Goal: Task Accomplishment & Management: Use online tool/utility

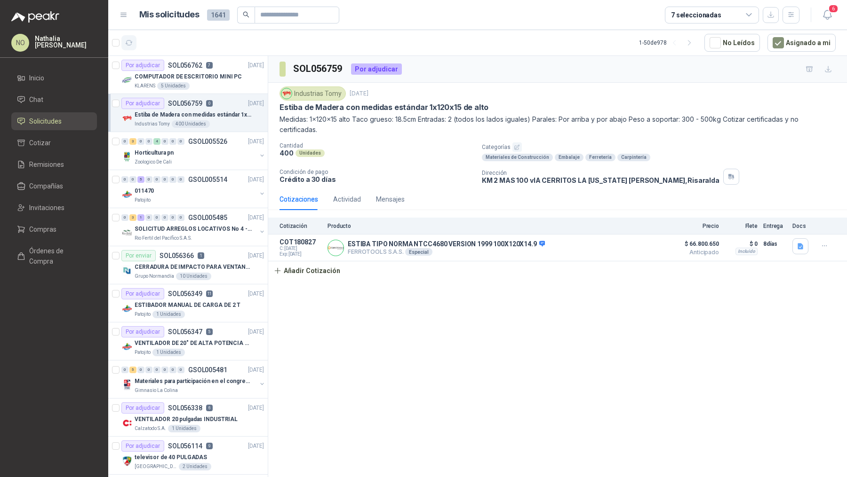
click at [131, 37] on button "button" at bounding box center [128, 42] width 15 height 15
click at [169, 70] on div "Por adjudicar SOL056762 8" at bounding box center [166, 65] width 91 height 11
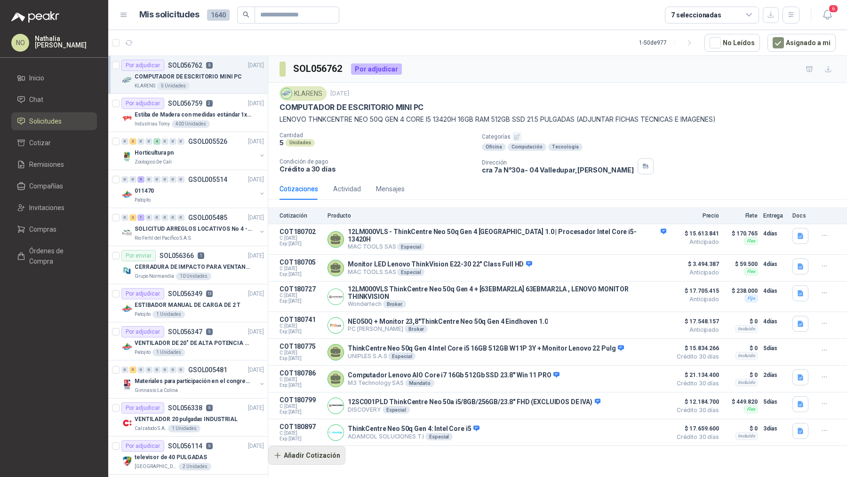
click at [315, 447] on button "Añadir Cotización" at bounding box center [306, 455] width 77 height 19
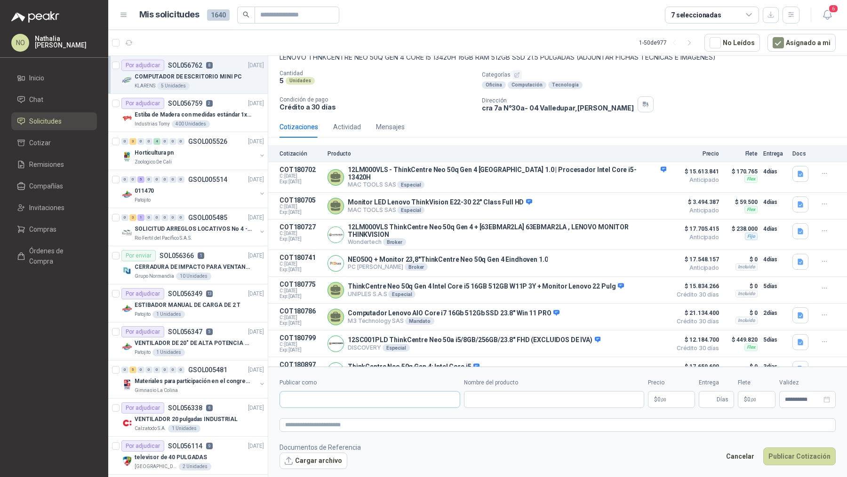
scroll to position [72, 0]
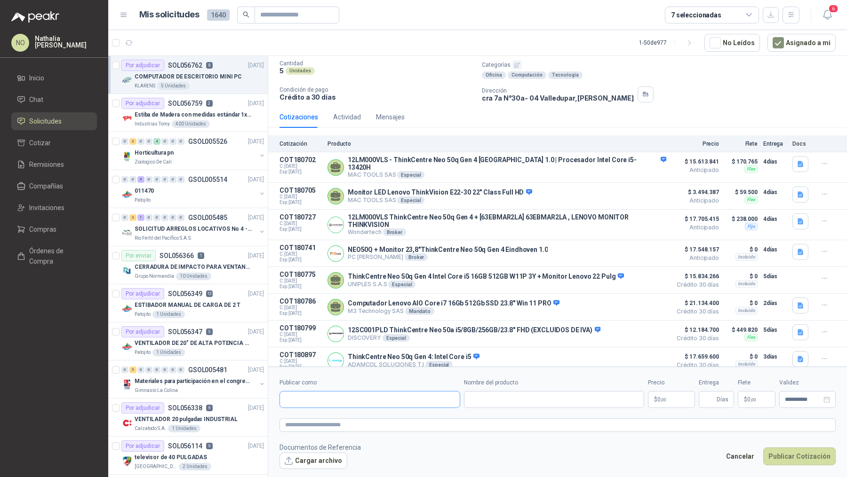
click at [351, 399] on input "Publicar como" at bounding box center [370, 400] width 180 height 16
type input "***"
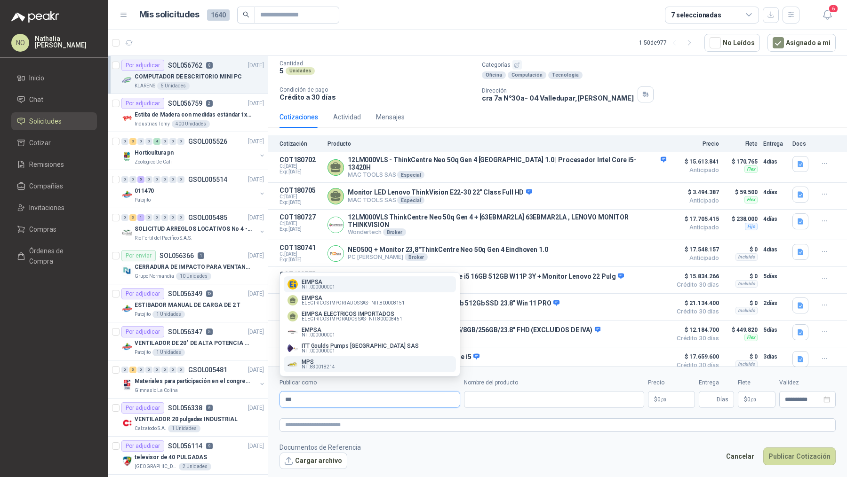
type input "***"
click at [364, 362] on div "MPS NIT : 830018214" at bounding box center [369, 364] width 165 height 10
type input "**********"
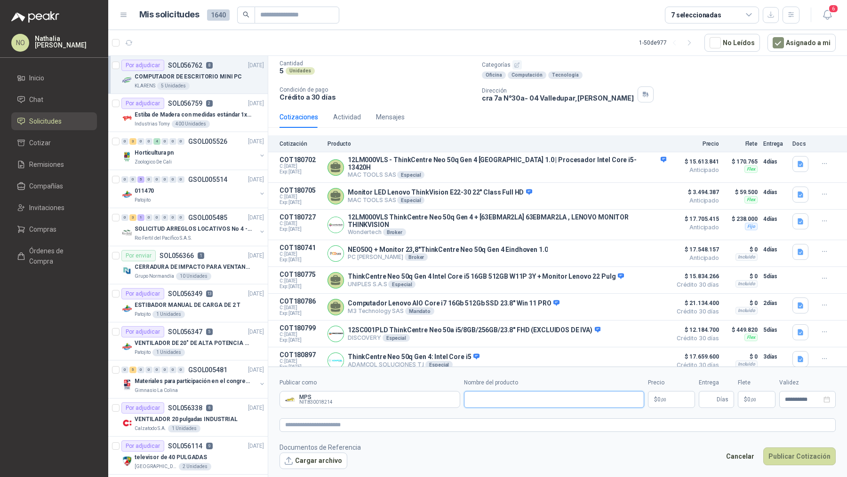
click at [485, 406] on input "Nombre del producto" at bounding box center [554, 399] width 181 height 17
paste input "**********"
click at [519, 401] on input "**********" at bounding box center [554, 399] width 181 height 17
type input "**********"
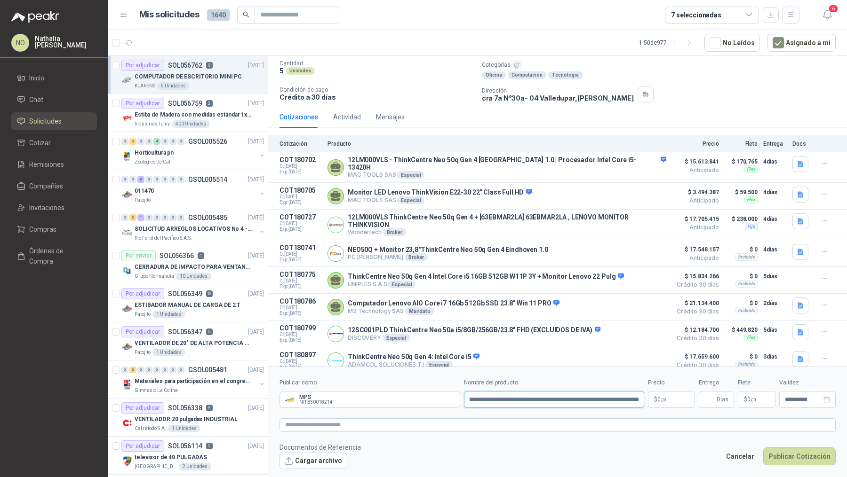
scroll to position [0, 0]
click at [749, 459] on button "Cancelar" at bounding box center [739, 457] width 39 height 18
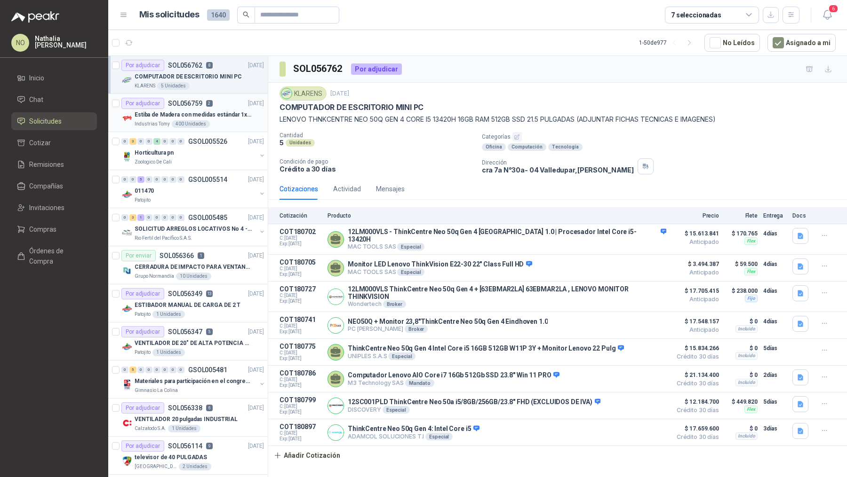
click at [227, 125] on div "Industrias Tomy 400 Unidades" at bounding box center [199, 124] width 129 height 8
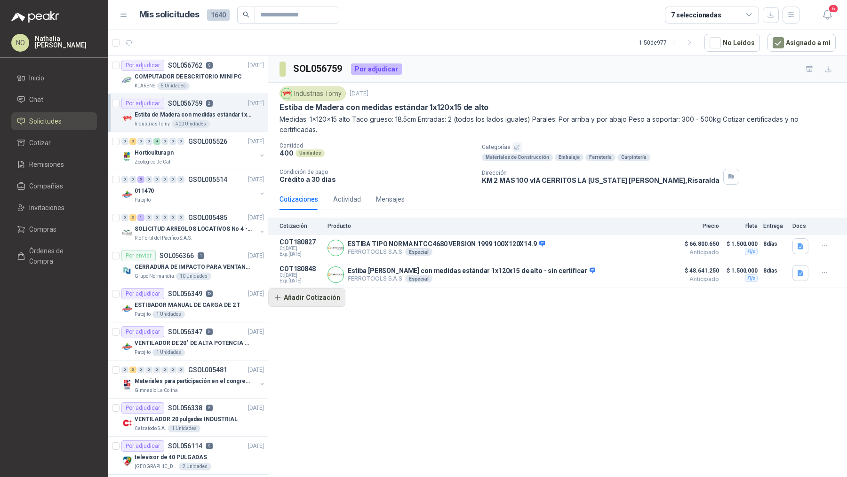
click at [337, 294] on button "Añadir Cotización" at bounding box center [306, 297] width 77 height 19
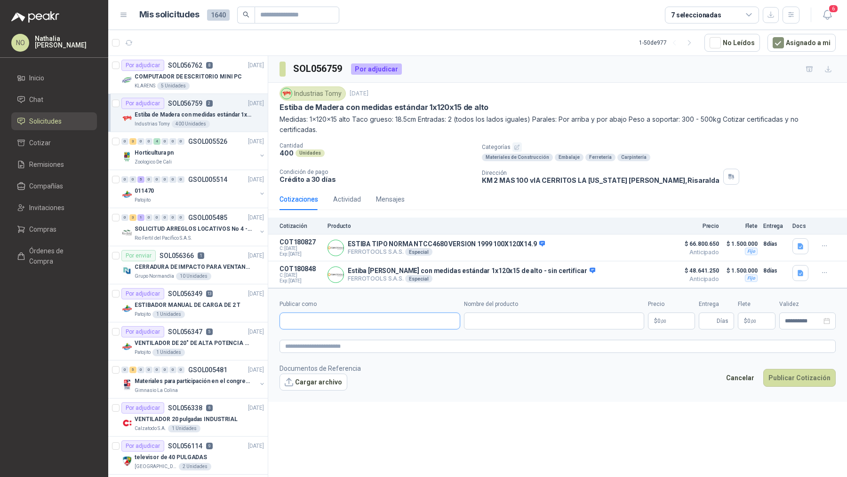
click at [340, 317] on input "Publicar como" at bounding box center [370, 321] width 180 height 16
type input "*********"
click at [348, 339] on p "INDUCOLMA" at bounding box center [372, 340] width 142 height 6
type input "**********"
click at [501, 323] on input "Nombre del producto" at bounding box center [554, 321] width 181 height 17
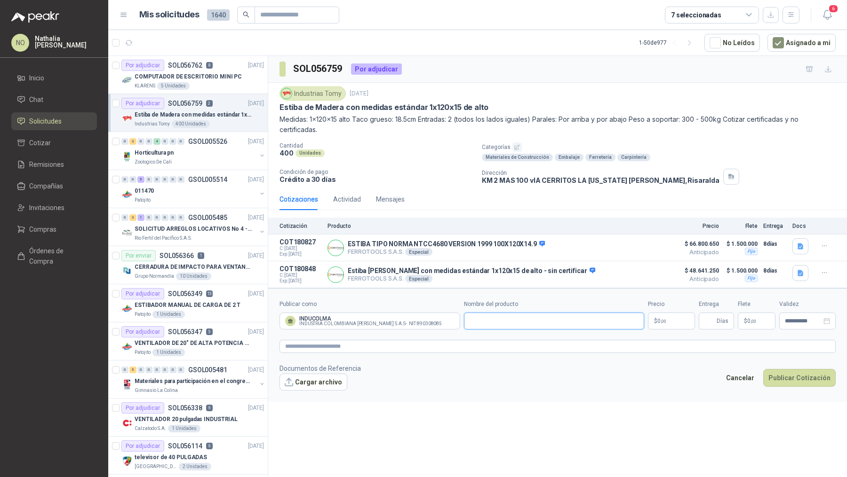
paste input "**********"
click at [476, 319] on input "**********" at bounding box center [554, 321] width 181 height 17
type input "**********"
click at [339, 343] on textarea at bounding box center [557, 346] width 556 height 13
paste textarea "**********"
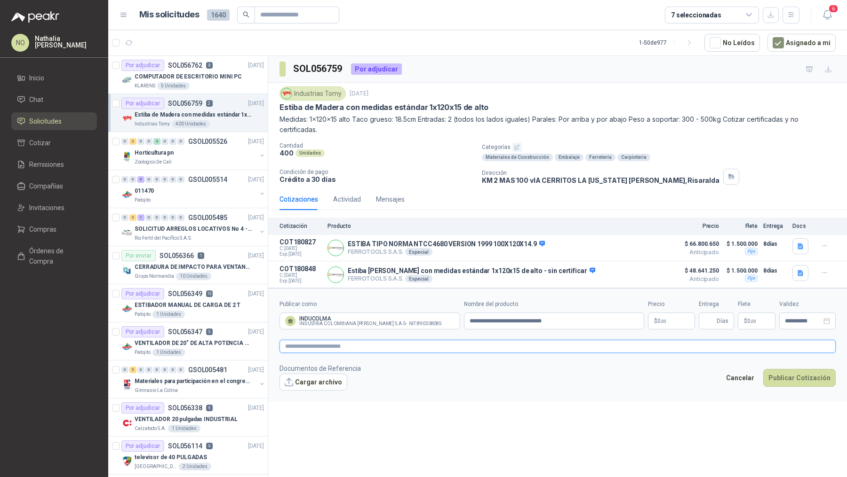
type textarea "**********"
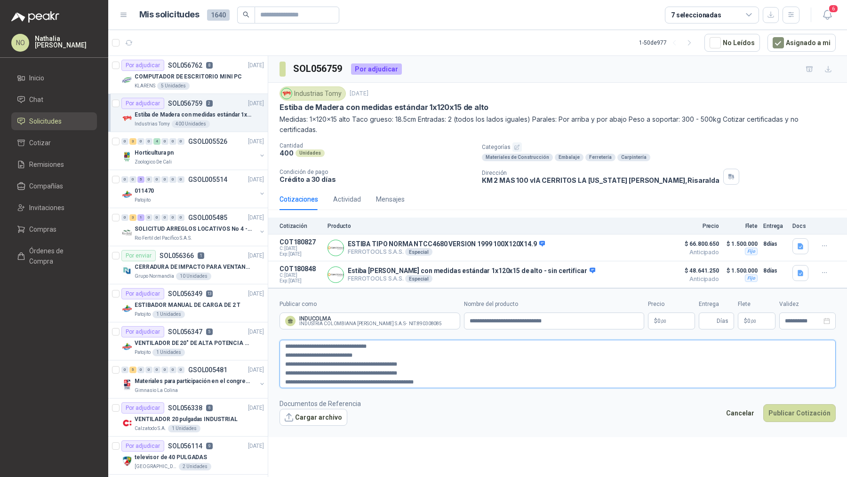
type textarea "**********"
click at [672, 323] on p "$ 0 ,00" at bounding box center [671, 321] width 47 height 17
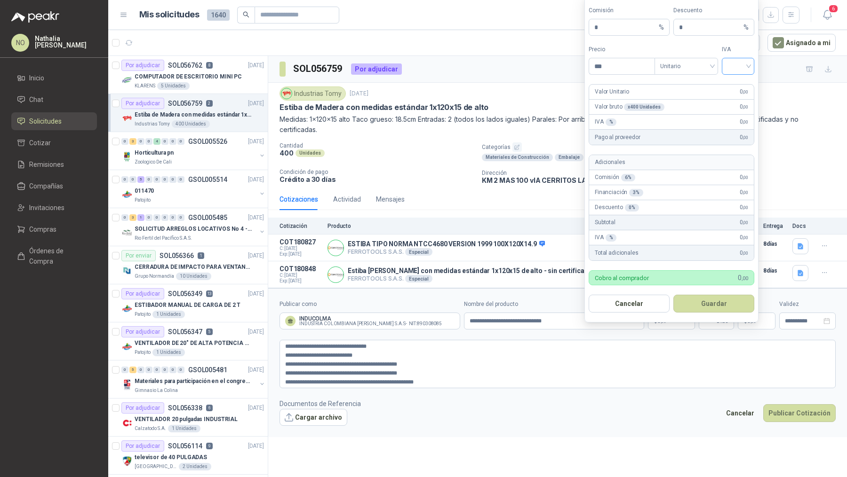
click at [734, 69] on input "search" at bounding box center [737, 65] width 21 height 14
click at [736, 86] on div "19%" at bounding box center [737, 87] width 17 height 10
click at [630, 71] on input "***" at bounding box center [621, 66] width 65 height 16
type input "*"
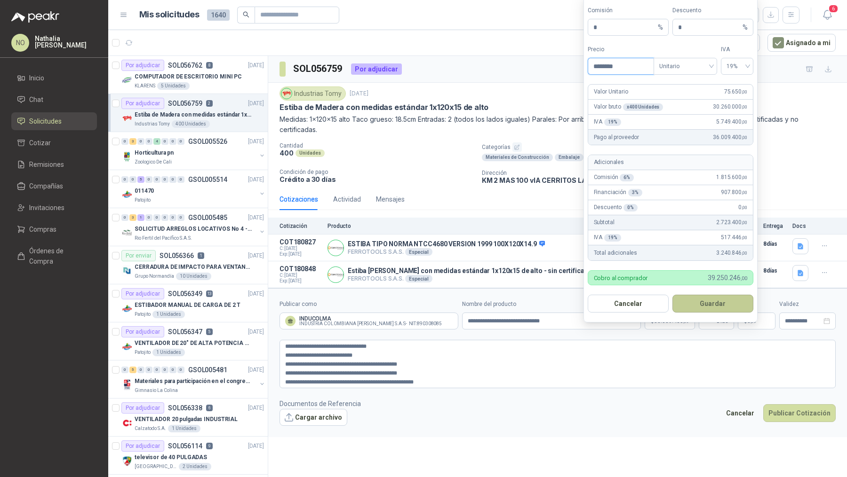
type input "********"
click at [719, 301] on button "Guardar" at bounding box center [712, 304] width 81 height 18
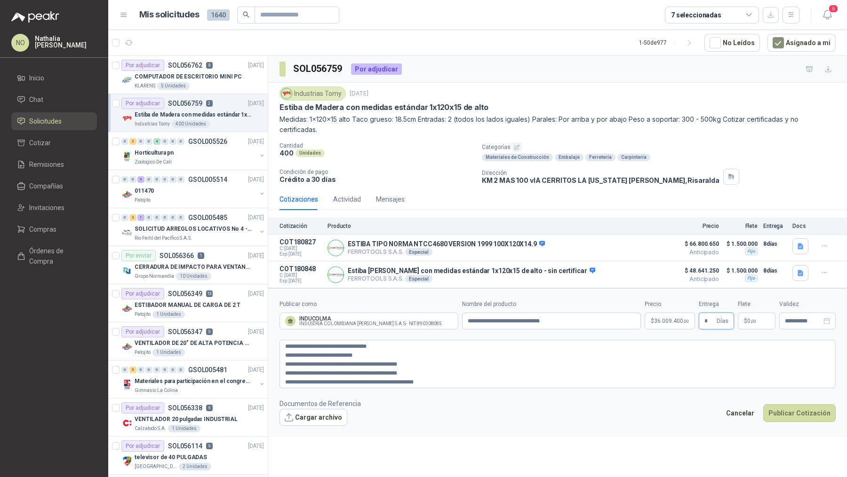
type input "*"
click at [616, 431] on form "**********" at bounding box center [557, 362] width 578 height 149
click at [762, 321] on p "$ 0 ,00" at bounding box center [756, 321] width 38 height 17
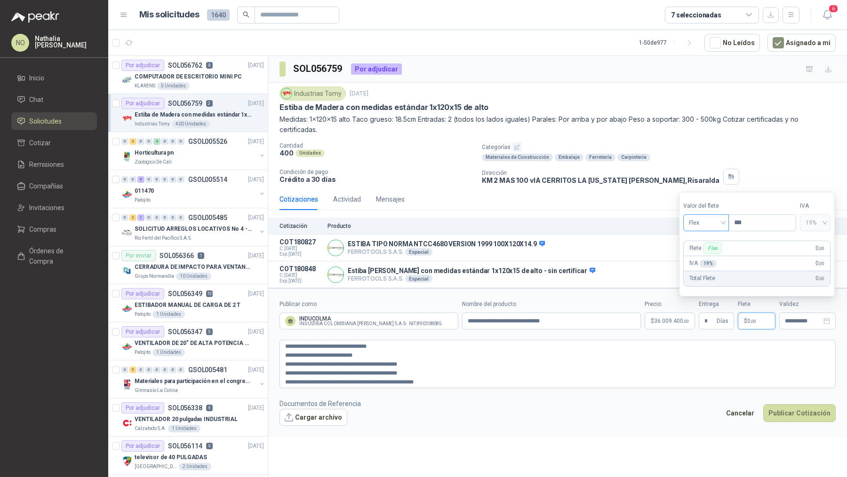
click at [714, 218] on span "Flex" at bounding box center [705, 223] width 34 height 14
click at [700, 271] on div "Fijo" at bounding box center [705, 273] width 31 height 10
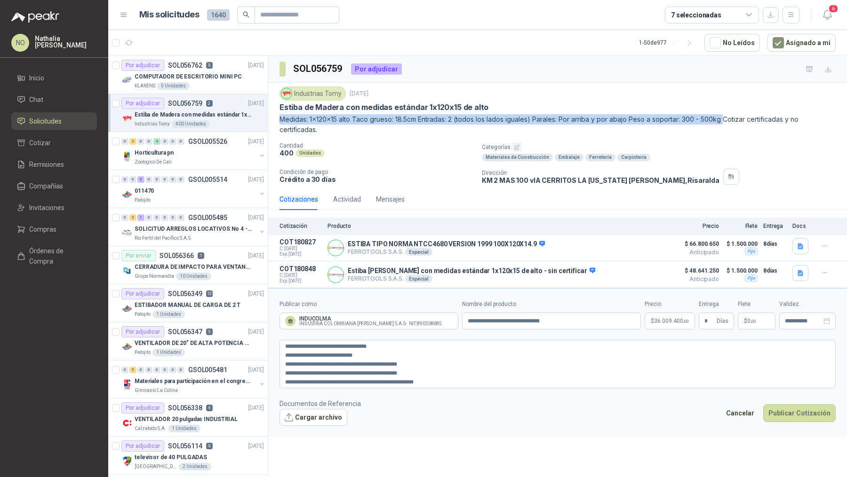
drag, startPoint x: 281, startPoint y: 118, endPoint x: 722, endPoint y: 122, distance: 441.6
click at [723, 122] on p "Medidas: 1x120x15 alto Taco grueso: 18.5cm Entradas: 2 (todos los lados iguales…" at bounding box center [557, 124] width 556 height 21
copy p "Medidas: 1x120x15 alto Taco grueso: 18.5cm Entradas: 2 (todos los lados iguales…"
click at [753, 316] on p "$ 0 ,00" at bounding box center [756, 321] width 38 height 17
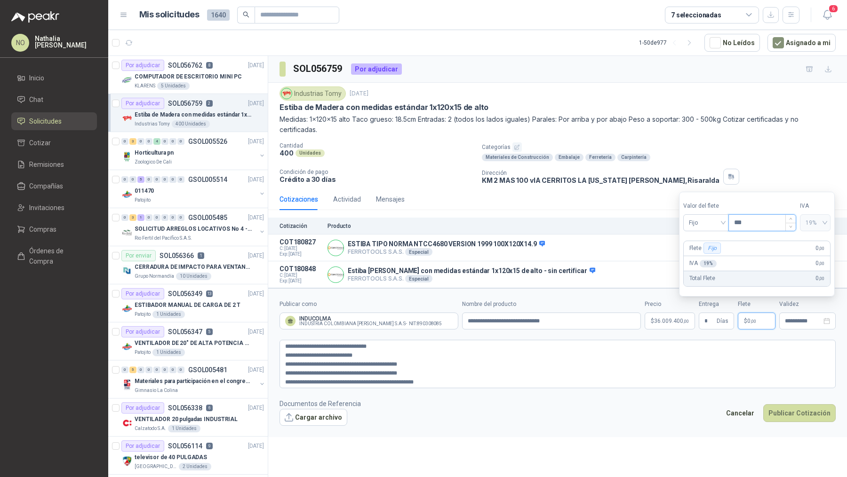
click at [750, 222] on input "***" at bounding box center [761, 223] width 67 height 16
type input "*"
type input "**********"
click at [800, 319] on input "**********" at bounding box center [802, 321] width 37 height 6
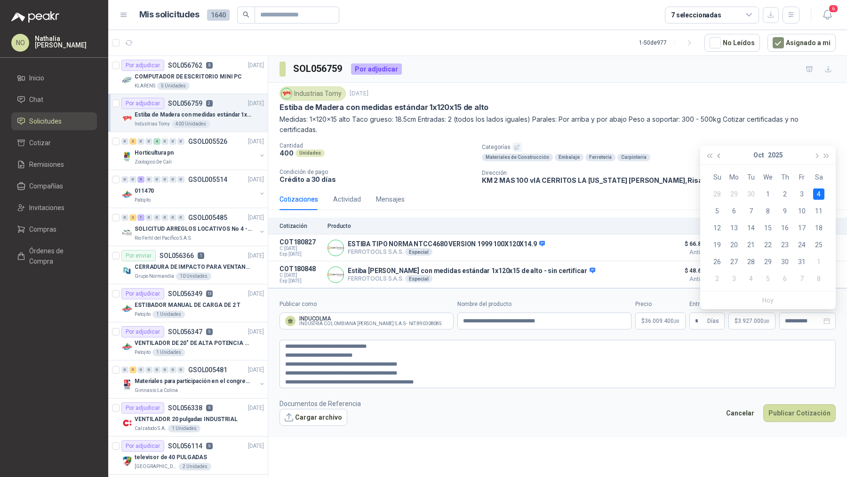
click at [719, 154] on span "button" at bounding box center [719, 156] width 5 height 5
type input "**********"
click at [751, 259] on div "30" at bounding box center [750, 261] width 11 height 11
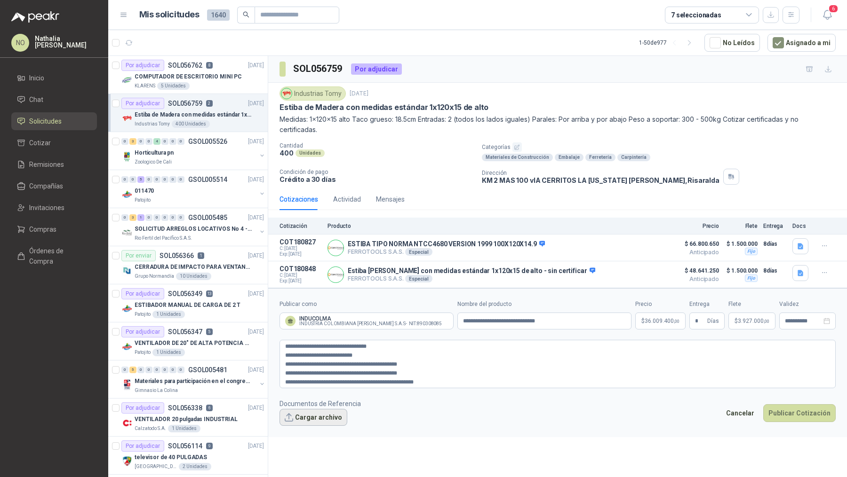
click at [305, 422] on button "Cargar archivo" at bounding box center [313, 417] width 68 height 17
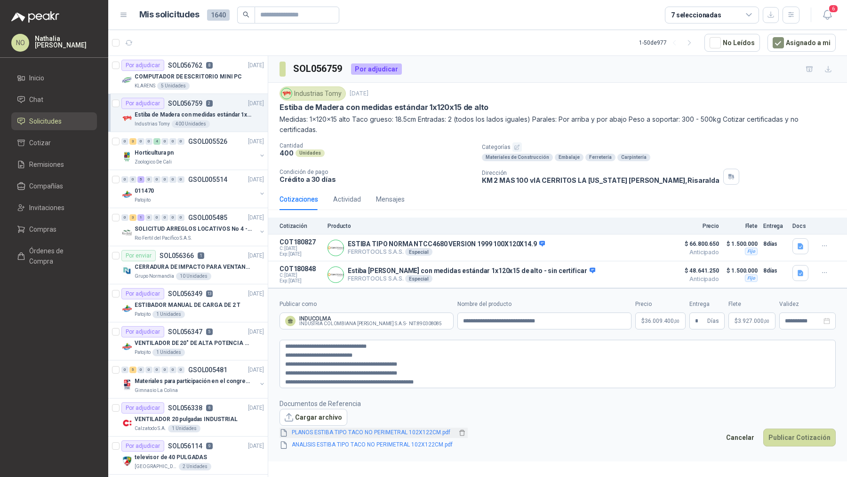
click at [363, 430] on link "PLANOS ESTIBA TIPO TACO NO PERIMETRAL 102X122CM.pdf" at bounding box center [372, 432] width 168 height 9
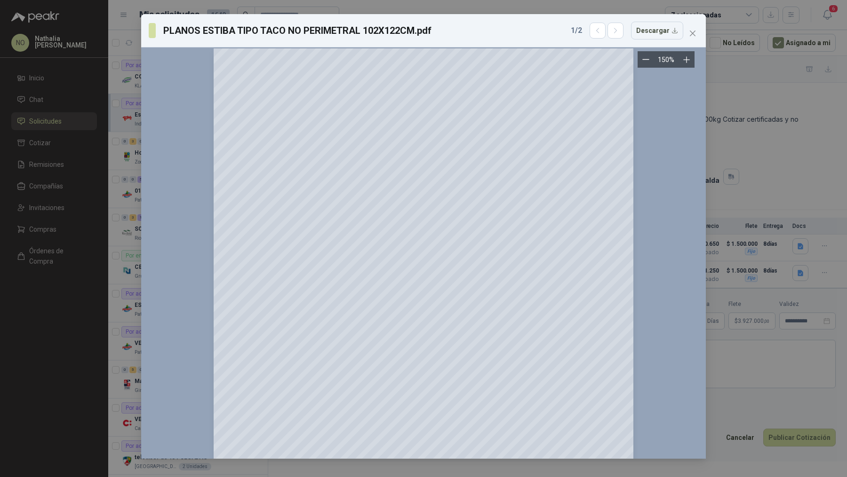
scroll to position [610, 0]
click at [618, 31] on icon "button" at bounding box center [615, 31] width 8 height 8
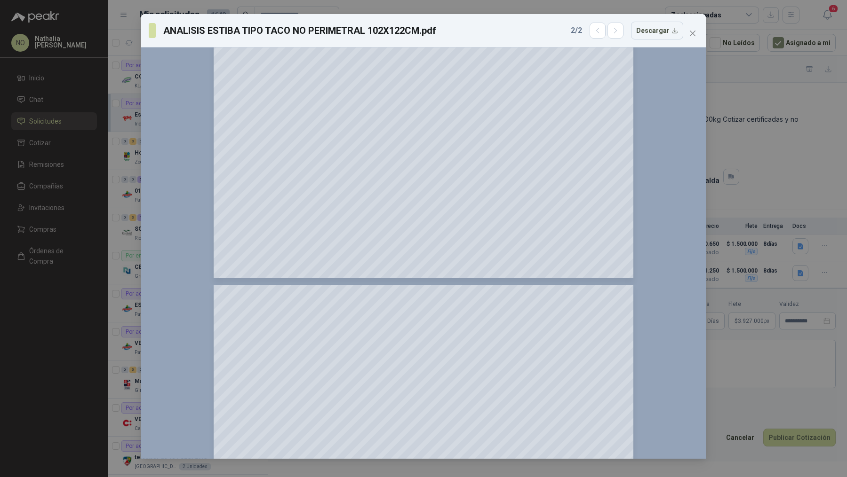
scroll to position [0, 0]
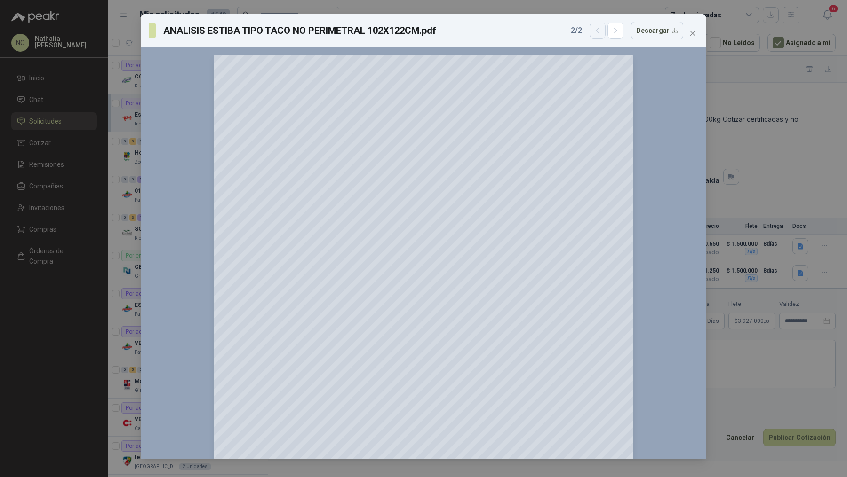
click at [601, 34] on icon "button" at bounding box center [597, 31] width 8 height 8
click at [691, 38] on button "Close" at bounding box center [692, 33] width 15 height 15
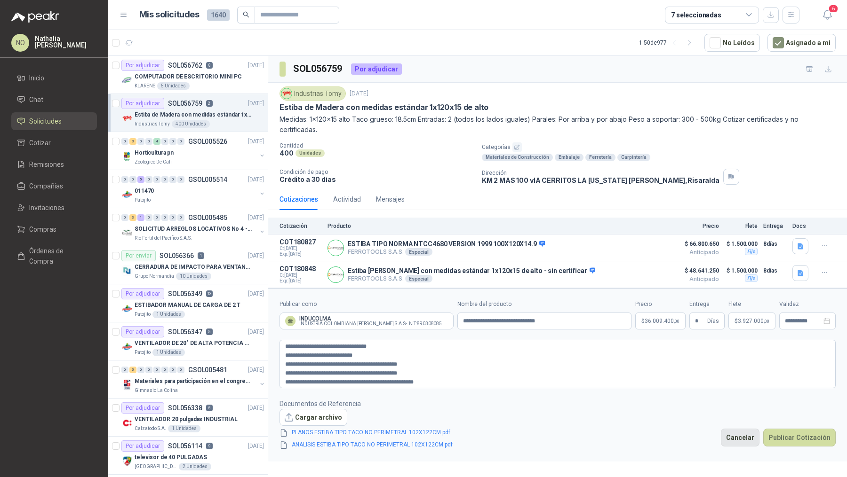
click at [738, 429] on button "Cancelar" at bounding box center [739, 438] width 39 height 18
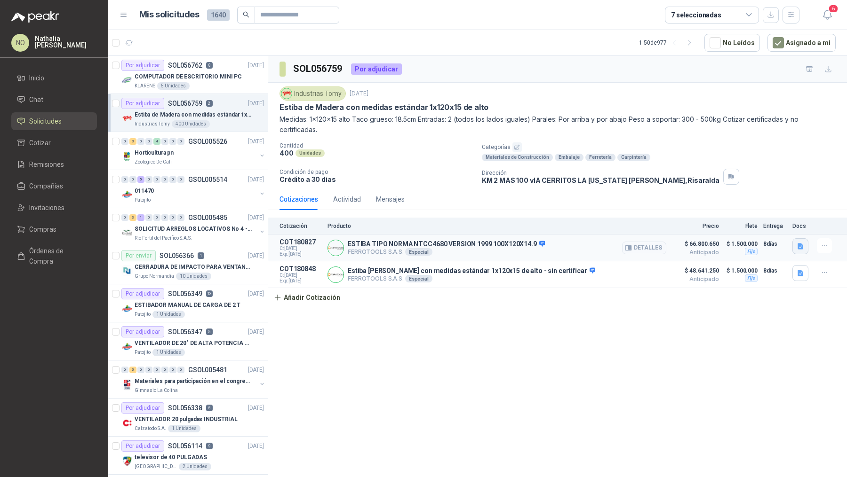
click at [798, 244] on icon "button" at bounding box center [800, 247] width 6 height 6
click at [783, 224] on button "image.png" at bounding box center [780, 225] width 41 height 10
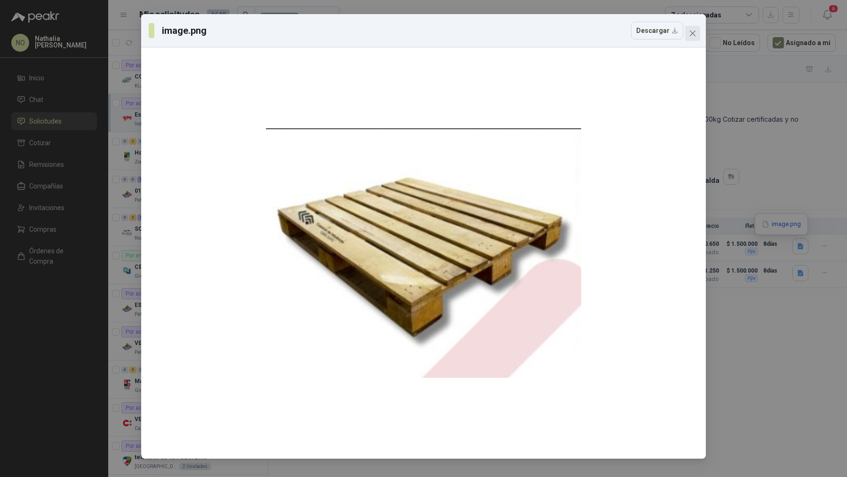
click at [691, 32] on icon "close" at bounding box center [692, 34] width 6 height 6
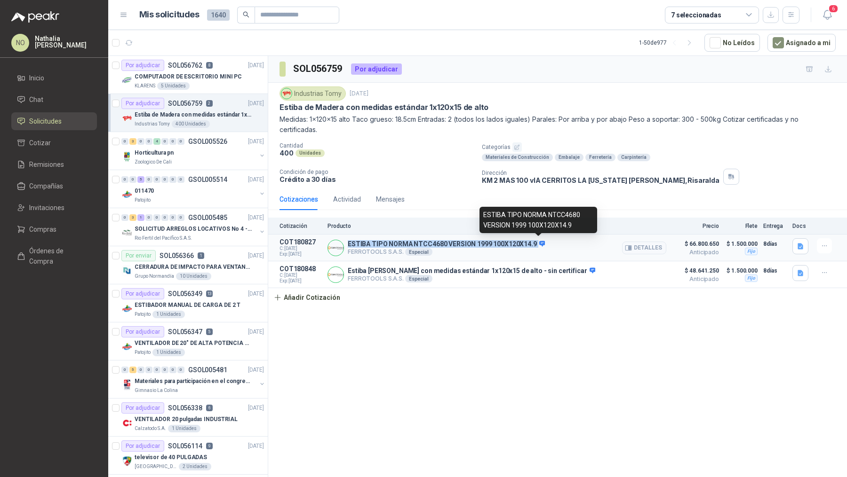
drag, startPoint x: 347, startPoint y: 243, endPoint x: 534, endPoint y: 245, distance: 186.7
click at [534, 245] on p "ESTIBA TIPO NORMA NTCC4680 VERSION 1999 100X120X14.9" at bounding box center [446, 244] width 197 height 8
copy p "ESTIBA TIPO NORMA NTCC4680 VERSION 1999 100X120X14.9"
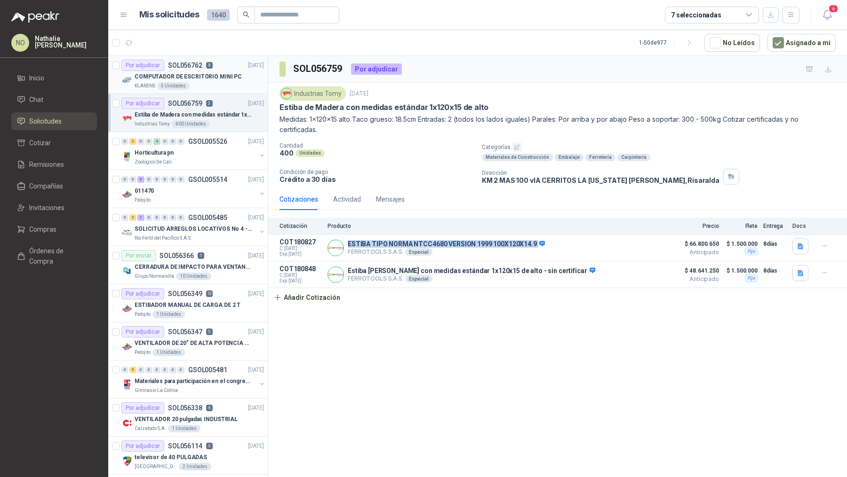
click at [231, 72] on p "COMPUTADOR DE ESCRITORIO MINI PC" at bounding box center [188, 76] width 107 height 9
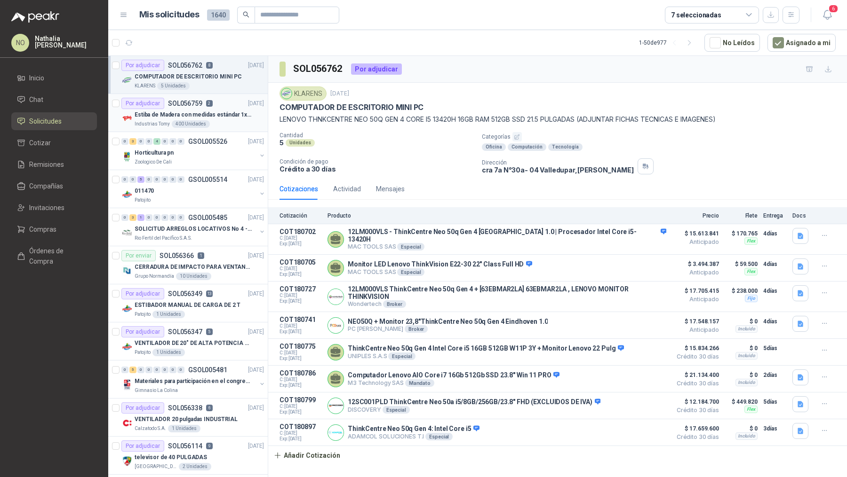
click at [228, 107] on div "Por adjudicar SOL056759 2 18/09/25" at bounding box center [192, 103] width 142 height 11
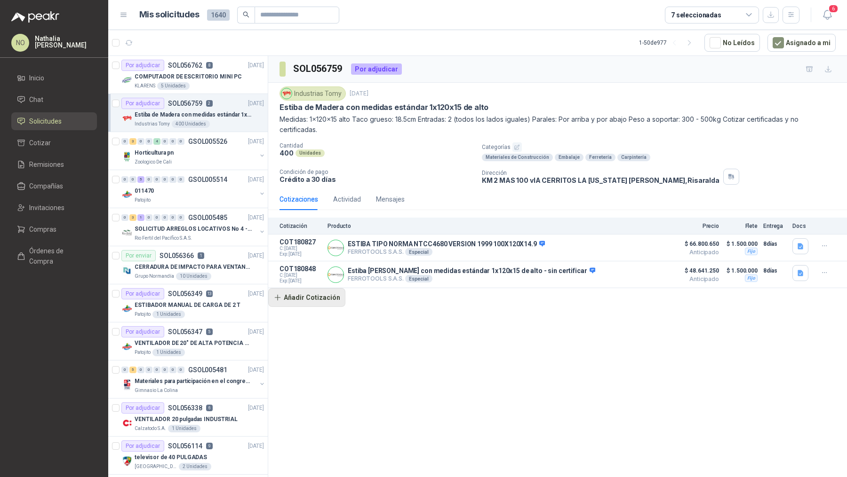
click at [313, 304] on button "Añadir Cotización" at bounding box center [306, 297] width 77 height 19
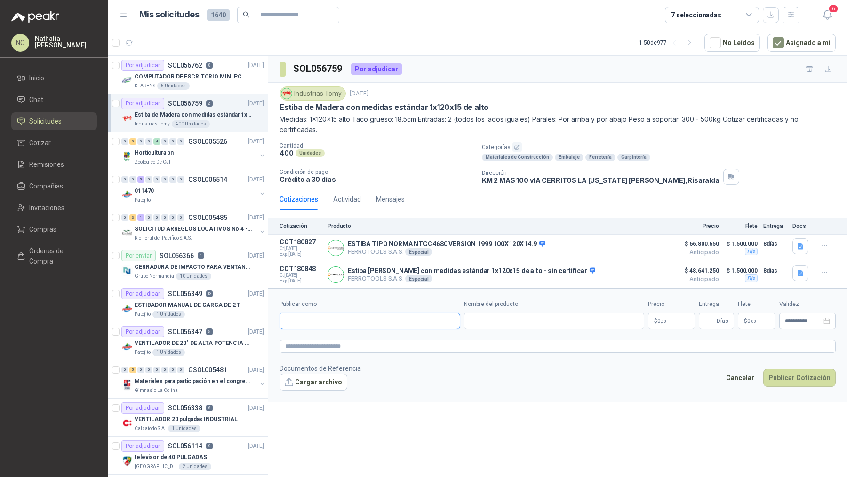
click at [342, 320] on input "Publicar como" at bounding box center [370, 321] width 180 height 16
type input "*"
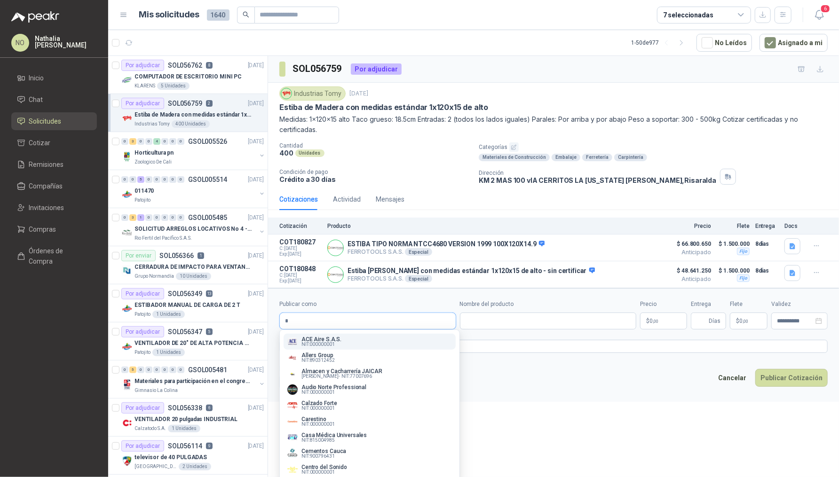
type input "*"
type input "*********"
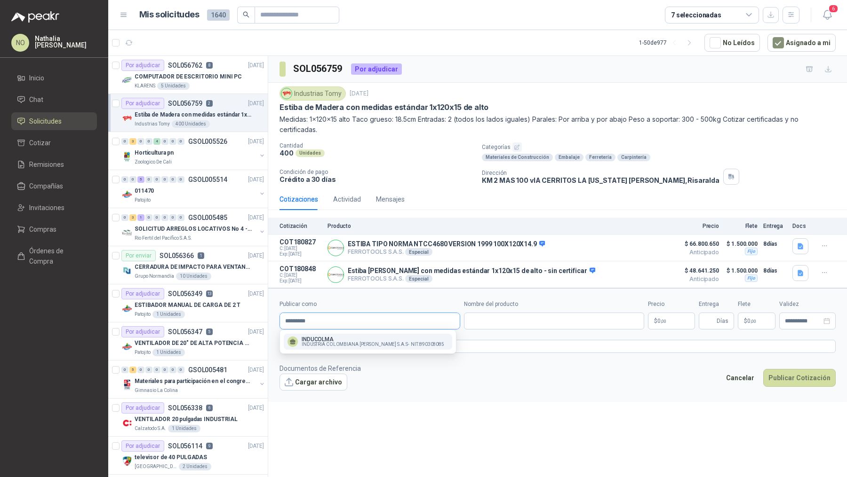
type input "*********"
click at [367, 348] on button "INDUCOLMA INDUSTRIA COLOMBIANA DE MADERAS S.A.S - NIT : 890308085" at bounding box center [368, 342] width 168 height 16
type input "**********"
click at [513, 324] on input "Nombre del producto" at bounding box center [554, 321] width 181 height 17
paste input "**********"
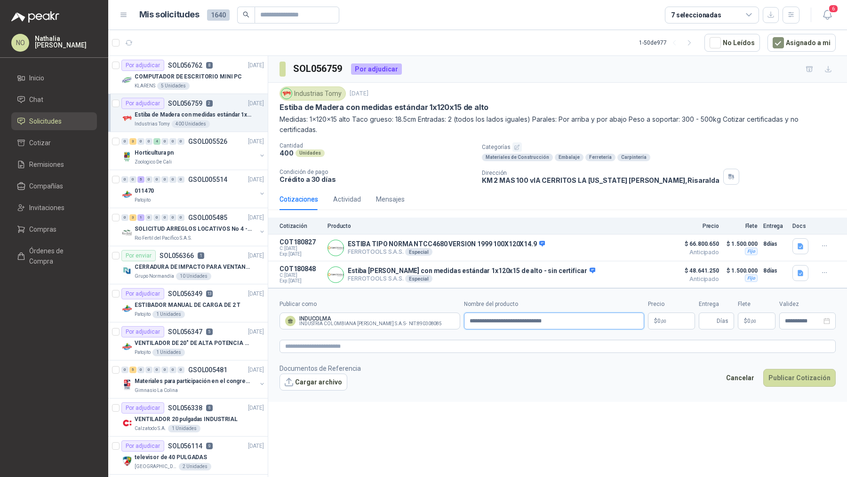
type input "**********"
click at [665, 321] on body "NO Nathalia Ortega Inicio Chat Solicitudes Cotizar Remisiones Compañías Invitac…" at bounding box center [423, 238] width 847 height 477
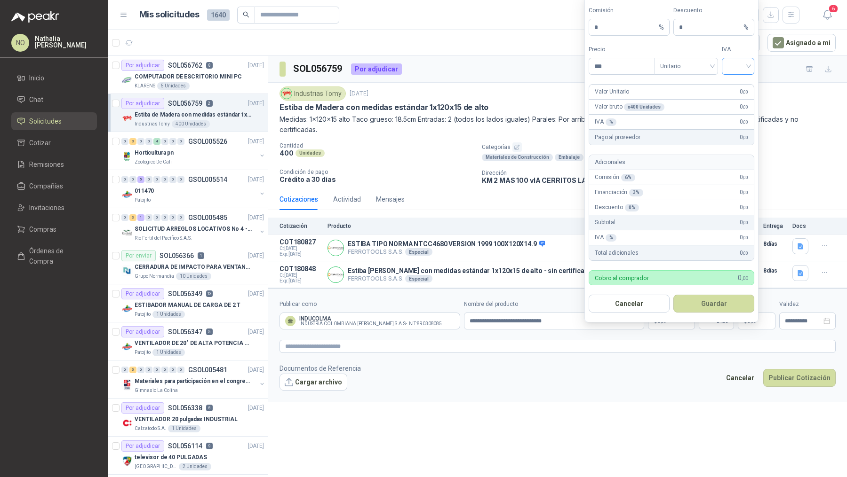
click at [744, 67] on input "search" at bounding box center [737, 65] width 21 height 14
click at [744, 82] on div "19%" at bounding box center [737, 87] width 17 height 10
click at [614, 72] on input "***" at bounding box center [621, 66] width 65 height 16
type input "*"
type input "********"
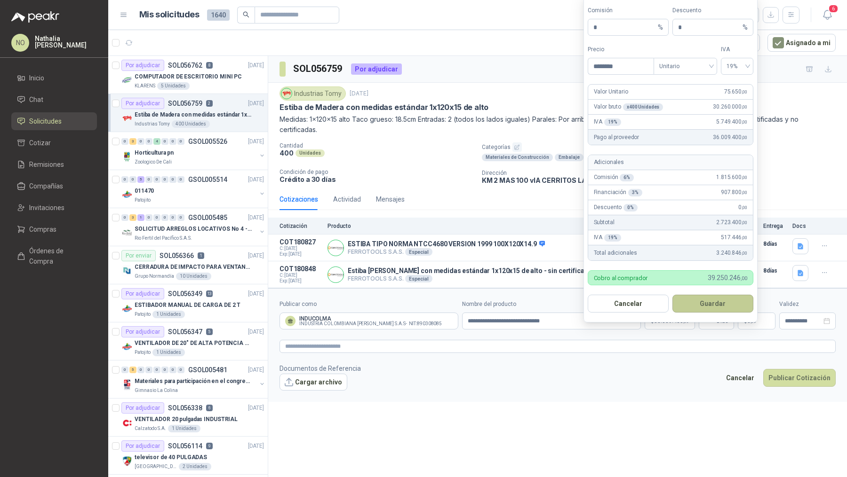
click at [708, 303] on button "Guardar" at bounding box center [712, 304] width 81 height 18
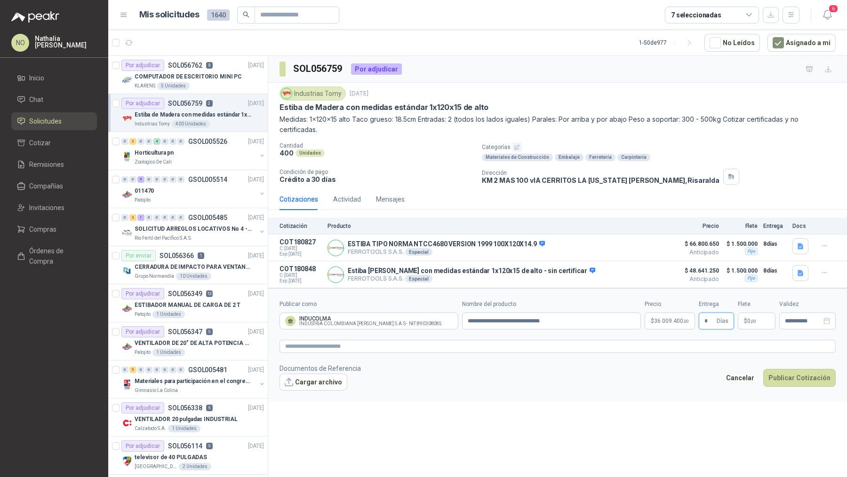
type input "*"
click at [609, 394] on form "**********" at bounding box center [557, 345] width 578 height 114
click at [756, 315] on p "$ 0 ,00" at bounding box center [756, 321] width 38 height 17
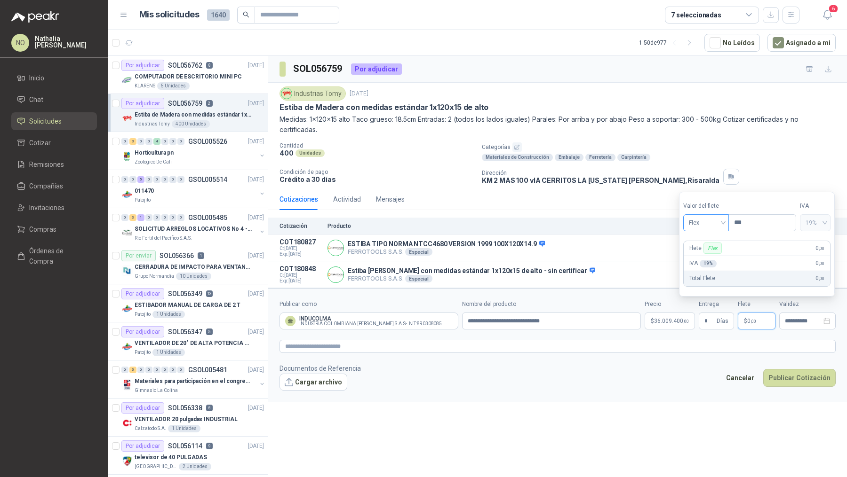
click at [719, 224] on span "Flex" at bounding box center [705, 223] width 34 height 14
click at [710, 269] on div "Fijo" at bounding box center [705, 273] width 31 height 10
click at [756, 228] on input "***" at bounding box center [761, 223] width 67 height 16
type input "*"
type input "**********"
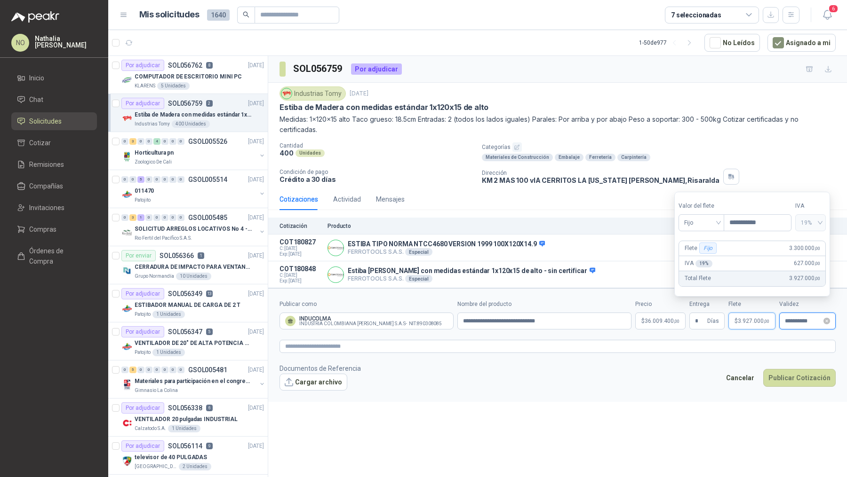
click at [802, 320] on input "**********" at bounding box center [802, 321] width 37 height 6
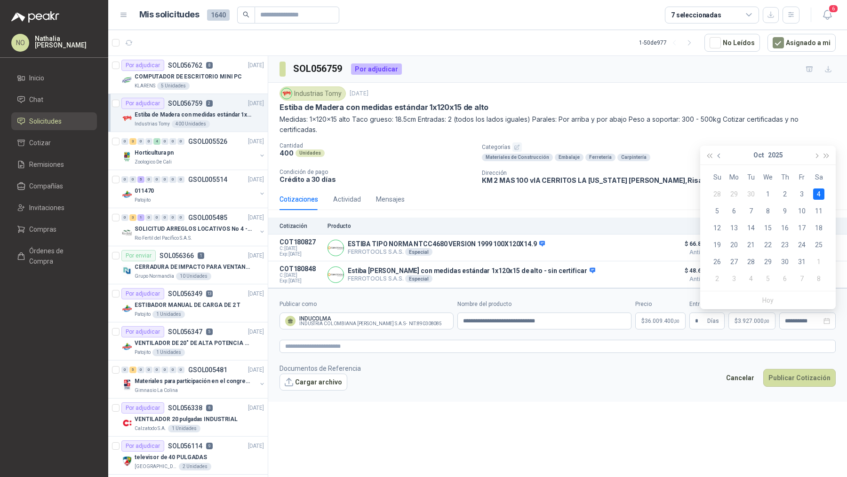
click at [721, 156] on span "button" at bounding box center [719, 156] width 5 height 5
type input "**********"
click at [753, 259] on div "30" at bounding box center [750, 261] width 11 height 11
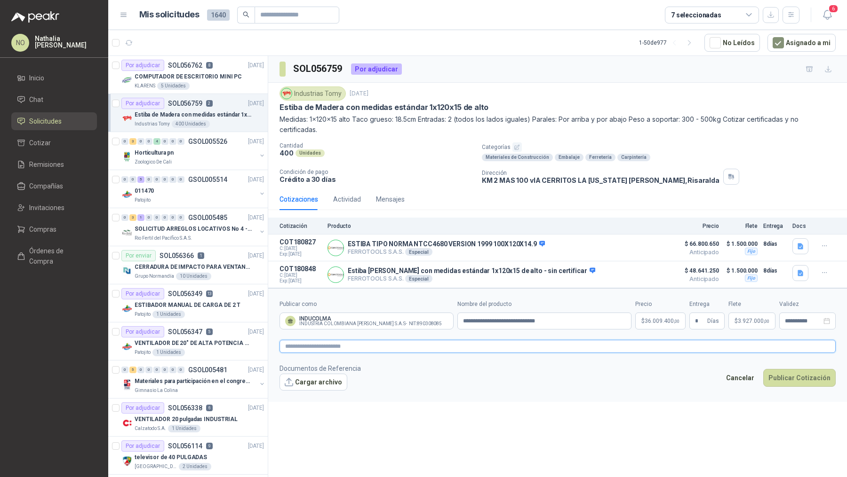
click at [328, 346] on textarea at bounding box center [557, 346] width 556 height 13
paste textarea "**********"
type textarea "**********"
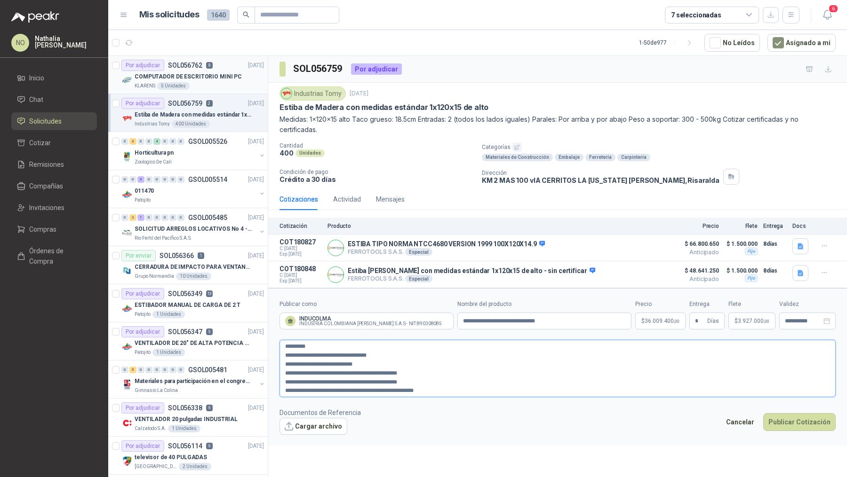
type textarea "**********"
click at [299, 424] on button "Cargar archivo" at bounding box center [313, 426] width 68 height 17
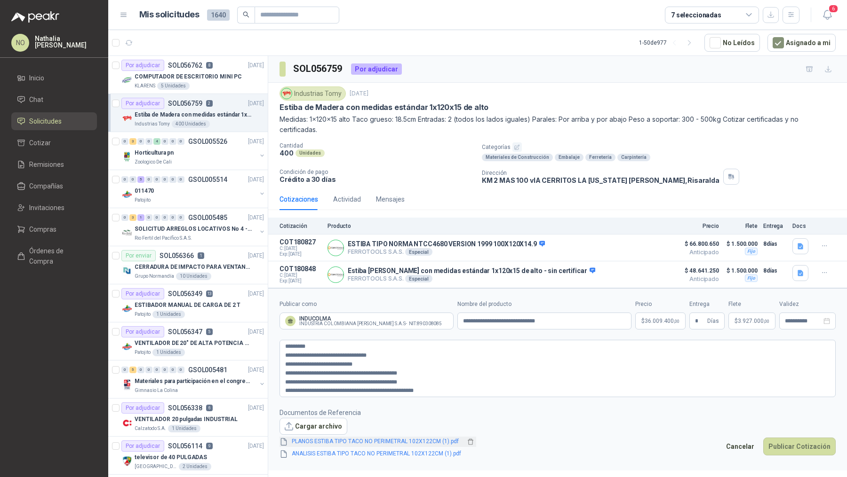
click at [388, 437] on link "PLANOS ESTIBA TIPO TACO NO PERIMETRAL 102X122CM (1).pdf" at bounding box center [376, 441] width 177 height 9
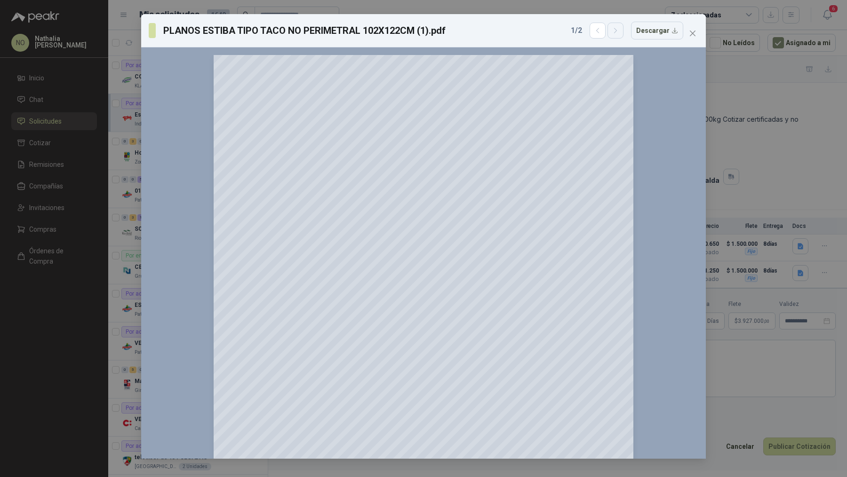
click at [619, 32] on icon "button" at bounding box center [615, 31] width 8 height 8
click at [696, 30] on span "Close" at bounding box center [692, 34] width 15 height 8
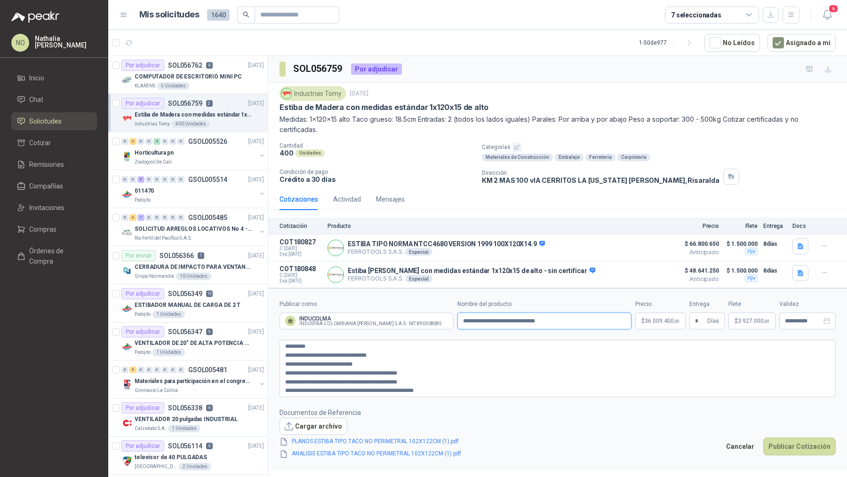
click at [583, 320] on input "**********" at bounding box center [544, 321] width 174 height 17
click at [662, 312] on body "NO Nathalia Ortega Inicio Chat Solicitudes Cotizar Remisiones Compañías Invitac…" at bounding box center [423, 238] width 847 height 477
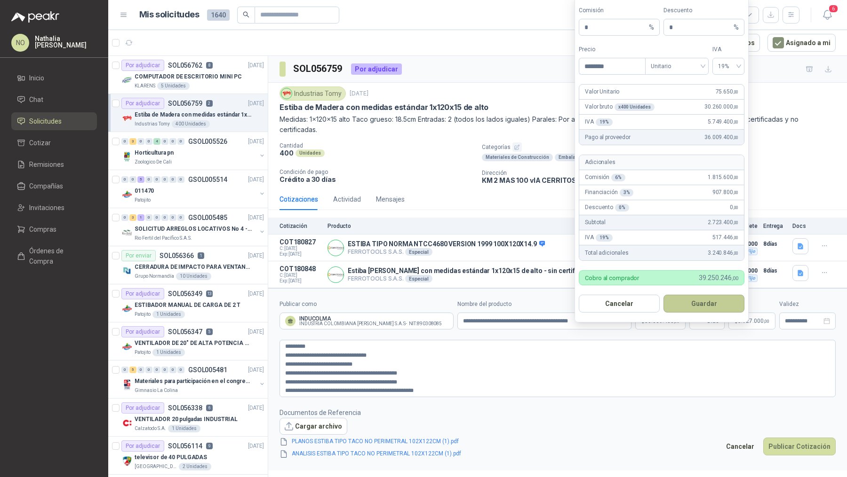
click at [697, 309] on button "Guardar" at bounding box center [703, 304] width 81 height 18
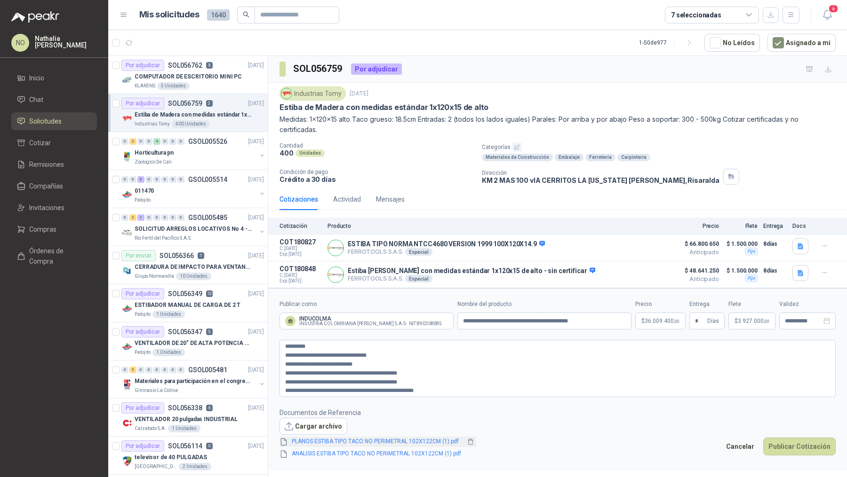
click at [408, 437] on link "PLANOS ESTIBA TIPO TACO NO PERIMETRAL 102X122CM (1).pdf" at bounding box center [376, 441] width 177 height 9
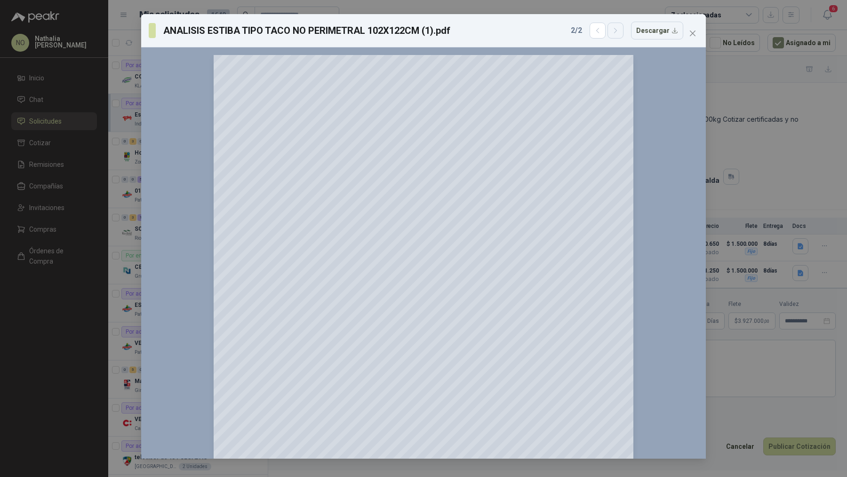
click at [623, 35] on button "button" at bounding box center [615, 31] width 16 height 16
click at [692, 37] on icon "close" at bounding box center [692, 34] width 8 height 8
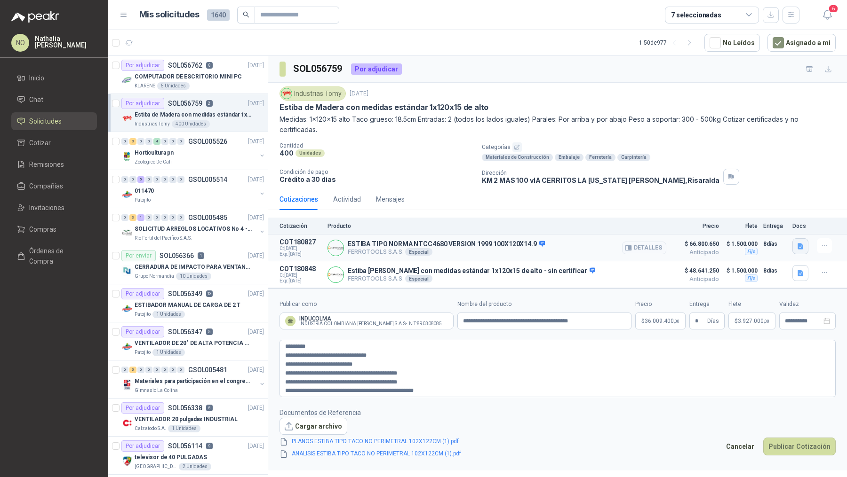
click at [800, 247] on icon "button" at bounding box center [800, 247] width 6 height 6
click at [775, 224] on button "image.png" at bounding box center [780, 225] width 41 height 10
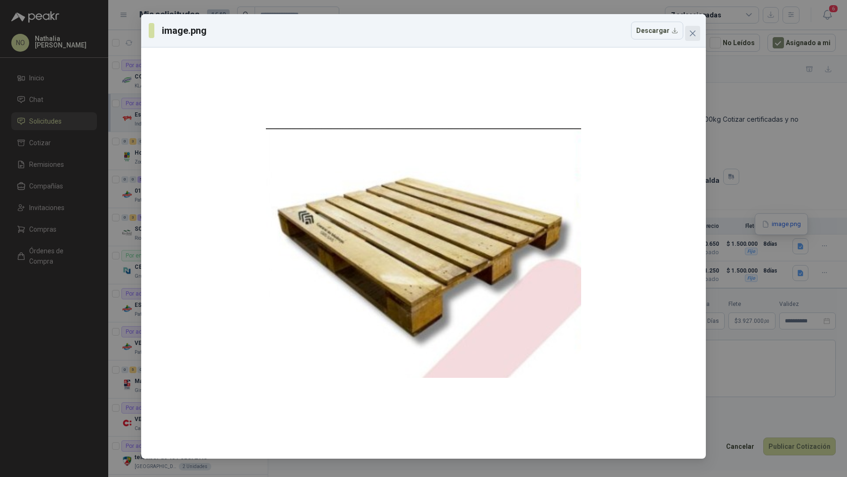
click at [691, 33] on icon "close" at bounding box center [692, 34] width 8 height 8
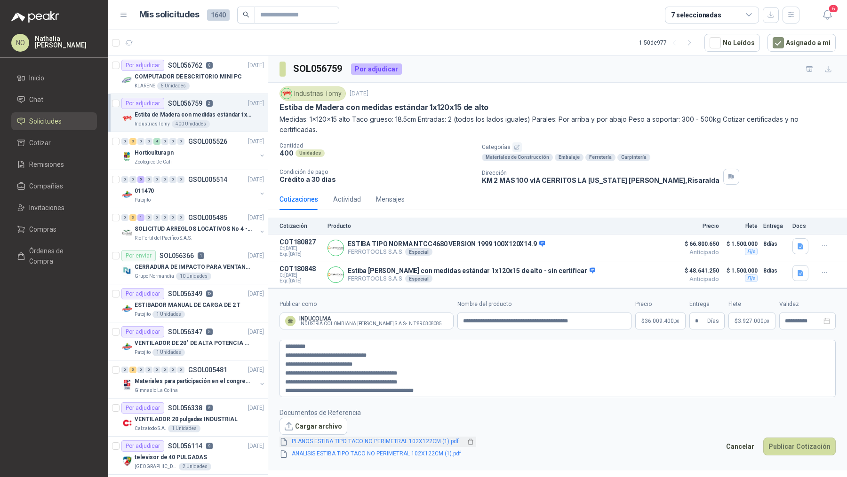
click at [440, 437] on link "PLANOS ESTIBA TIPO TACO NO PERIMETRAL 102X122CM (1).pdf" at bounding box center [376, 441] width 177 height 9
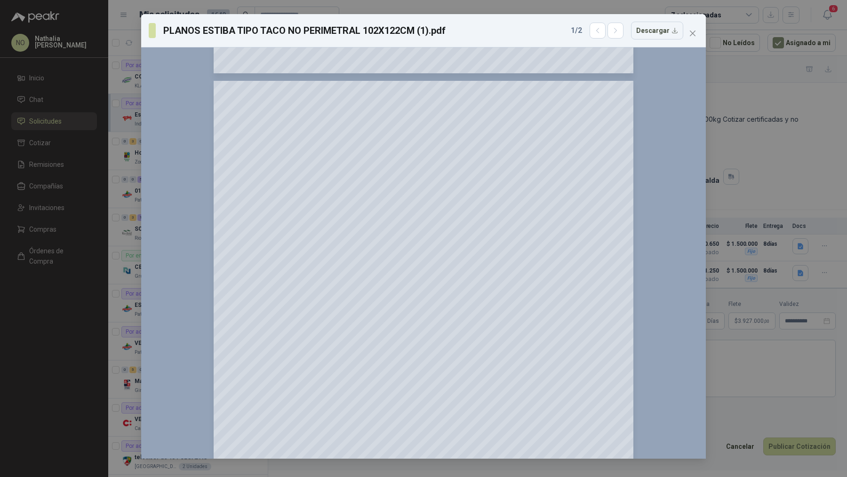
scroll to position [1013, 0]
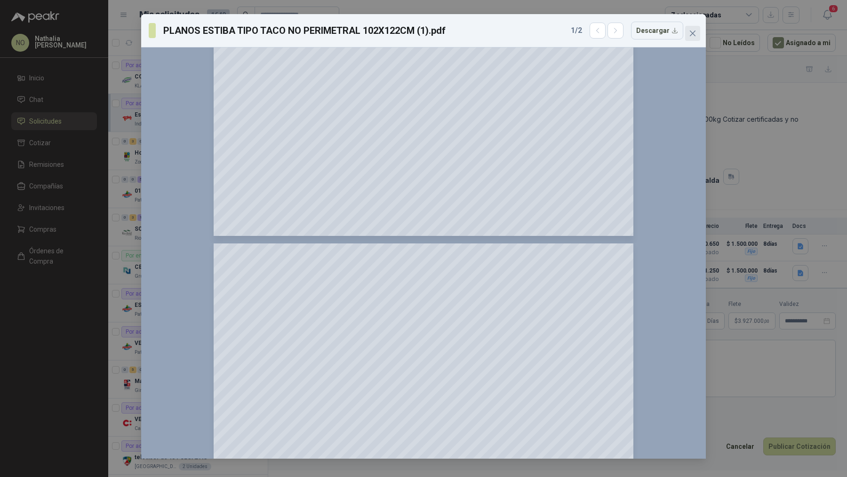
click at [694, 33] on icon "close" at bounding box center [692, 34] width 8 height 8
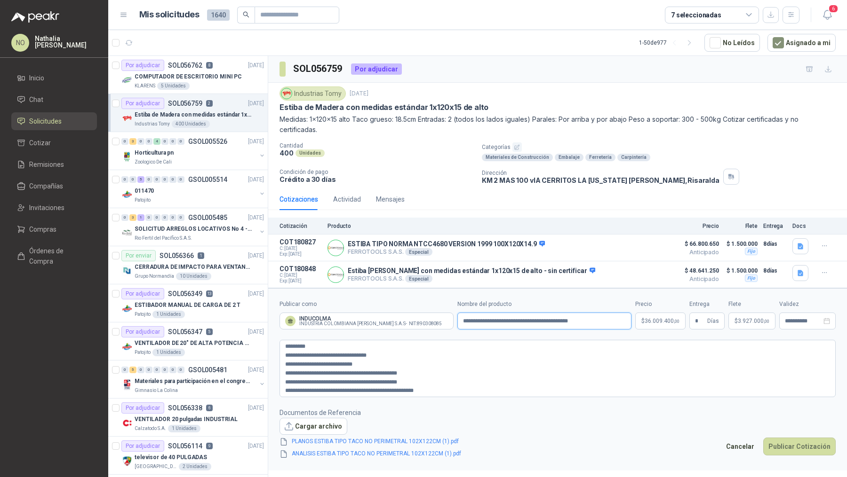
click at [598, 322] on input "**********" at bounding box center [544, 321] width 174 height 17
click at [463, 320] on input "**********" at bounding box center [544, 321] width 174 height 17
type input "**********"
click at [415, 437] on link "PLANOS ESTIBA TIPO TACO NO PERIMETRAL 102X122CM (1).pdf" at bounding box center [376, 441] width 177 height 9
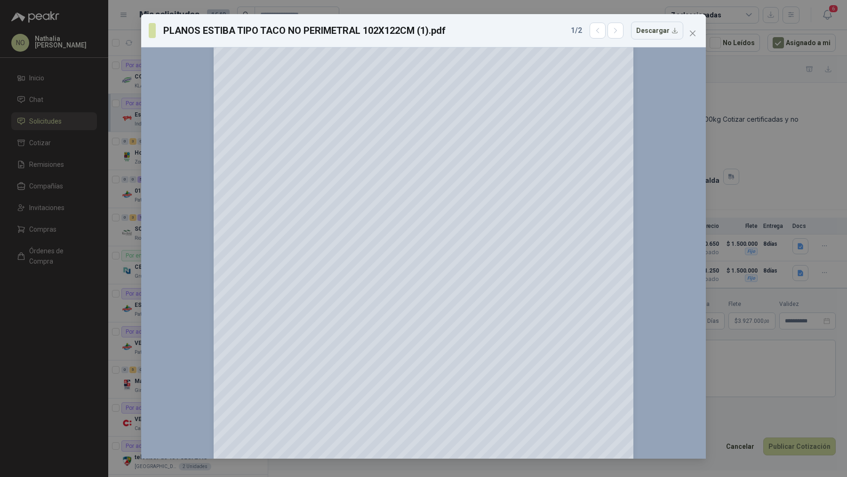
scroll to position [720, 0]
click at [694, 35] on icon "close" at bounding box center [692, 34] width 6 height 6
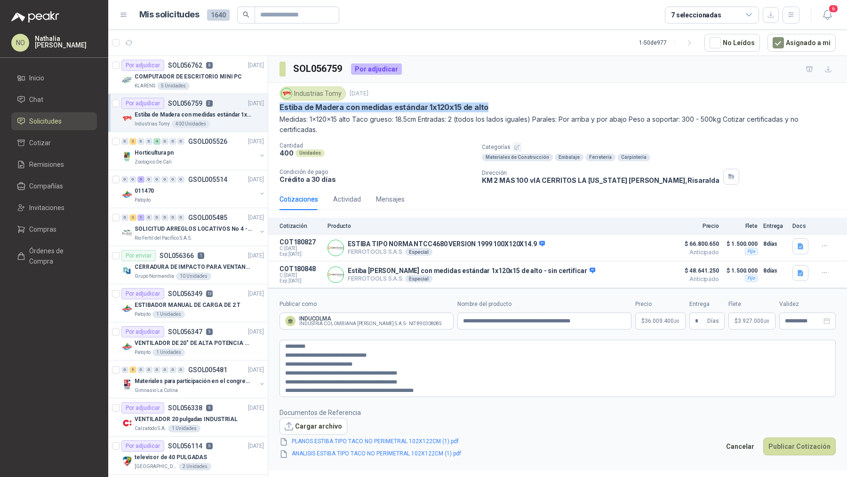
drag, startPoint x: 279, startPoint y: 105, endPoint x: 491, endPoint y: 103, distance: 211.2
click at [491, 103] on div "Estiba de Madera con medidas estándar 1x120x15 de alto" at bounding box center [557, 108] width 556 height 10
drag, startPoint x: 396, startPoint y: 118, endPoint x: 464, endPoint y: 119, distance: 68.7
click at [464, 119] on p "Medidas: 1x120x15 alto Taco grueso: 18.5cm Entradas: 2 (todos los lados iguales…" at bounding box center [557, 124] width 556 height 21
click at [663, 327] on p "$ 36.009.400 ,00" at bounding box center [660, 321] width 50 height 17
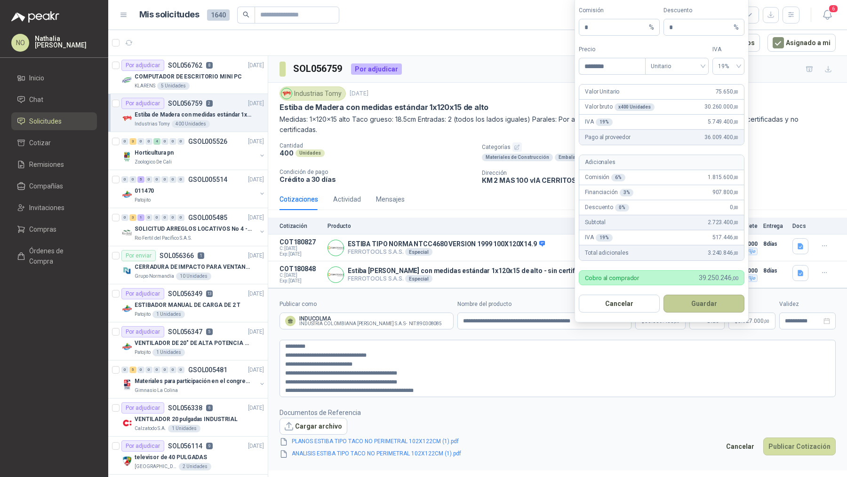
click at [718, 303] on button "Guardar" at bounding box center [703, 304] width 81 height 18
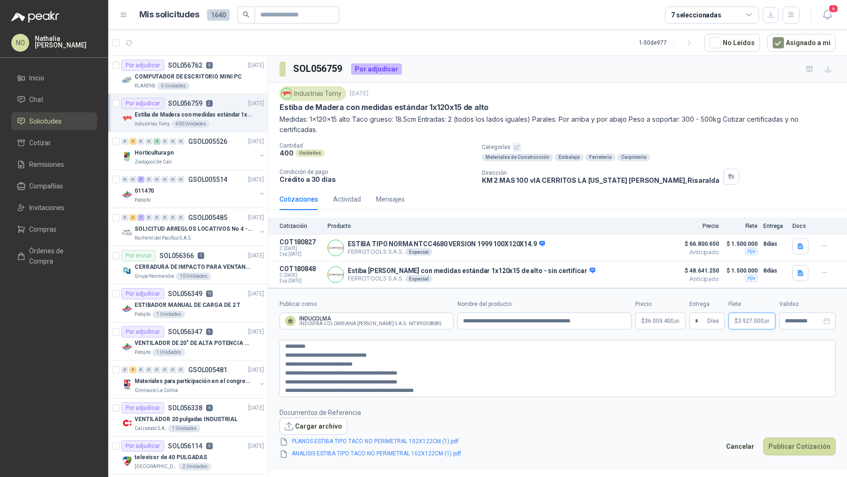
click at [752, 321] on span "3.927.000 ,00" at bounding box center [753, 321] width 32 height 6
click at [774, 222] on input "**********" at bounding box center [757, 223] width 67 height 16
type input "**********"
click at [709, 367] on textarea "**********" at bounding box center [557, 368] width 556 height 57
click at [661, 322] on body "NO Nathalia Ortega Inicio Chat Solicitudes Cotizar Remisiones Compañías Invitac…" at bounding box center [423, 238] width 847 height 477
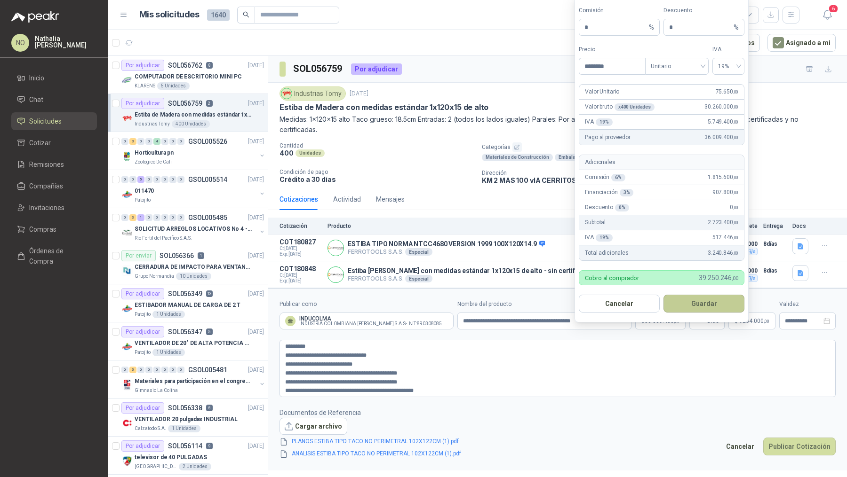
click at [698, 307] on button "Guardar" at bounding box center [703, 304] width 81 height 18
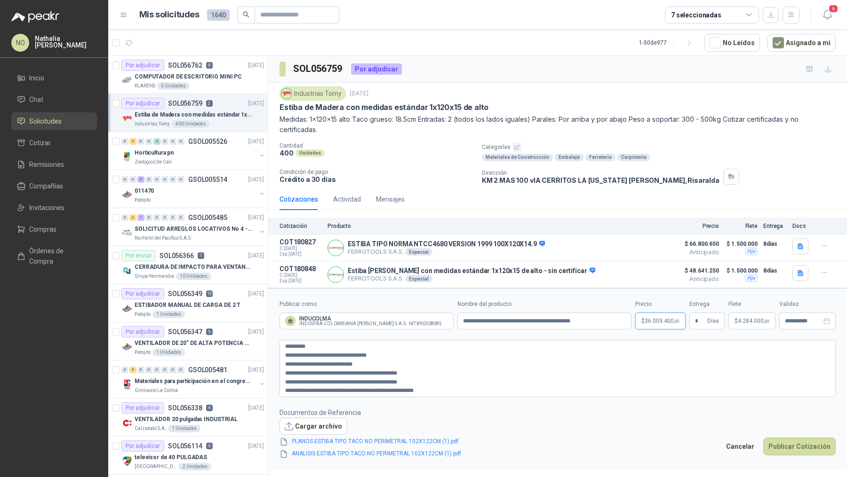
click at [670, 322] on body "NO Nathalia Ortega Inicio Chat Solicitudes Cotizar Remisiones Compañías Invitac…" at bounding box center [423, 238] width 847 height 477
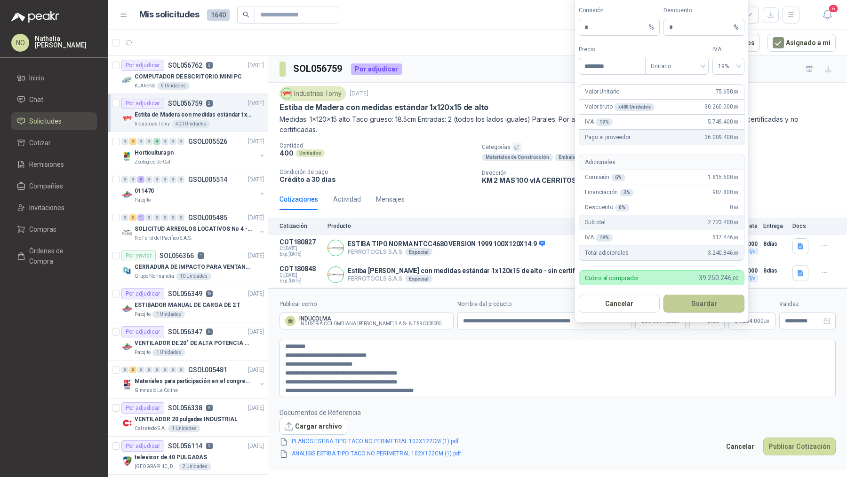
click at [699, 307] on button "Guardar" at bounding box center [703, 304] width 81 height 18
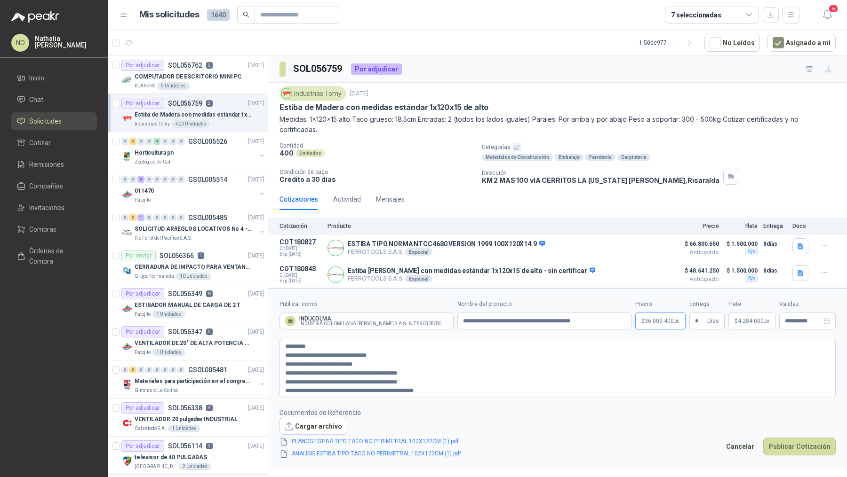
click at [667, 318] on body "NO Nathalia Ortega Inicio Chat Solicitudes Cotizar Remisiones Compañías Invitac…" at bounding box center [423, 238] width 847 height 477
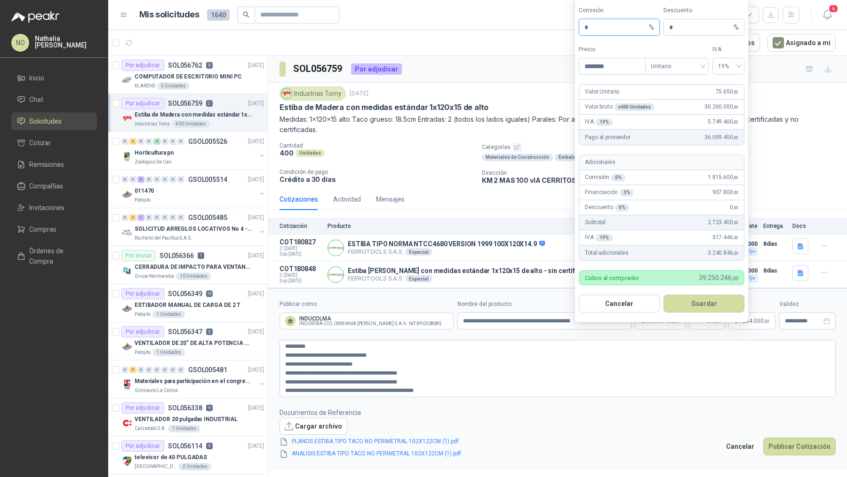
click at [595, 28] on input "*" at bounding box center [615, 27] width 63 height 16
type input "*"
click at [706, 310] on button "Guardar" at bounding box center [703, 304] width 81 height 18
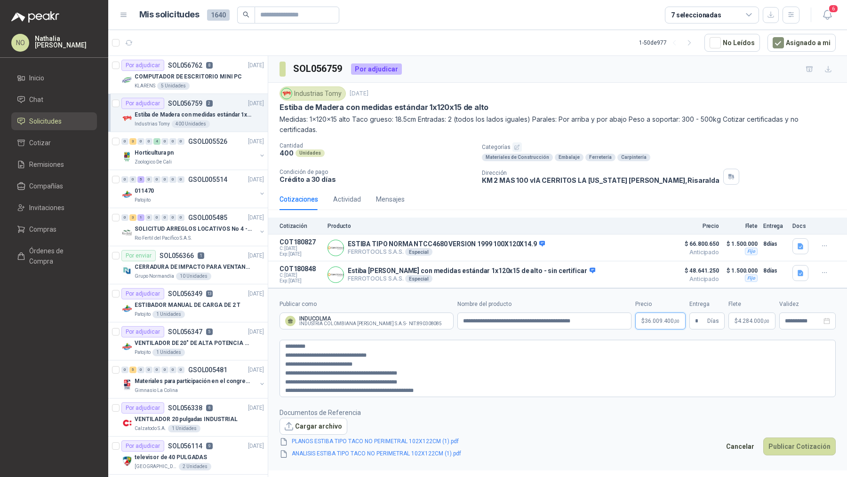
click at [657, 324] on p "$ 36.009.400 ,00" at bounding box center [660, 321] width 50 height 17
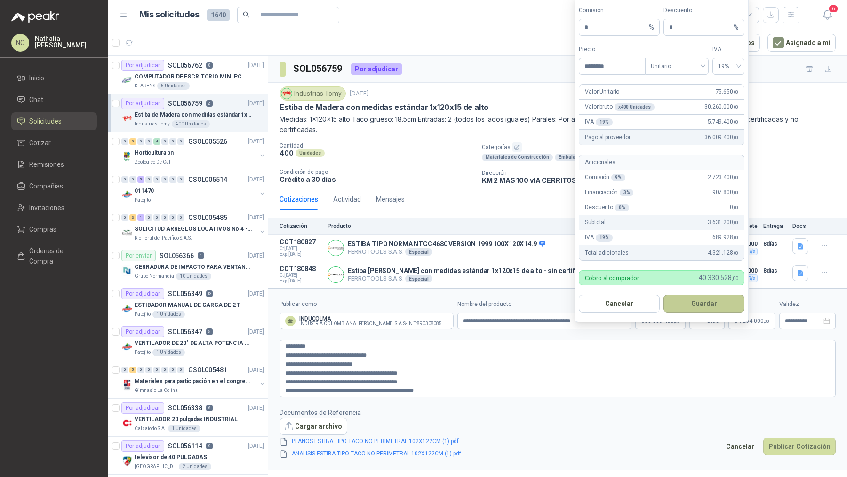
click at [700, 309] on button "Guardar" at bounding box center [703, 304] width 81 height 18
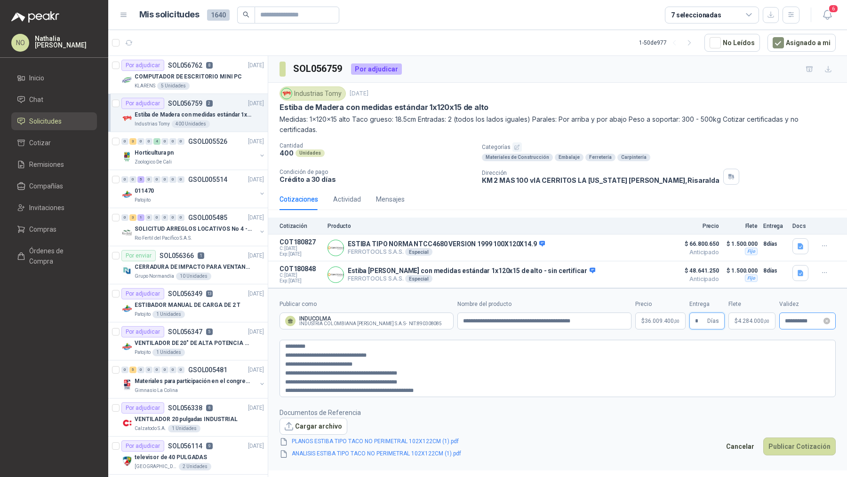
click at [798, 323] on div "**********" at bounding box center [807, 321] width 56 height 17
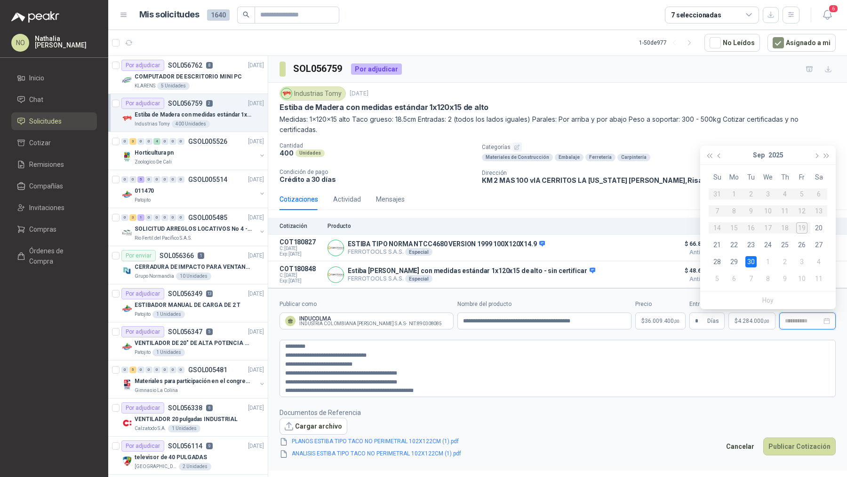
type input "**********"
click at [753, 260] on div "30" at bounding box center [750, 261] width 11 height 11
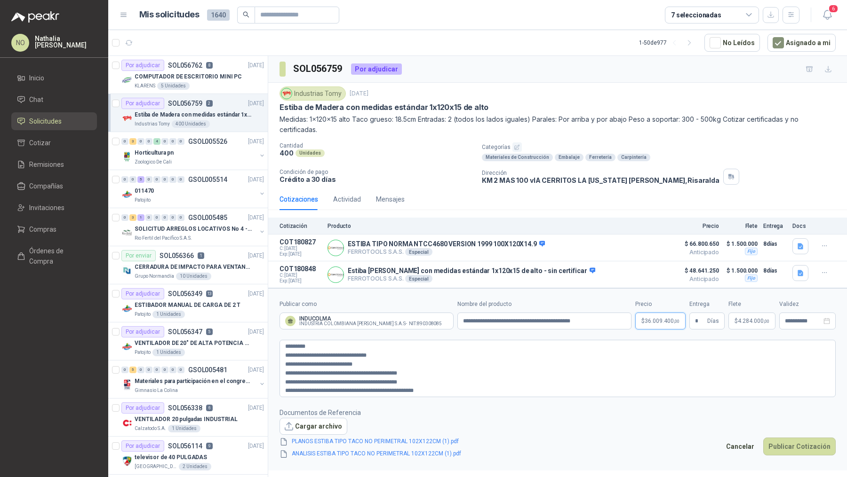
click at [662, 316] on body "NO Nathalia Ortega Inicio Chat Solicitudes Cotizar Remisiones Compañías Invitac…" at bounding box center [423, 238] width 847 height 477
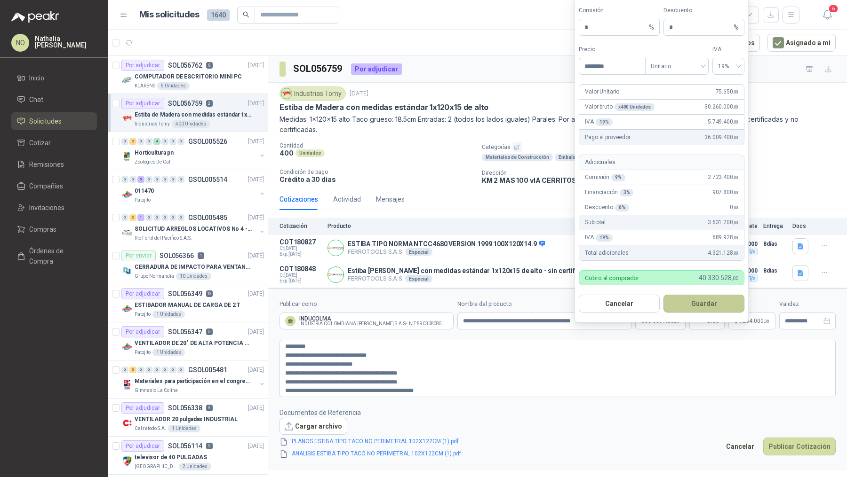
click at [695, 306] on button "Guardar" at bounding box center [703, 304] width 81 height 18
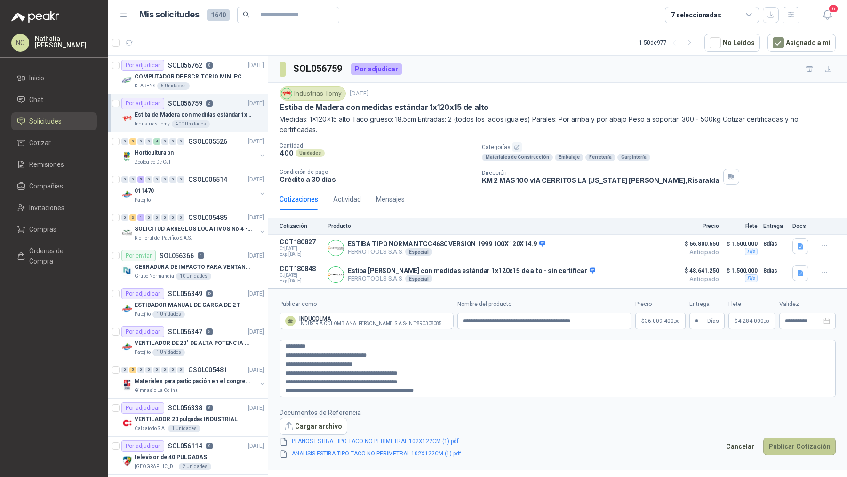
click at [786, 438] on button "Publicar Cotización" at bounding box center [799, 447] width 72 height 18
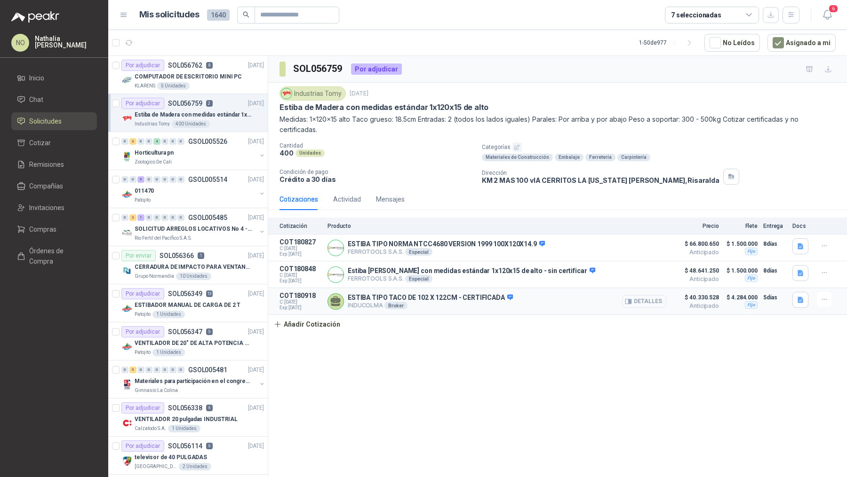
click at [648, 295] on button "Detalles" at bounding box center [644, 301] width 44 height 13
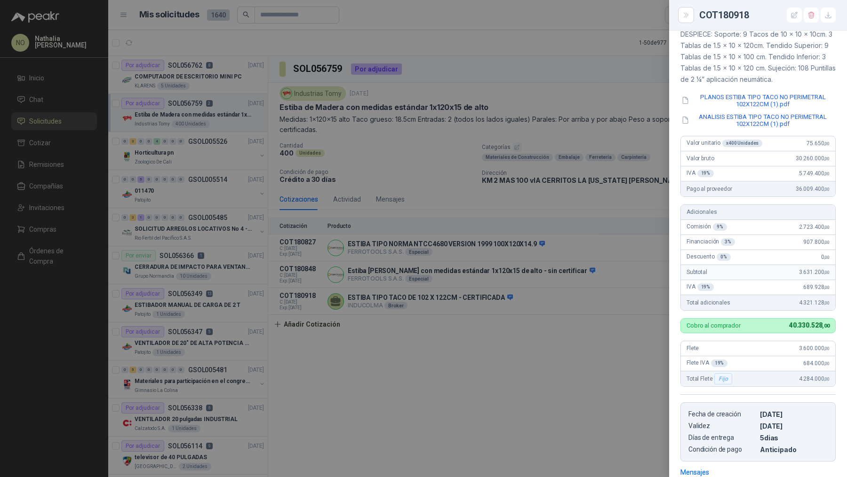
scroll to position [100, 0]
click at [410, 333] on div at bounding box center [423, 238] width 847 height 477
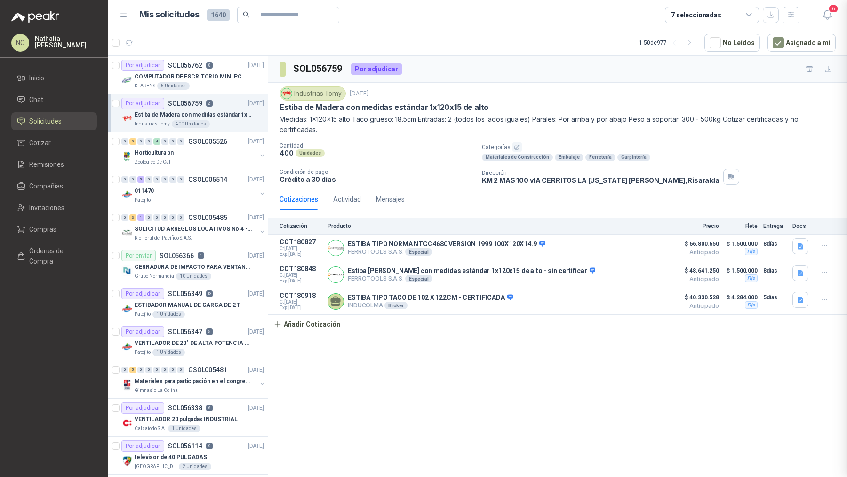
scroll to position [250, 0]
click at [271, 19] on input "text" at bounding box center [293, 15] width 66 height 16
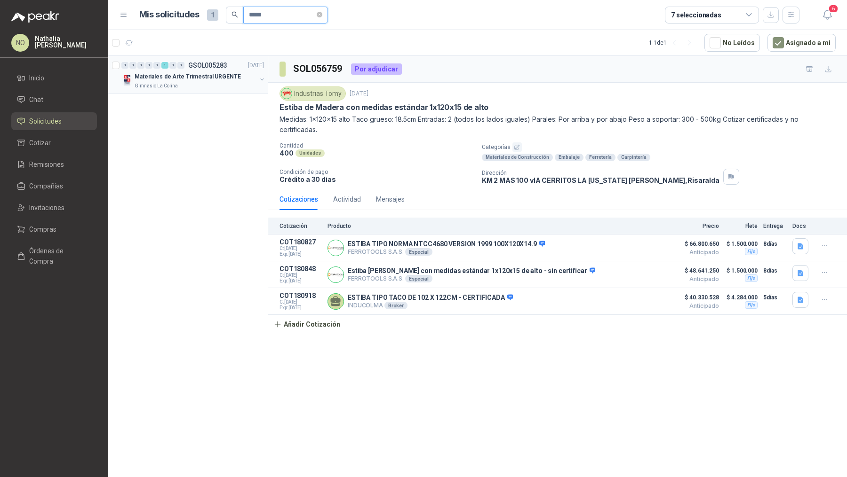
type input "*****"
click at [219, 85] on div "Gimnasio La Colina" at bounding box center [196, 86] width 122 height 8
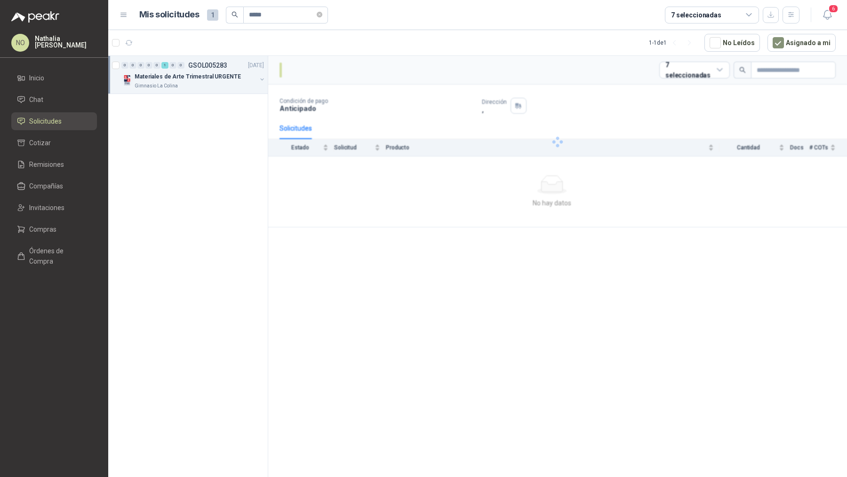
click at [219, 85] on div "Gimnasio La Colina" at bounding box center [196, 86] width 122 height 8
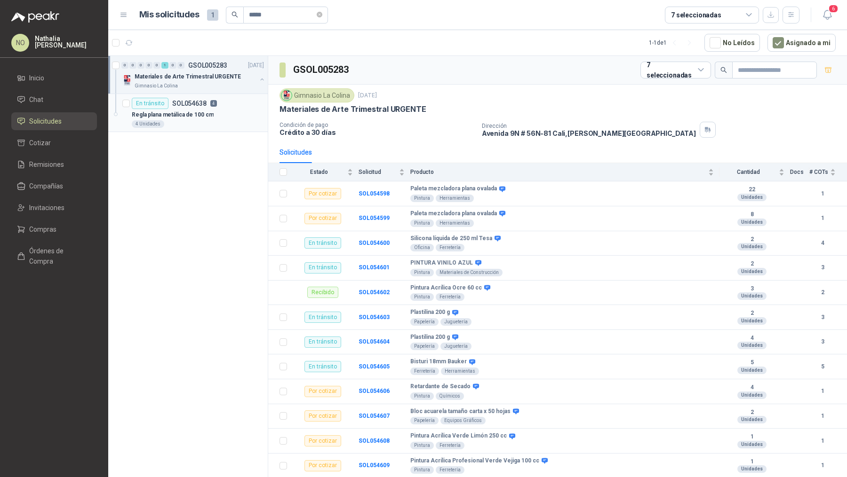
click at [214, 115] on div "Regla plana metálica de 100 cm" at bounding box center [198, 114] width 132 height 11
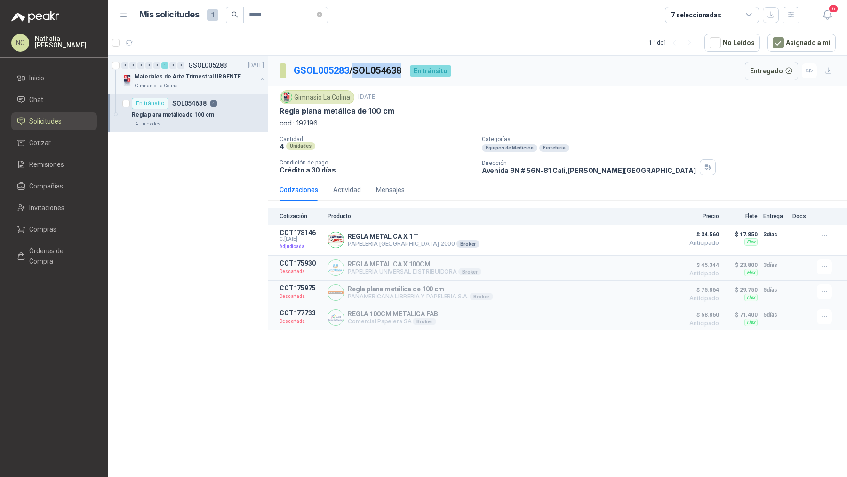
drag, startPoint x: 358, startPoint y: 71, endPoint x: 408, endPoint y: 74, distance: 49.5
click at [402, 74] on p "GSOL005283 / SOL054638" at bounding box center [347, 70] width 109 height 15
copy p "SOL054638"
click at [641, 236] on button "Detalles" at bounding box center [644, 240] width 44 height 13
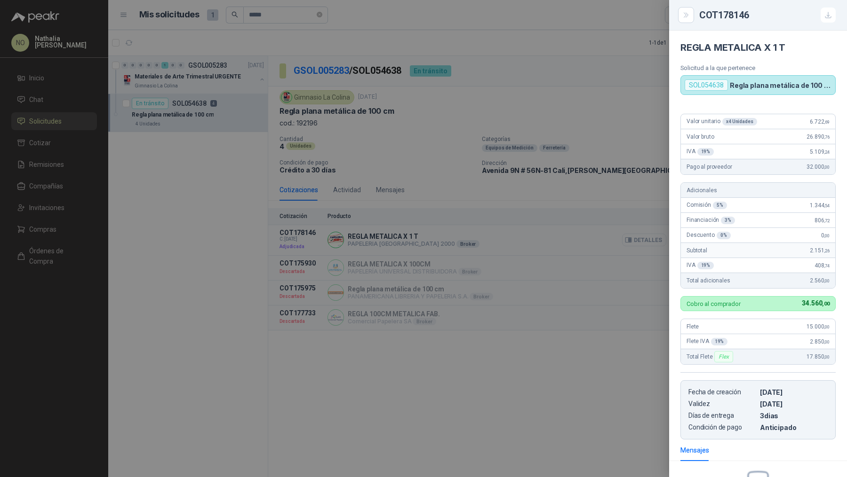
scroll to position [111, 0]
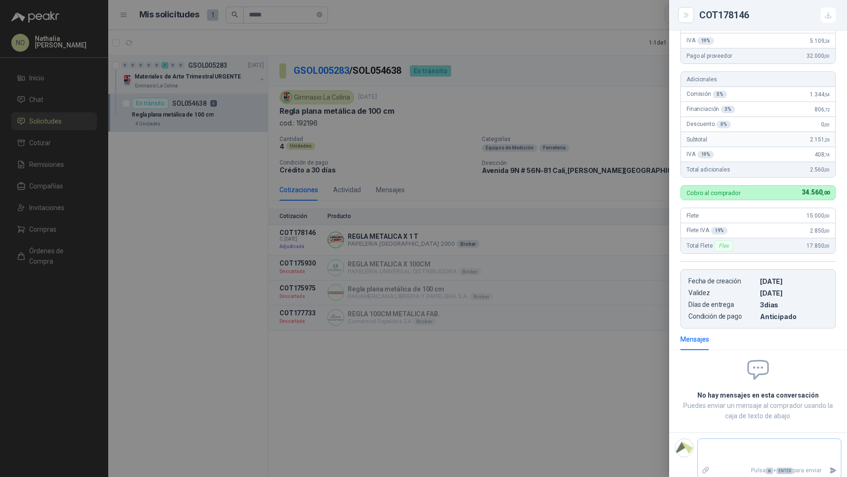
type textarea "*"
type textarea "**"
type textarea "***"
type textarea "****"
type textarea "*****"
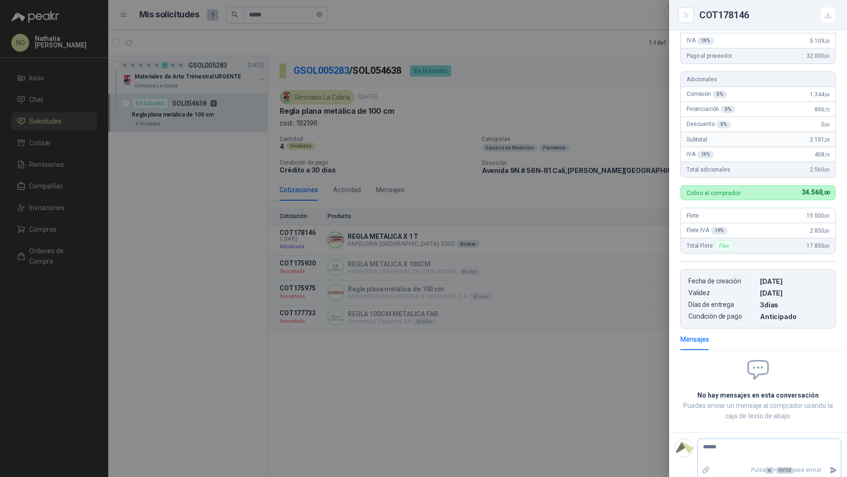
type textarea "******"
type textarea "********"
type textarea "*********"
type textarea "**********"
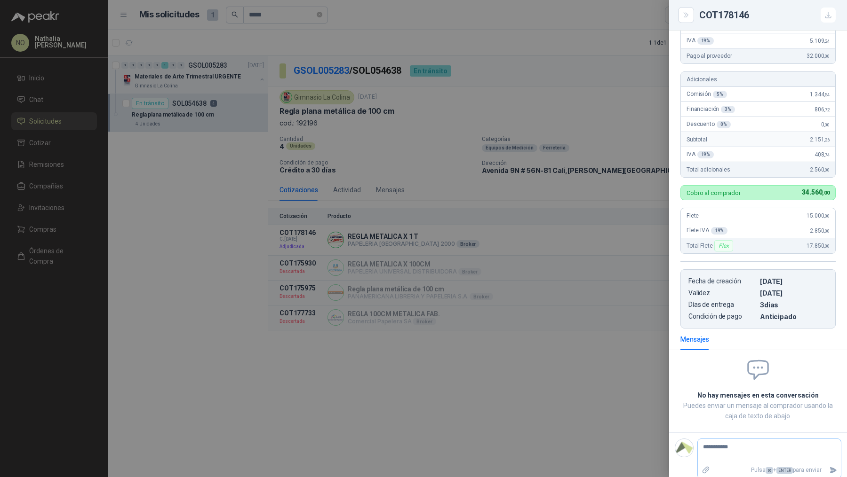
type textarea "**********"
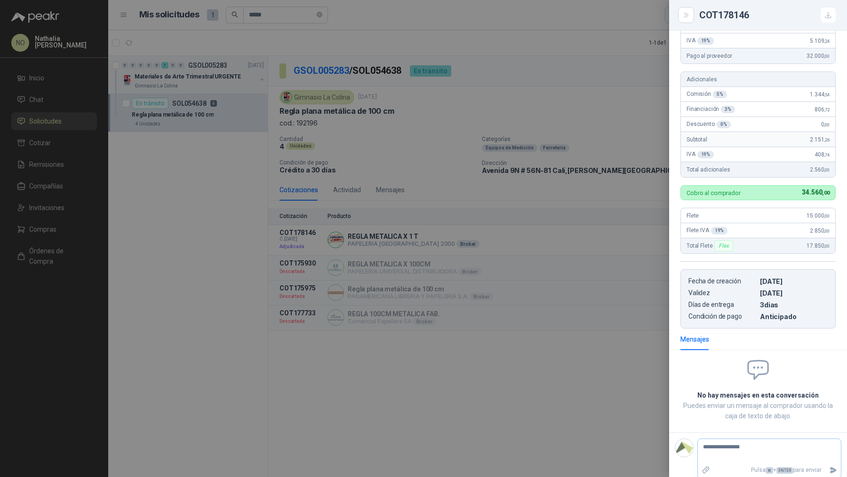
type textarea "**********"
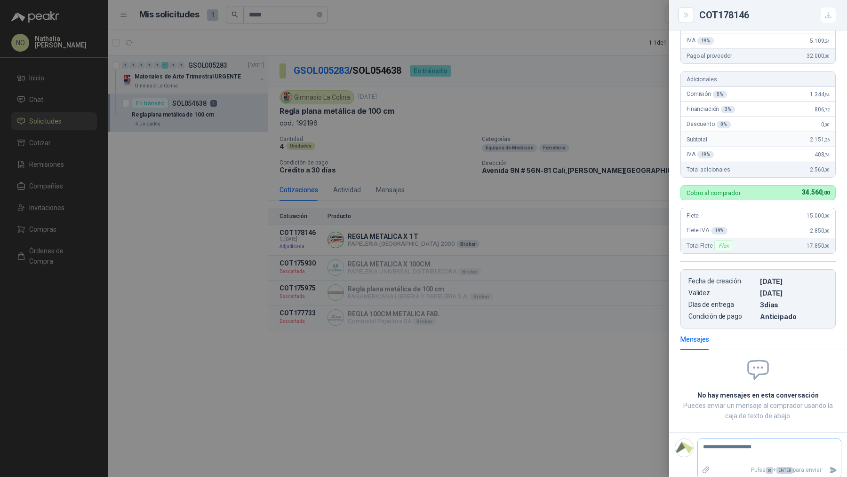
type textarea "**********"
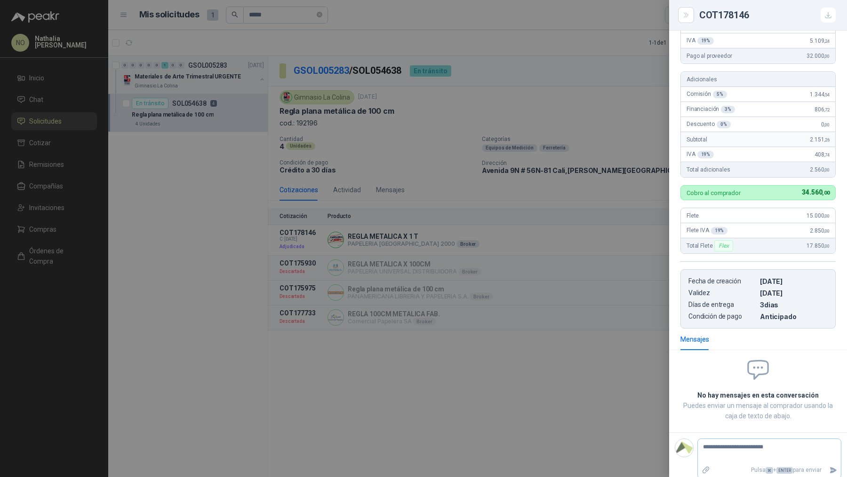
type textarea "**********"
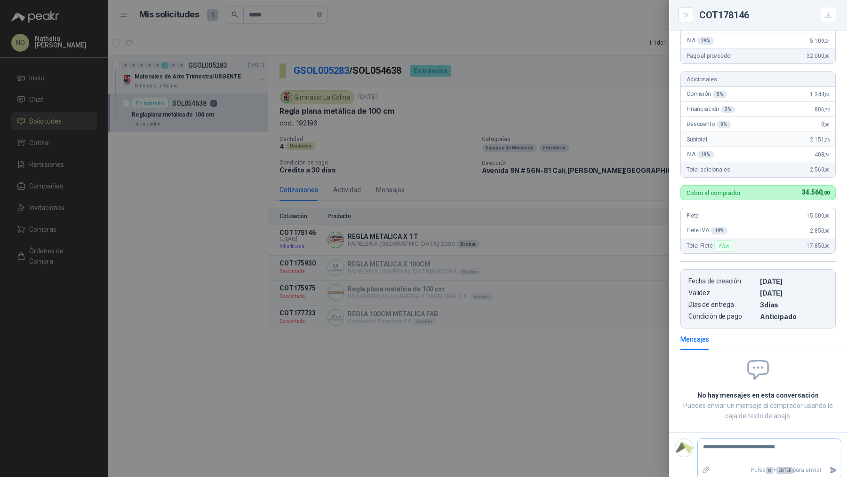
type textarea "**********"
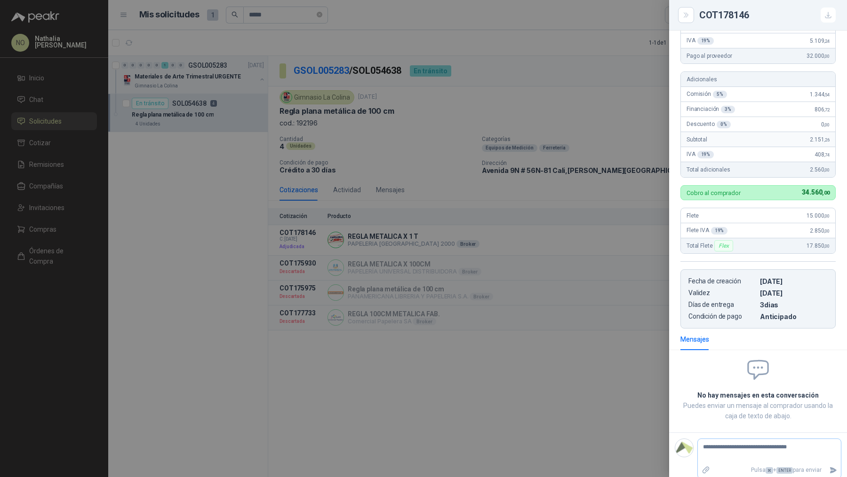
type textarea "**********"
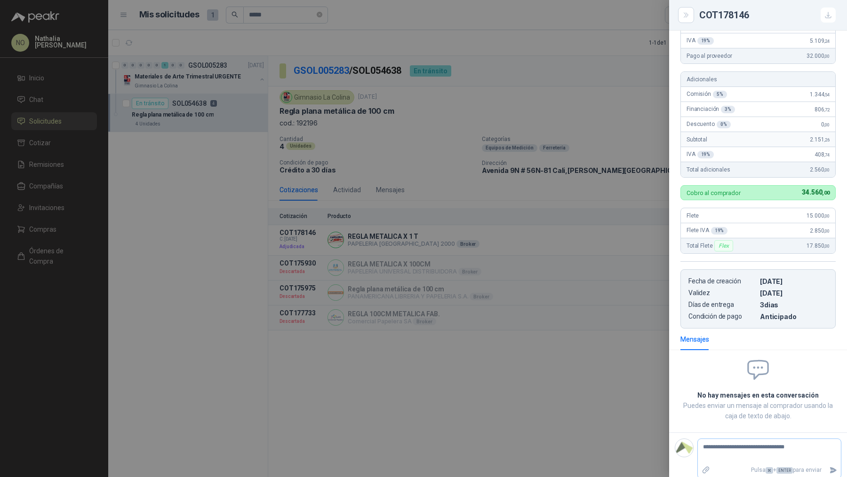
type textarea "**********"
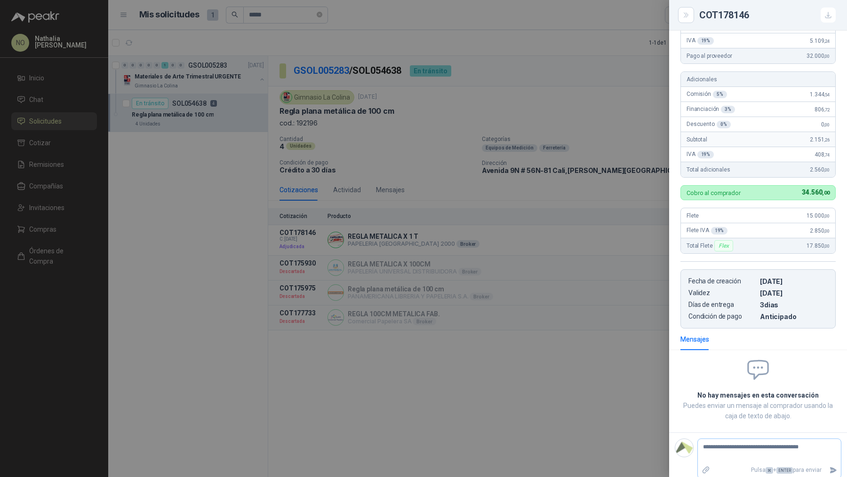
type textarea "**********"
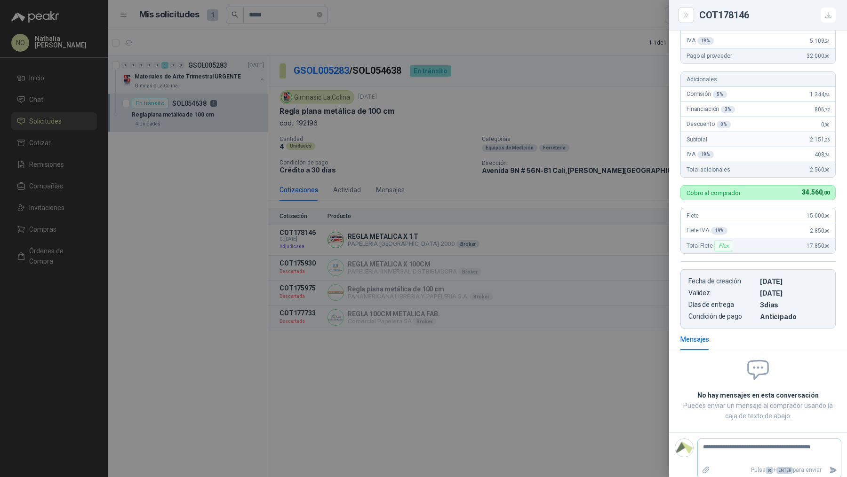
type textarea "**********"
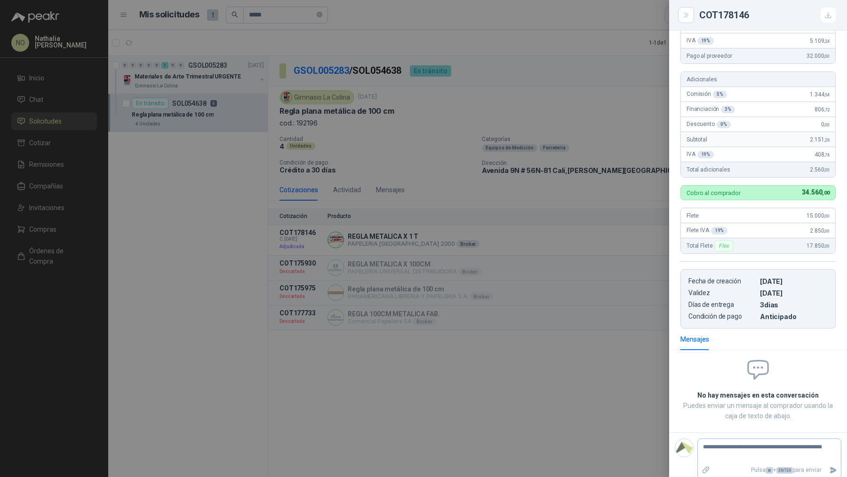
type textarea "**********"
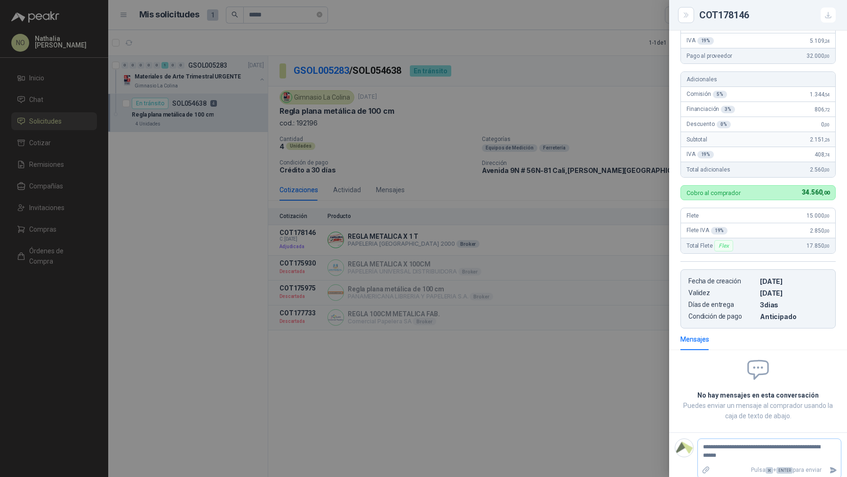
type textarea "**********"
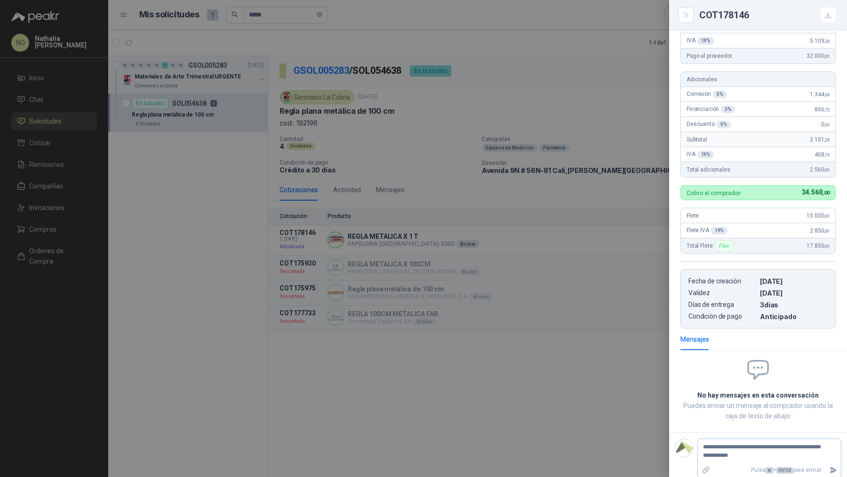
type textarea "**********"
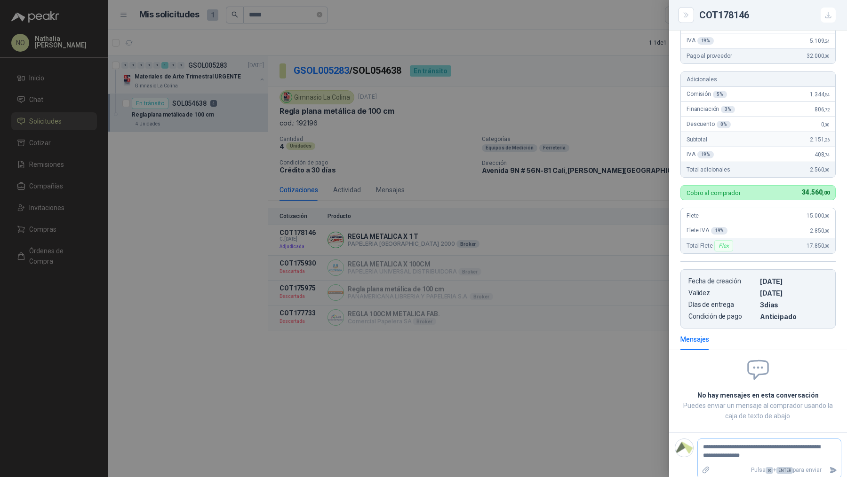
type textarea "**********"
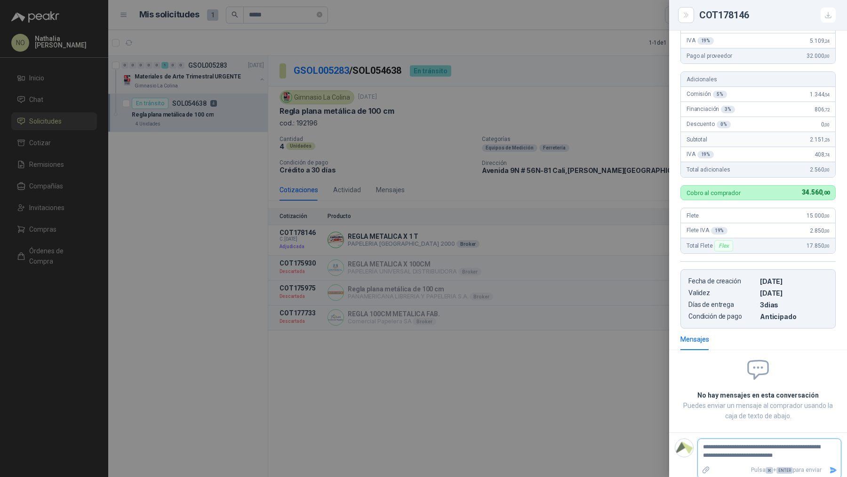
click at [829, 467] on icon "Enviar" at bounding box center [833, 471] width 8 height 8
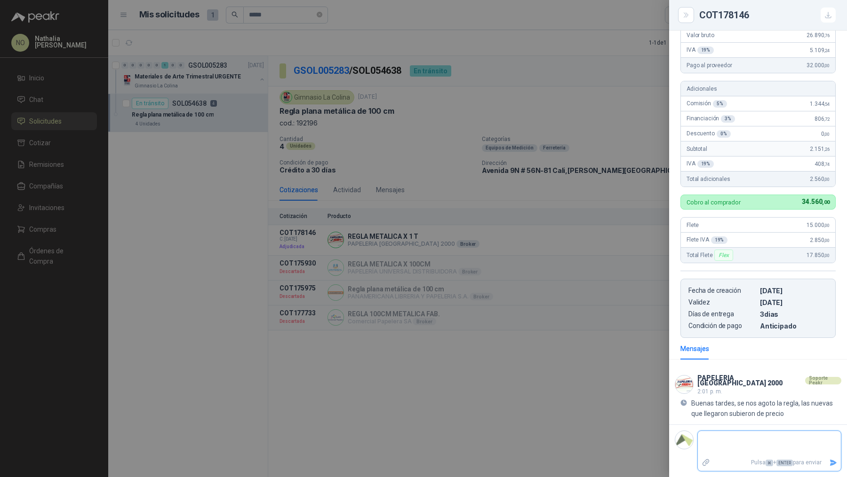
scroll to position [95, 0]
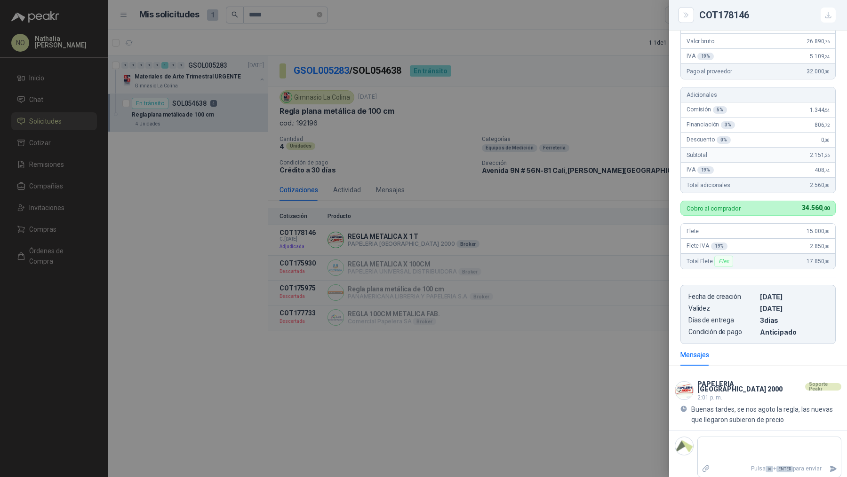
click at [477, 210] on div at bounding box center [423, 238] width 847 height 477
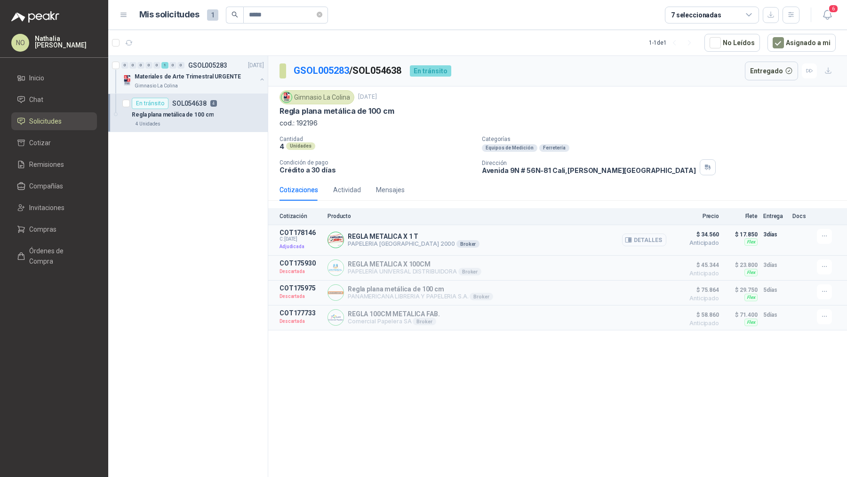
click at [646, 237] on button "Detalles" at bounding box center [644, 240] width 44 height 13
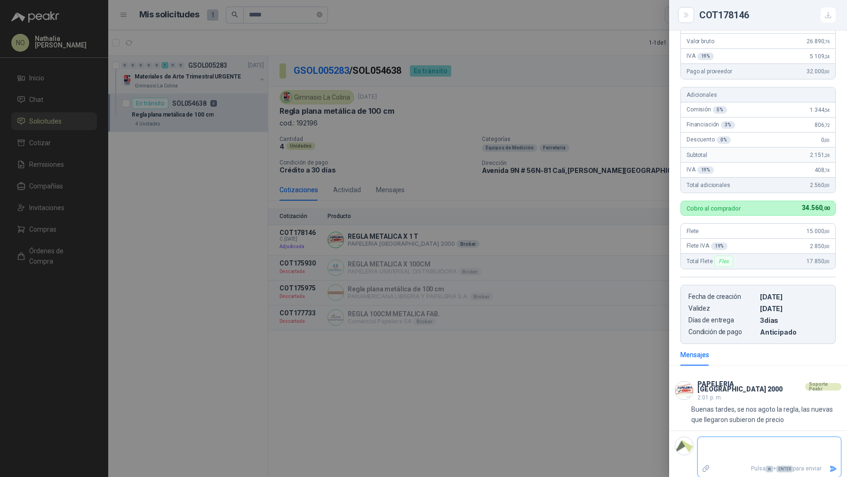
click at [754, 441] on textarea at bounding box center [765, 450] width 136 height 22
click at [632, 417] on div at bounding box center [423, 238] width 847 height 477
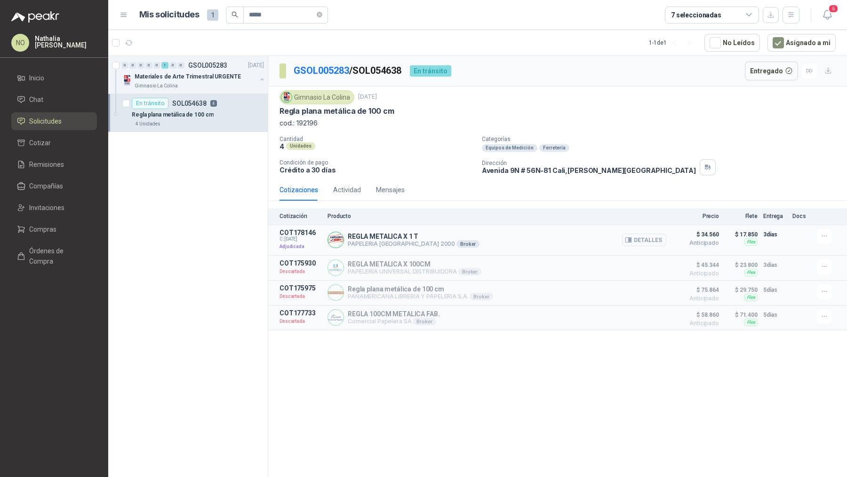
click at [643, 237] on button "Detalles" at bounding box center [644, 240] width 44 height 13
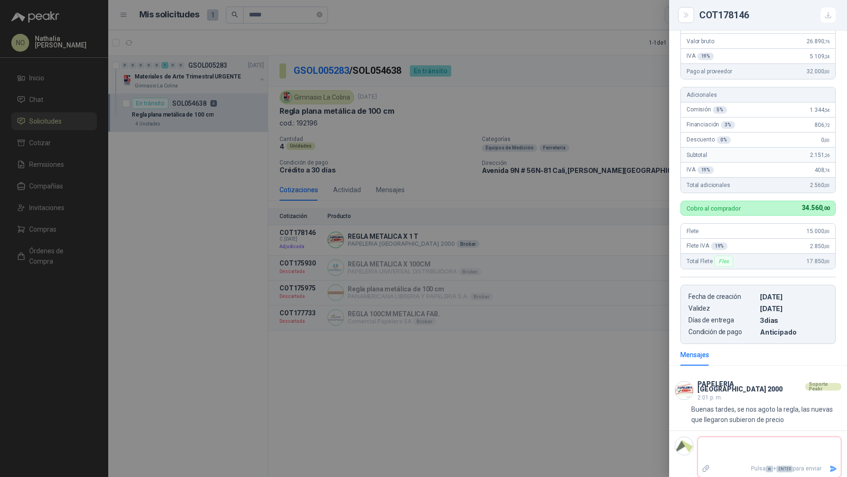
click at [743, 439] on textarea at bounding box center [765, 450] width 136 height 22
click at [556, 337] on div at bounding box center [423, 238] width 847 height 477
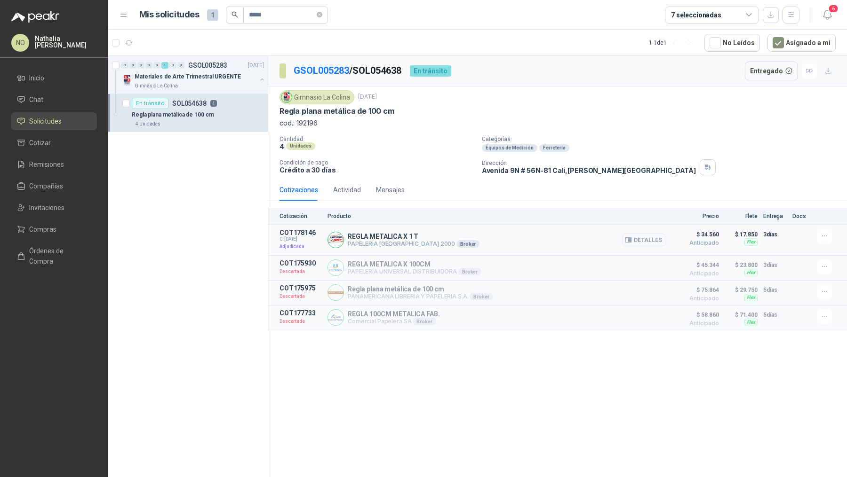
click at [630, 238] on icon "button" at bounding box center [629, 240] width 2 height 4
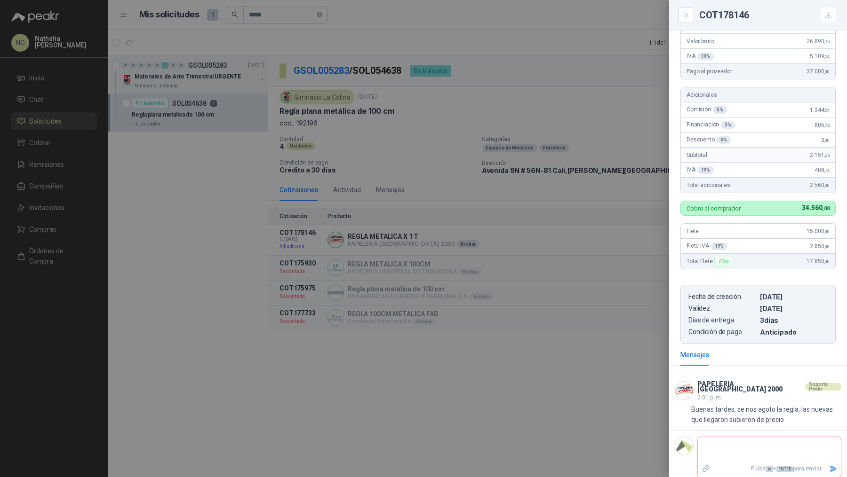
click at [729, 447] on textarea at bounding box center [765, 450] width 136 height 22
click at [752, 453] on textarea "**********" at bounding box center [765, 450] width 136 height 22
click at [830, 466] on icon "Enviar" at bounding box center [833, 469] width 7 height 6
click at [530, 365] on div at bounding box center [423, 238] width 847 height 477
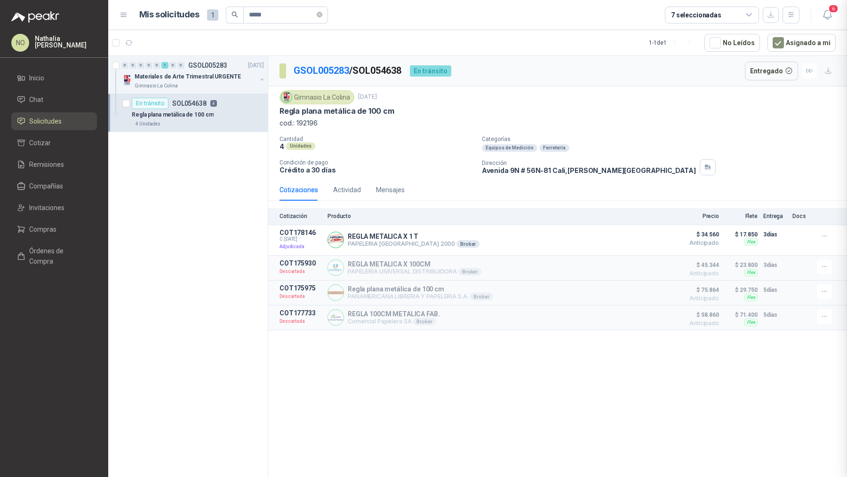
scroll to position [142, 0]
click at [319, 16] on icon "close-circle" at bounding box center [320, 15] width 6 height 6
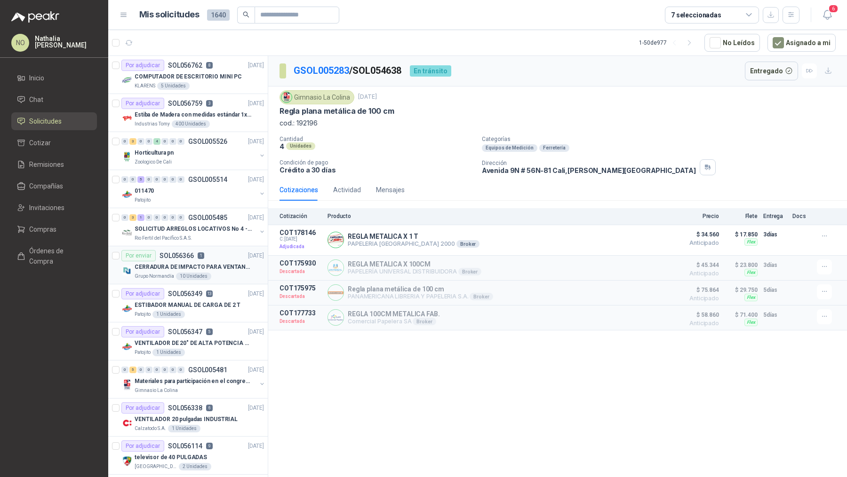
click at [227, 265] on p "CERRADURA DE IMPACTO PARA VENTANAS" at bounding box center [193, 267] width 117 height 9
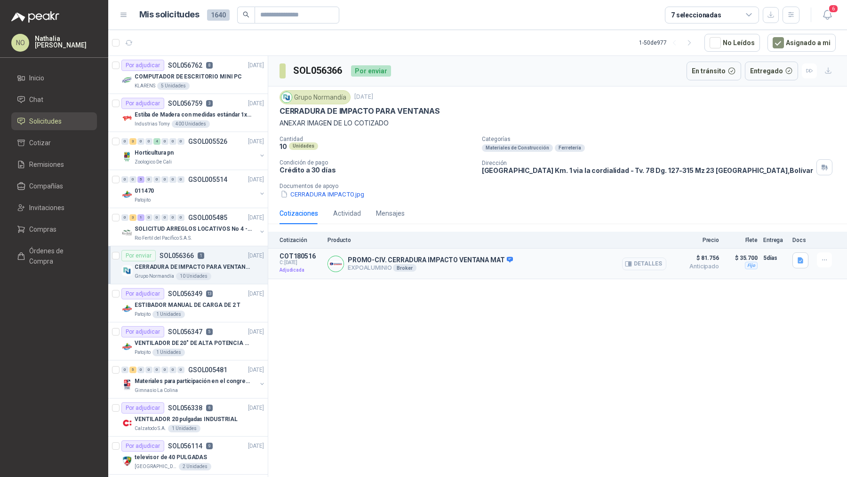
click at [637, 263] on button "Detalles" at bounding box center [644, 264] width 44 height 13
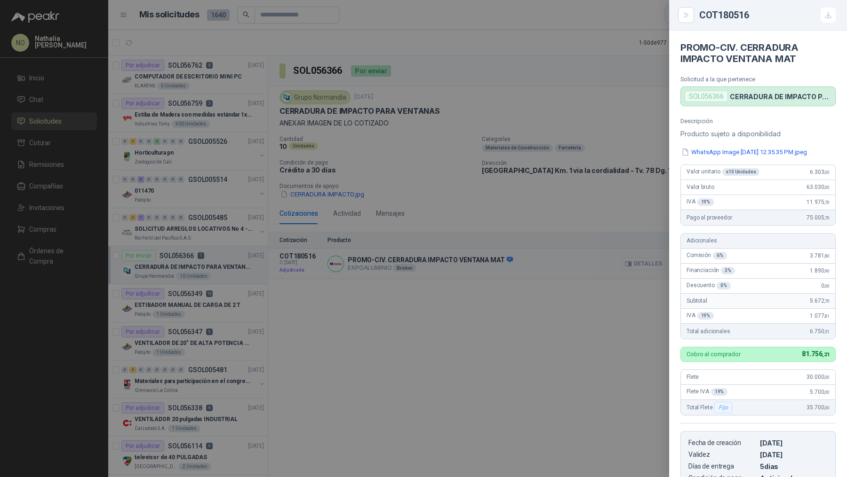
scroll to position [250, 0]
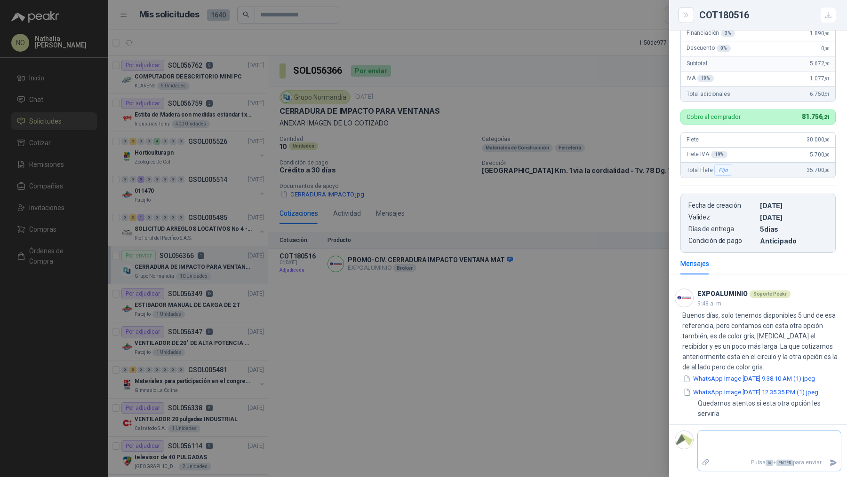
click at [755, 445] on textarea at bounding box center [768, 444] width 143 height 22
click at [830, 466] on icon "Enviar" at bounding box center [833, 463] width 7 height 6
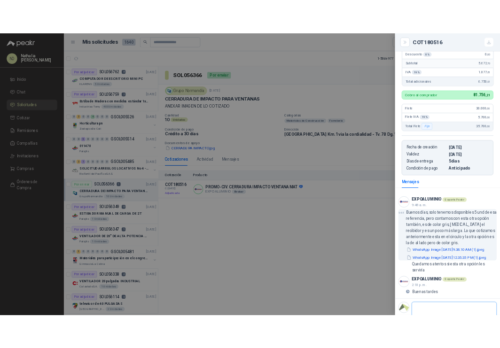
scroll to position [292, 0]
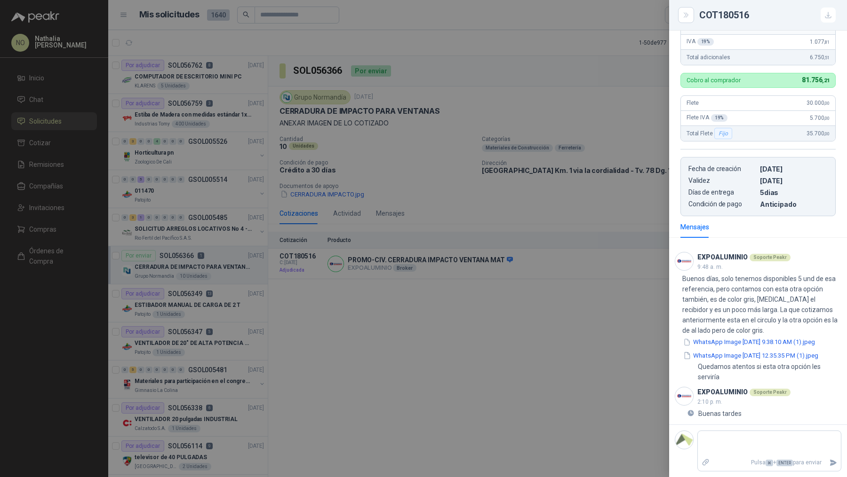
click at [545, 194] on div at bounding box center [423, 238] width 847 height 477
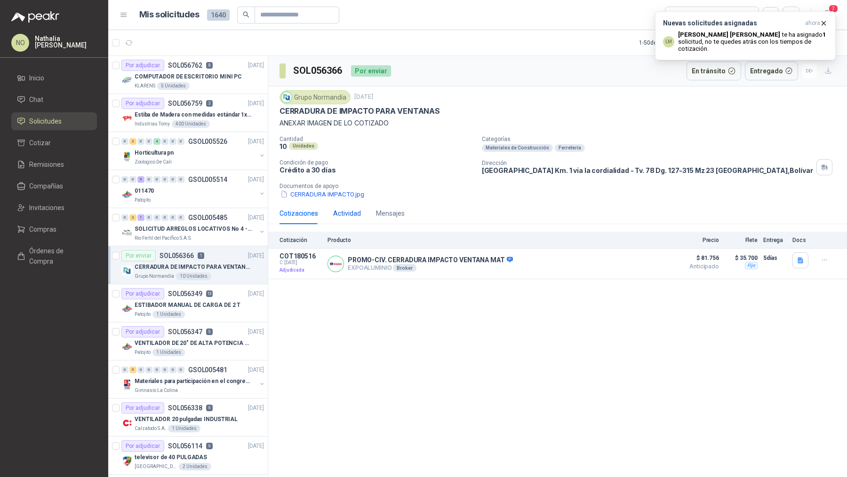
click at [349, 215] on div "Actividad" at bounding box center [347, 213] width 28 height 10
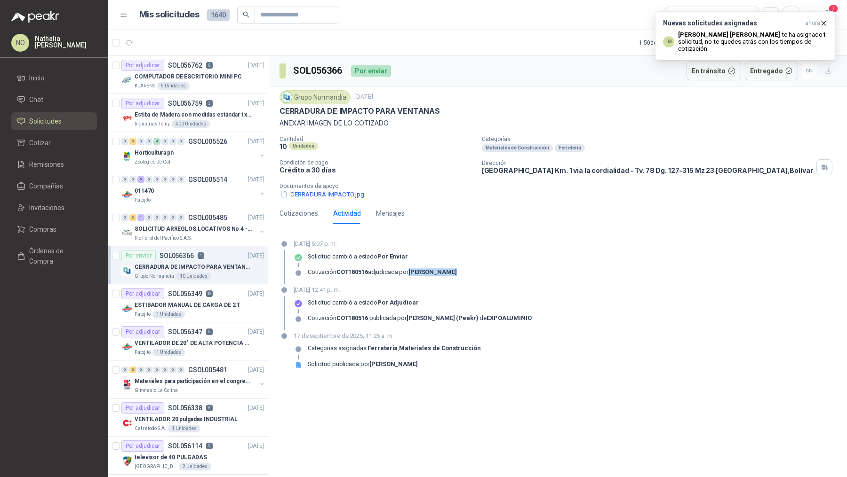
drag, startPoint x: 410, startPoint y: 271, endPoint x: 462, endPoint y: 271, distance: 52.2
click at [462, 271] on div "18 de septiembre de 2025, 5:07 p. m. Solicitud cambió a estado Por enviar Cotiz…" at bounding box center [557, 261] width 556 height 45
drag, startPoint x: 294, startPoint y: 69, endPoint x: 344, endPoint y: 71, distance: 50.3
click at [344, 71] on div "SOL056366 Por enviar" at bounding box center [334, 71] width 111 height 19
copy h3 "SOL056366"
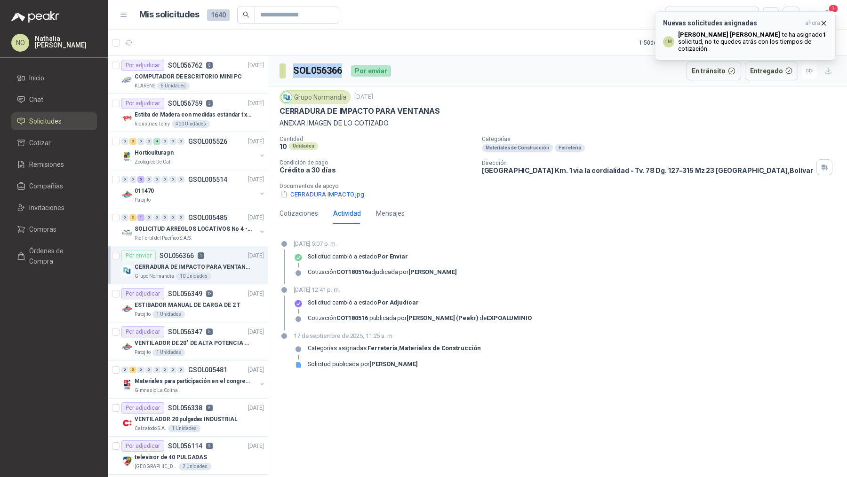
click at [822, 24] on icon "button" at bounding box center [824, 23] width 4 height 4
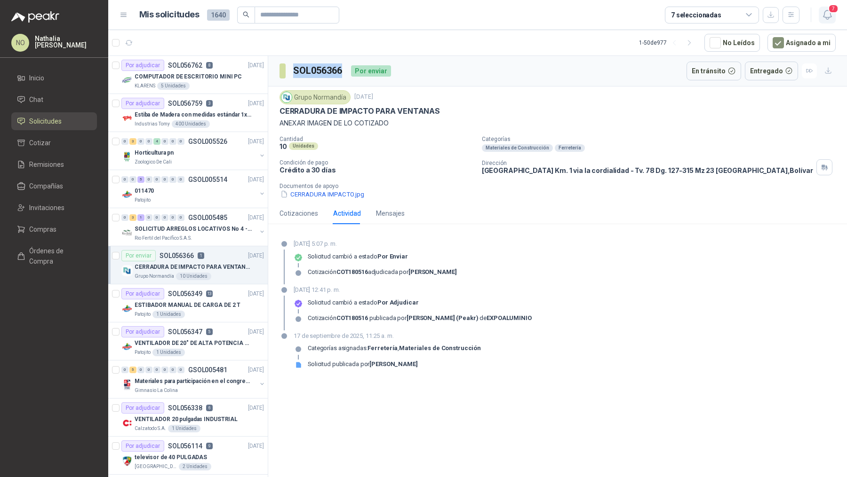
click at [829, 21] on button "7" at bounding box center [826, 15] width 17 height 17
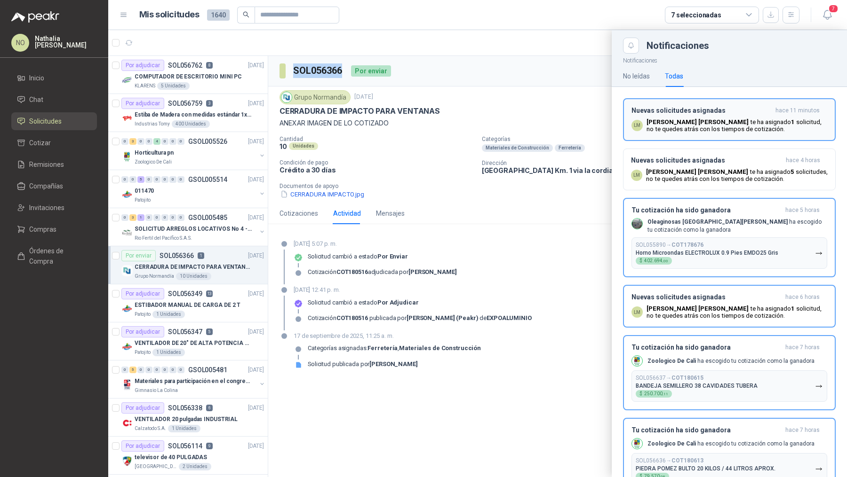
click at [744, 125] on p "Luis Miguel Martinez te ha asignado 1 solicitud , no te quedes atrás con los ti…" at bounding box center [736, 126] width 181 height 14
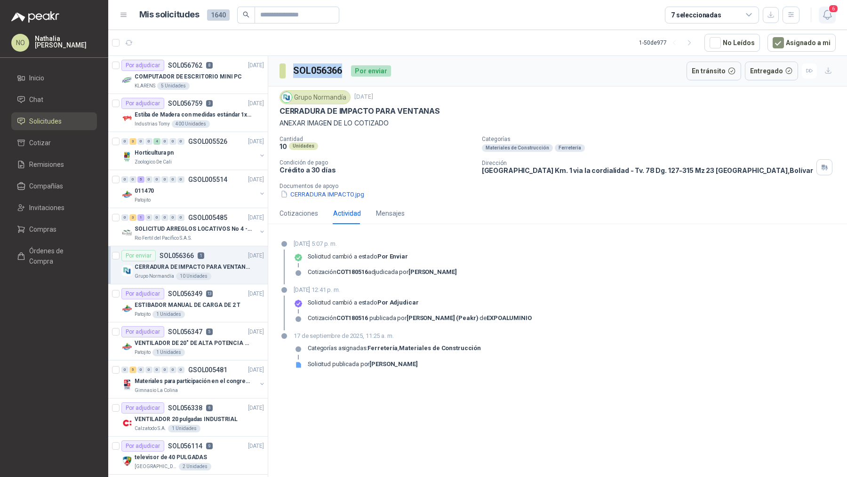
click at [830, 16] on icon "button" at bounding box center [827, 14] width 8 height 9
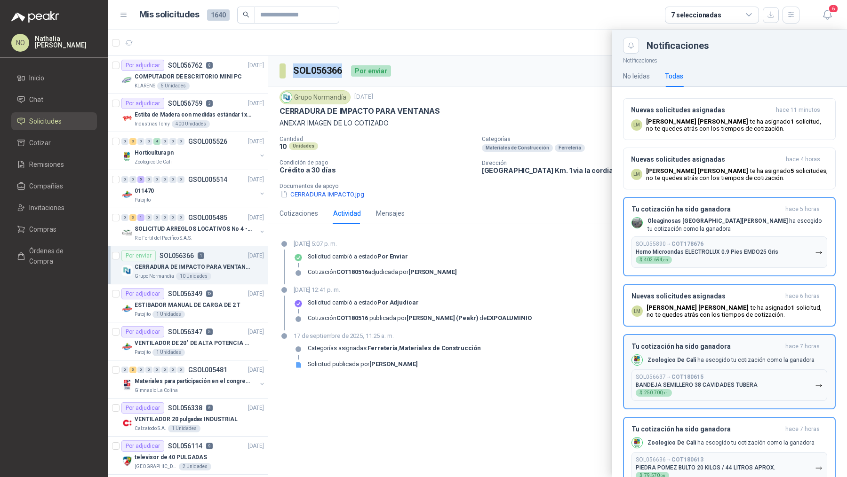
click at [729, 354] on div "Tu cotización ha sido ganadora hace 7 horas Zoologico De Cali ha escogido tu co…" at bounding box center [729, 372] width 196 height 58
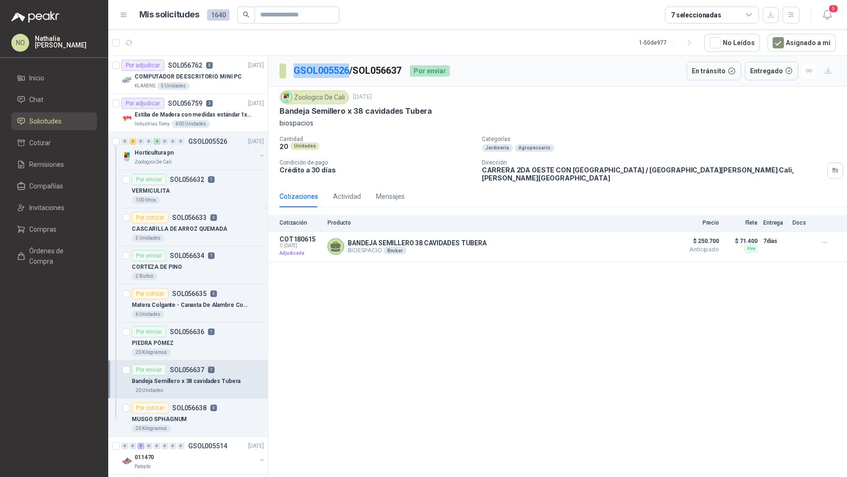
drag, startPoint x: 289, startPoint y: 69, endPoint x: 351, endPoint y: 72, distance: 61.7
click at [351, 72] on section "GSOL005526 / SOL056637" at bounding box center [340, 70] width 123 height 15
copy section "GSOL005526"
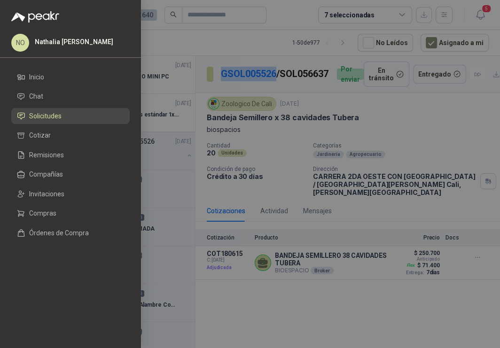
click at [360, 125] on div at bounding box center [250, 174] width 500 height 348
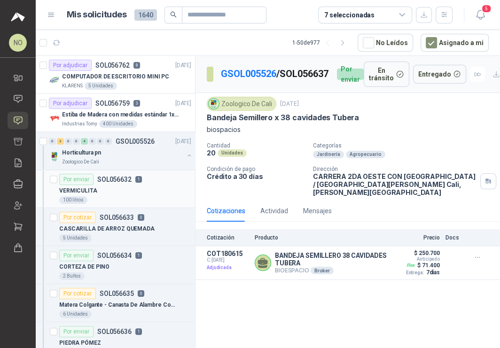
click at [102, 197] on div "100 litros" at bounding box center [125, 201] width 132 height 8
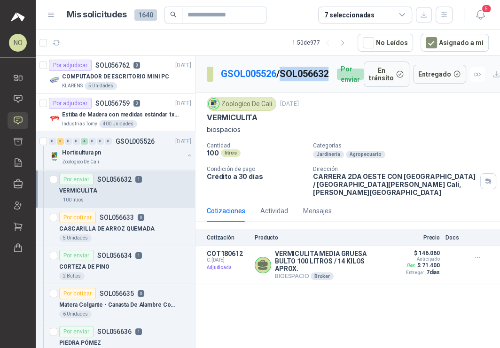
drag, startPoint x: 218, startPoint y: 82, endPoint x: 272, endPoint y: 84, distance: 54.6
click at [273, 82] on section "GSOL005526 / SOL056632" at bounding box center [268, 74] width 123 height 15
copy p "SOL056632"
click at [368, 259] on button "Detalles" at bounding box center [365, 265] width 44 height 13
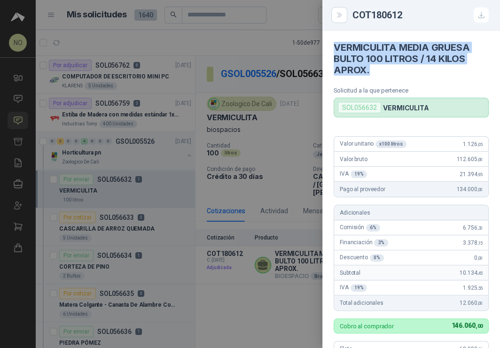
drag, startPoint x: 334, startPoint y: 46, endPoint x: 375, endPoint y: 72, distance: 48.8
click at [375, 72] on h4 "VERMICULITA MEDIA GRUESA BULTO 100 LITROS / 14 KILOS APROX." at bounding box center [411, 59] width 155 height 34
copy h4 "VERMICULITA MEDIA GRUESA BULTO 100 LITROS / 14 KILOS APROX."
click at [121, 262] on div at bounding box center [250, 174] width 500 height 348
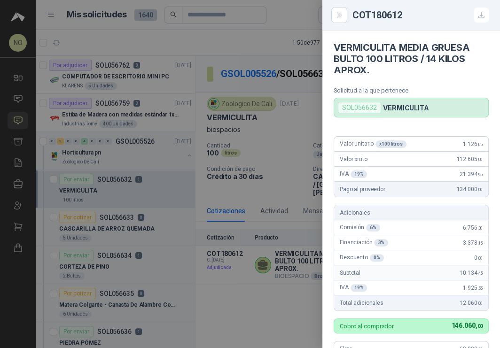
scroll to position [267, 0]
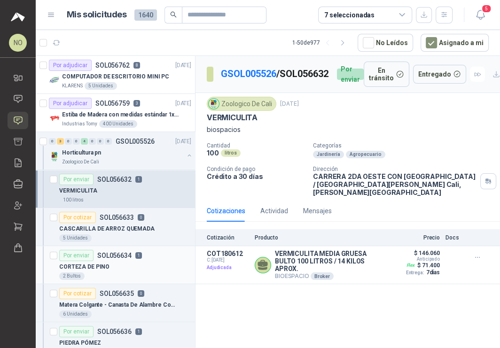
click at [113, 263] on div "CORTEZA DE PINO" at bounding box center [125, 266] width 132 height 11
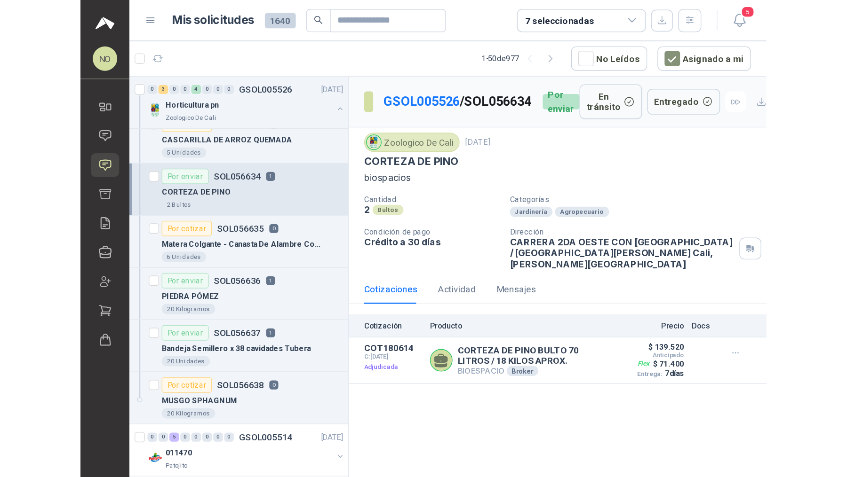
scroll to position [129, 0]
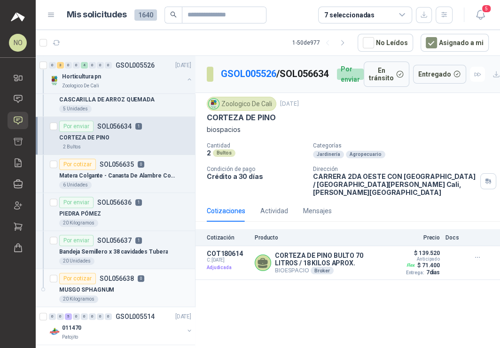
click at [119, 281] on div "Por cotizar SOL056638 0" at bounding box center [101, 278] width 85 height 11
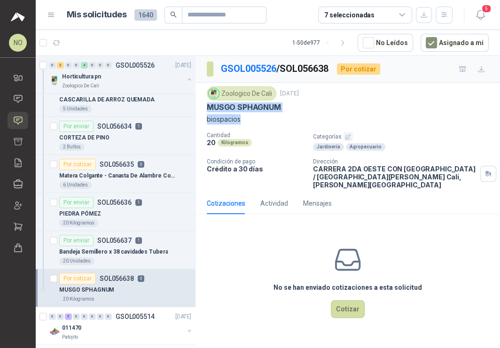
drag, startPoint x: 206, startPoint y: 105, endPoint x: 249, endPoint y: 118, distance: 44.8
click at [249, 118] on div "Zoologico De Cali 18 sept, 2025 MUSGO SPHAGNUM biospacios Cantidad 20 Kilogramo…" at bounding box center [348, 138] width 305 height 110
copy div "MUSGO SPHAGNUM biospacios"
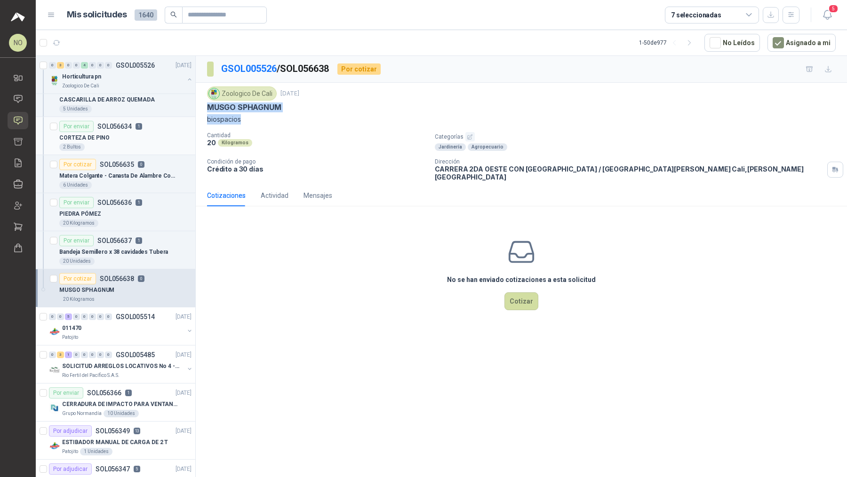
click at [151, 150] on article "Por enviar SOL056634 1 CORTEZA DE PINO 2 Bultos" at bounding box center [115, 136] width 159 height 38
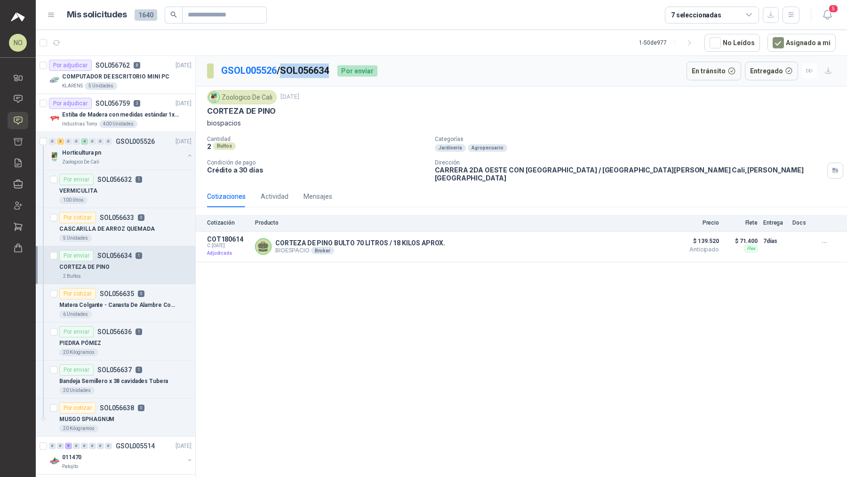
drag, startPoint x: 287, startPoint y: 67, endPoint x: 339, endPoint y: 71, distance: 51.9
click at [339, 71] on div "GSOL005526 / SOL056634 Por enviar" at bounding box center [292, 71] width 170 height 19
copy p "SOL056634"
click at [641, 240] on button "Detalles" at bounding box center [644, 246] width 44 height 13
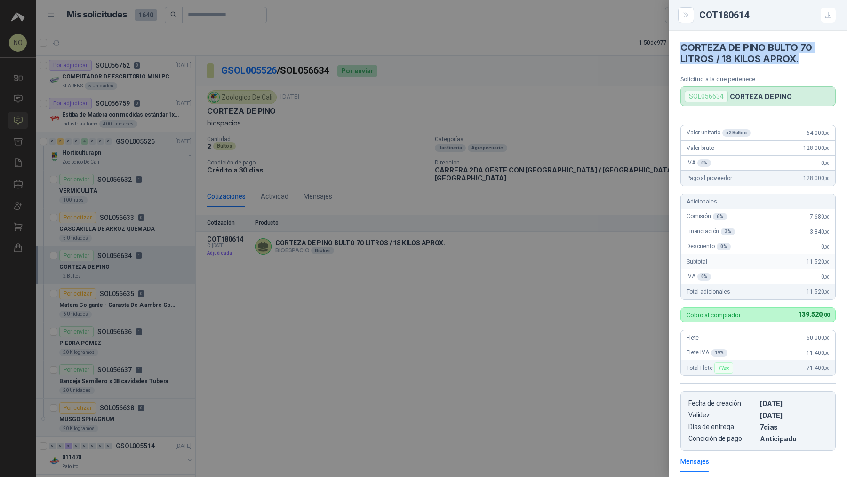
drag, startPoint x: 679, startPoint y: 44, endPoint x: 808, endPoint y: 55, distance: 129.8
click at [808, 55] on article "CORTEZA DE PINO BULTO 70 LITROS / 18 KILOS APROX. Solicitud a la que pertenece …" at bounding box center [758, 69] width 178 height 76
copy h4 "CORTEZA DE PINO BULTO 70 LITROS / 18 KILOS APROX."
click at [449, 251] on div at bounding box center [423, 238] width 847 height 477
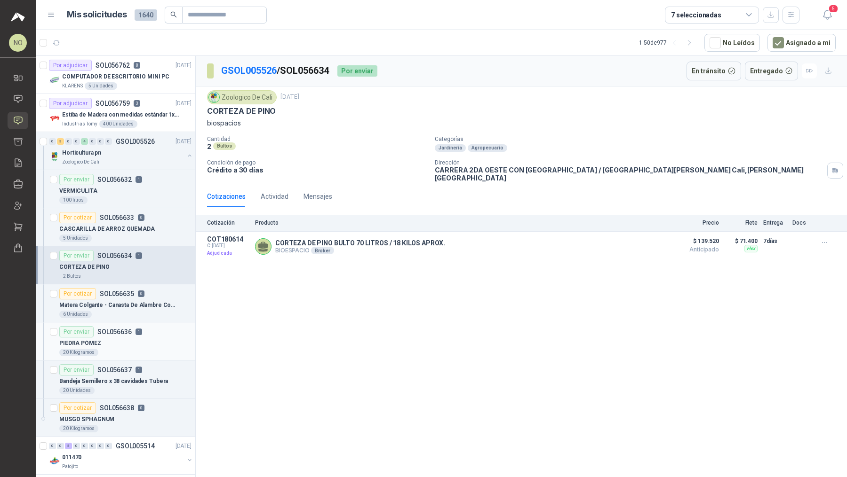
click at [119, 341] on div "PIEDRA PÓMEZ" at bounding box center [125, 343] width 132 height 11
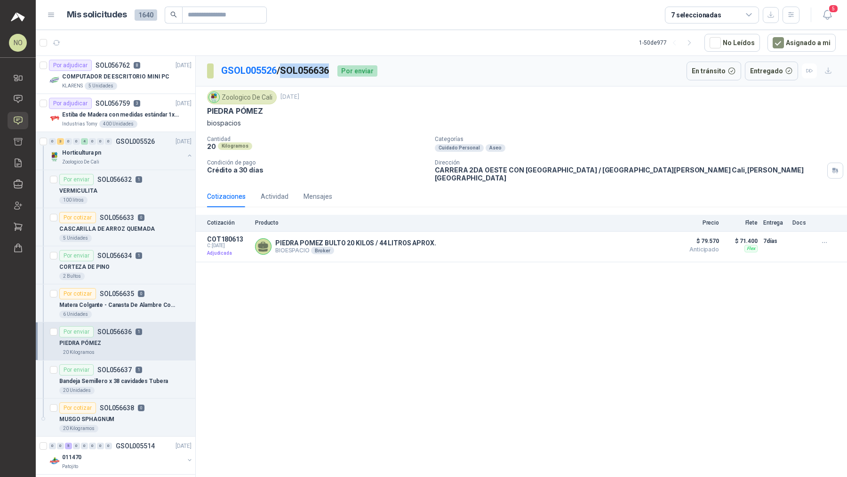
drag, startPoint x: 287, startPoint y: 70, endPoint x: 334, endPoint y: 71, distance: 46.6
click at [330, 71] on p "GSOL005526 / SOL056636" at bounding box center [275, 70] width 109 height 15
click at [638, 240] on button "Detalles" at bounding box center [644, 246] width 44 height 13
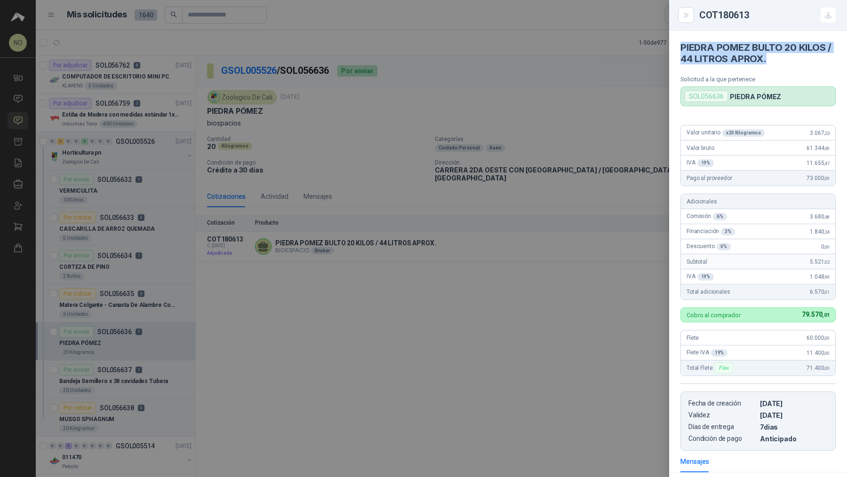
drag, startPoint x: 680, startPoint y: 50, endPoint x: 778, endPoint y: 58, distance: 98.7
click at [778, 58] on h4 "PIEDRA POMEZ BULTO 20 KILOS / 44 LITROS APROX." at bounding box center [757, 53] width 155 height 23
drag, startPoint x: 254, startPoint y: 477, endPoint x: 0, endPoint y: 477, distance: 254.4
click at [249, 477] on div at bounding box center [423, 238] width 847 height 477
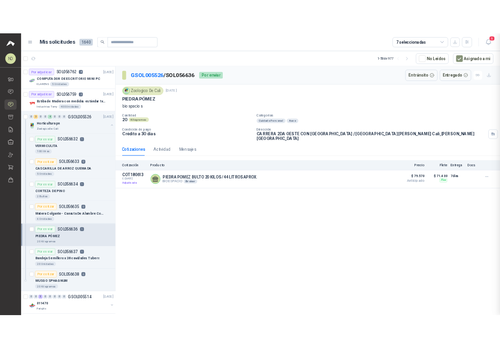
scroll to position [127, 0]
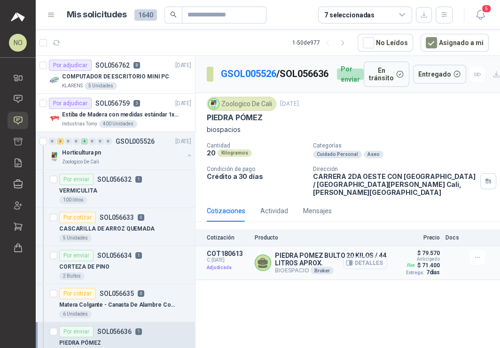
click at [373, 257] on button "Detalles" at bounding box center [365, 263] width 44 height 13
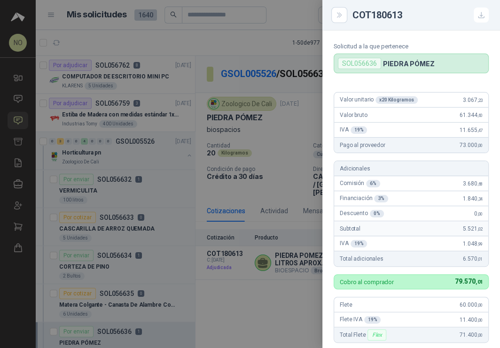
scroll to position [29, 0]
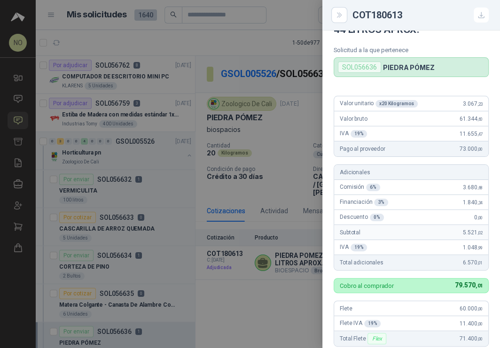
click at [185, 268] on div at bounding box center [250, 174] width 500 height 348
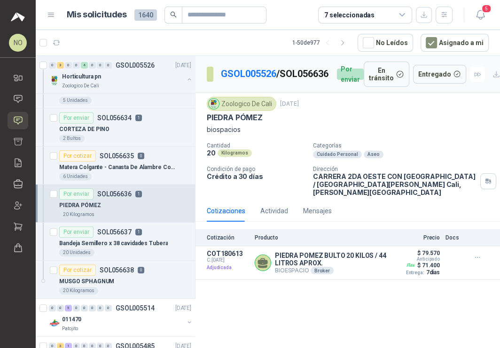
scroll to position [150, 0]
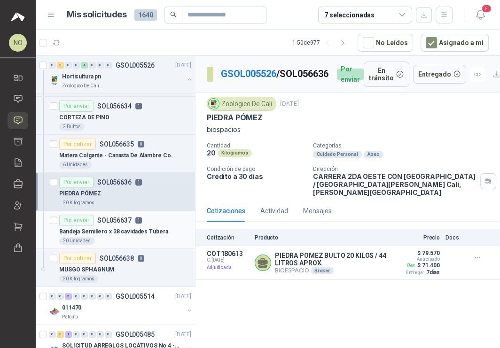
click at [143, 228] on p "Bandeja Semillero x 38 cavidades Tubera" at bounding box center [113, 232] width 109 height 9
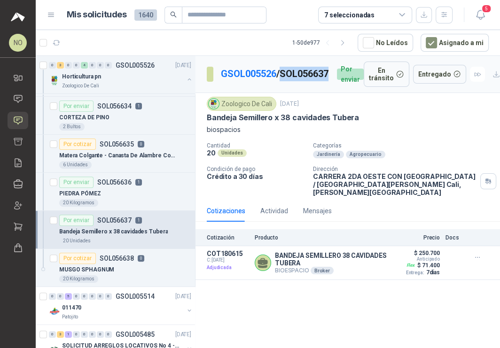
drag, startPoint x: 222, startPoint y: 83, endPoint x: 278, endPoint y: 83, distance: 56.4
click at [278, 81] on p "GSOL005526 / SOL056637" at bounding box center [275, 74] width 109 height 15
click at [356, 260] on button "Detalles" at bounding box center [365, 263] width 44 height 13
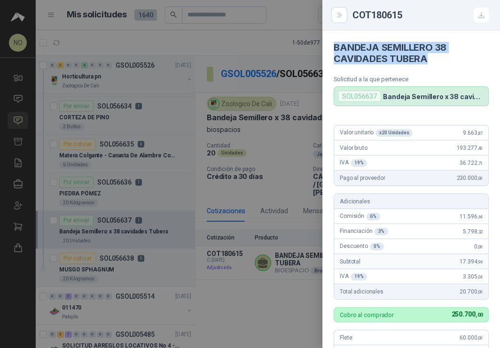
drag, startPoint x: 330, startPoint y: 43, endPoint x: 437, endPoint y: 53, distance: 107.6
click at [438, 55] on article "BANDEJA SEMILLERO 38 CAVIDADES TUBERA Solicitud a la que pertenece SOL056637 Ba…" at bounding box center [412, 69] width 178 height 76
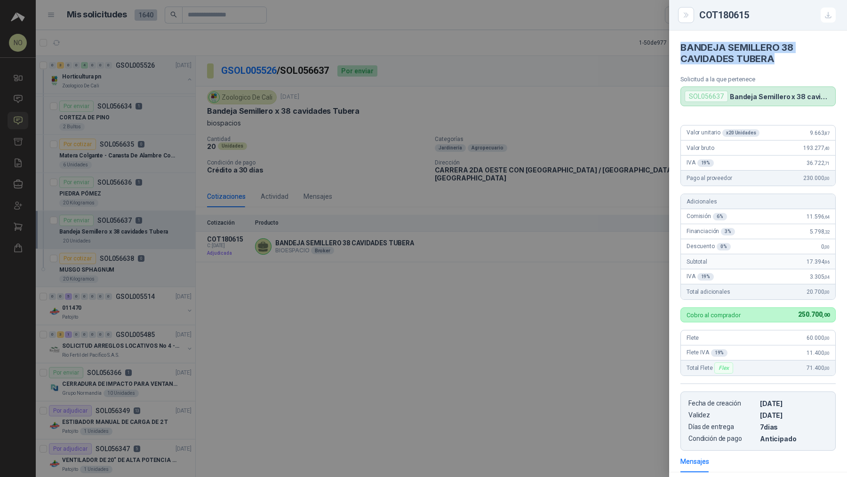
click at [362, 392] on div at bounding box center [423, 238] width 847 height 477
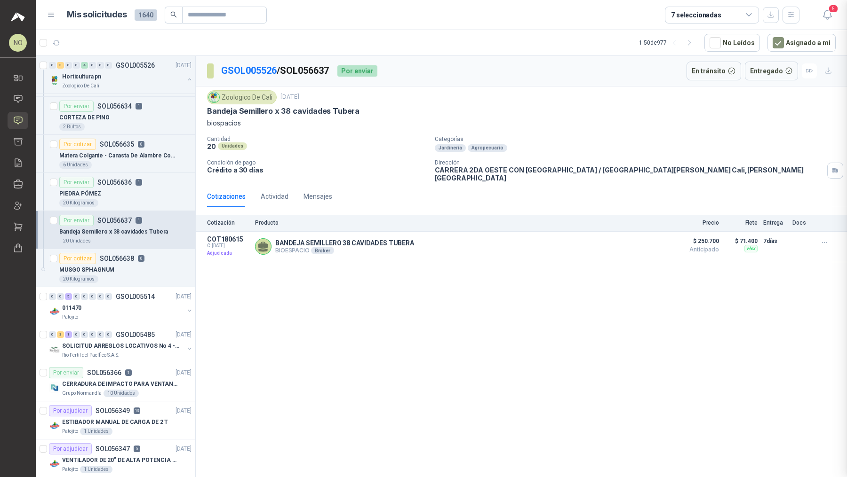
scroll to position [127, 0]
drag, startPoint x: 218, startPoint y: 69, endPoint x: 277, endPoint y: 71, distance: 58.8
click at [277, 70] on section "GSOL005526 / SOL056637" at bounding box center [268, 70] width 123 height 15
click at [240, 68] on link "GSOL005526" at bounding box center [248, 70] width 55 height 11
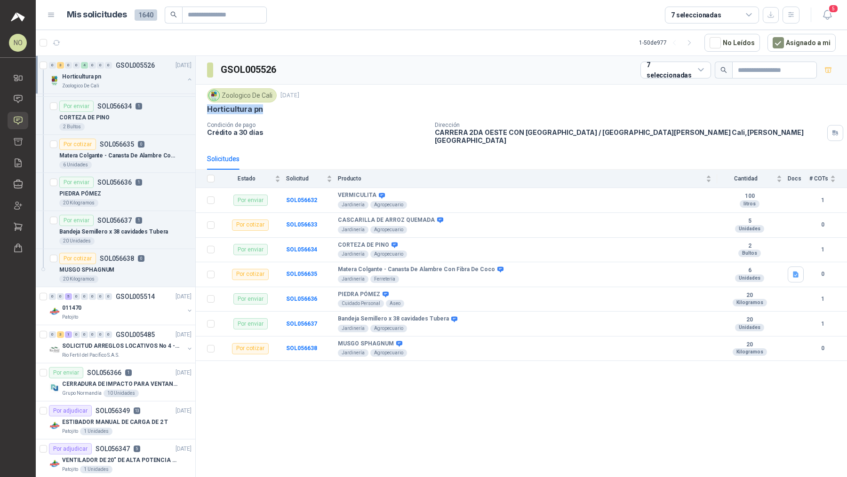
drag, startPoint x: 206, startPoint y: 108, endPoint x: 273, endPoint y: 108, distance: 66.8
click at [274, 108] on div "Horticultura pn" at bounding box center [521, 109] width 628 height 10
click at [832, 12] on span "5" at bounding box center [833, 8] width 10 height 9
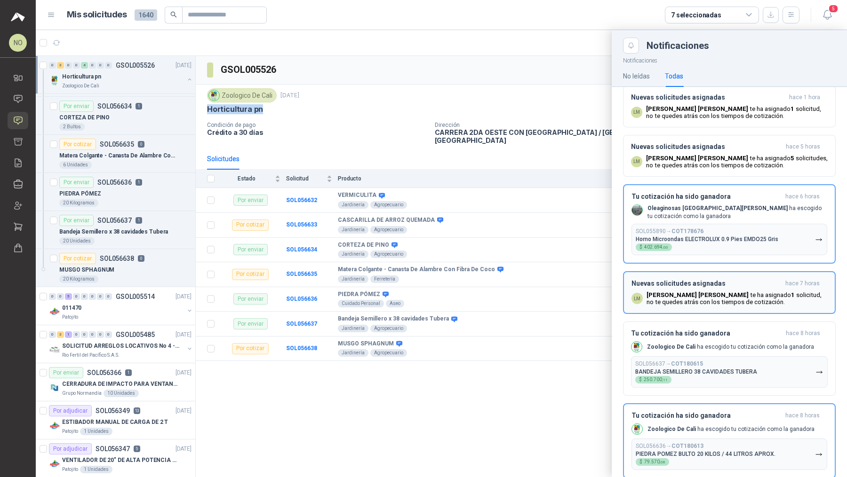
scroll to position [16, 0]
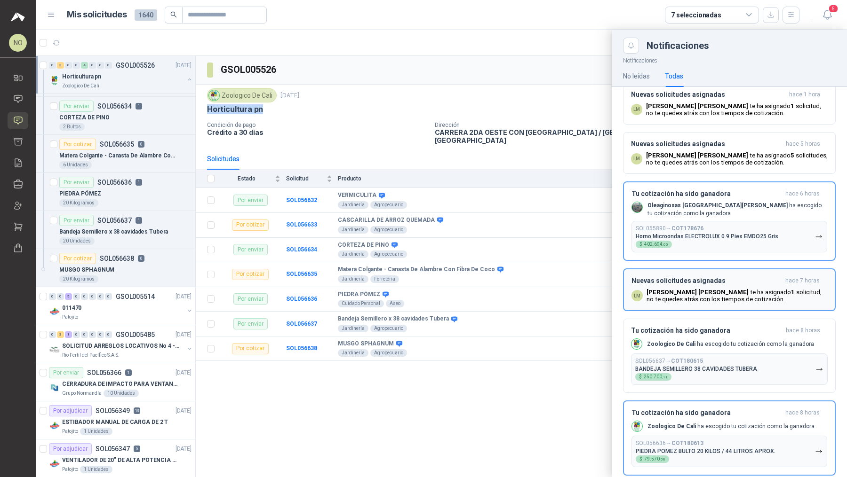
click at [709, 298] on p "Luis Miguel Martinez te ha asignado 1 solicitud , no te quedes atrás con los ti…" at bounding box center [736, 296] width 181 height 14
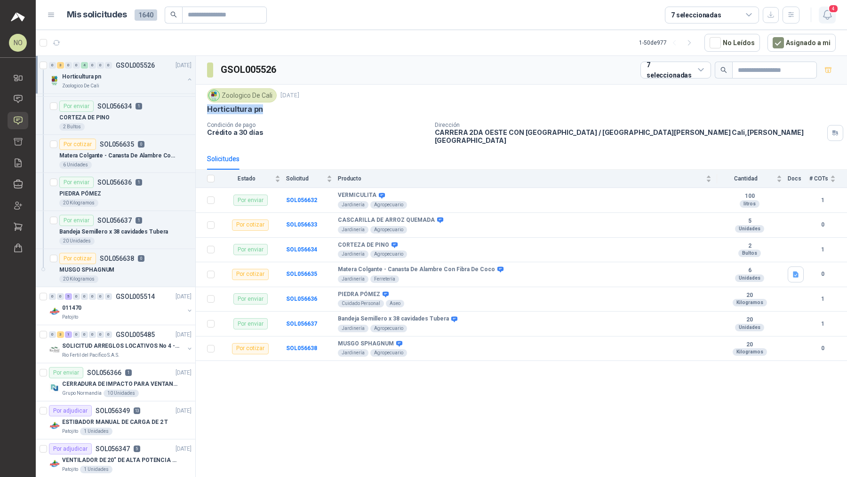
click at [831, 14] on icon "button" at bounding box center [827, 15] width 12 height 12
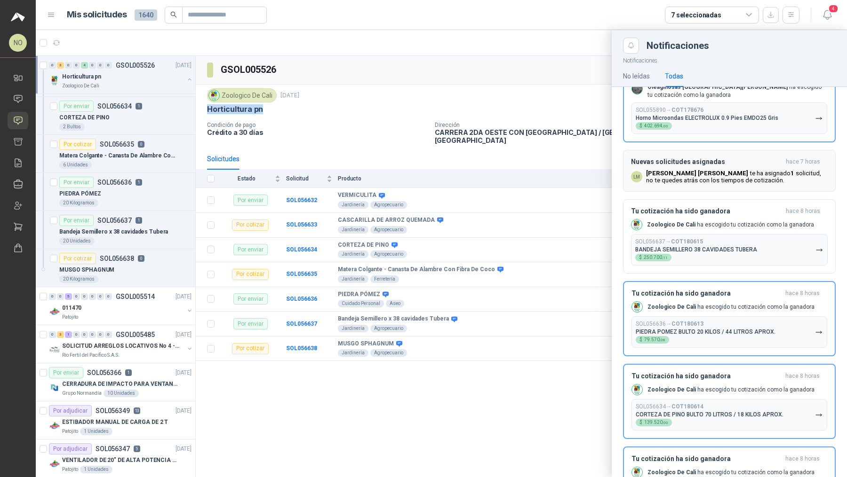
scroll to position [170, 0]
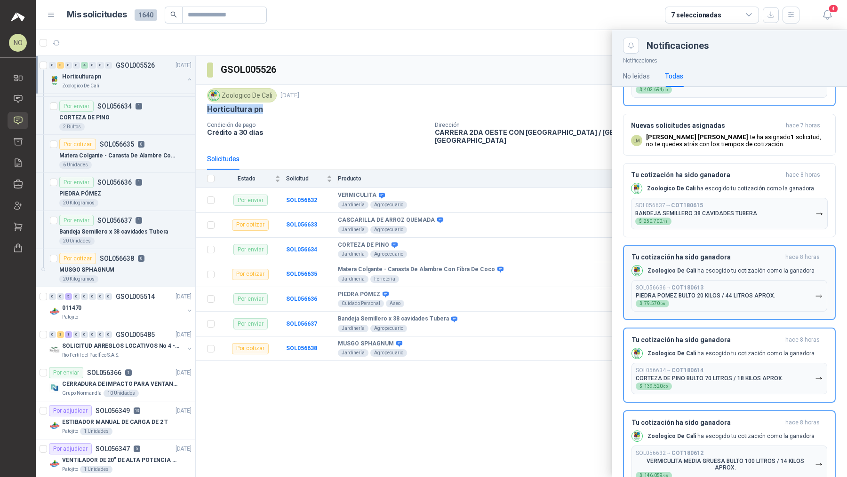
click at [724, 275] on div "Zoologico De Cali ha escogido tu cotización como la ganadora" at bounding box center [722, 270] width 183 height 11
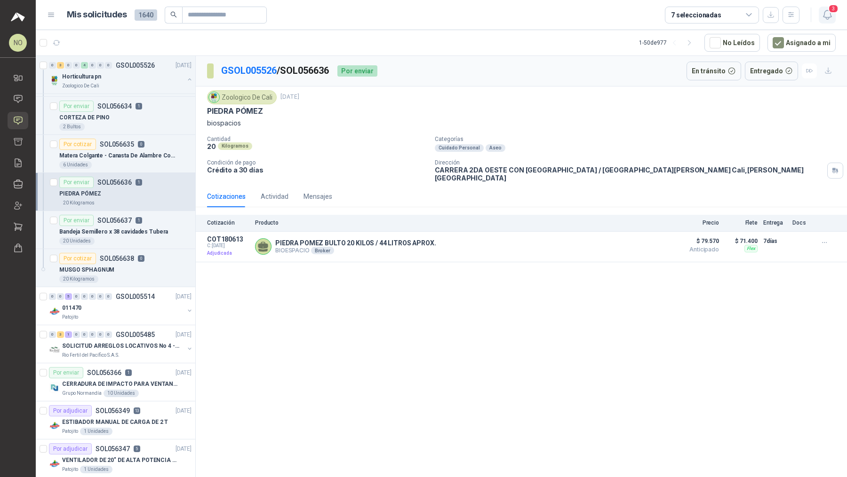
click at [827, 13] on icon "button" at bounding box center [827, 15] width 12 height 12
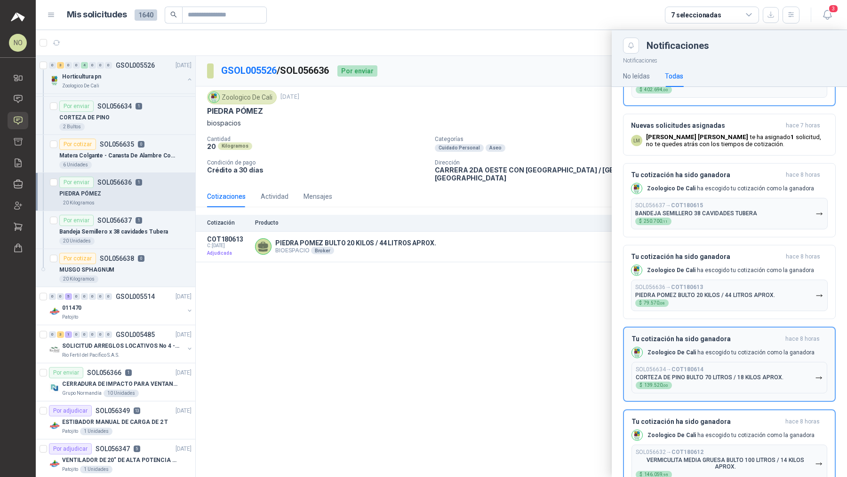
click at [772, 347] on div "Zoologico De Cali ha escogido tu cotización como la ganadora" at bounding box center [722, 352] width 183 height 11
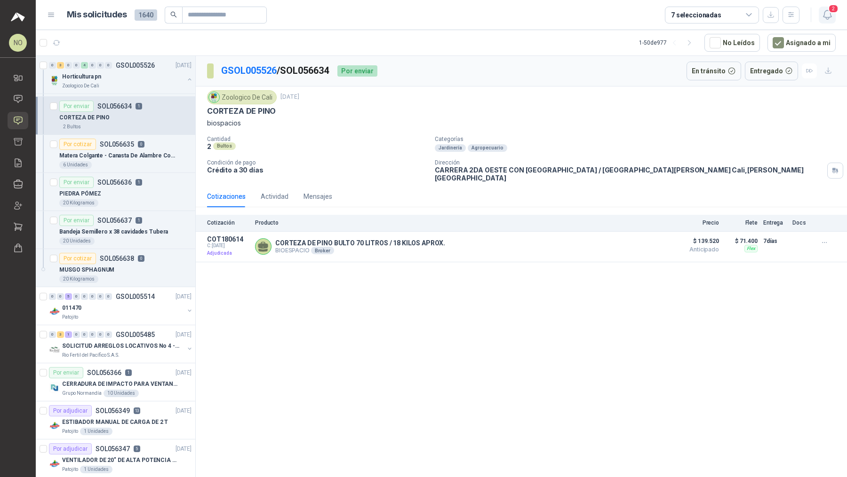
click at [829, 13] on icon "button" at bounding box center [827, 15] width 12 height 12
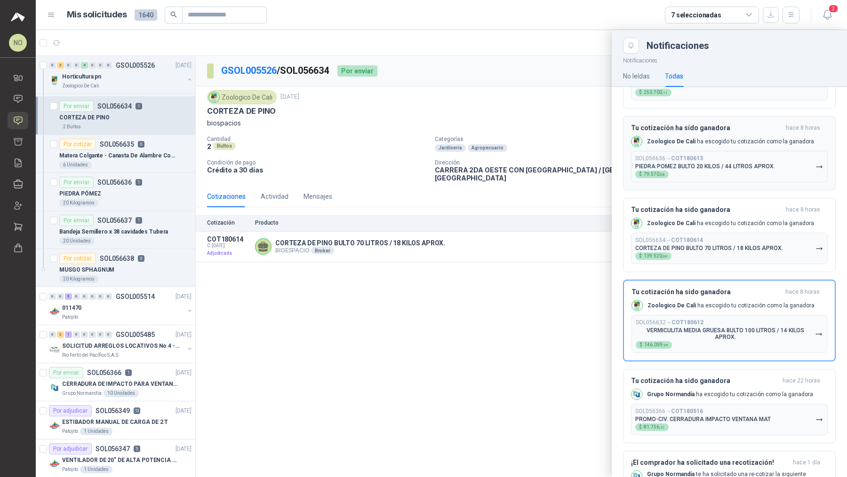
scroll to position [304, 0]
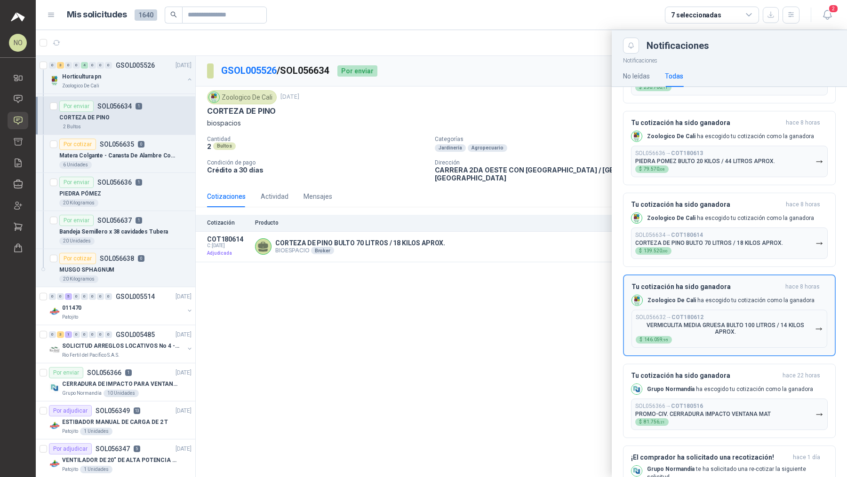
click at [722, 314] on div "SOL056632 → COT180612 VERMICULITA MEDIA GRUESA BULTO 100 LITROS / 14 KILOS APRO…" at bounding box center [724, 329] width 179 height 30
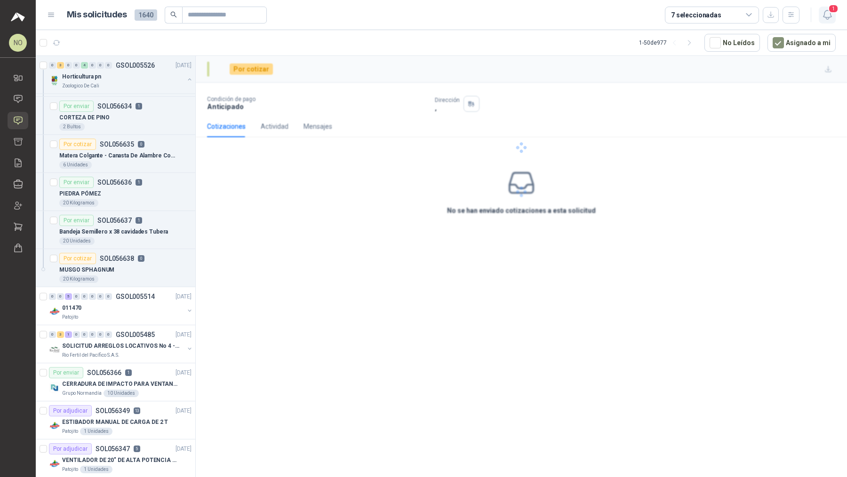
click at [829, 16] on icon "button" at bounding box center [827, 15] width 12 height 12
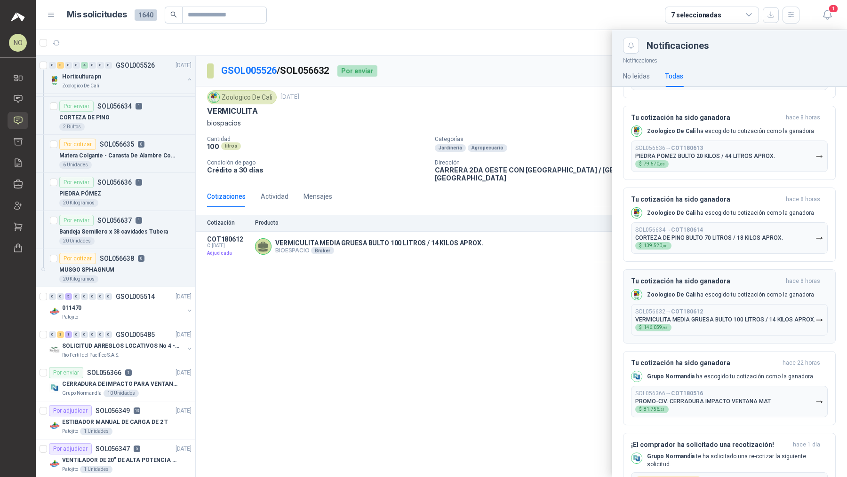
scroll to position [312, 0]
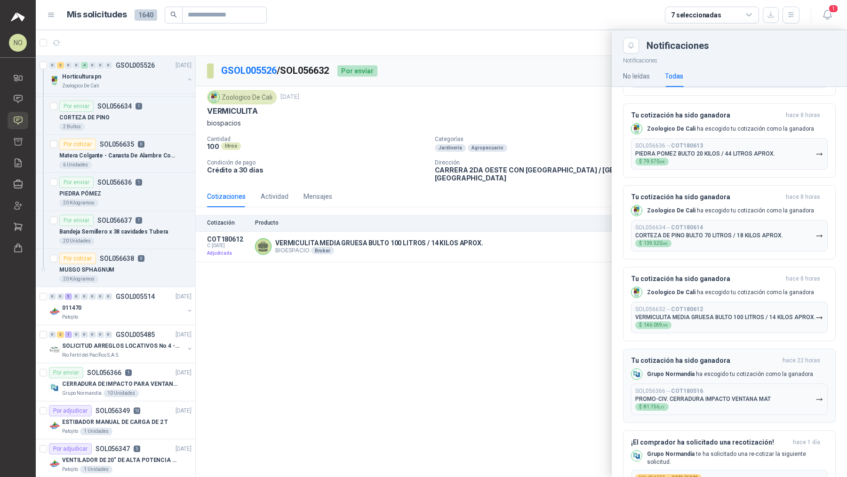
click at [720, 394] on div "SOL056366 → COT180516 PROMO-CIV. CERRADURA IMPACTO VENTANA MAT $ 81.756 ,21" at bounding box center [702, 399] width 135 height 23
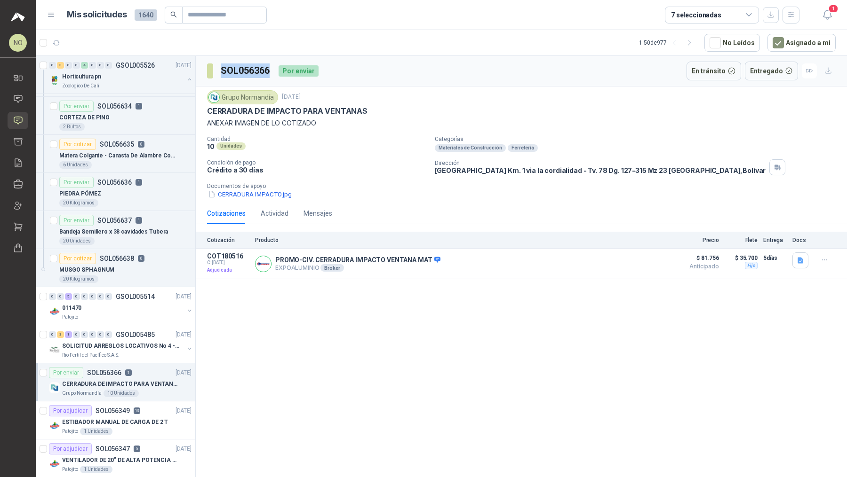
drag, startPoint x: 218, startPoint y: 70, endPoint x: 275, endPoint y: 70, distance: 56.4
click at [275, 70] on div "SOL056366 Por enviar" at bounding box center [262, 71] width 111 height 19
drag, startPoint x: 275, startPoint y: 268, endPoint x: 317, endPoint y: 267, distance: 41.4
click at [317, 267] on p "EXPOALUMINIO Broker" at bounding box center [357, 268] width 165 height 8
click at [277, 259] on p "PROMO-CIV. CERRADURA IMPACTO VENTANA MAT" at bounding box center [357, 260] width 165 height 8
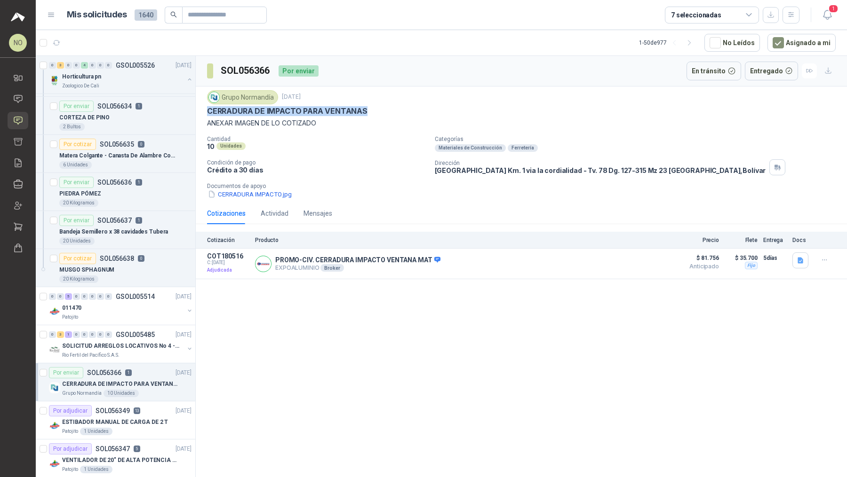
drag, startPoint x: 207, startPoint y: 108, endPoint x: 374, endPoint y: 108, distance: 167.0
click at [374, 108] on div "CERRADURA DE IMPACTO PARA VENTANAS" at bounding box center [521, 111] width 628 height 10
click at [642, 260] on button "Detalles" at bounding box center [644, 264] width 44 height 13
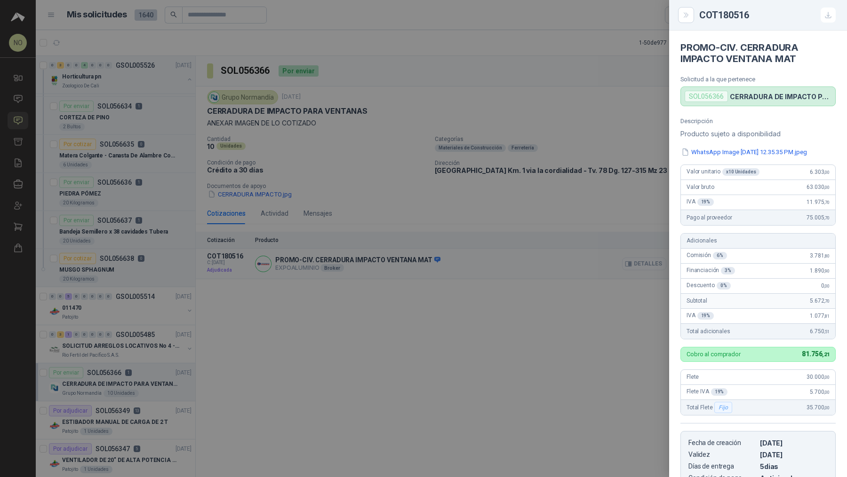
scroll to position [287, 0]
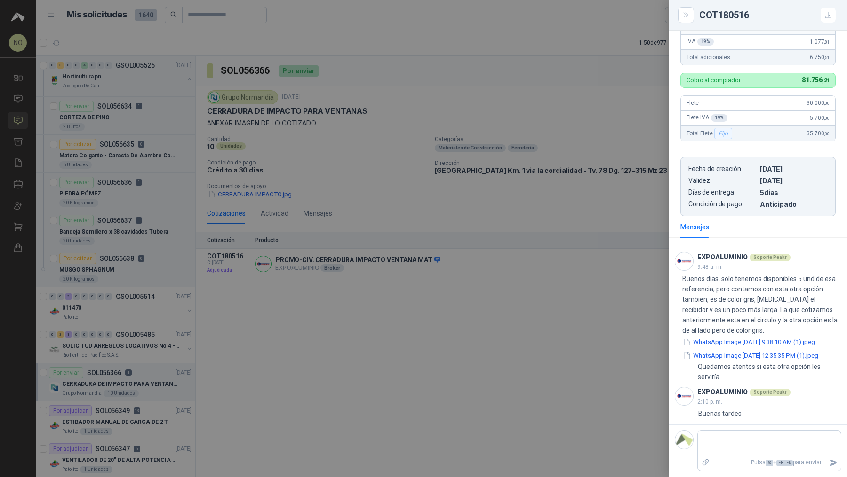
click at [516, 271] on div at bounding box center [423, 238] width 847 height 477
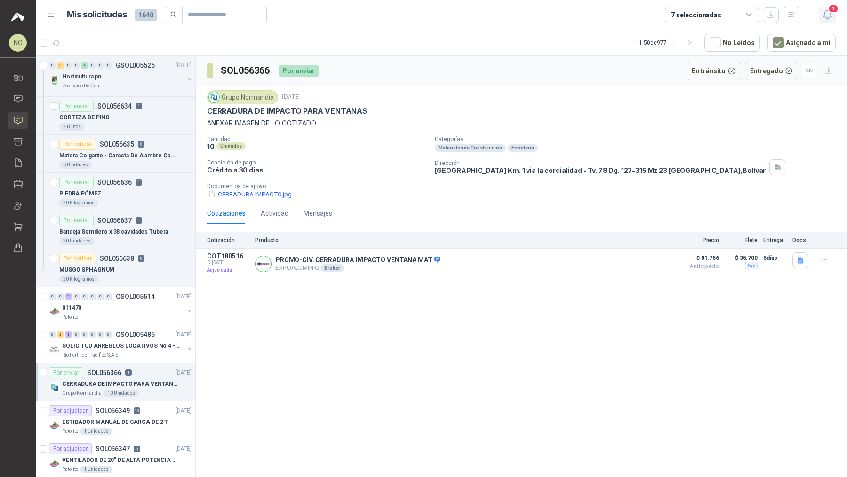
click at [822, 18] on icon "button" at bounding box center [827, 15] width 12 height 12
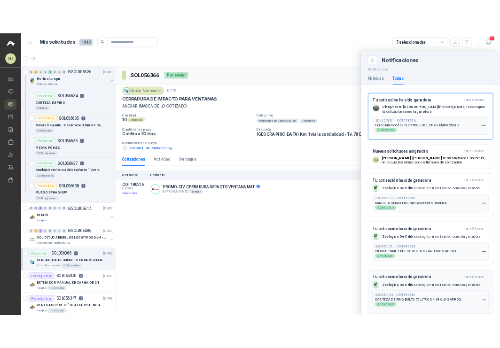
scroll to position [0, 0]
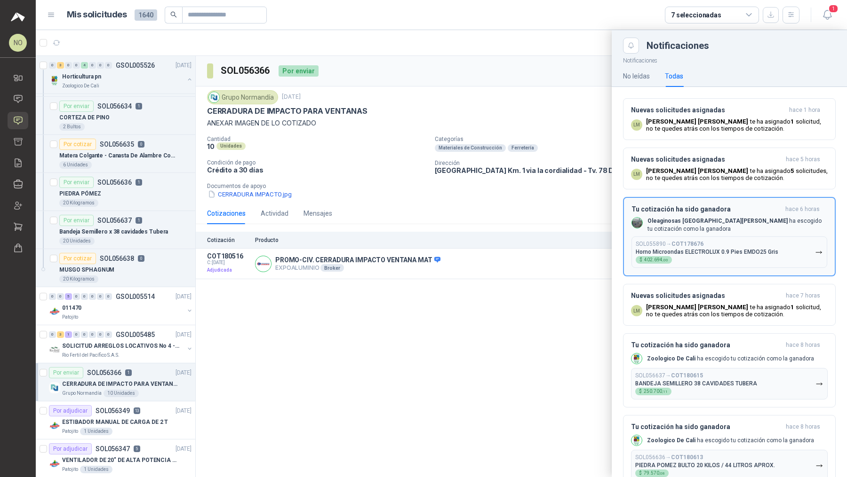
click at [702, 218] on b "Oleaginosas [GEOGRAPHIC_DATA][PERSON_NAME]" at bounding box center [717, 221] width 140 height 7
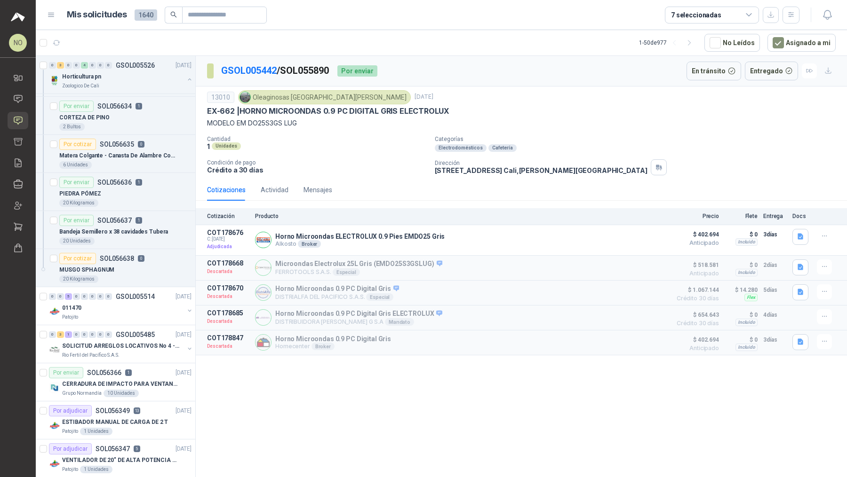
drag, startPoint x: 283, startPoint y: 68, endPoint x: 334, endPoint y: 71, distance: 51.8
click at [330, 71] on p "GSOL005442 / SOL055890" at bounding box center [275, 70] width 109 height 15
drag, startPoint x: 241, startPoint y: 109, endPoint x: 460, endPoint y: 111, distance: 219.6
click at [460, 111] on div "EX-662 | HORNO MICROONDAS 0.9 PC DIGITAL GRIS ELECTROLUX" at bounding box center [521, 111] width 628 height 10
drag, startPoint x: 287, startPoint y: 68, endPoint x: 335, endPoint y: 71, distance: 48.1
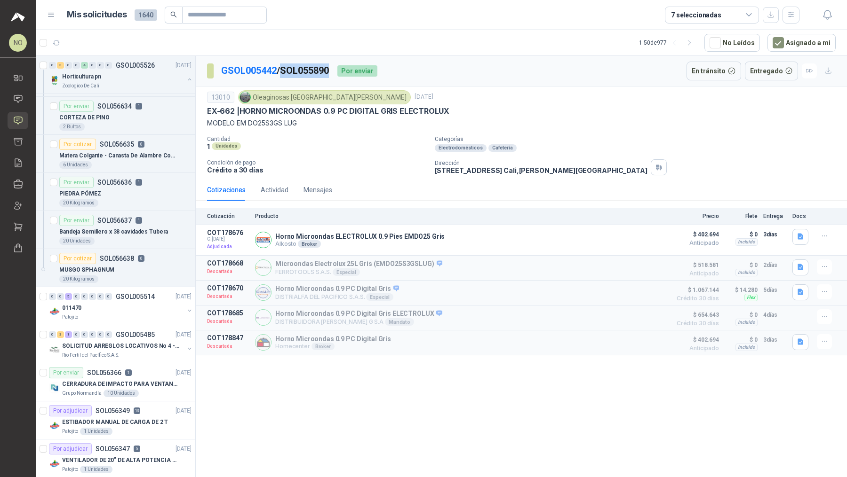
click at [330, 71] on p "GSOL005442 / SOL055890" at bounding box center [275, 70] width 109 height 15
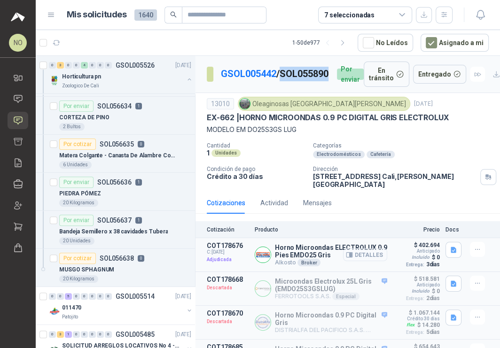
click at [361, 252] on button "Detalles" at bounding box center [365, 255] width 44 height 13
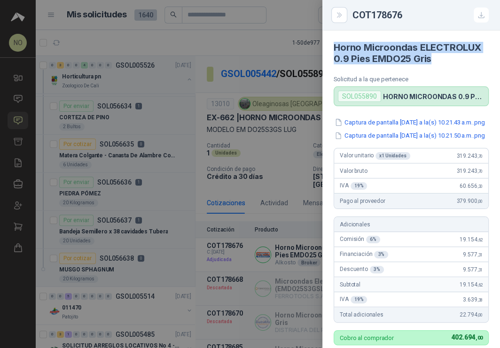
drag, startPoint x: 336, startPoint y: 45, endPoint x: 443, endPoint y: 59, distance: 108.1
click at [443, 59] on h4 "Horno Microondas ELECTROLUX 0.9 Pies EMDO25 Gris" at bounding box center [411, 53] width 155 height 23
click at [280, 179] on div at bounding box center [250, 174] width 500 height 348
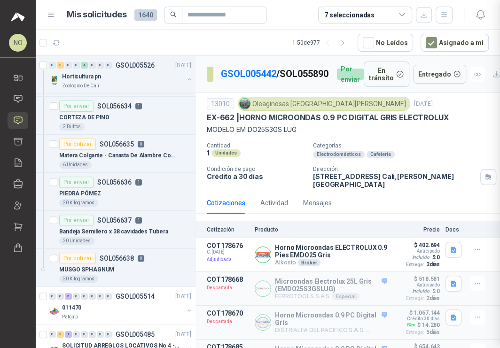
scroll to position [293, 0]
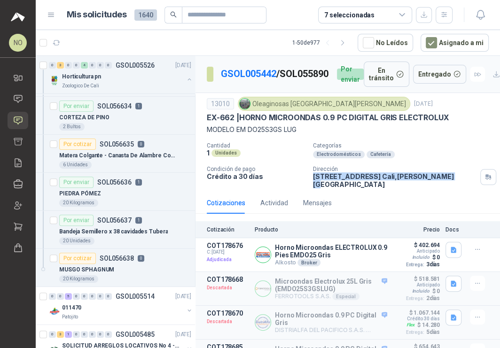
drag, startPoint x: 311, startPoint y: 180, endPoint x: 434, endPoint y: 183, distance: 123.3
click at [434, 183] on p "CALLE 4 No.27 -79 Cali , Valle del Cauca" at bounding box center [395, 181] width 164 height 16
drag, startPoint x: 252, startPoint y: 107, endPoint x: 330, endPoint y: 108, distance: 78.1
click at [330, 108] on div "Oleaginosas [GEOGRAPHIC_DATA][PERSON_NAME]" at bounding box center [324, 104] width 173 height 14
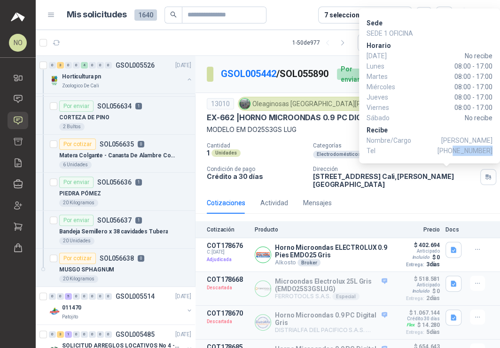
drag, startPoint x: 457, startPoint y: 150, endPoint x: 492, endPoint y: 151, distance: 35.8
click at [492, 151] on span "+57 3174412978" at bounding box center [465, 151] width 55 height 10
drag, startPoint x: 446, startPoint y: 140, endPoint x: 492, endPoint y: 140, distance: 45.6
click at [492, 140] on span "Mónica A Pareja" at bounding box center [467, 140] width 51 height 10
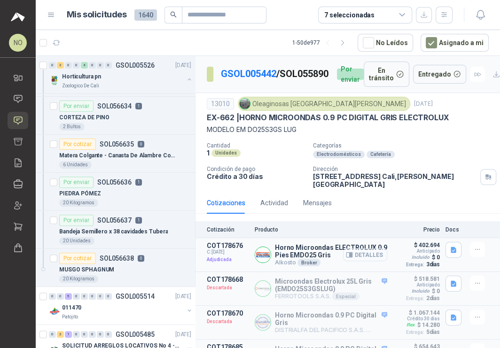
click at [349, 249] on button "Detalles" at bounding box center [365, 255] width 44 height 13
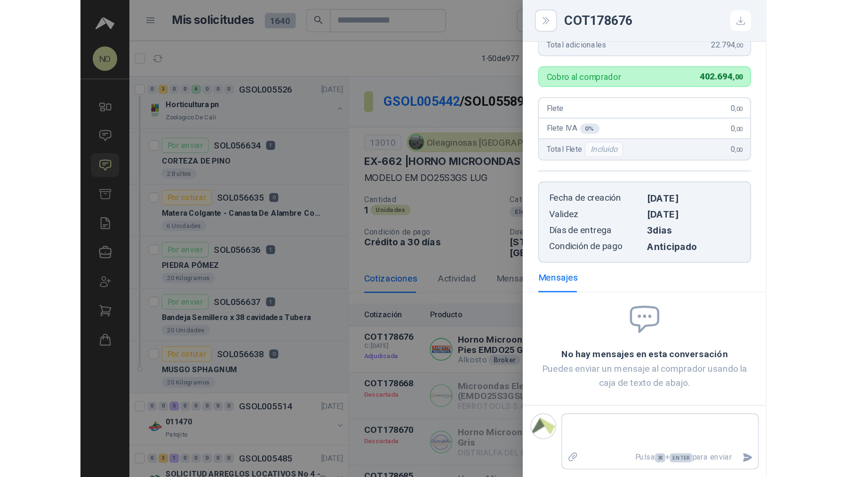
scroll to position [0, 0]
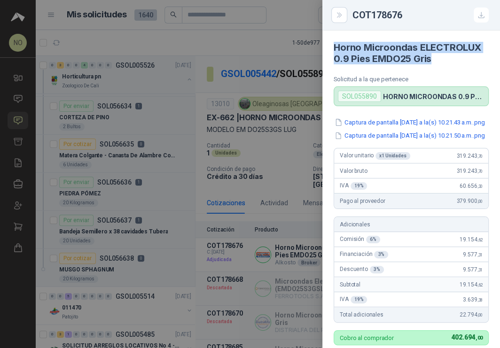
drag, startPoint x: 332, startPoint y: 49, endPoint x: 438, endPoint y: 65, distance: 107.5
click at [438, 65] on article "Horno Microondas ELECTROLUX 0.9 Pies EMDO25 Gris Solicitud a la que pertenece S…" at bounding box center [412, 69] width 178 height 76
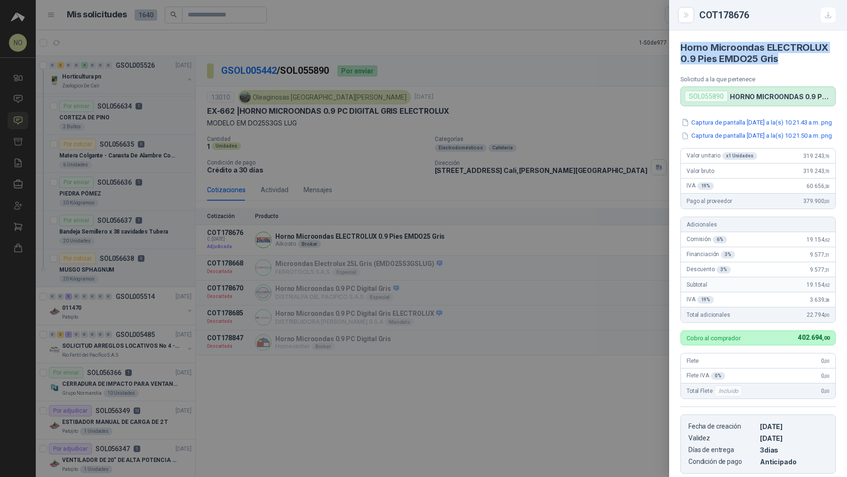
click at [292, 87] on div at bounding box center [423, 238] width 847 height 477
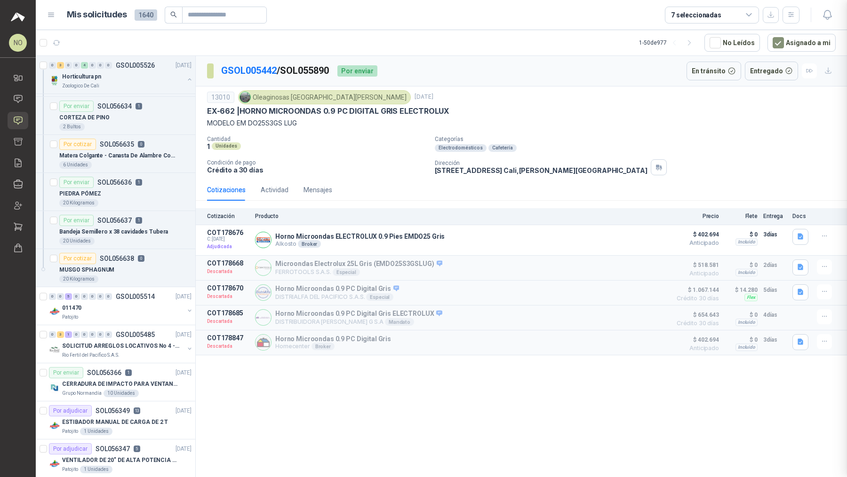
scroll to position [164, 0]
drag, startPoint x: 285, startPoint y: 70, endPoint x: 338, endPoint y: 70, distance: 52.7
click at [338, 70] on div "GSOL005442 / SOL055890 Por enviar" at bounding box center [292, 71] width 170 height 19
click at [304, 65] on p "GSOL005442 / SOL055890" at bounding box center [275, 70] width 109 height 15
drag, startPoint x: 285, startPoint y: 69, endPoint x: 337, endPoint y: 69, distance: 51.7
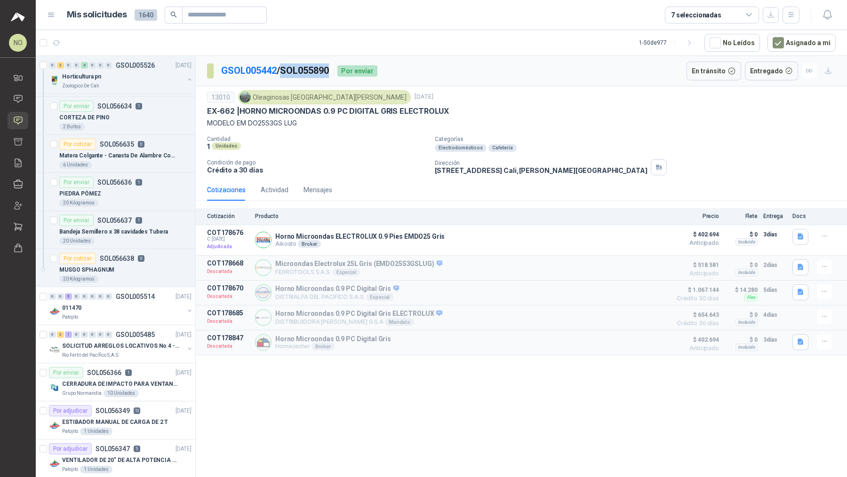
click at [337, 69] on div "GSOL005442 / SOL055890 Por enviar" at bounding box center [292, 71] width 170 height 19
click at [647, 236] on button "Detalles" at bounding box center [644, 240] width 44 height 13
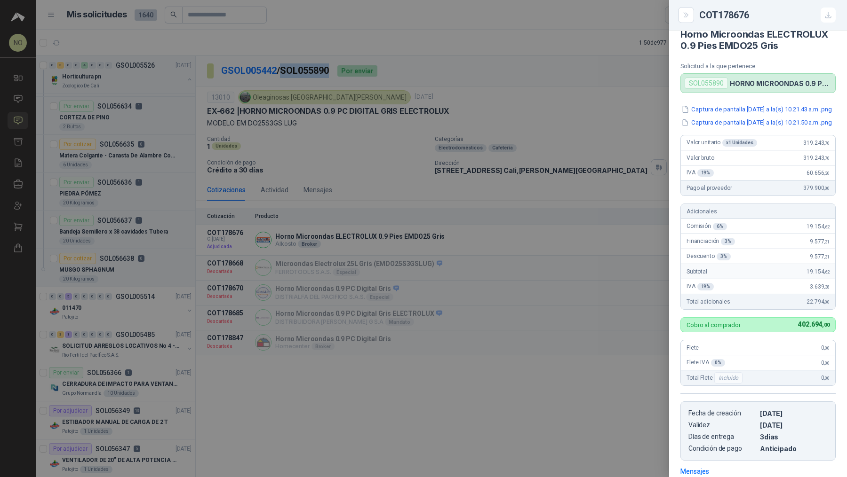
scroll to position [13, 0]
click at [534, 171] on div at bounding box center [423, 238] width 847 height 477
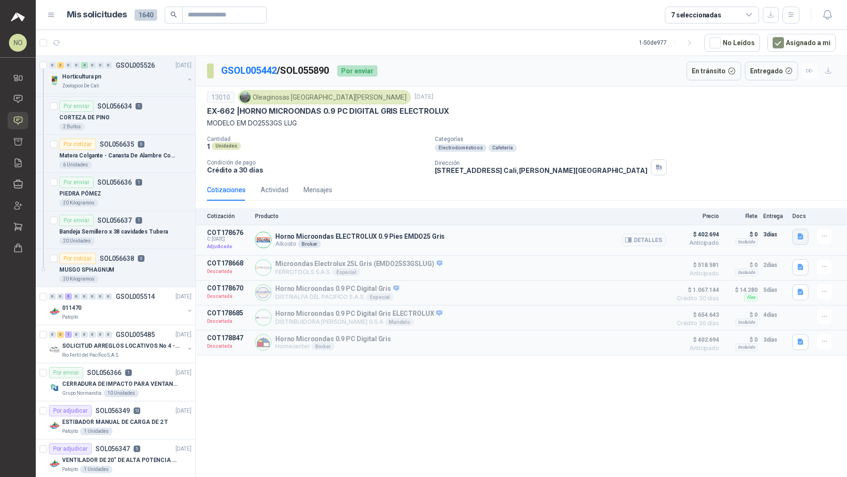
click at [796, 233] on icon "button" at bounding box center [800, 237] width 8 height 8
click at [762, 202] on button "Captura de pantalla 2025-09-15 a la(s) 10.21.43 a.m..png" at bounding box center [725, 205] width 152 height 10
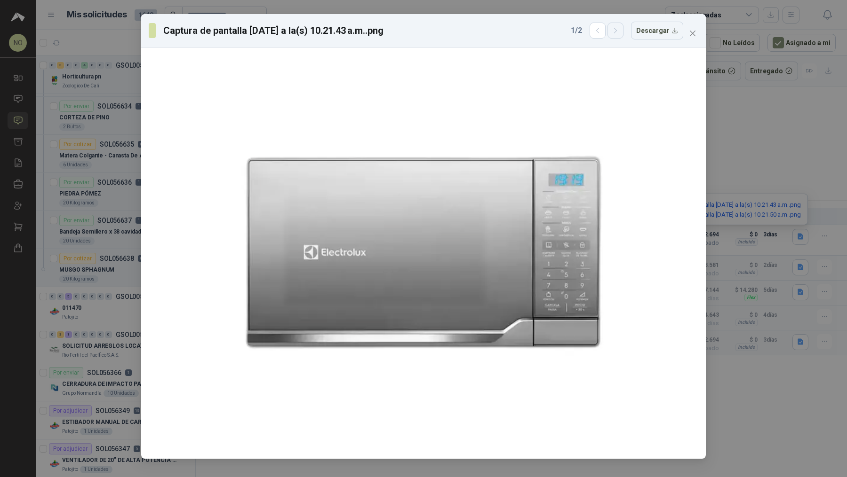
click at [618, 34] on button "button" at bounding box center [615, 31] width 16 height 16
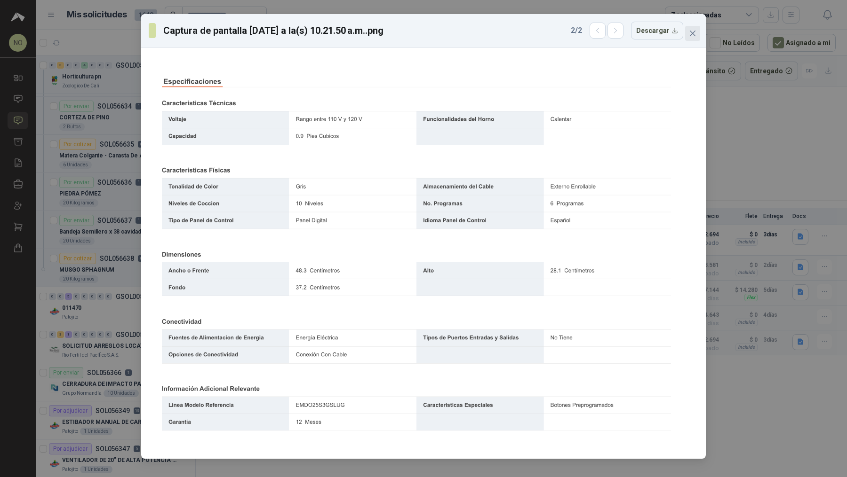
click at [695, 33] on icon "close" at bounding box center [692, 34] width 8 height 8
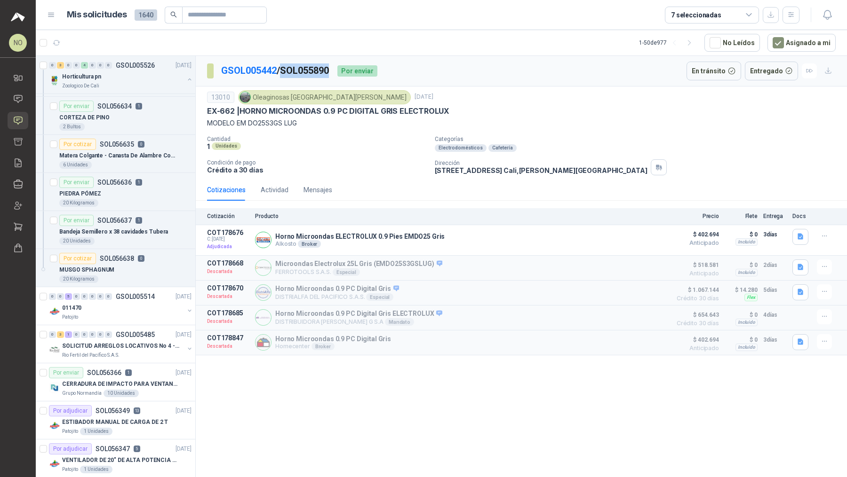
drag, startPoint x: 287, startPoint y: 71, endPoint x: 334, endPoint y: 72, distance: 46.6
click at [330, 72] on p "GSOL005442 / SOL055890" at bounding box center [275, 70] width 109 height 15
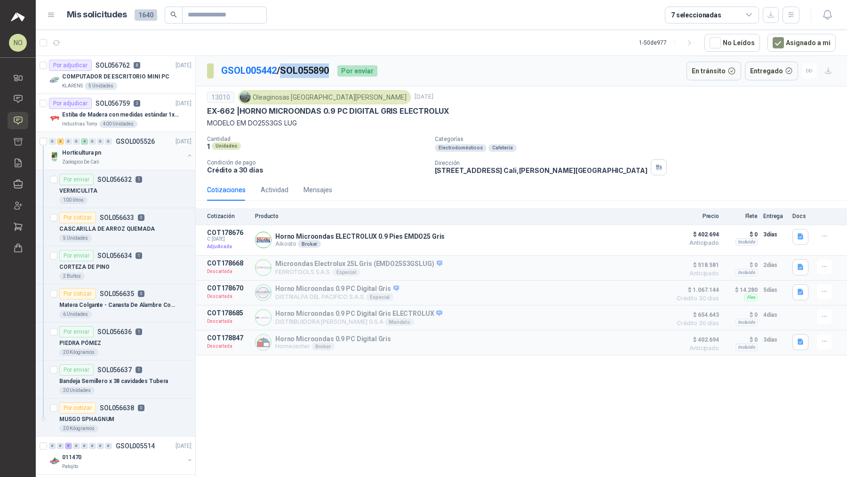
click at [140, 141] on p "GSOL005526" at bounding box center [135, 141] width 39 height 7
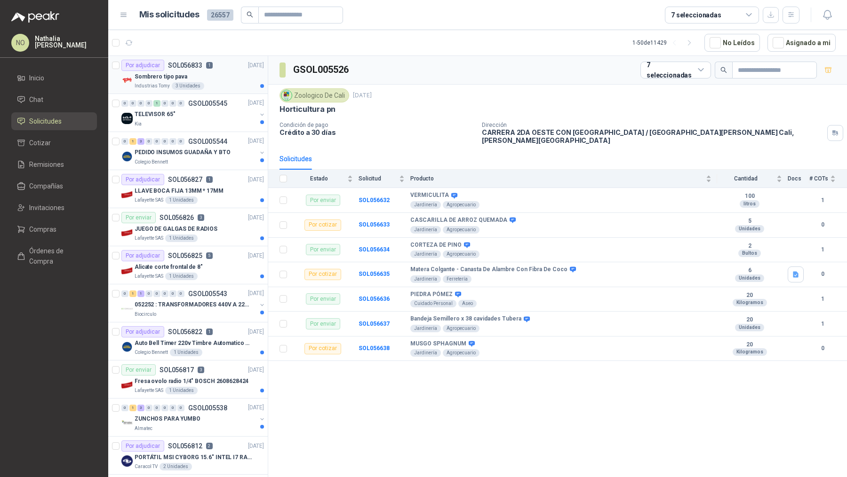
click at [197, 80] on div "Sombrero tipo pava" at bounding box center [199, 76] width 129 height 11
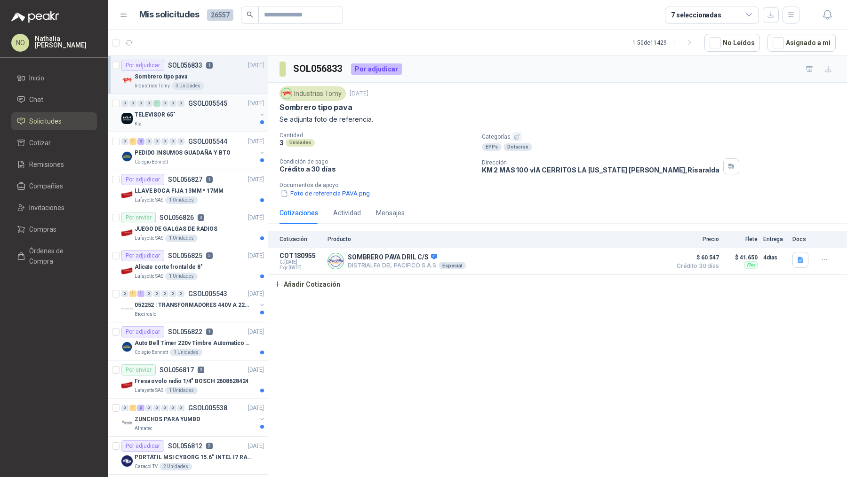
click at [201, 116] on div "TELEVISOR 65"" at bounding box center [196, 114] width 122 height 11
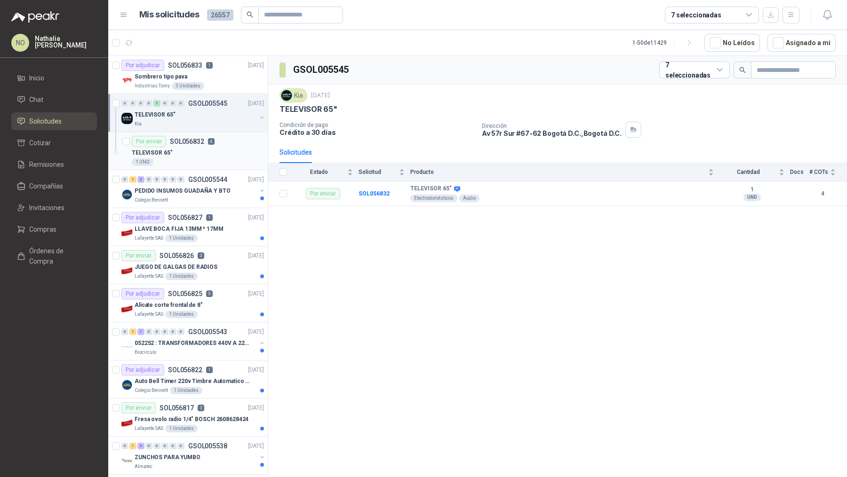
click at [200, 147] on div "TELEVISOR 65"" at bounding box center [198, 152] width 132 height 11
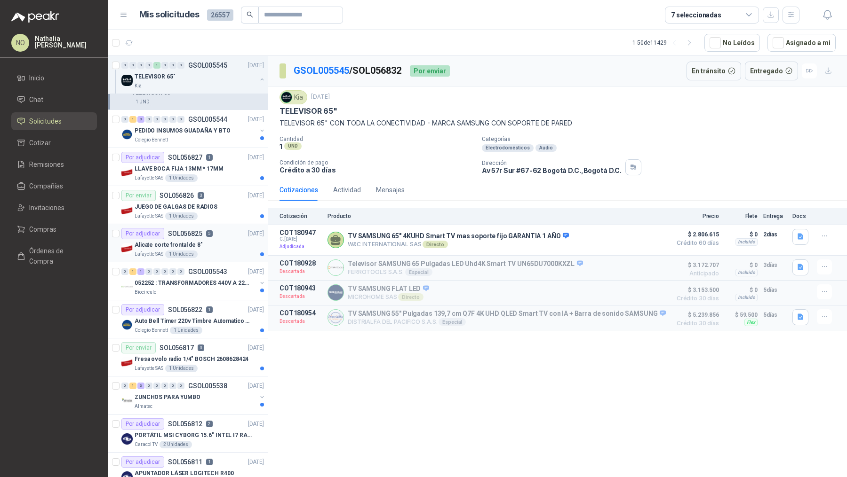
click at [206, 311] on div "Por adjudicar SOL056822 1" at bounding box center [166, 309] width 91 height 11
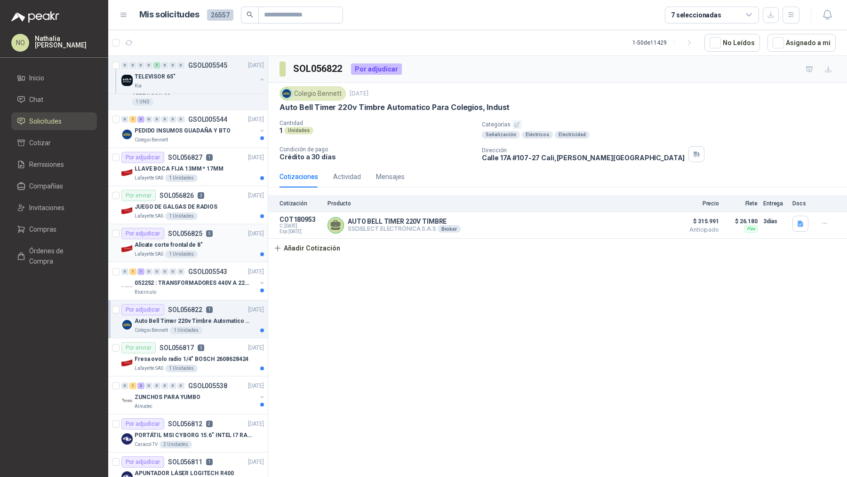
scroll to position [149, 0]
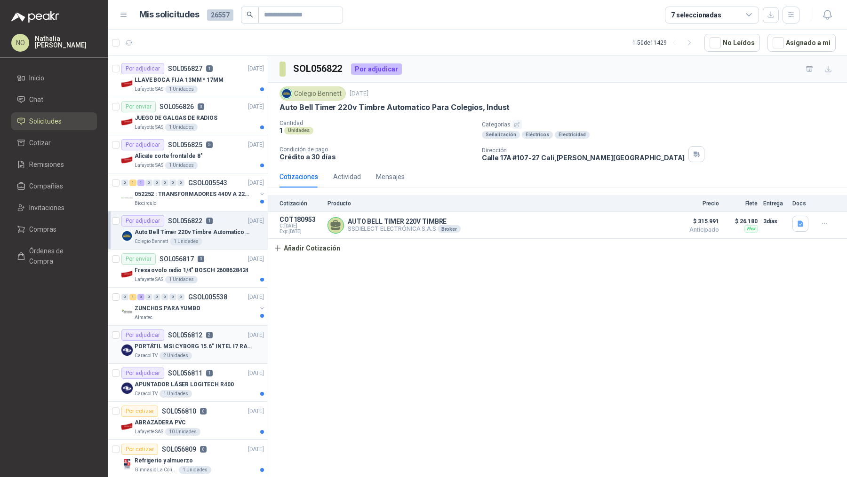
click at [220, 326] on article "Por adjudicar SOL056812 2 [DATE] PORTÁTIL MSI CYBORG 15.6" INTEL I7 RAM 32GB - …" at bounding box center [187, 345] width 159 height 38
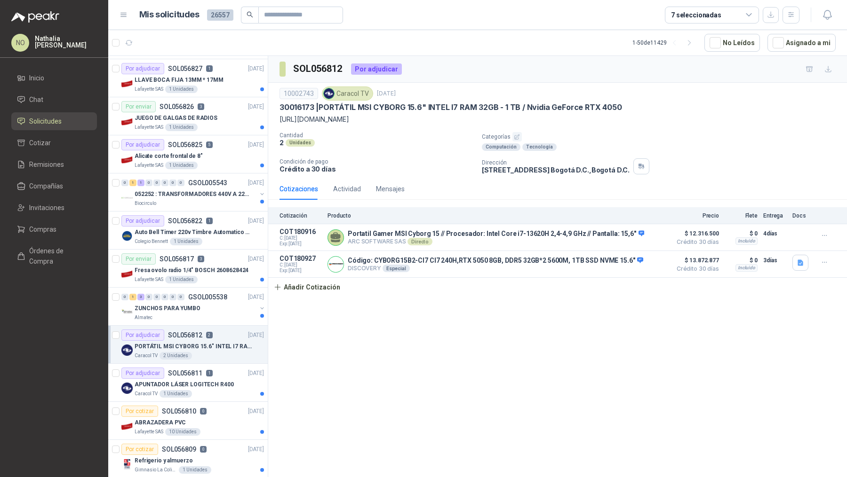
drag, startPoint x: 321, startPoint y: 106, endPoint x: 468, endPoint y: 127, distance: 148.7
click at [468, 125] on div "10002743 Caracol TV [DATE] 30016173 | PORTÁTIL MSI CYBORG 15.6" INTEL I7 RAM 32…" at bounding box center [557, 106] width 556 height 38
copy div "PORTÁTIL MSI CYBORG 15.6" INTEL I7 RAM 32GB - 1 TB / Nvidia GeForce RTX 4050 [U…"
click at [793, 48] on button "Asignado a mi" at bounding box center [801, 43] width 68 height 18
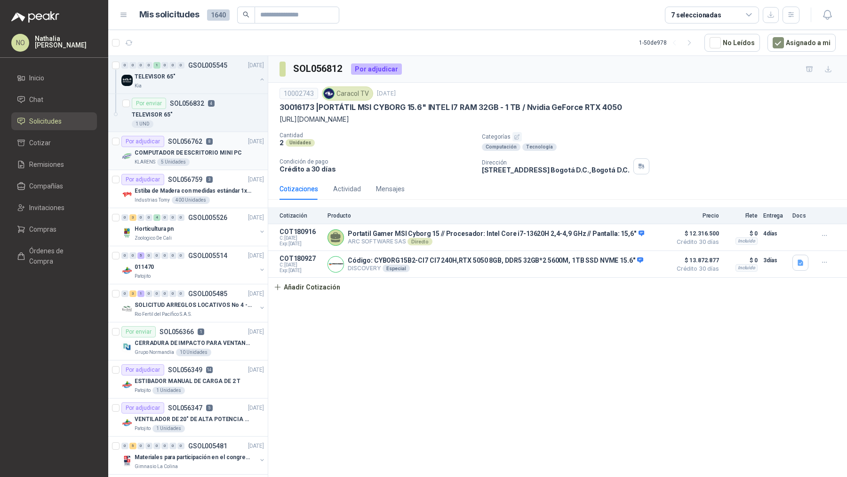
click at [211, 158] on div "KLARENS 5 Unidades" at bounding box center [199, 162] width 129 height 8
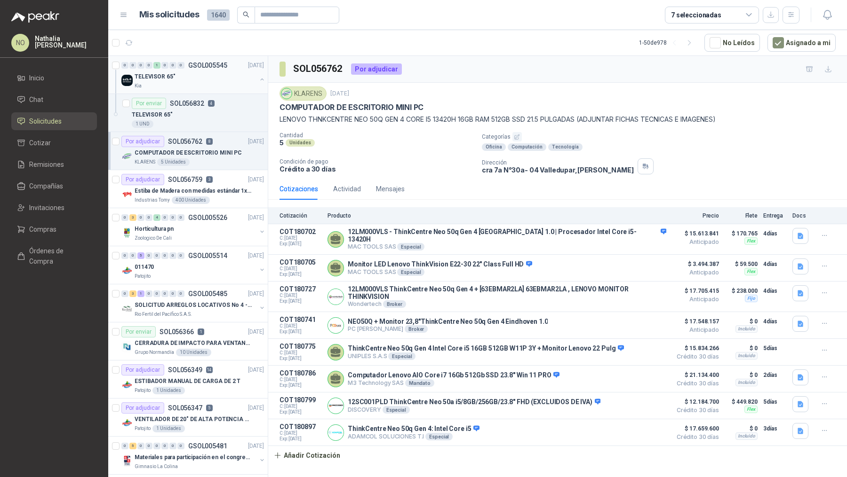
click at [217, 72] on div "TELEVISOR 65"" at bounding box center [196, 76] width 122 height 11
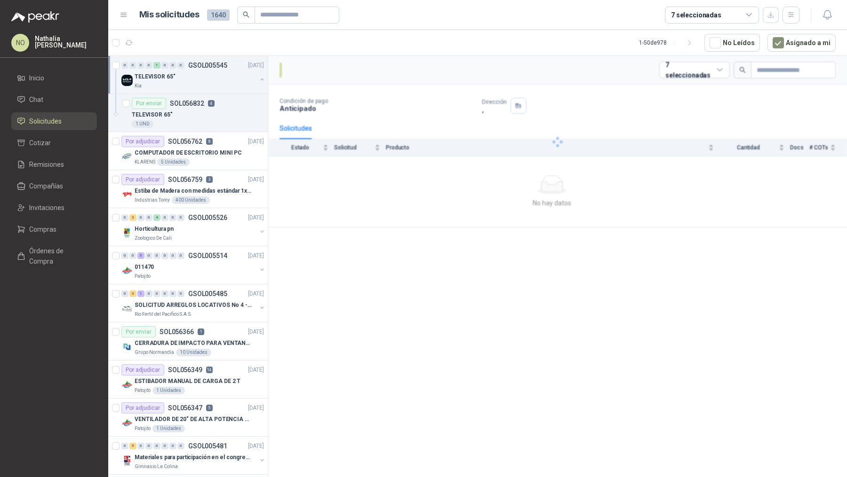
click at [217, 72] on div "TELEVISOR 65"" at bounding box center [196, 76] width 122 height 11
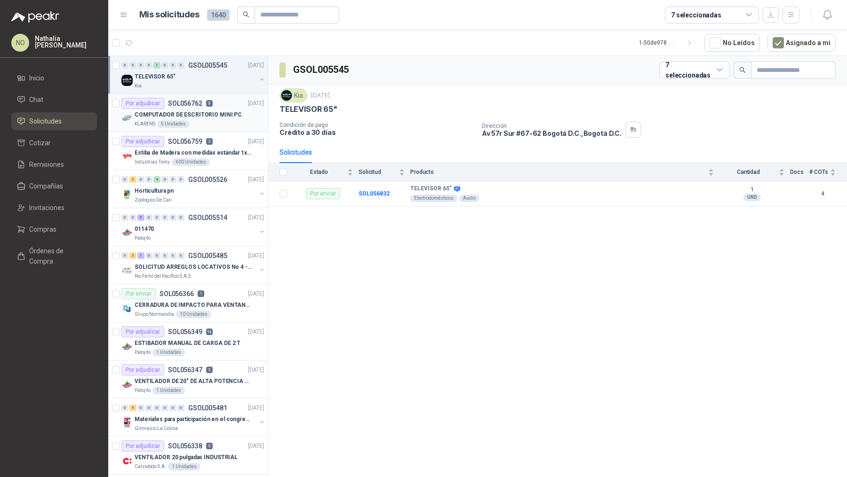
click at [205, 111] on p "COMPUTADOR DE ESCRITORIO MINI PC" at bounding box center [188, 115] width 107 height 9
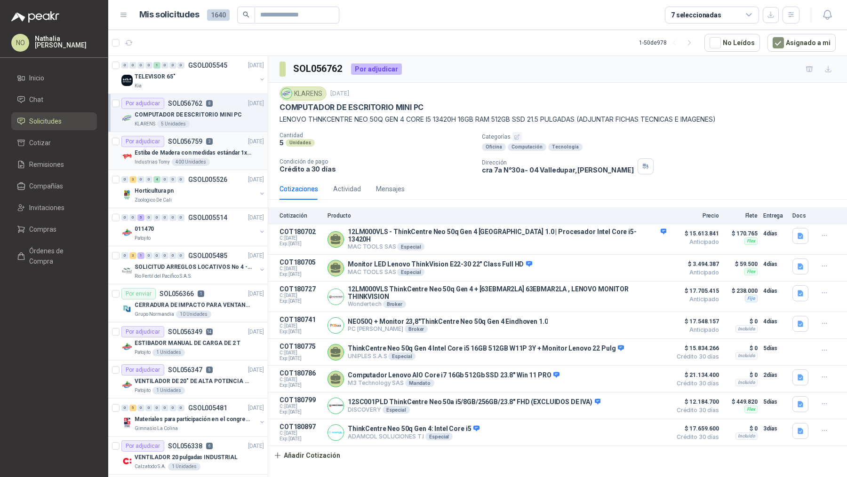
click at [221, 149] on p "Estiba de Madera con medidas estándar 1x120x15 de alto" at bounding box center [193, 153] width 117 height 9
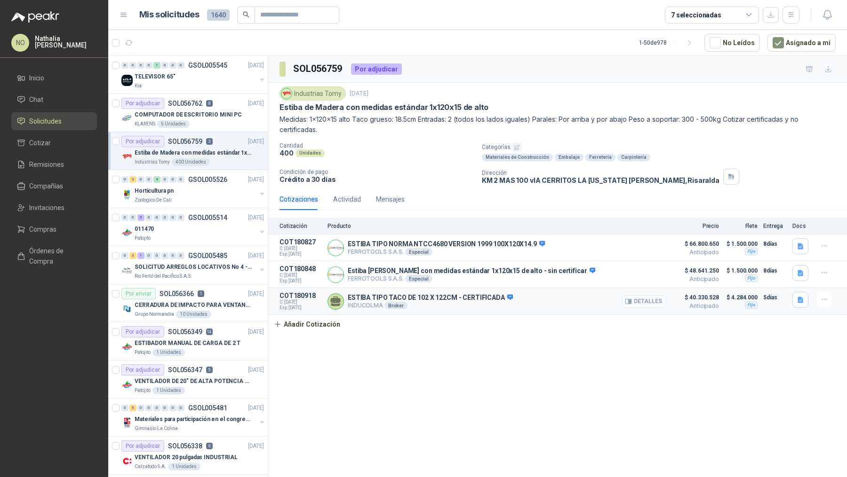
click at [644, 297] on button "Detalles" at bounding box center [644, 301] width 44 height 13
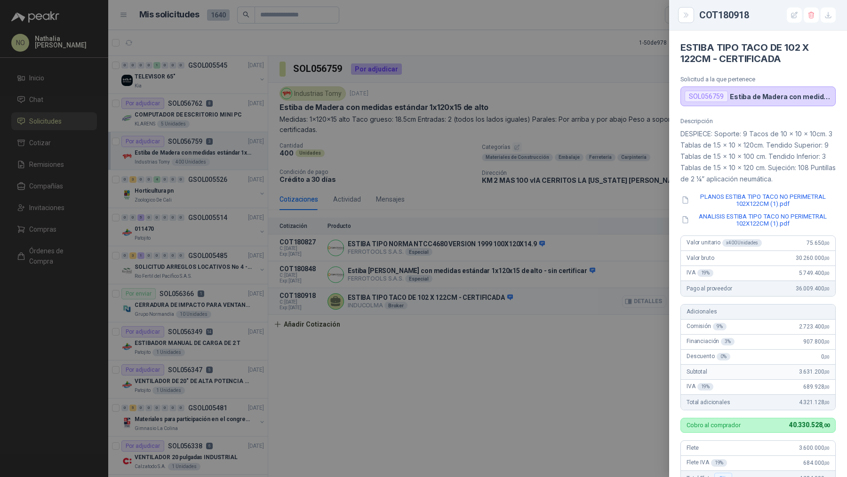
scroll to position [233, 0]
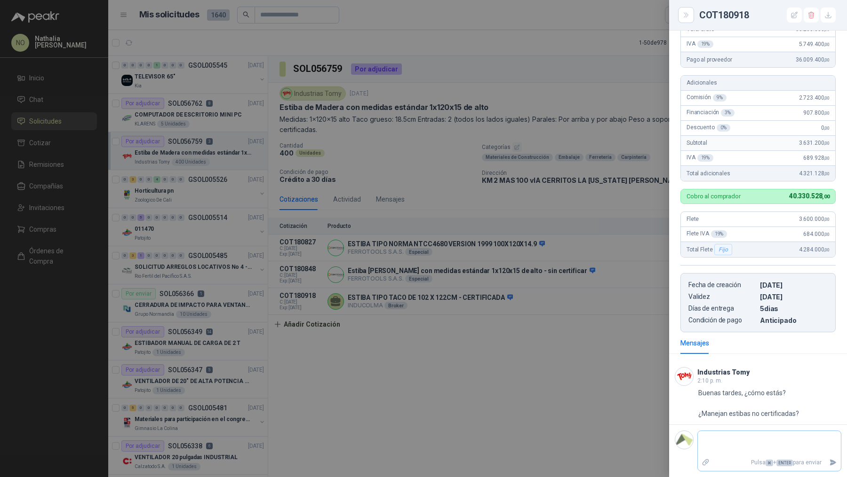
type textarea "*"
type textarea "**"
type textarea "***"
type textarea "****"
type textarea "*****"
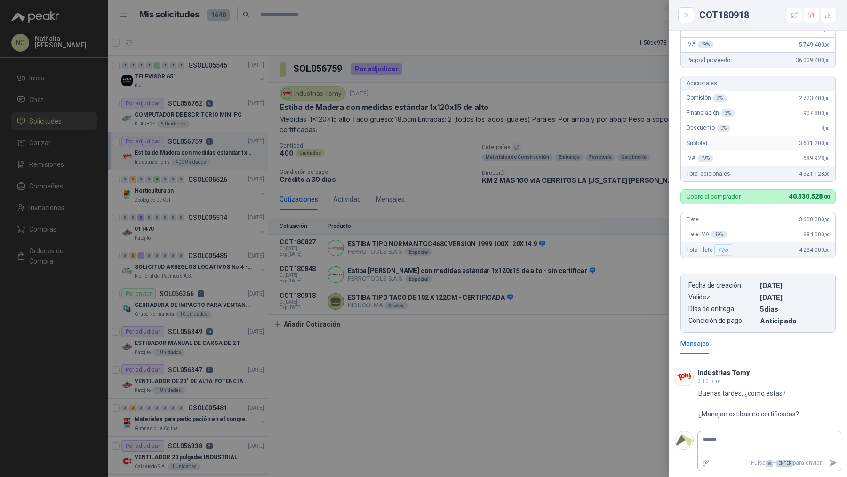
type textarea "******"
type textarea "********"
type textarea "*********"
type textarea "**********"
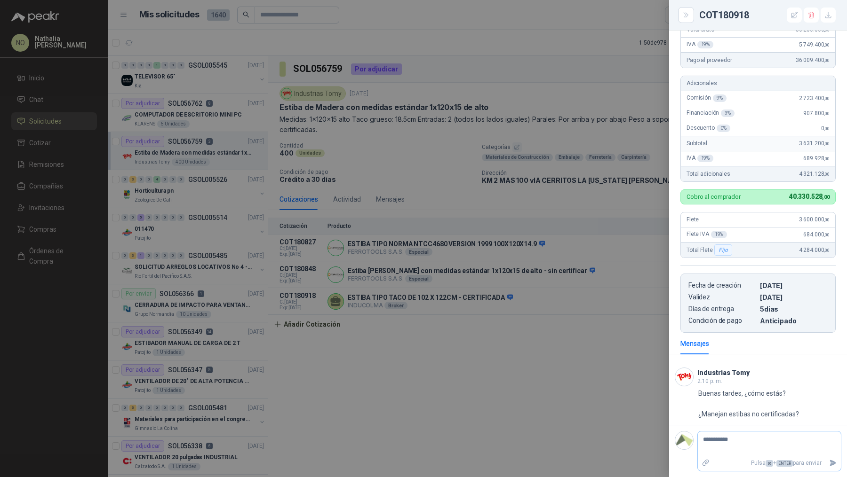
type textarea "**********"
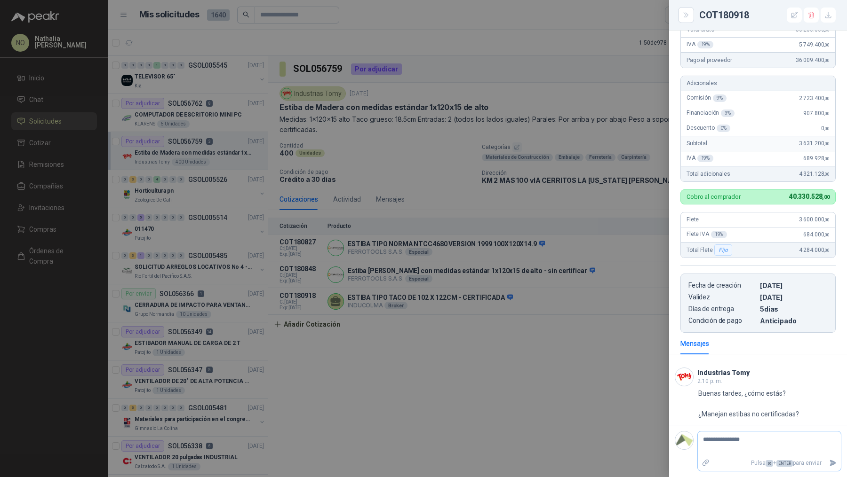
type textarea "**********"
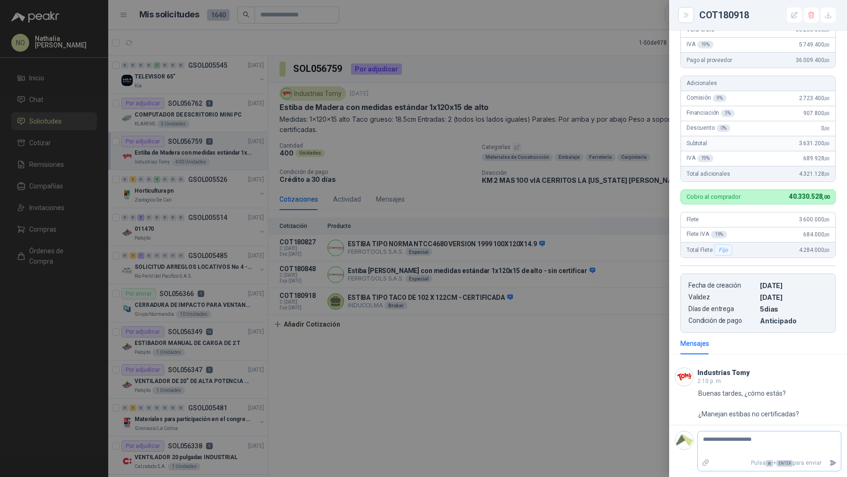
type textarea "**********"
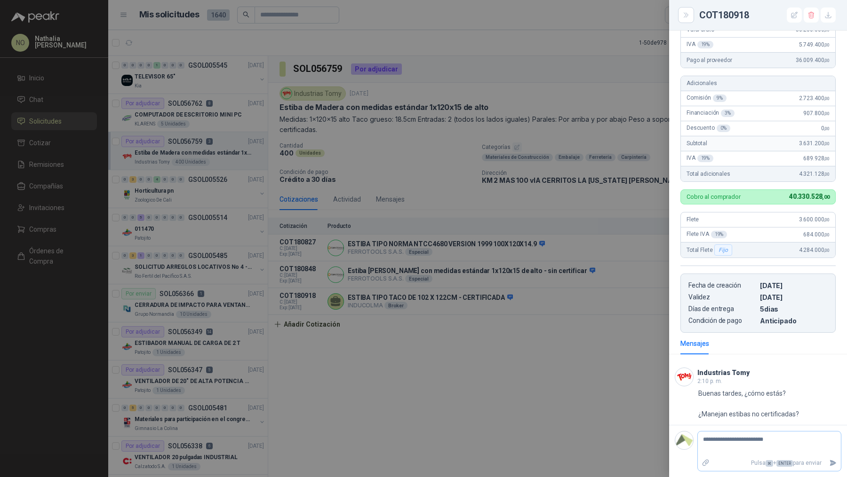
type textarea "**********"
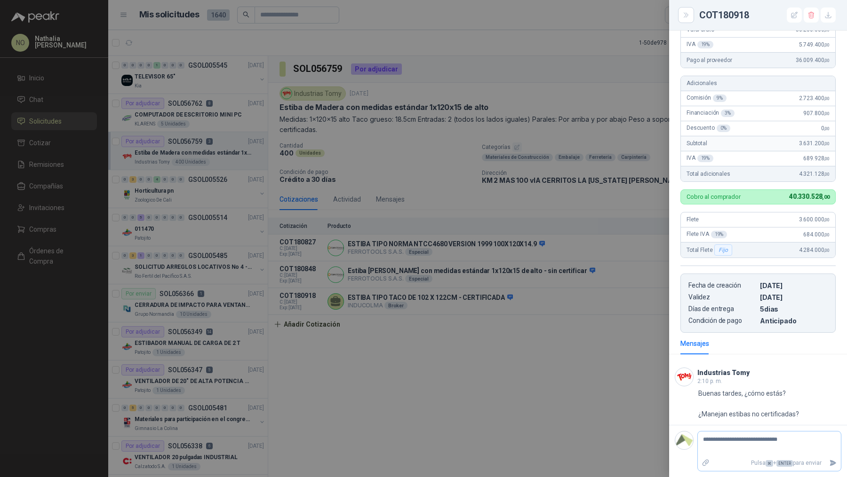
type textarea "**********"
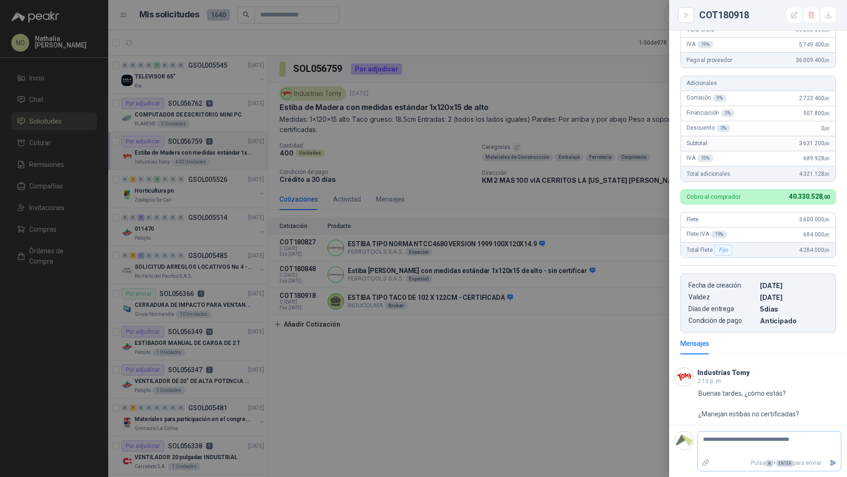
type textarea "**********"
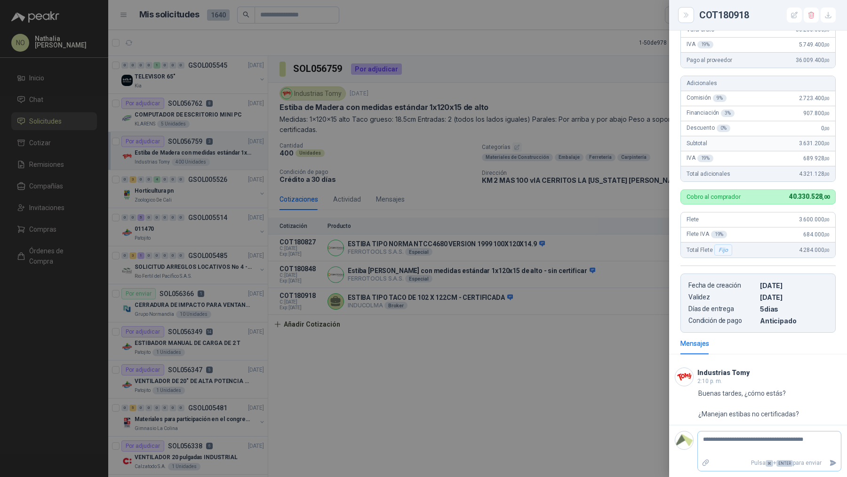
type textarea "**********"
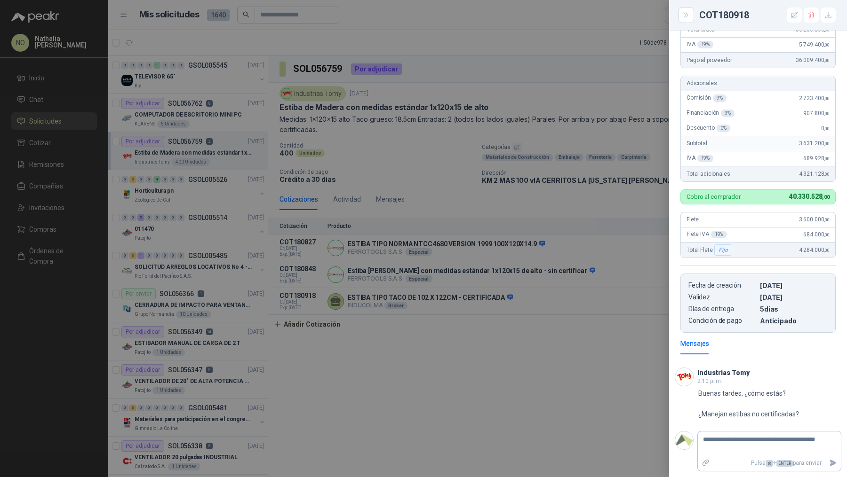
type textarea "**********"
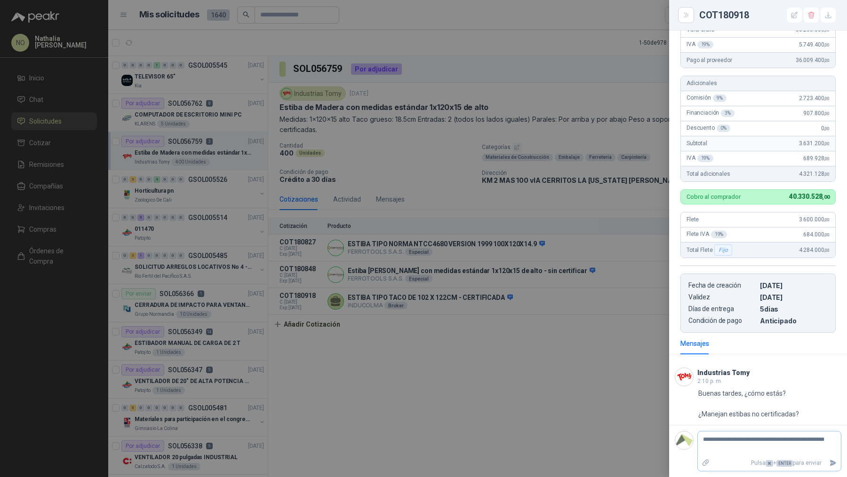
type textarea "**********"
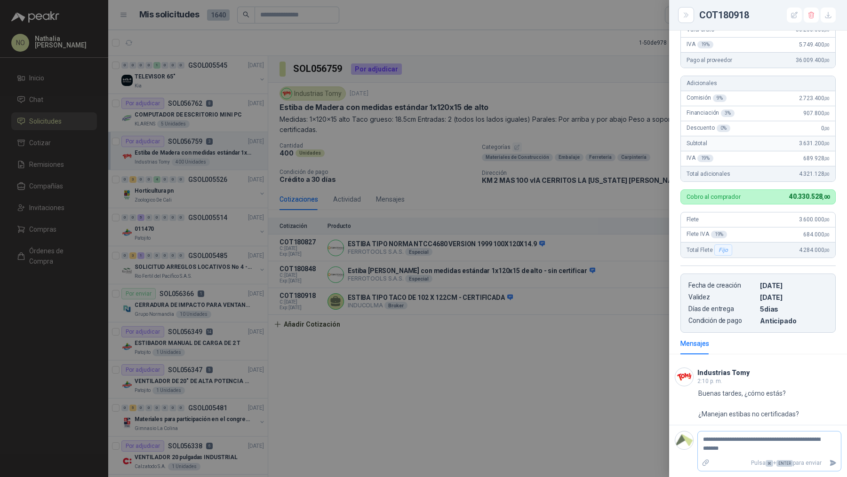
type textarea "**********"
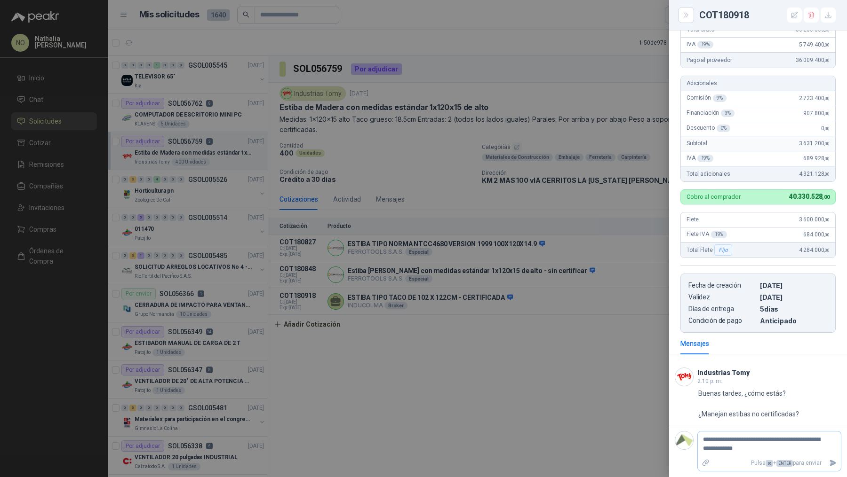
type textarea "**********"
click at [829, 465] on icon "Enviar" at bounding box center [833, 463] width 8 height 8
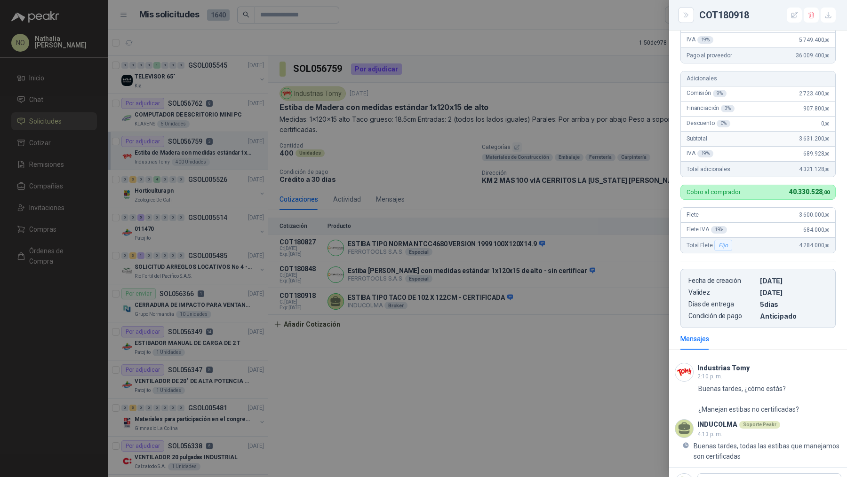
click at [567, 291] on div at bounding box center [423, 238] width 847 height 477
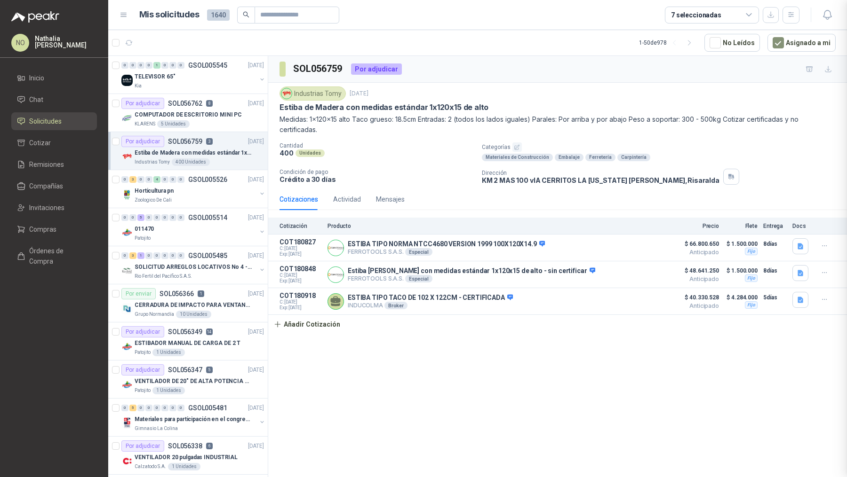
scroll to position [285, 0]
click at [636, 293] on div "Detalles" at bounding box center [644, 301] width 44 height 19
click at [638, 301] on button "Detalles" at bounding box center [644, 301] width 44 height 13
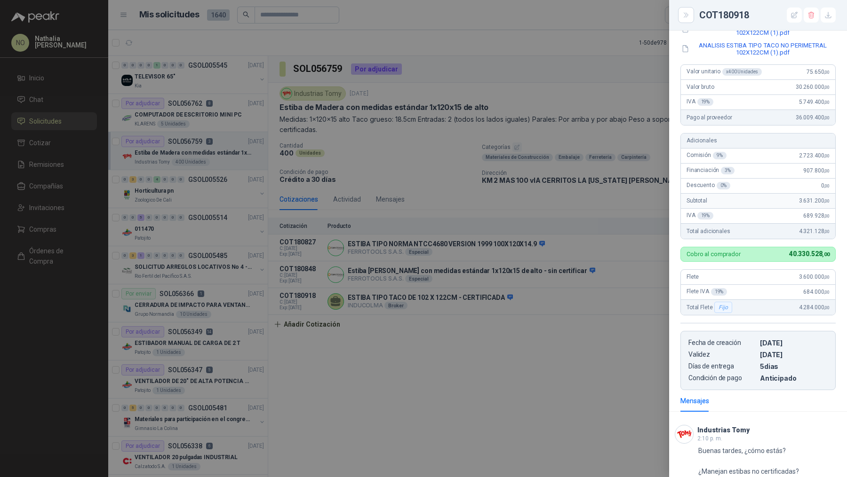
scroll to position [0, 0]
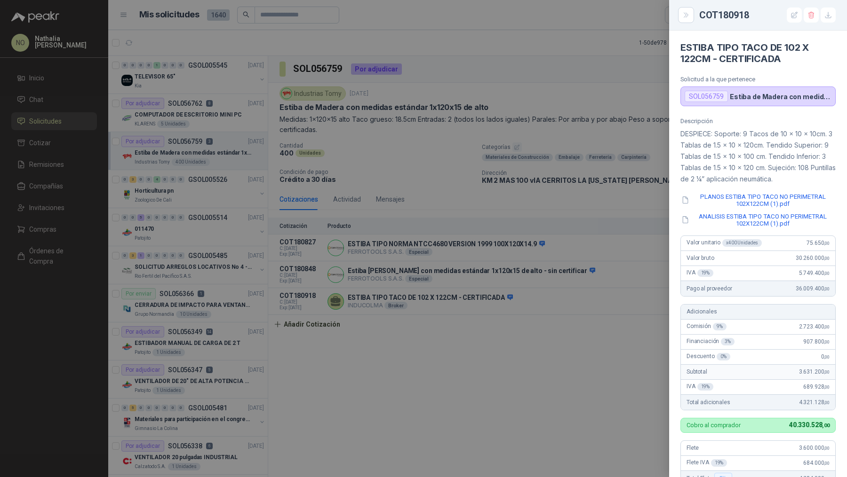
click at [516, 315] on div at bounding box center [423, 238] width 847 height 477
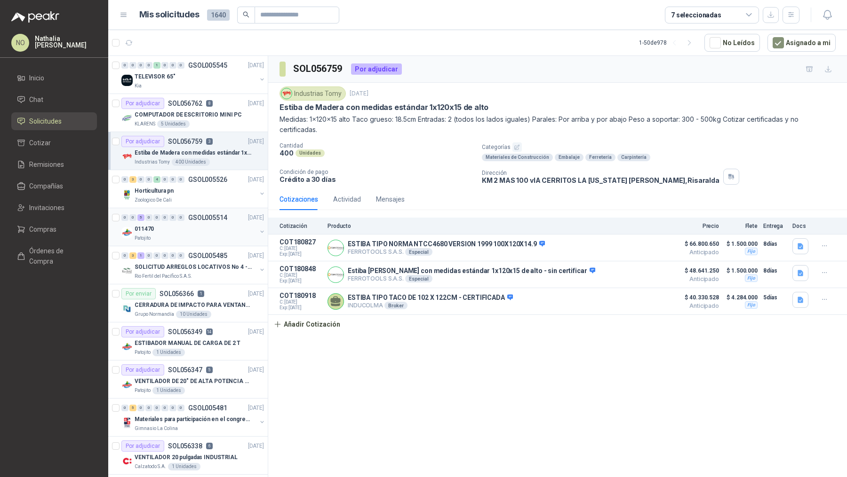
click at [179, 235] on div "Patojito" at bounding box center [196, 239] width 122 height 8
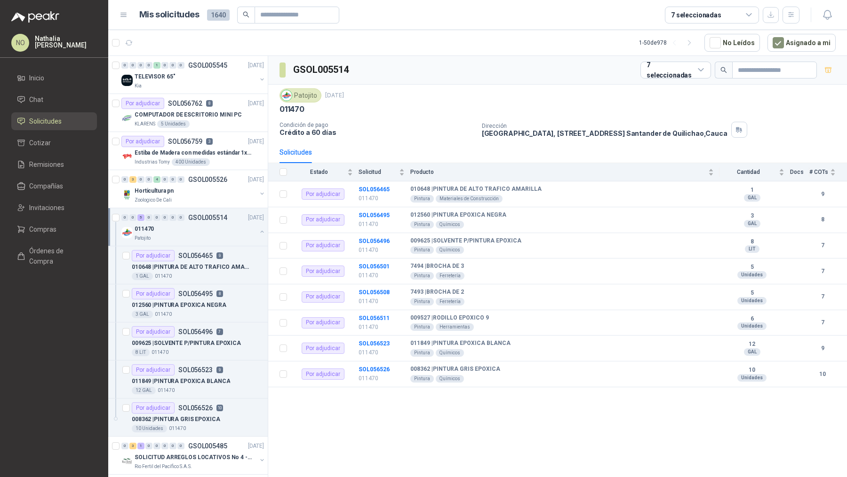
click at [182, 232] on div "011470" at bounding box center [196, 228] width 122 height 11
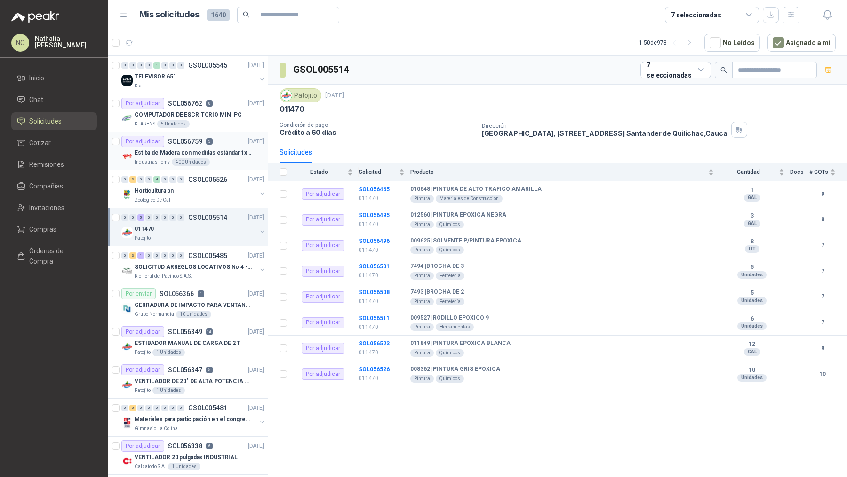
click at [212, 161] on div "Industrias Tomy 400 Unidades" at bounding box center [199, 162] width 129 height 8
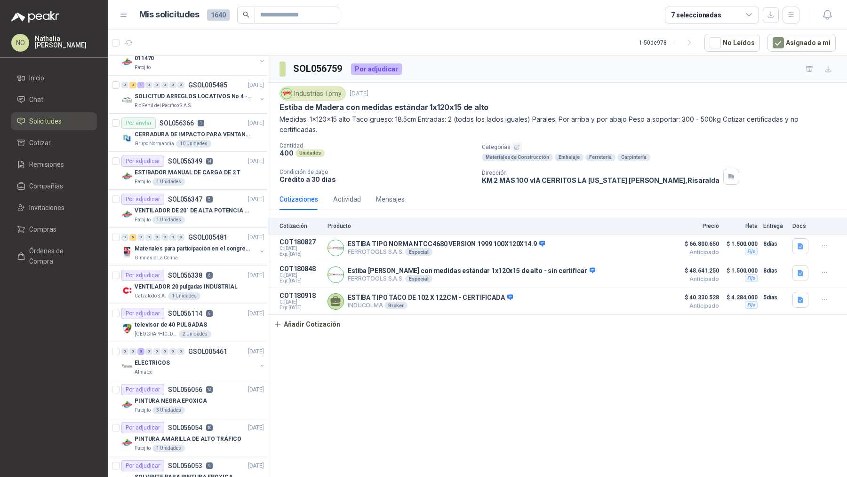
scroll to position [174, 0]
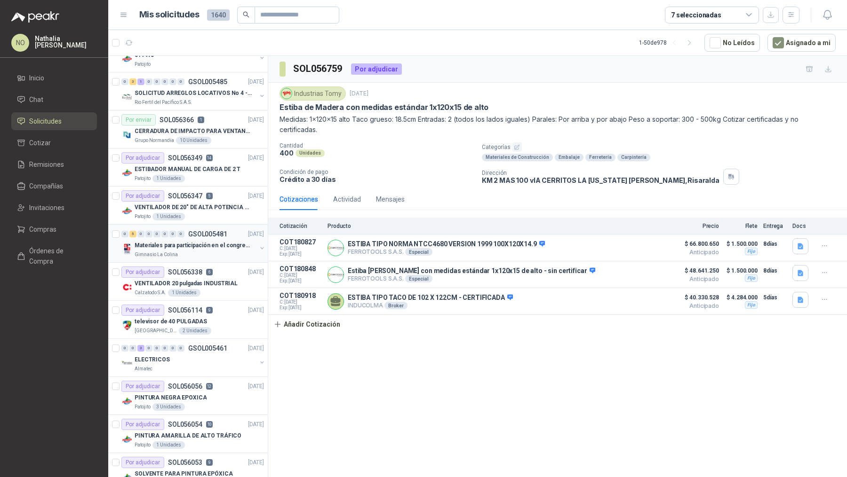
click at [195, 233] on p "GSOL005481" at bounding box center [207, 234] width 39 height 7
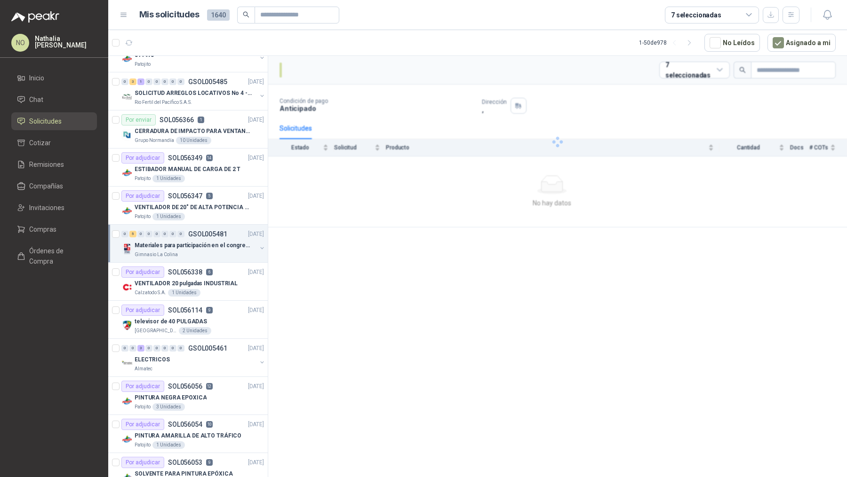
click at [195, 233] on p "GSOL005481" at bounding box center [207, 234] width 39 height 7
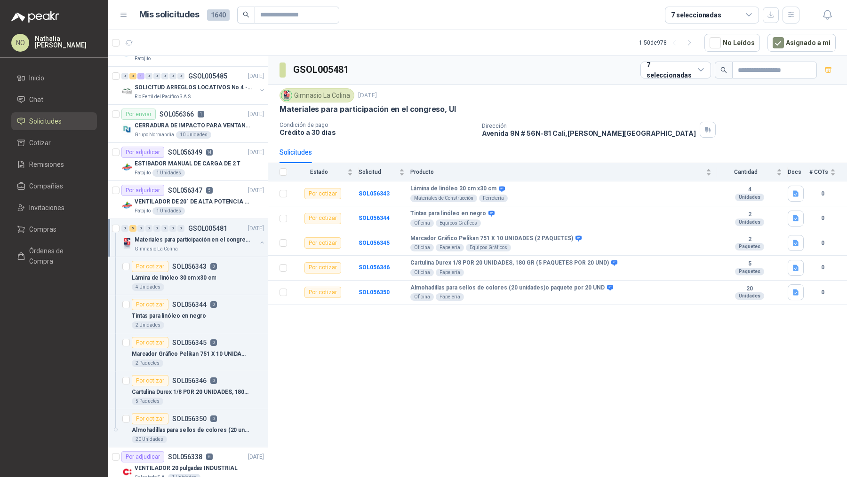
scroll to position [207, 0]
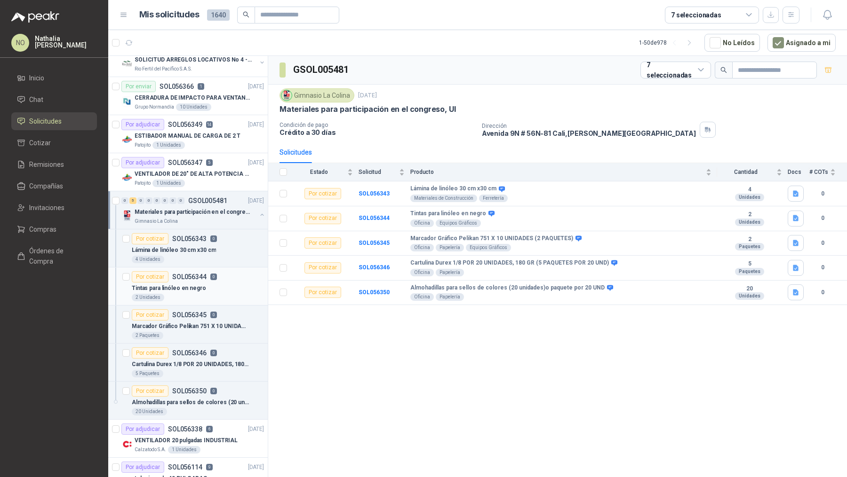
click at [203, 294] on div "2 Unidades" at bounding box center [198, 298] width 132 height 8
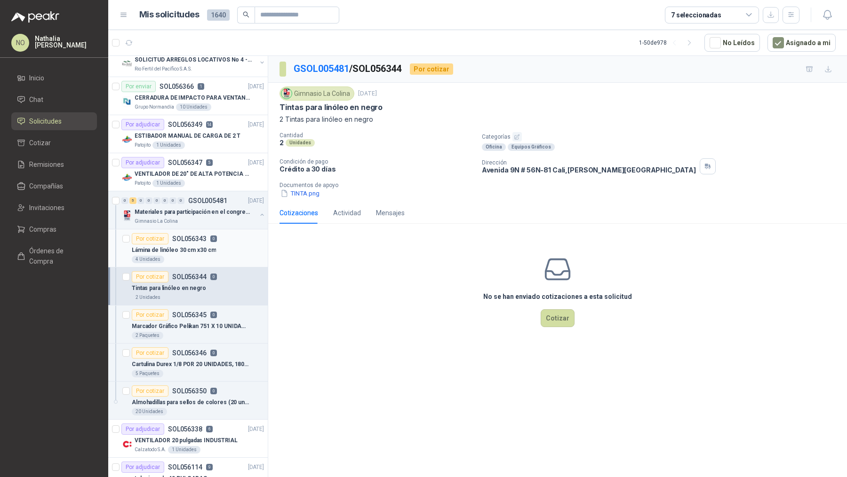
click at [204, 251] on p "Lámina de linóleo 30 cm x30 cm" at bounding box center [174, 250] width 84 height 9
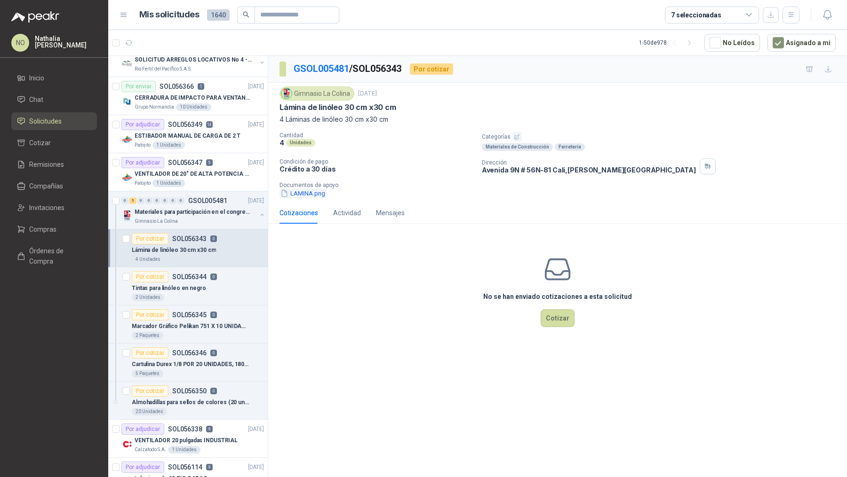
click at [297, 189] on button "LAMINA.png" at bounding box center [302, 194] width 47 height 10
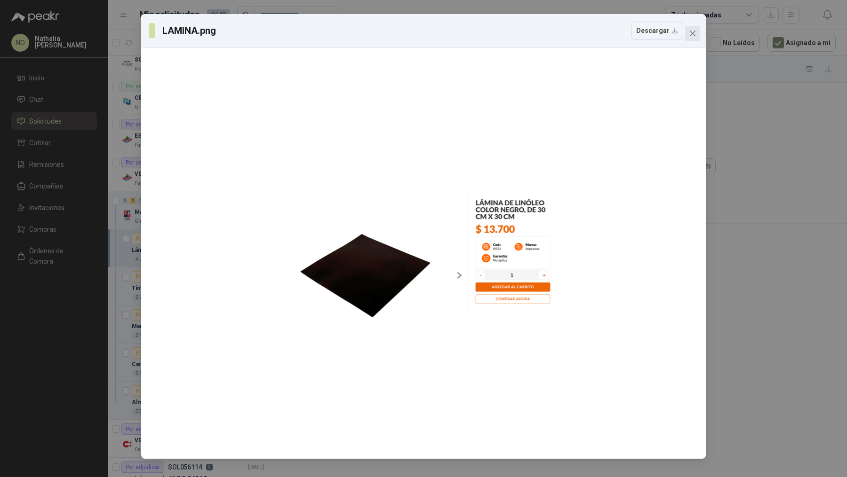
click at [696, 32] on span "Close" at bounding box center [692, 34] width 15 height 8
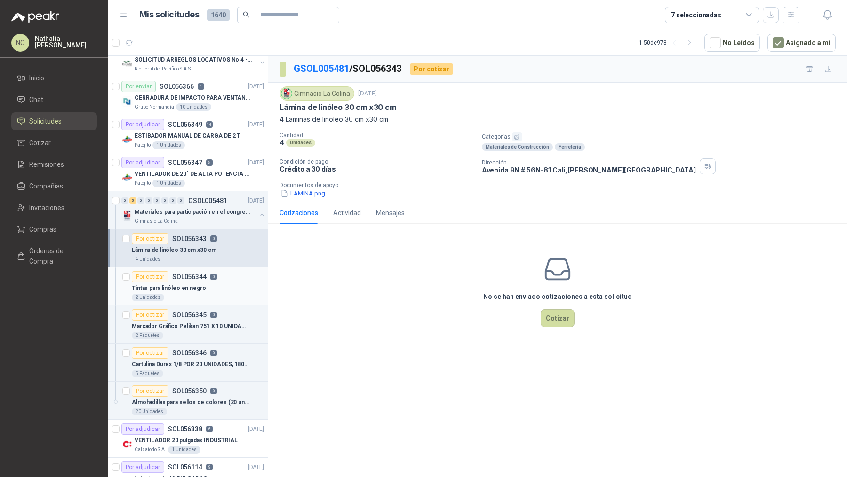
click at [191, 278] on div "Por cotizar SOL056344 0" at bounding box center [174, 276] width 85 height 11
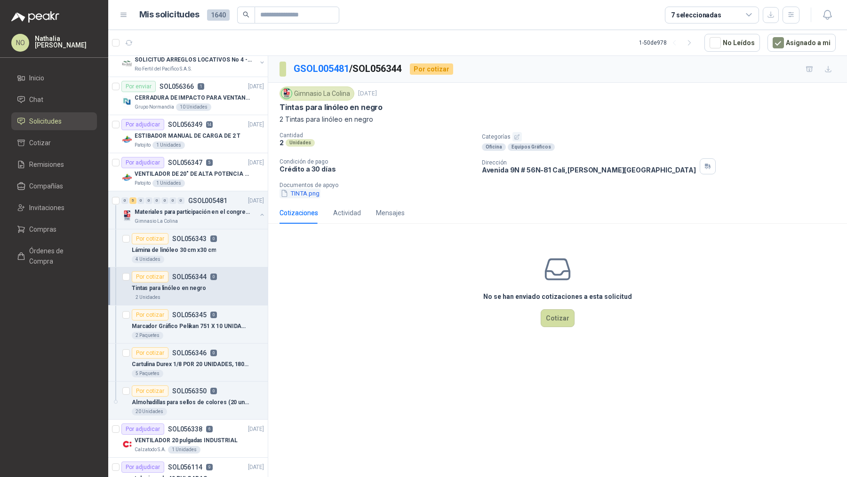
click at [294, 194] on button "TINTA.png" at bounding box center [299, 194] width 41 height 10
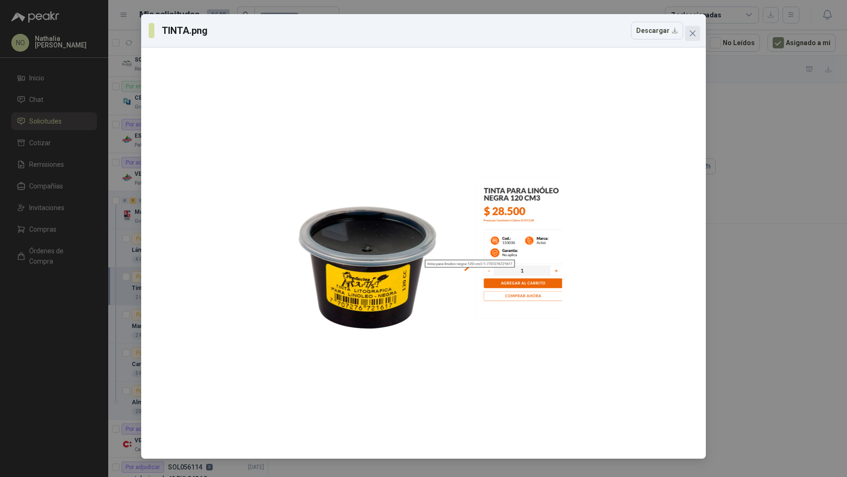
click at [697, 35] on span "Close" at bounding box center [692, 34] width 15 height 8
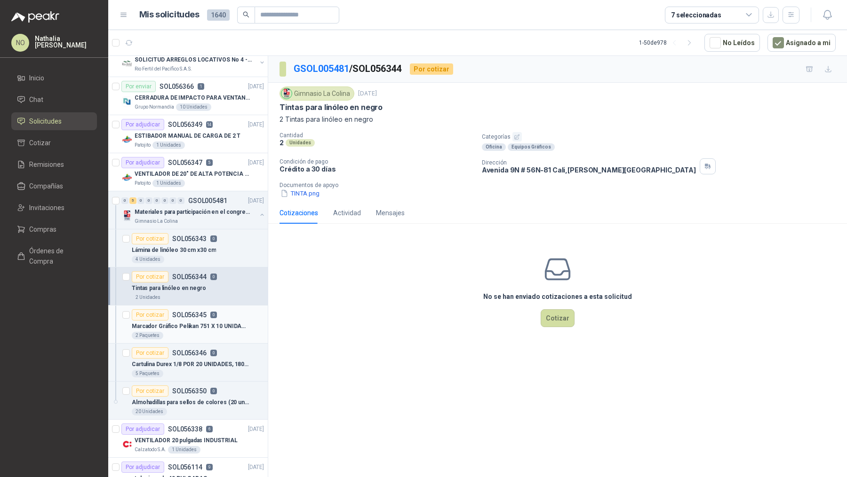
click at [206, 321] on div "Marcador Gráfico Pelikan 751 X 10 UNIDADES (2 PAQUETES)" at bounding box center [198, 326] width 132 height 11
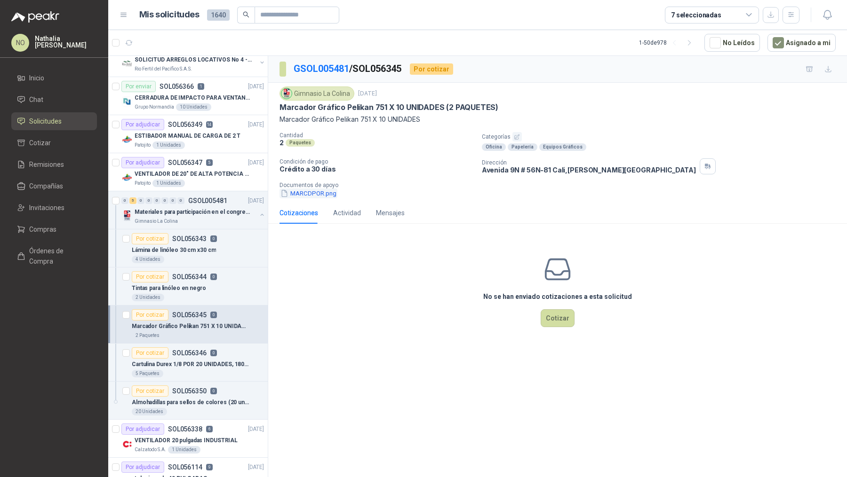
click at [328, 191] on button "MARCDPOR.png" at bounding box center [308, 194] width 58 height 10
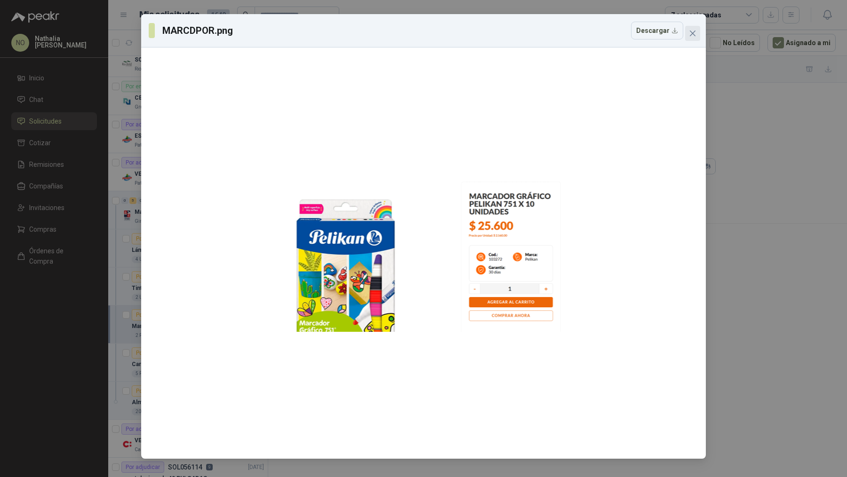
click at [696, 32] on icon "close" at bounding box center [692, 34] width 8 height 8
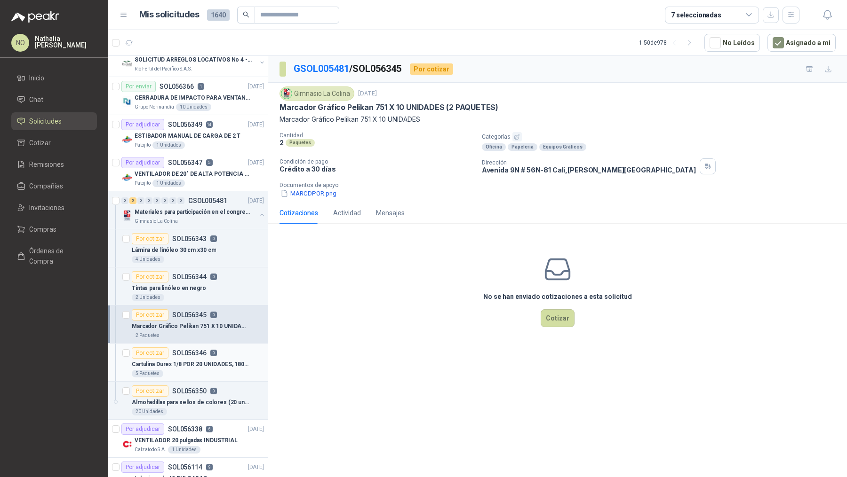
click at [187, 360] on p "Cartulina Durex 1/8 POR 20 UNIDADES, 180 GR (5 PAQUETES POR 20 UND)" at bounding box center [190, 364] width 117 height 9
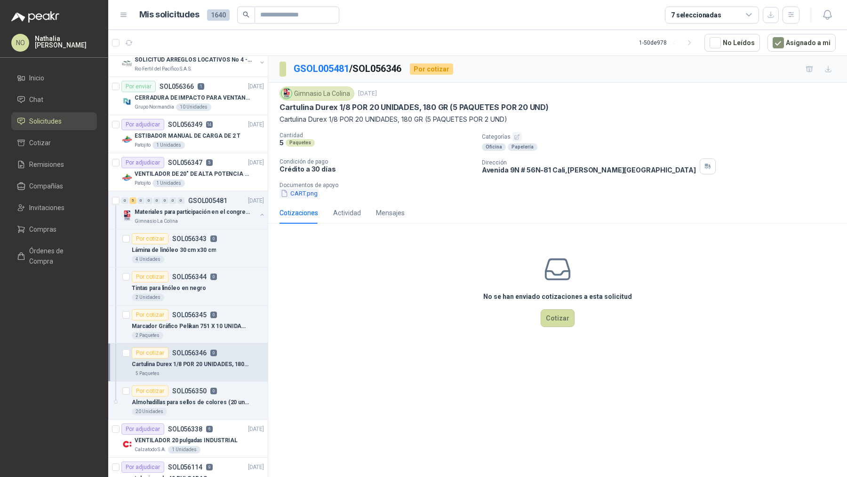
click at [298, 197] on button "CART.png" at bounding box center [298, 194] width 39 height 10
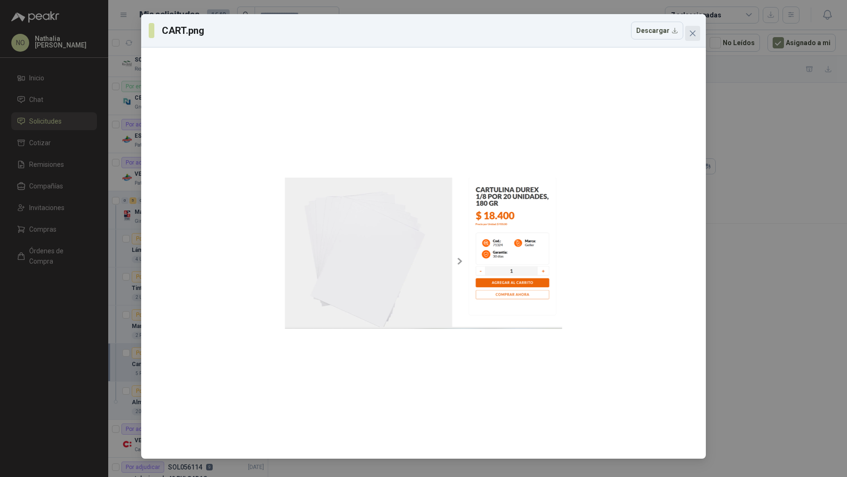
click at [692, 33] on icon "close" at bounding box center [692, 34] width 6 height 6
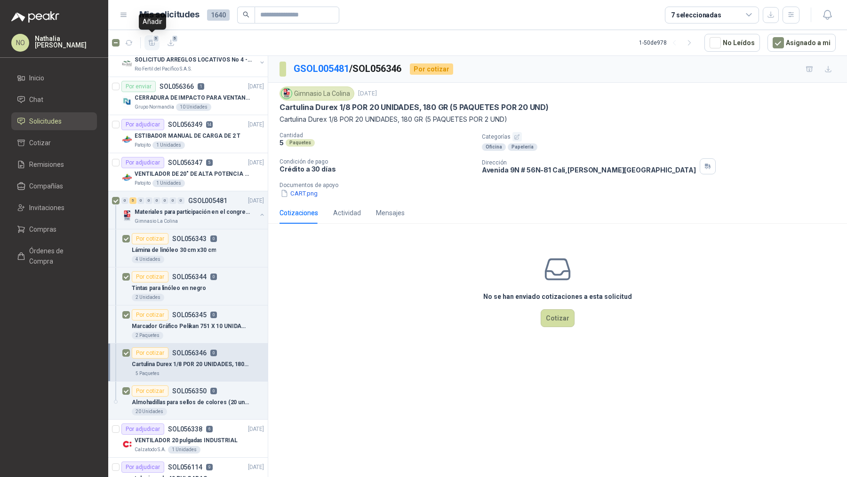
click at [153, 41] on span "5" at bounding box center [156, 39] width 7 height 8
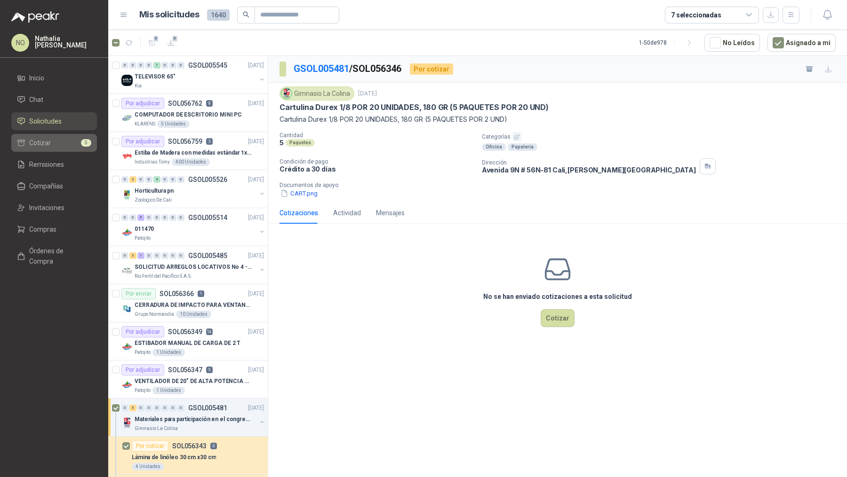
click at [56, 142] on li "Cotizar 5" at bounding box center [54, 143] width 74 height 10
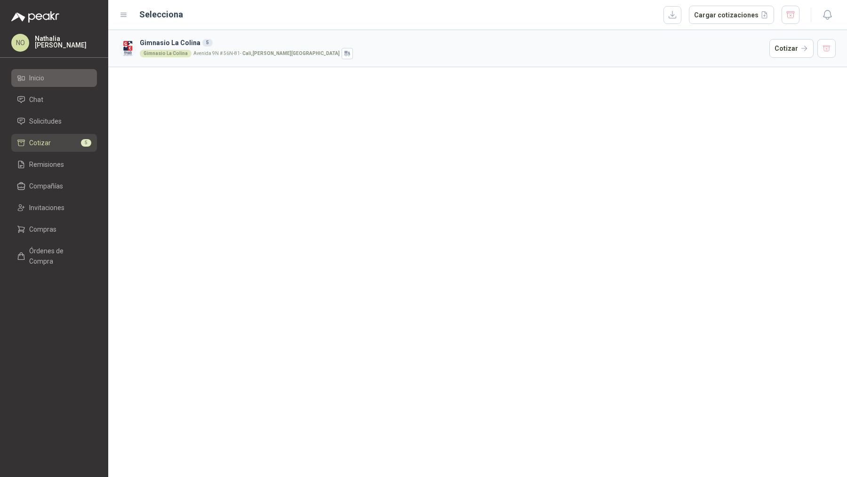
click at [65, 80] on li "Inicio" at bounding box center [54, 78] width 74 height 10
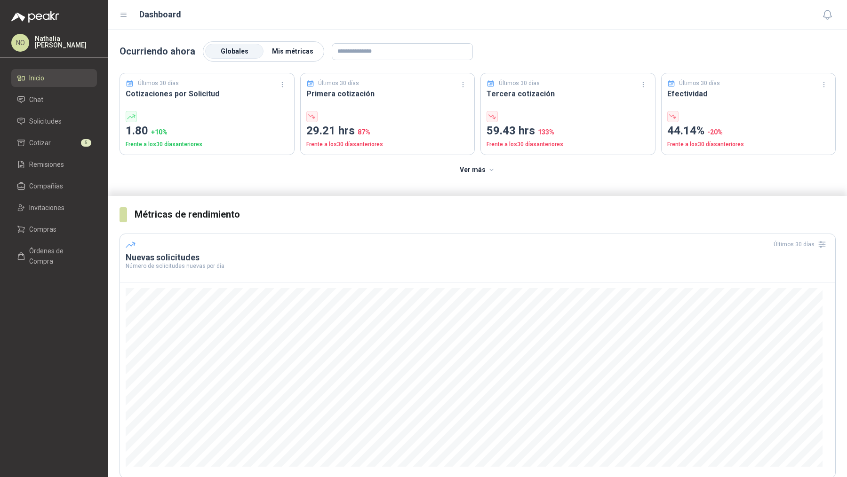
click at [300, 47] on span "Mis métricas" at bounding box center [292, 51] width 41 height 8
click at [82, 129] on link "Solicitudes" at bounding box center [54, 121] width 86 height 18
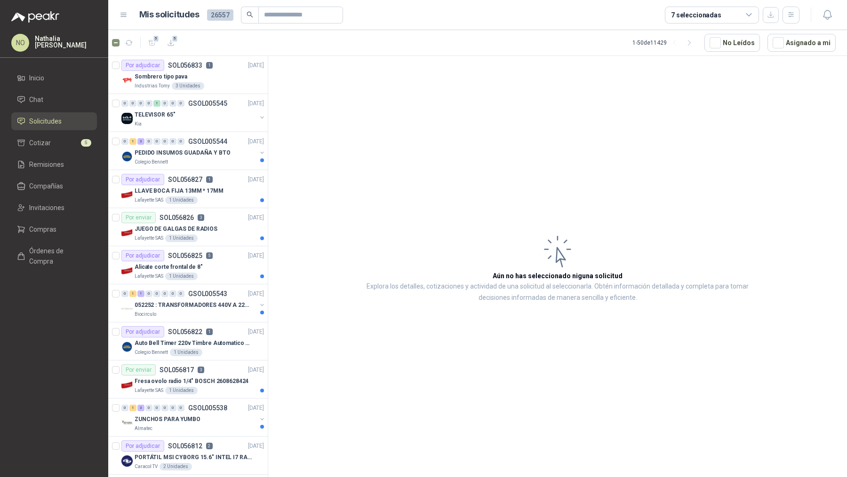
click at [74, 154] on ul "Inicio Chat Solicitudes Cotizar 5 Remisiones Compañías Invitaciones Compras Órd…" at bounding box center [54, 171] width 108 height 205
click at [121, 45] on button "button" at bounding box center [128, 42] width 15 height 15
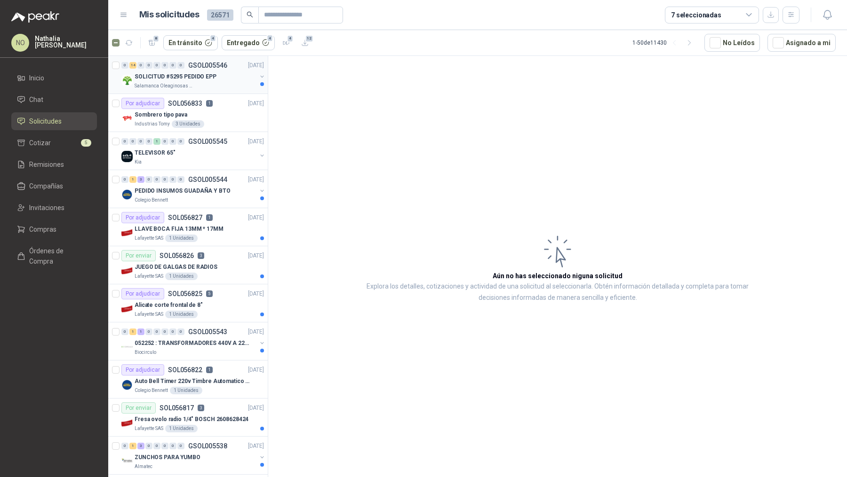
click at [201, 79] on p "SOLICITUD #5295 PEDIDO EPP" at bounding box center [176, 76] width 82 height 9
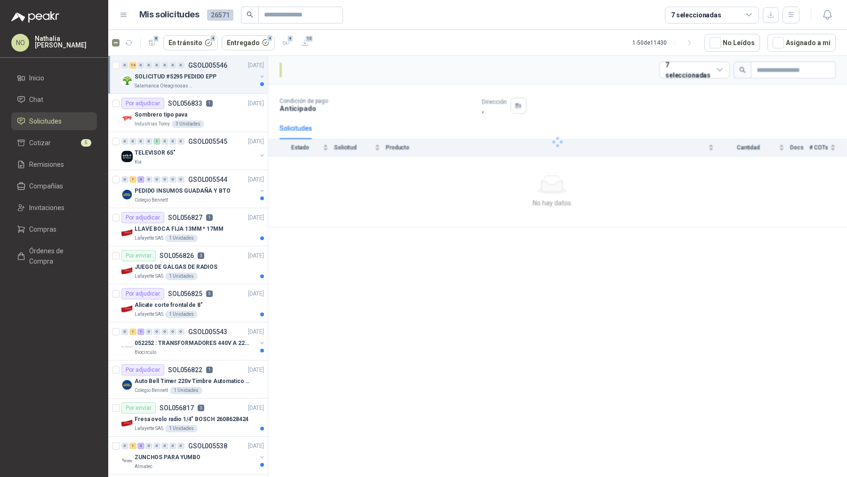
click at [201, 79] on p "SOLICITUD #5295 PEDIDO EPP" at bounding box center [176, 76] width 82 height 9
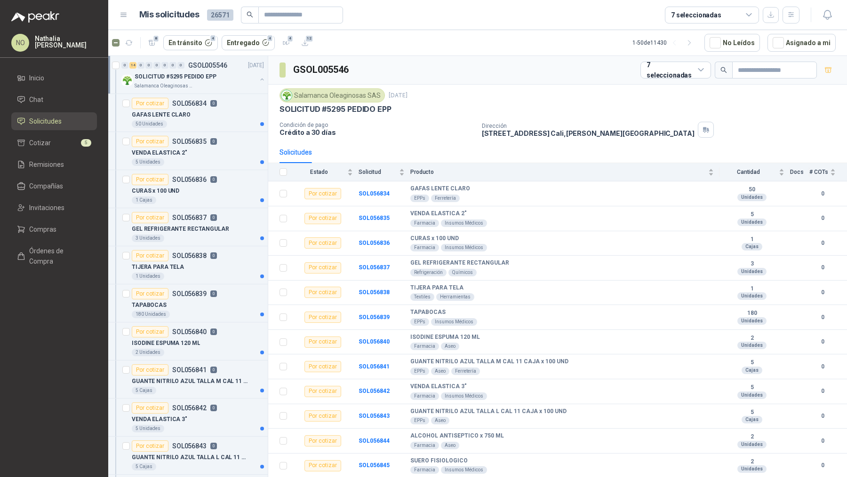
scroll to position [2, 0]
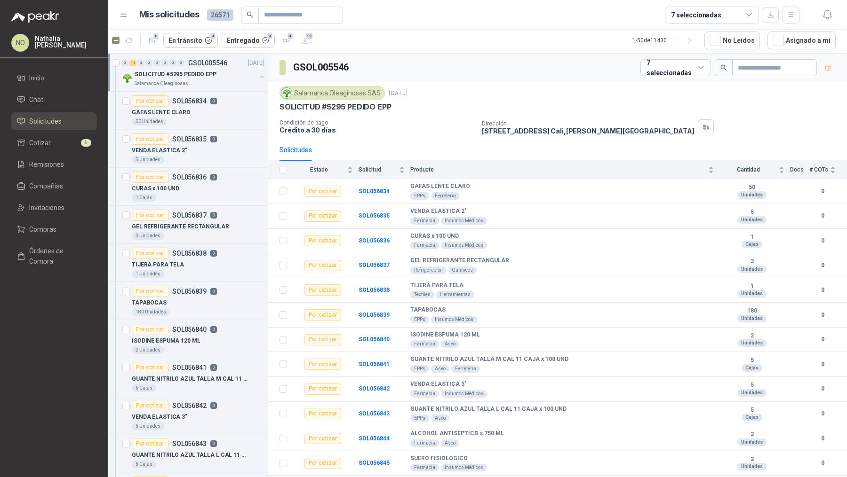
click at [201, 79] on div "SOLICITUD #5295 PEDIDO EPP" at bounding box center [196, 74] width 122 height 11
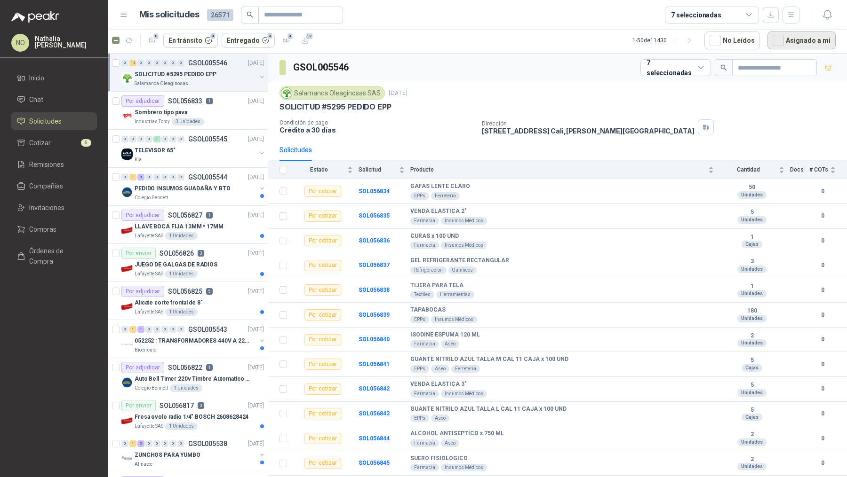
click at [790, 40] on button "Asignado a mi" at bounding box center [801, 41] width 68 height 18
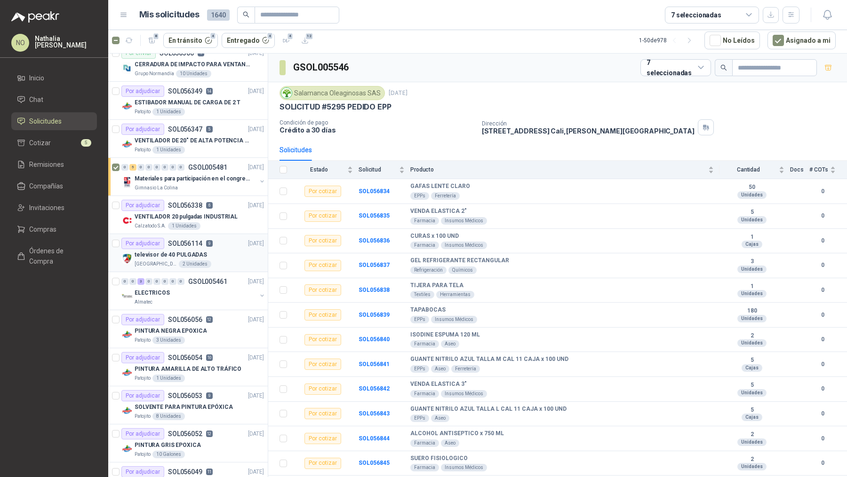
scroll to position [253, 0]
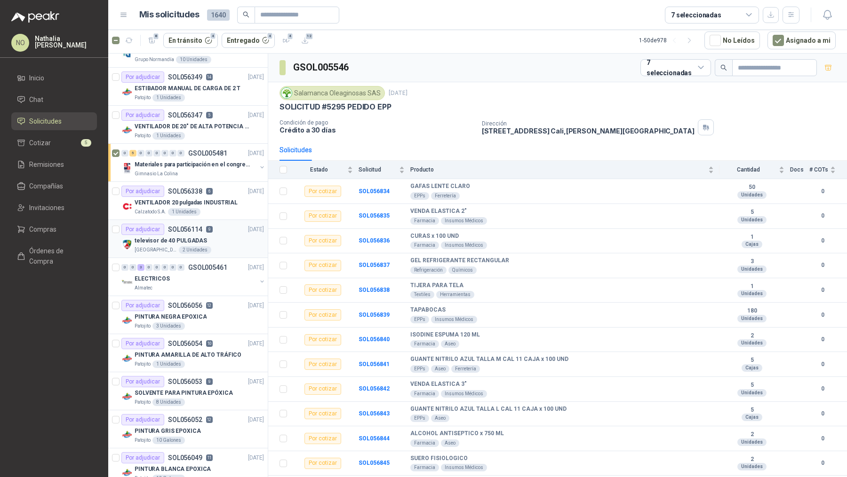
click at [205, 250] on div "[GEOGRAPHIC_DATA][PERSON_NAME]" at bounding box center [199, 250] width 129 height 8
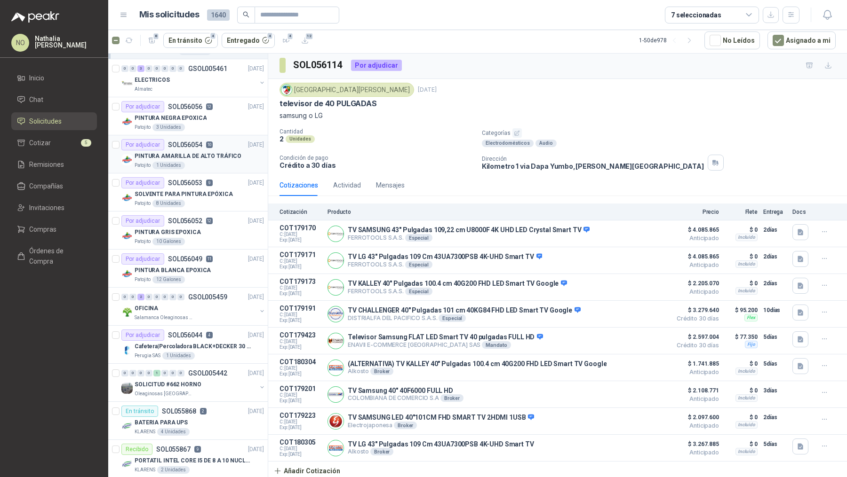
scroll to position [562, 0]
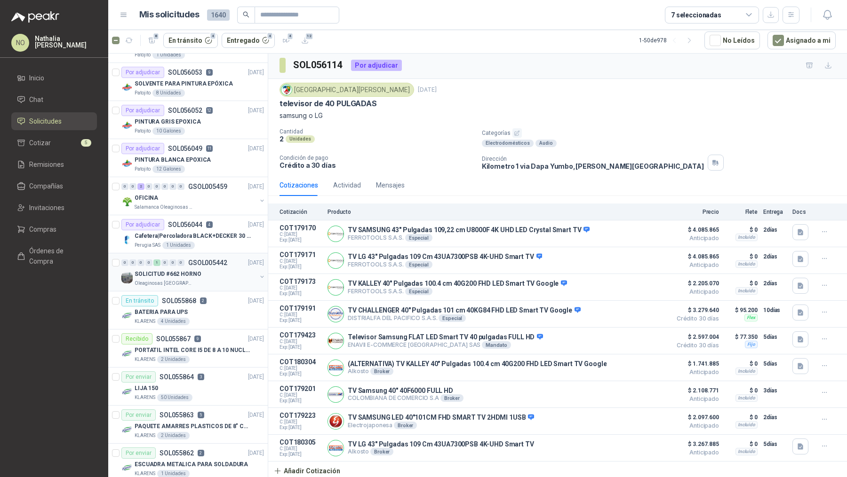
click at [212, 272] on div "SOLICITUD #662 HORNO" at bounding box center [196, 274] width 122 height 11
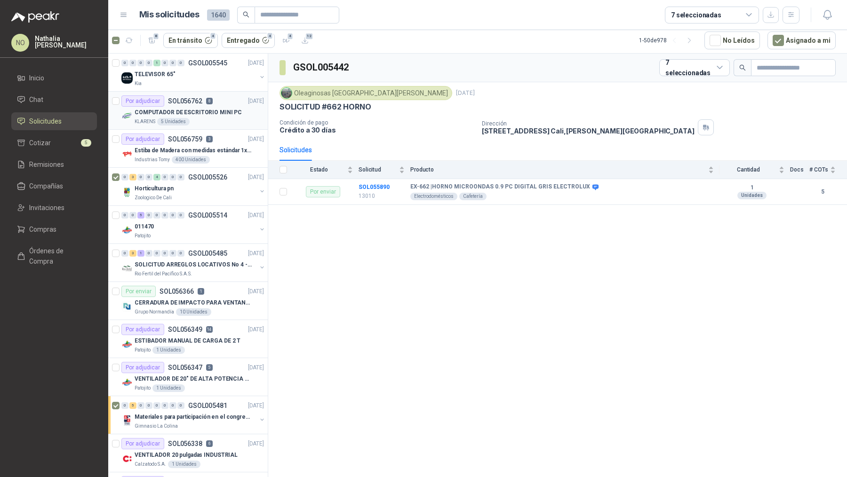
click at [223, 120] on div "KLARENS 5 Unidades" at bounding box center [199, 122] width 129 height 8
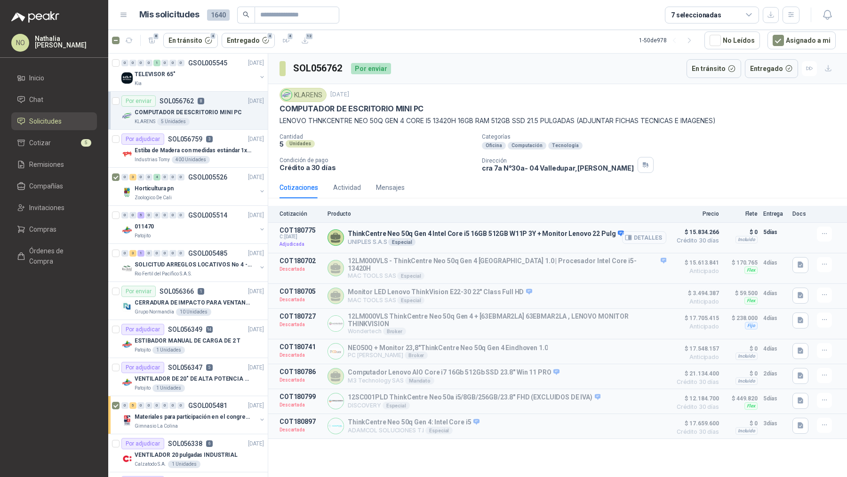
click at [630, 234] on icon "button" at bounding box center [628, 237] width 7 height 7
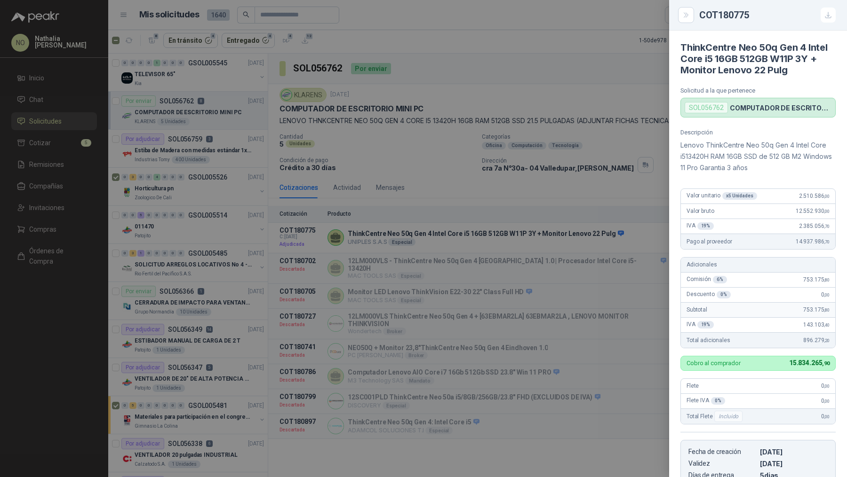
click at [637, 249] on div at bounding box center [423, 238] width 847 height 477
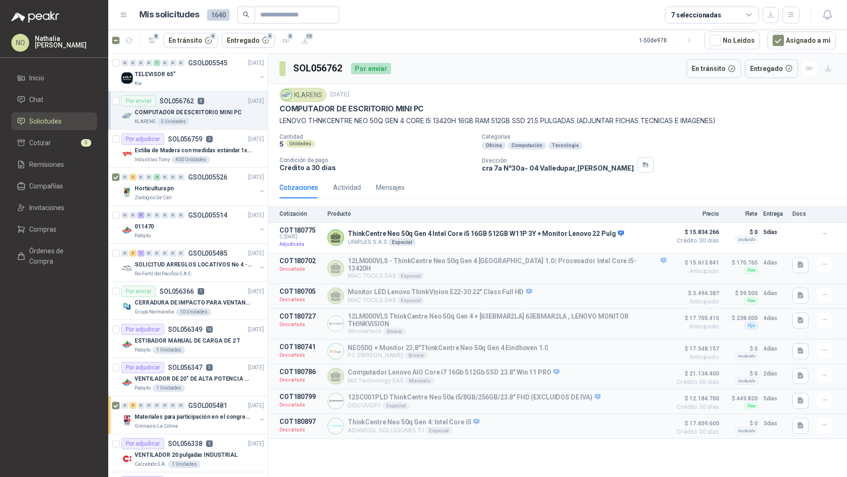
click at [757, 203] on div "Cotizaciones Actividad Mensajes Cotización Producto Precio Flete Entrega Docs C…" at bounding box center [557, 308] width 578 height 262
click at [61, 257] on link "Órdenes de Compra" at bounding box center [54, 256] width 86 height 28
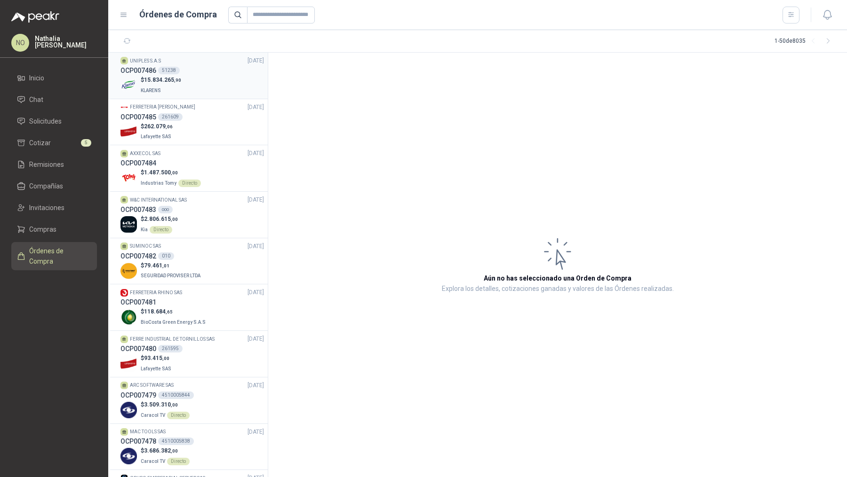
click at [211, 76] on div "$ 15.834.265 ,90 KLARENS" at bounding box center [191, 85] width 143 height 19
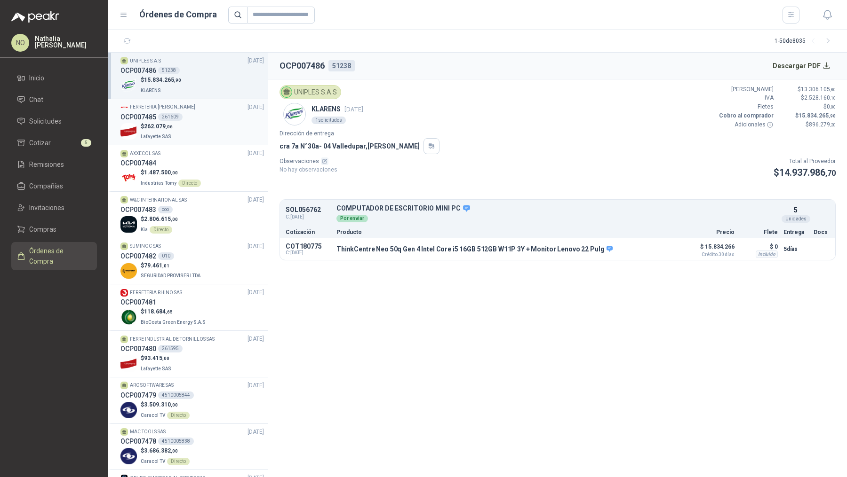
click at [213, 121] on div "OCP007485 261609" at bounding box center [191, 117] width 143 height 10
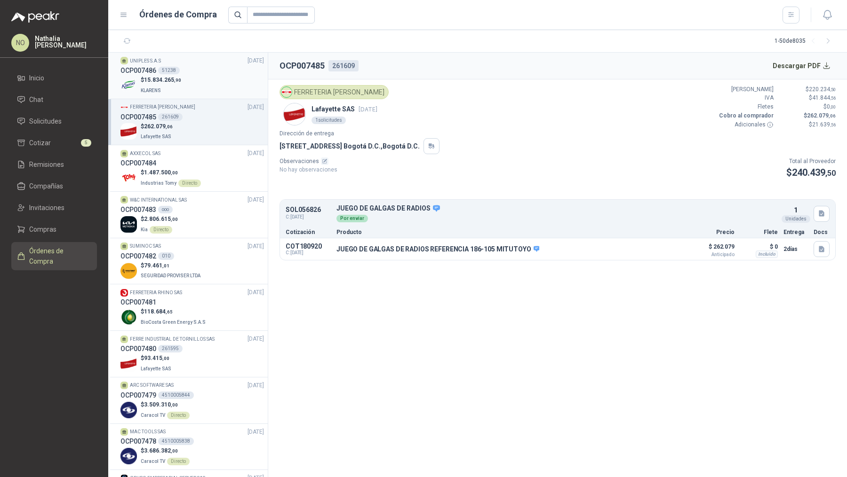
click at [213, 89] on div "$ 15.834.265 ,90 KLARENS" at bounding box center [191, 85] width 143 height 19
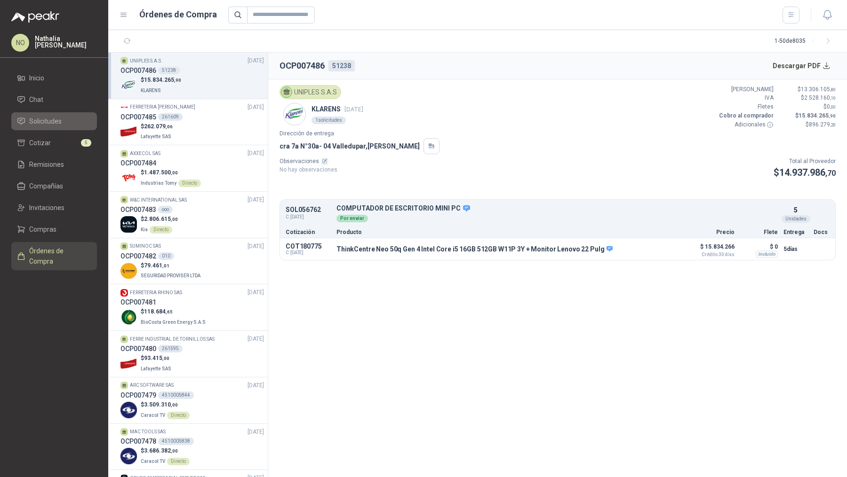
click at [80, 119] on li "Solicitudes" at bounding box center [54, 121] width 74 height 10
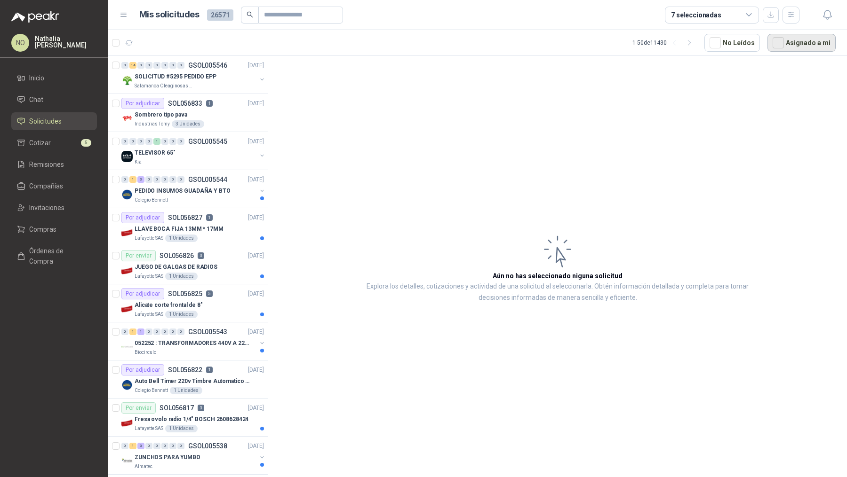
click at [787, 43] on button "Asignado a mi" at bounding box center [801, 43] width 68 height 18
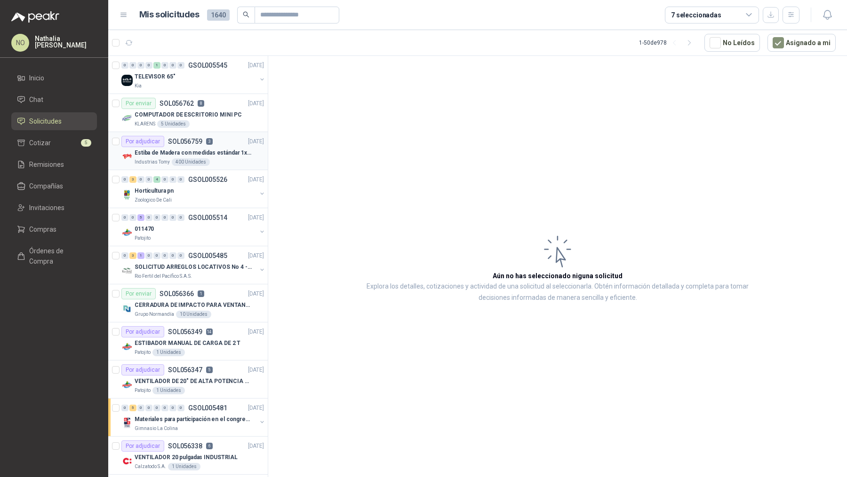
click at [222, 160] on div "Industrias Tomy 400 Unidades" at bounding box center [199, 162] width 129 height 8
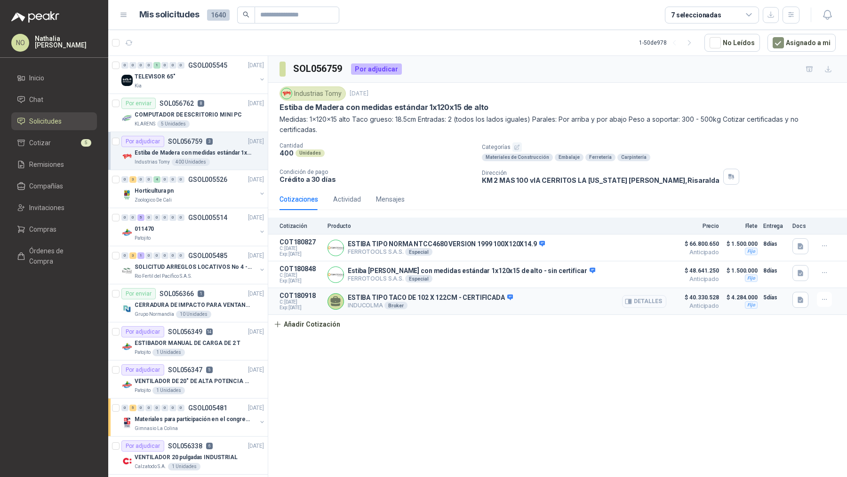
click at [644, 301] on button "Detalles" at bounding box center [644, 301] width 44 height 13
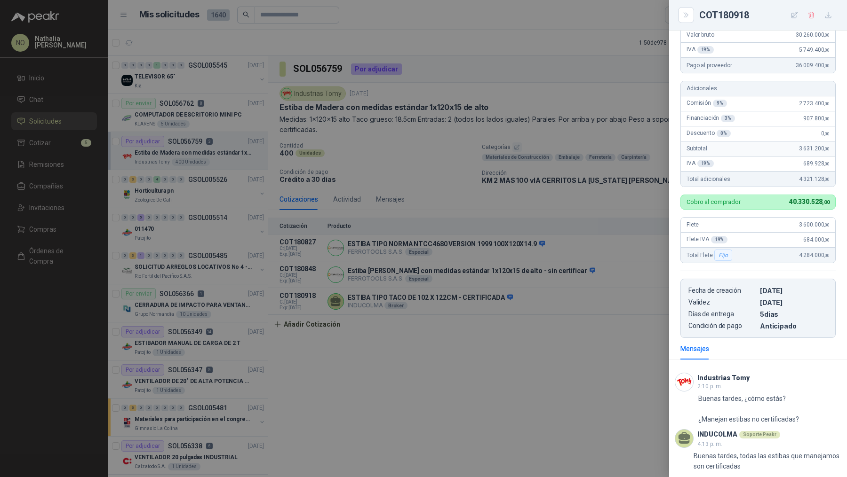
scroll to position [179, 0]
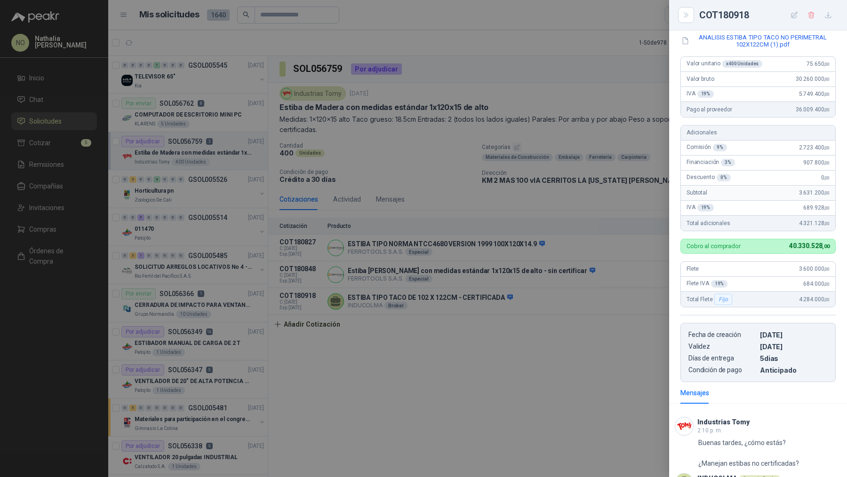
click at [628, 272] on div at bounding box center [423, 238] width 847 height 477
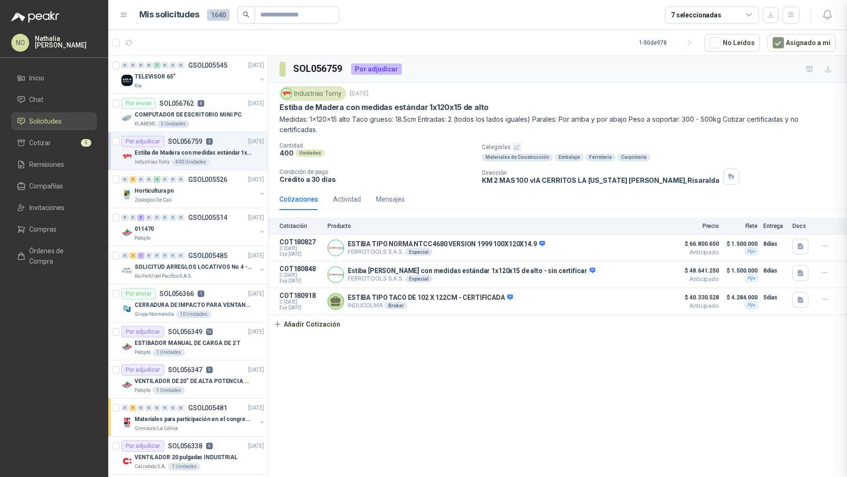
scroll to position [285, 0]
click at [61, 152] on ul "Inicio Chat Solicitudes Cotizar 5 Remisiones Compañías Invitaciones Compras Órd…" at bounding box center [54, 171] width 108 height 205
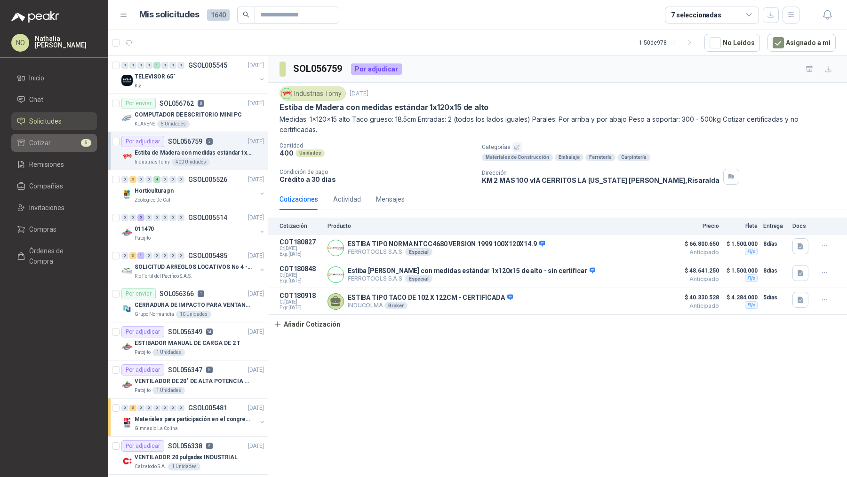
click at [58, 147] on li "Cotizar 5" at bounding box center [54, 143] width 74 height 10
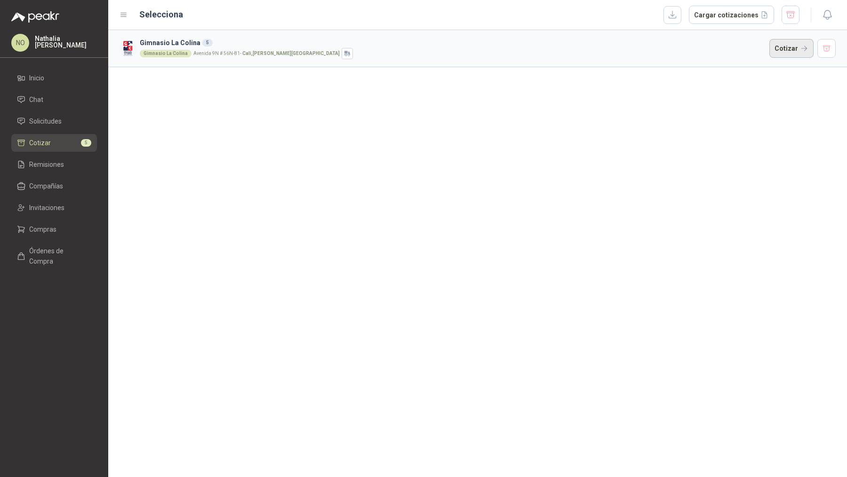
click at [789, 48] on button "Cotizar" at bounding box center [791, 48] width 44 height 19
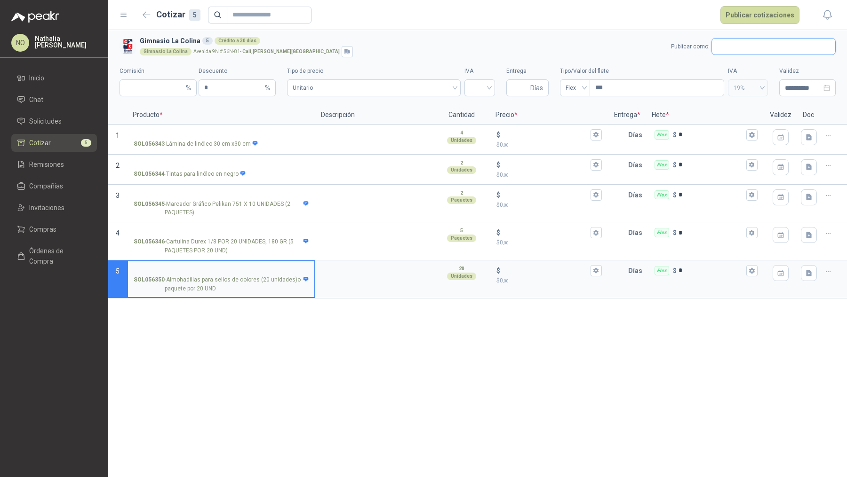
click at [745, 44] on input "text" at bounding box center [773, 47] width 123 height 16
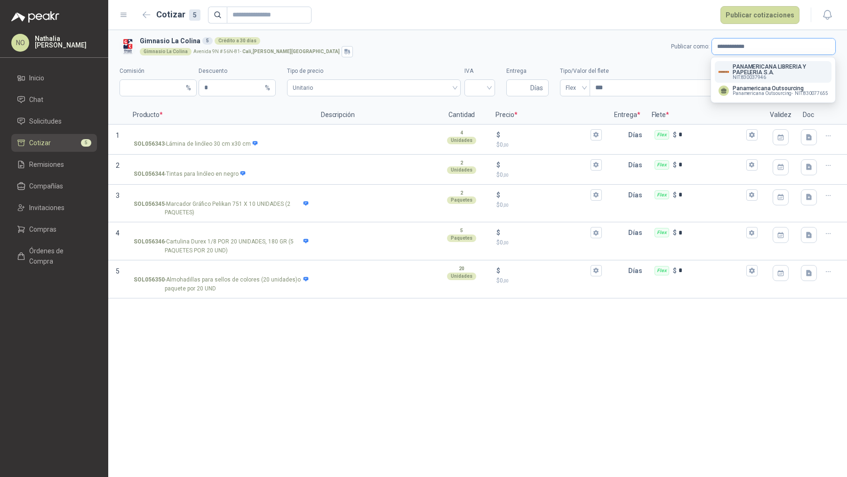
type input "**********"
click at [751, 67] on p "PANAMERICANA LIBRERIA Y PAPELERIA S.A." at bounding box center [779, 69] width 95 height 11
type input "*"
type input "**********"
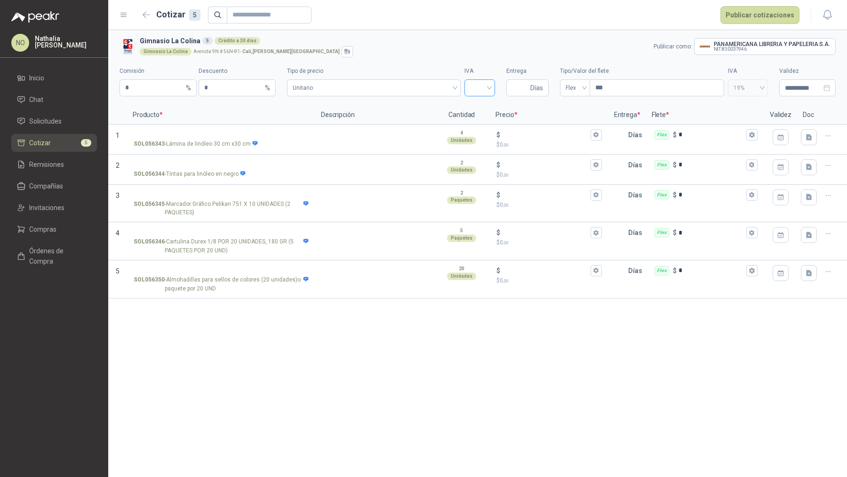
click at [472, 86] on input "search" at bounding box center [479, 87] width 19 height 14
click at [474, 105] on div "19%" at bounding box center [480, 108] width 16 height 10
click at [404, 89] on span "Unitario" at bounding box center [374, 88] width 162 height 14
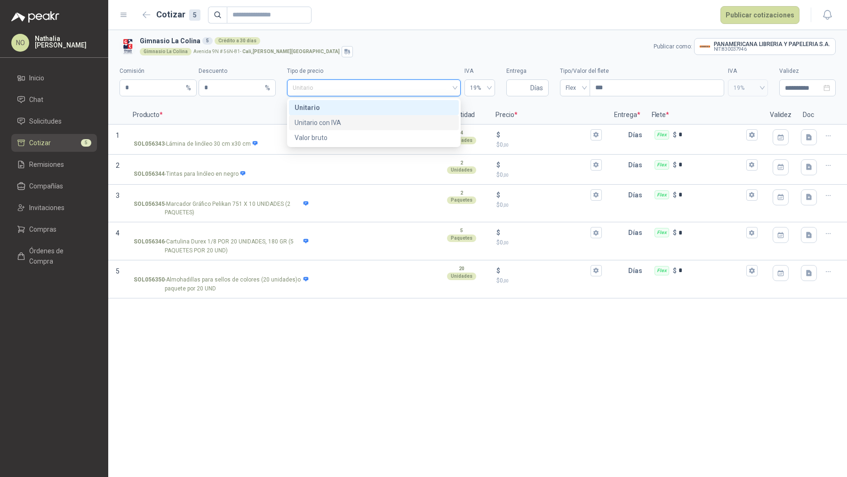
click at [403, 123] on div "Unitario con IVA" at bounding box center [373, 123] width 158 height 10
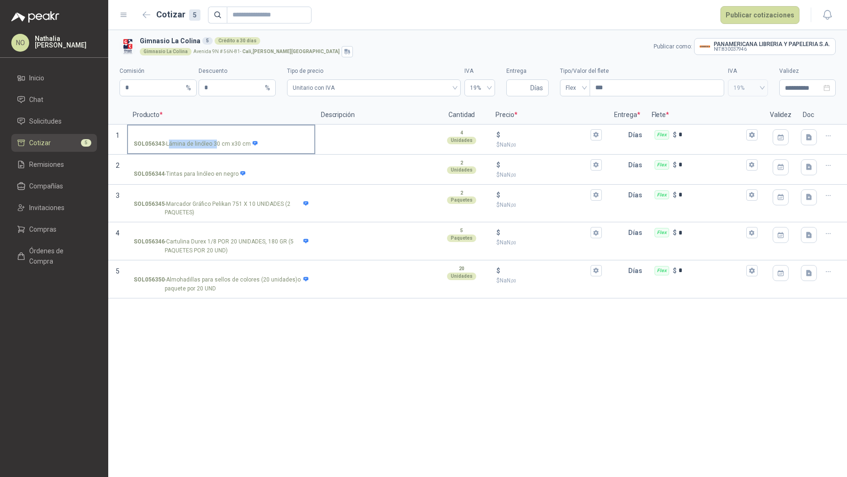
drag, startPoint x: 168, startPoint y: 145, endPoint x: 216, endPoint y: 145, distance: 48.4
click at [216, 145] on p "SOL056343 - Lámina de linóleo 30 cm x30 cm" at bounding box center [196, 144] width 125 height 9
click at [167, 145] on p "SOL056343 - Lámina de linóleo 30 cm x30 cm" at bounding box center [196, 144] width 125 height 9
click at [167, 139] on input "SOL056343 - Lámina de linóleo 30 cm x30 cm" at bounding box center [221, 135] width 175 height 7
drag, startPoint x: 166, startPoint y: 144, endPoint x: 245, endPoint y: 146, distance: 78.6
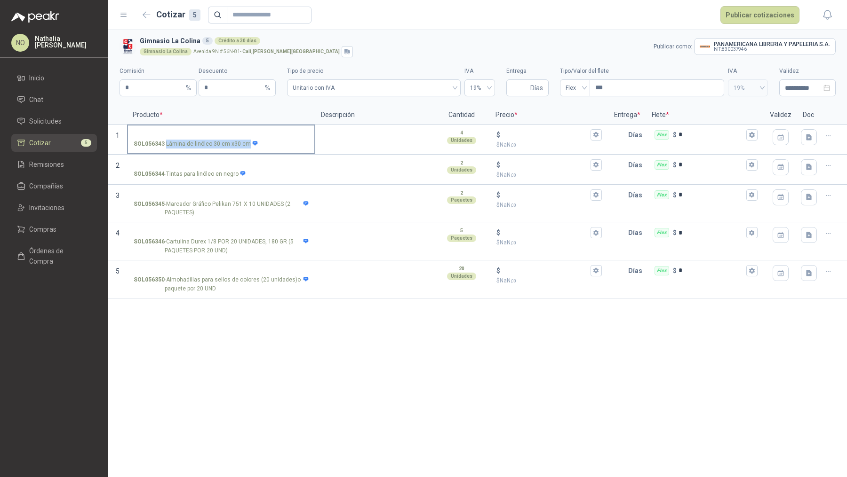
click at [245, 146] on p "SOL056343 - Lámina de linóleo 30 cm x30 cm" at bounding box center [196, 144] width 125 height 9
copy p "Lámina de linóleo 30 cm x30 cm"
click at [175, 135] on input "SOL056343 - Lámina de linóleo 30 cm x30 cm" at bounding box center [221, 135] width 175 height 7
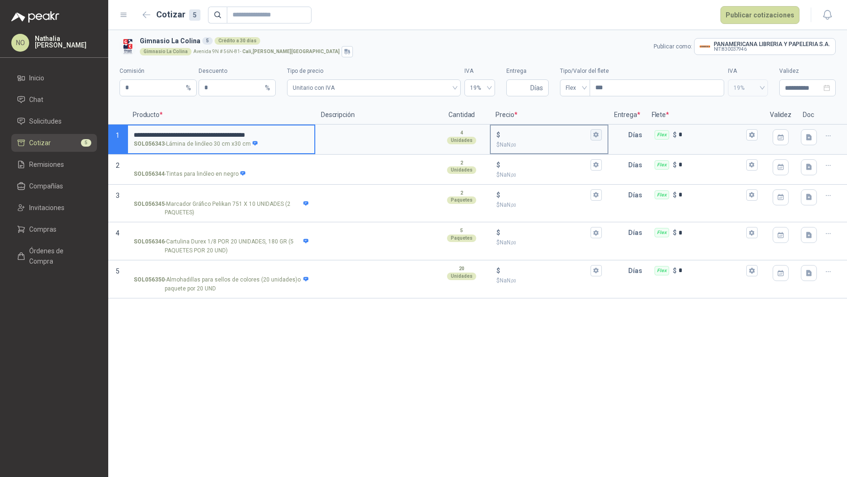
click at [594, 135] on icon "button" at bounding box center [595, 135] width 5 height 6
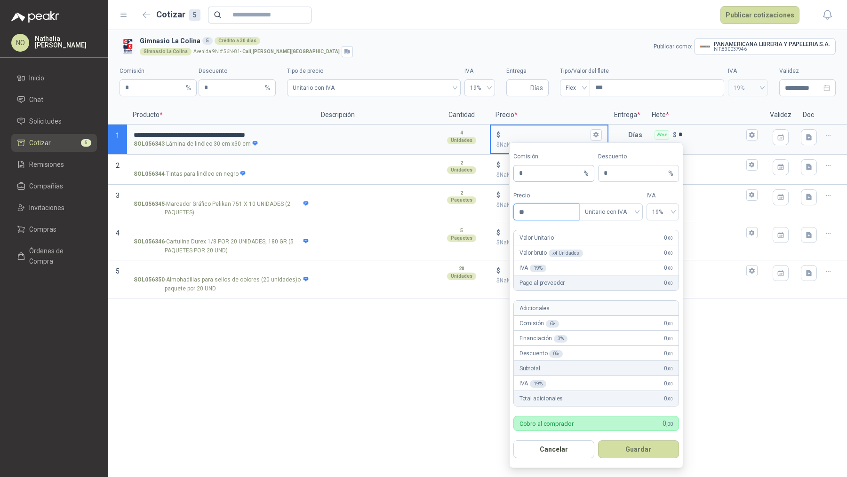
type input "*"
type input "********"
click at [649, 448] on button "Guardar" at bounding box center [638, 450] width 81 height 18
type input "******"
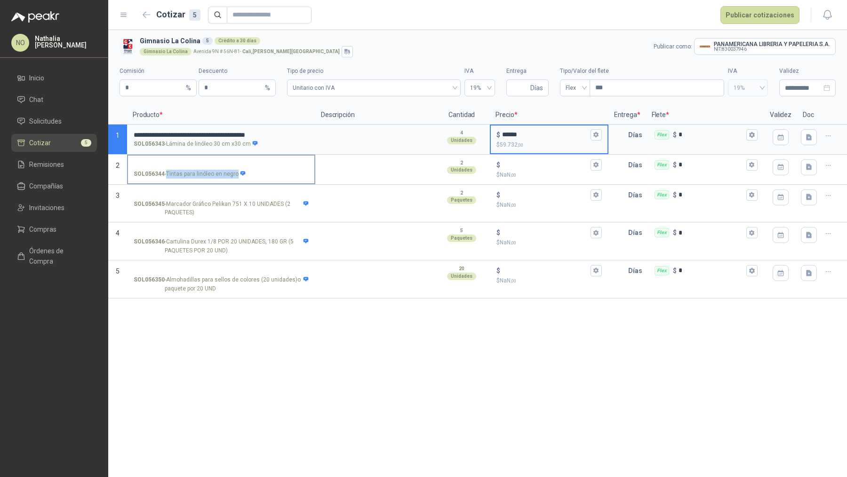
drag, startPoint x: 164, startPoint y: 173, endPoint x: 235, endPoint y: 174, distance: 71.0
click at [235, 174] on p "SOL056344 - Tintas para linóleo en negro" at bounding box center [190, 174] width 112 height 9
copy p "- Tintas para linóleo en negro"
drag, startPoint x: 165, startPoint y: 201, endPoint x: 281, endPoint y: 203, distance: 115.7
click at [281, 203] on p "SOL056345 - Marcador Gráfico Pelikan 751 X 10 UNIDADES (2 PAQUETES)" at bounding box center [221, 209] width 175 height 18
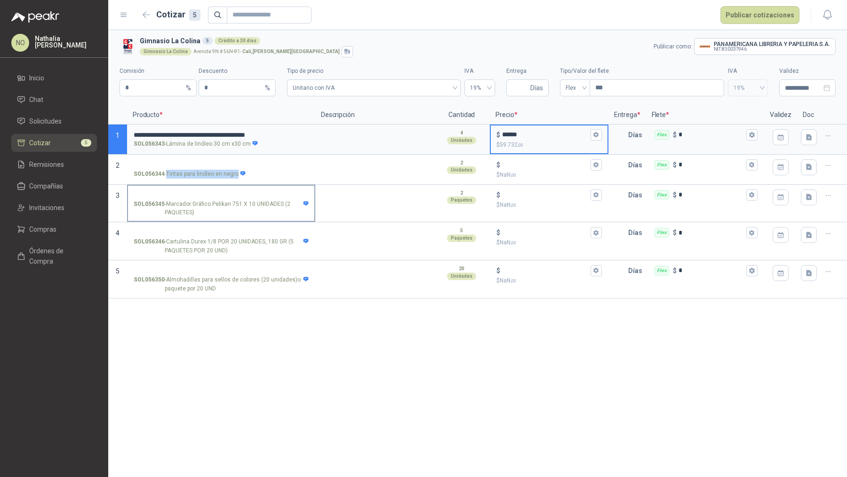
copy p "Marcador Gráfico Pelikan 751 X 10 UNIDADES"
click at [221, 162] on input "SOL056344 - Tintas para linóleo en negro" at bounding box center [221, 165] width 175 height 7
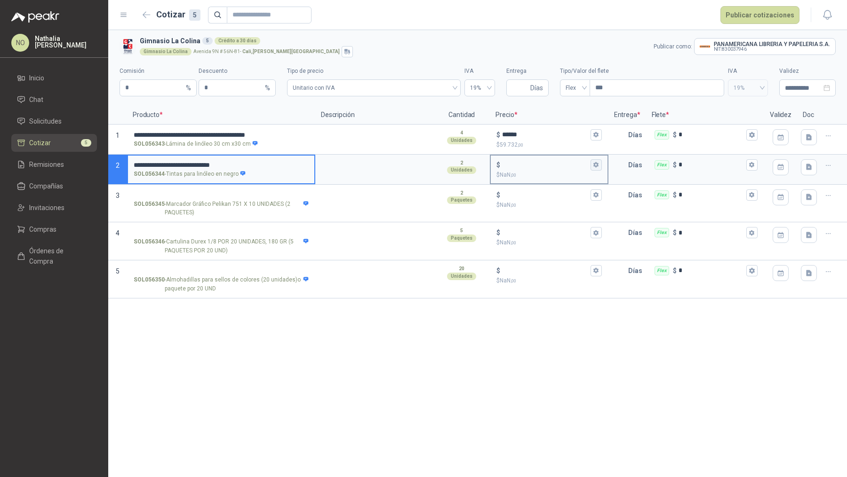
click at [595, 166] on icon "button" at bounding box center [595, 165] width 5 height 6
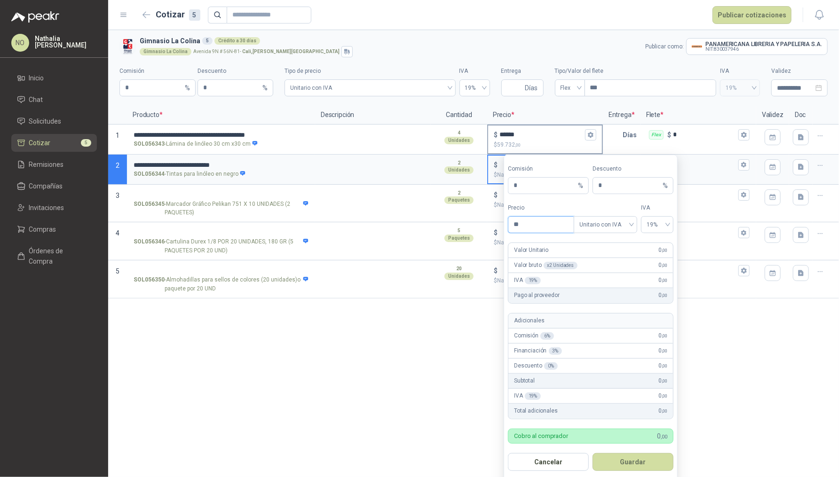
type input "*"
type input "********"
click at [633, 458] on button "Guardar" at bounding box center [633, 462] width 81 height 18
type input "******"
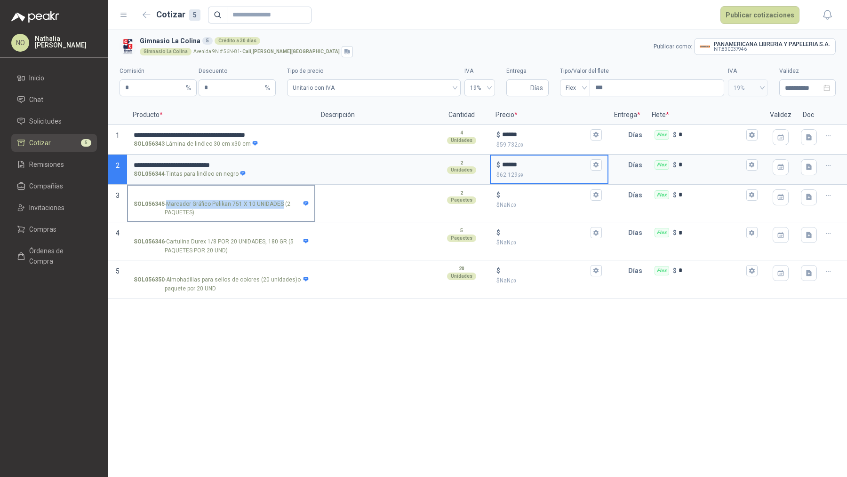
drag, startPoint x: 167, startPoint y: 204, endPoint x: 280, endPoint y: 205, distance: 113.3
click at [280, 205] on p "SOL056345 - Marcador Gráfico Pelikan 751 X 10 UNIDADES (2 PAQUETES)" at bounding box center [221, 209] width 175 height 18
copy p "Marcador Gráfico Pelikan 751 X 10 UNIDADES"
click at [247, 193] on input "SOL056345 - Marcador Gráfico Pelikan 751 X 10 UNIDADES (2 PAQUETES)" at bounding box center [221, 195] width 175 height 7
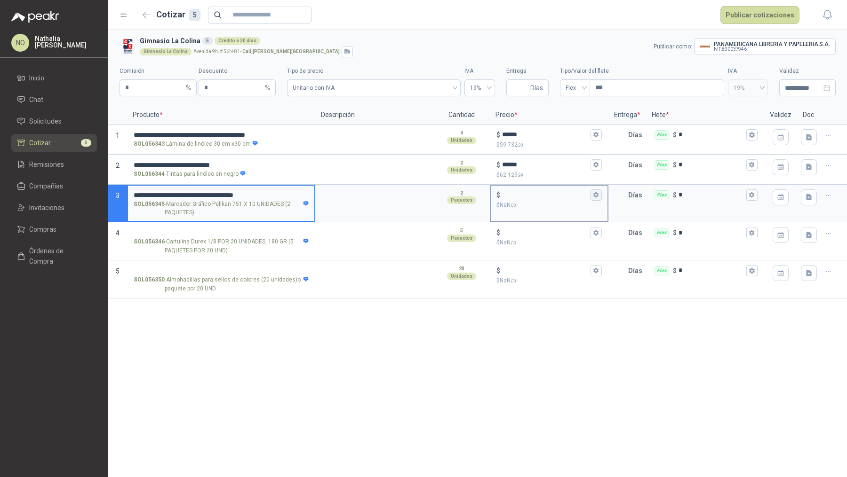
click at [597, 196] on icon "button" at bounding box center [595, 195] width 5 height 6
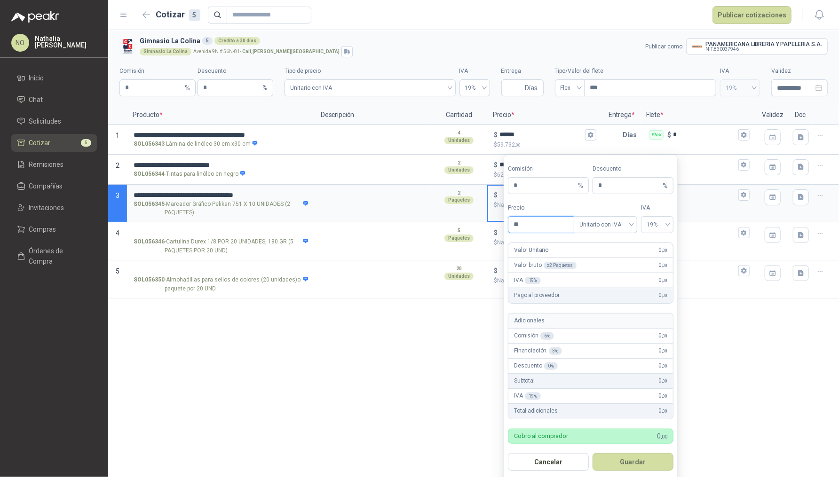
type input "*"
type input "********"
click at [633, 462] on button "Guardar" at bounding box center [633, 462] width 81 height 18
type input "******"
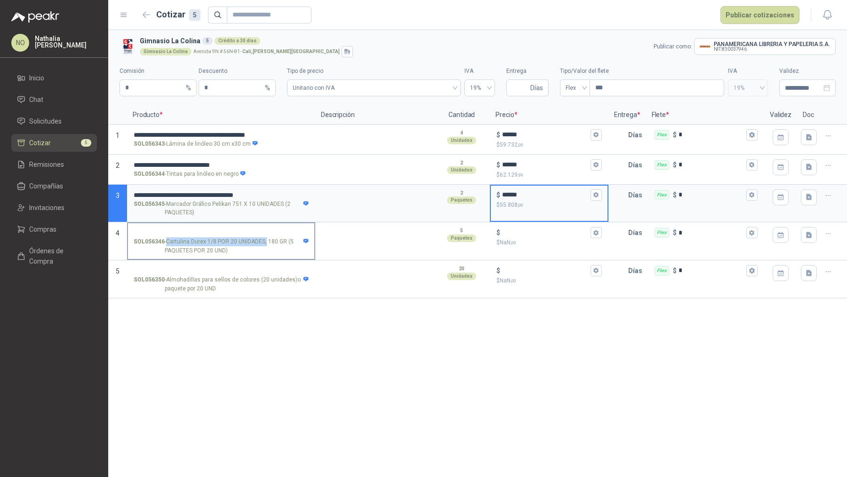
drag, startPoint x: 167, startPoint y: 241, endPoint x: 264, endPoint y: 245, distance: 97.4
click at [265, 245] on p "SOL056346 - Cartulina Durex 1/8 POR 20 UNIDADES, 180 GR (5 PAQUETES POR 20 UND)" at bounding box center [221, 246] width 175 height 18
copy p "Cartulina Durex 1/8 POR 20 UNIDADES,"
click at [239, 230] on input "SOL056346 - Cartulina Durex 1/8 POR 20 UNIDADES, 180 GR (5 PAQUETES POR 20 UND)" at bounding box center [221, 232] width 175 height 7
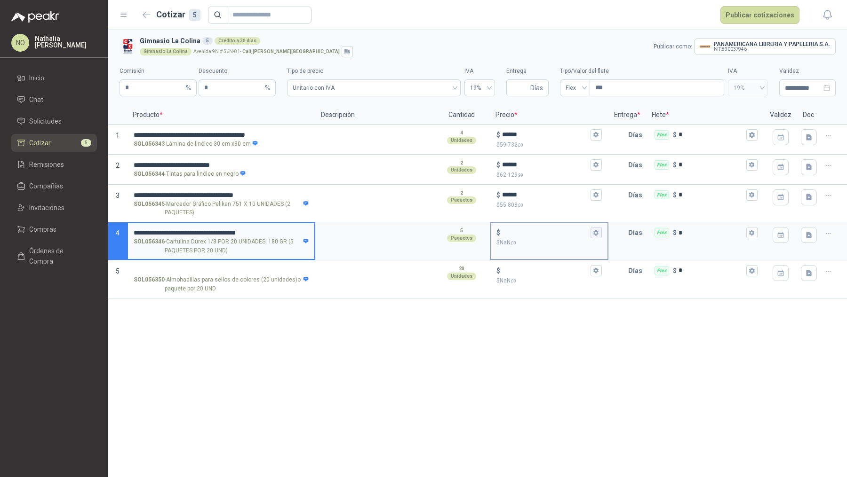
click at [591, 232] on button "$ $ NaN ,00" at bounding box center [595, 232] width 11 height 11
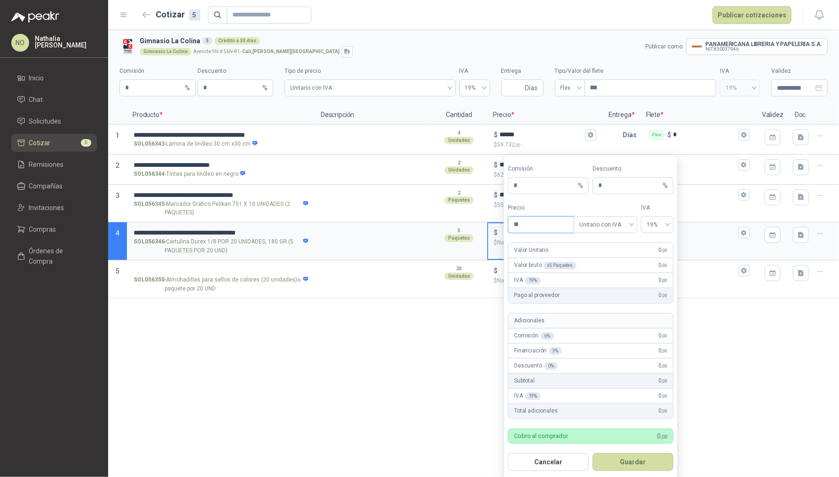
type input "*"
type input "********"
click at [642, 456] on button "Guardar" at bounding box center [633, 462] width 81 height 18
type input "******"
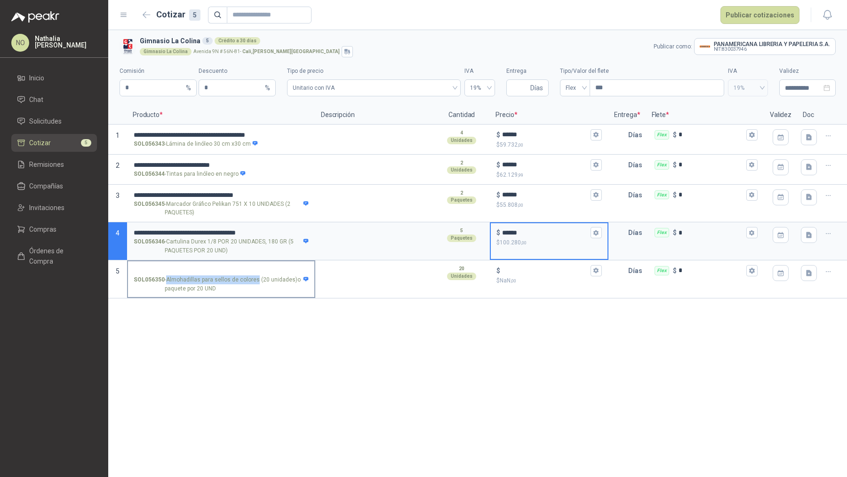
drag, startPoint x: 166, startPoint y: 277, endPoint x: 254, endPoint y: 280, distance: 88.0
click at [254, 280] on p "SOL056350 - Almohadillas para sellos de colores (20 unidades)o paquete por 20 U…" at bounding box center [221, 285] width 175 height 18
click at [200, 277] on p "SOL056350 - Almohadillas para sellos de colores (20 unidades)o paquete por 20 U…" at bounding box center [221, 285] width 175 height 18
click at [200, 275] on input "SOL056350 - Almohadillas para sellos de colores (20 unidades)o paquete por 20 U…" at bounding box center [221, 271] width 175 height 7
drag, startPoint x: 167, startPoint y: 277, endPoint x: 256, endPoint y: 279, distance: 89.4
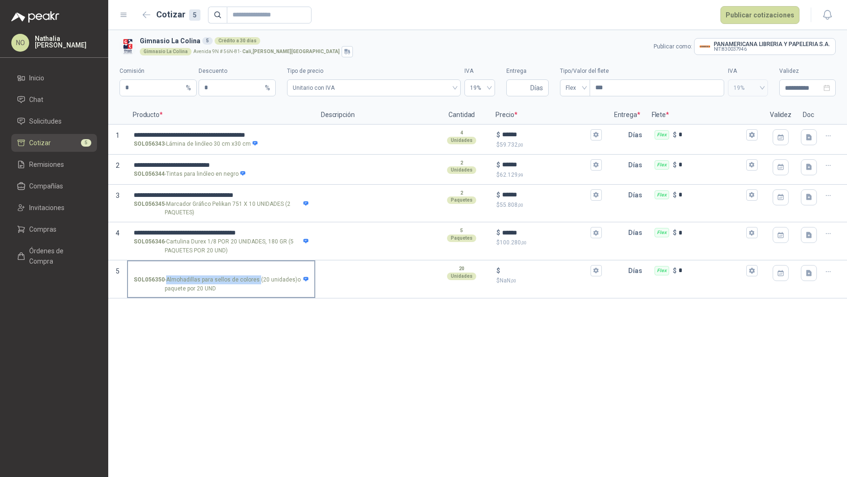
click at [256, 279] on p "SOL056350 - Almohadillas para sellos de colores (20 unidades)o paquete por 20 U…" at bounding box center [221, 285] width 175 height 18
copy p "Almohadillas para sellos de colores"
click at [829, 270] on icon "button" at bounding box center [828, 272] width 8 height 8
click at [803, 247] on button "Eliminar cotización" at bounding box center [794, 248] width 71 height 15
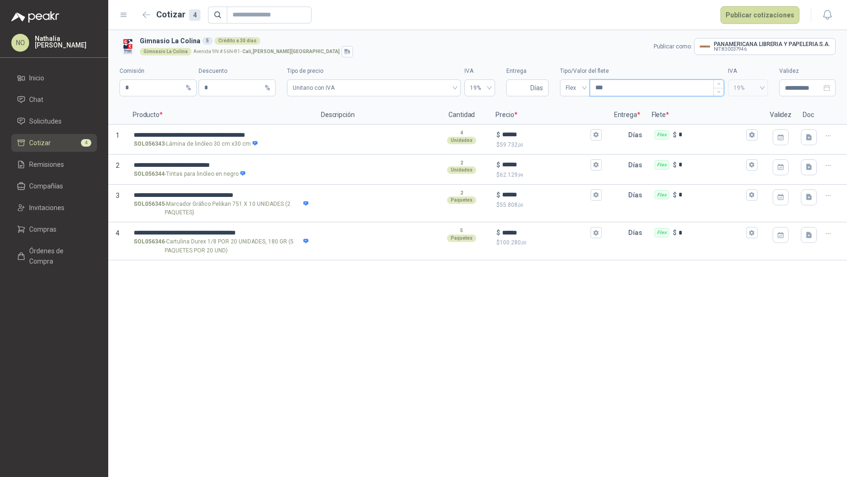
click at [608, 87] on input "***" at bounding box center [657, 88] width 134 height 16
type input "*"
type input "***"
type input "****"
type input "*****"
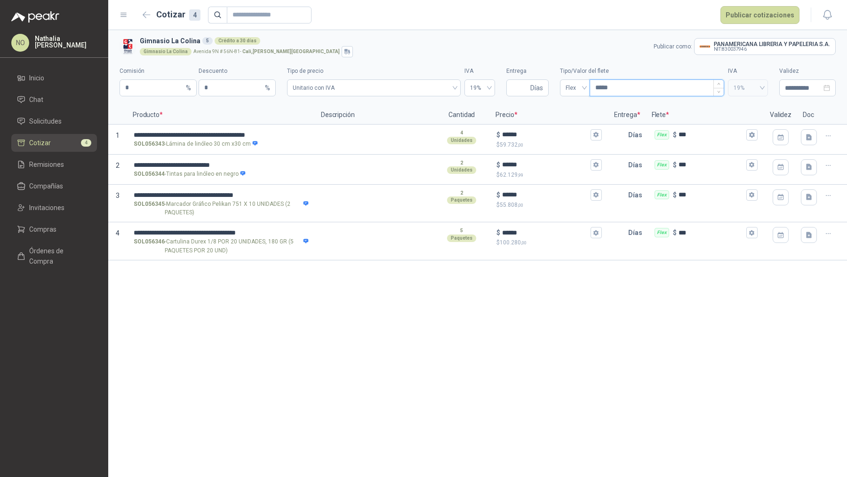
type input "*******"
type input "********"
click at [516, 90] on input "Entrega" at bounding box center [520, 88] width 16 height 16
type input "*"
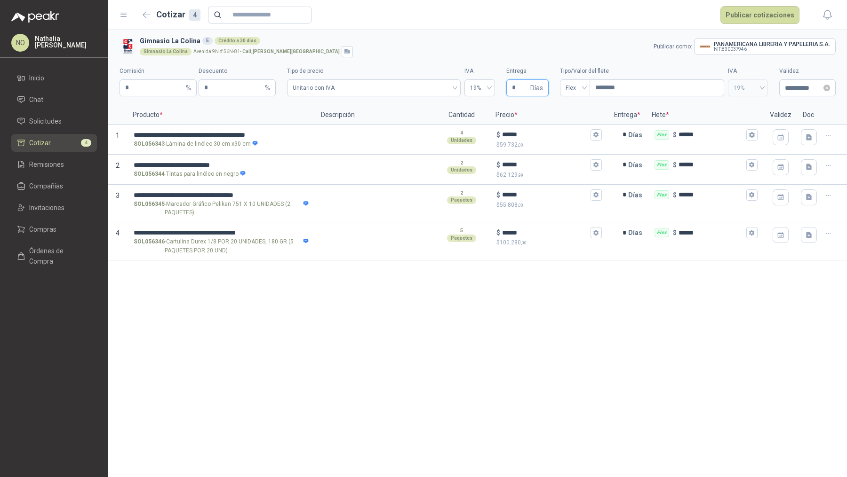
type input "*"
click at [793, 86] on input "**********" at bounding box center [802, 88] width 37 height 10
click at [720, 109] on span "button" at bounding box center [719, 108] width 5 height 5
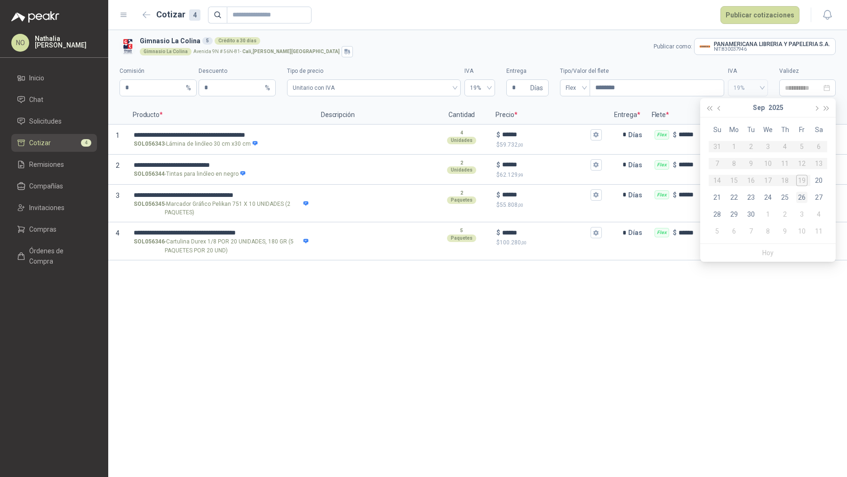
type input "**********"
click at [803, 194] on div "26" at bounding box center [801, 197] width 11 height 11
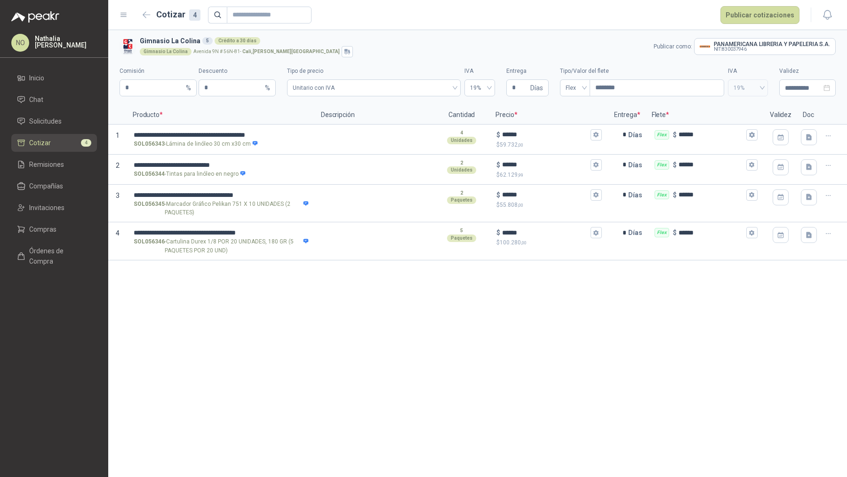
type input "**********"
click at [596, 137] on icon "button" at bounding box center [596, 135] width 6 height 6
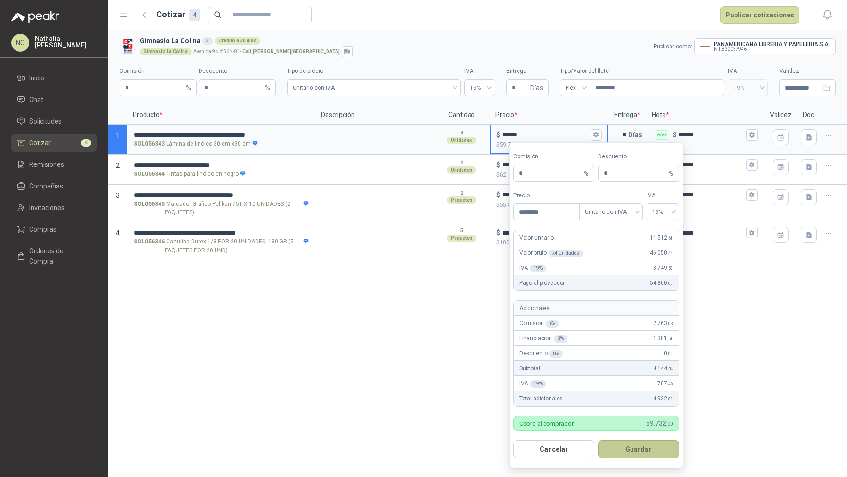
click at [632, 445] on button "Guardar" at bounding box center [638, 450] width 81 height 18
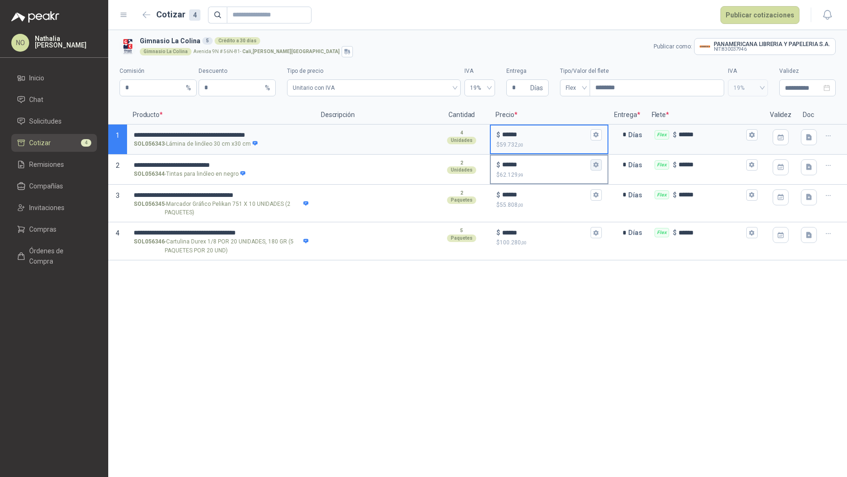
click at [597, 166] on icon "button" at bounding box center [595, 165] width 5 height 6
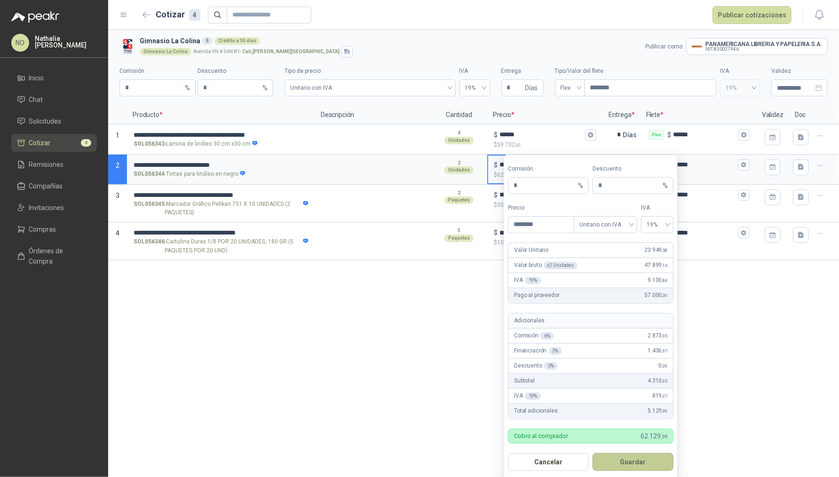
click at [643, 458] on button "Guardar" at bounding box center [633, 462] width 81 height 18
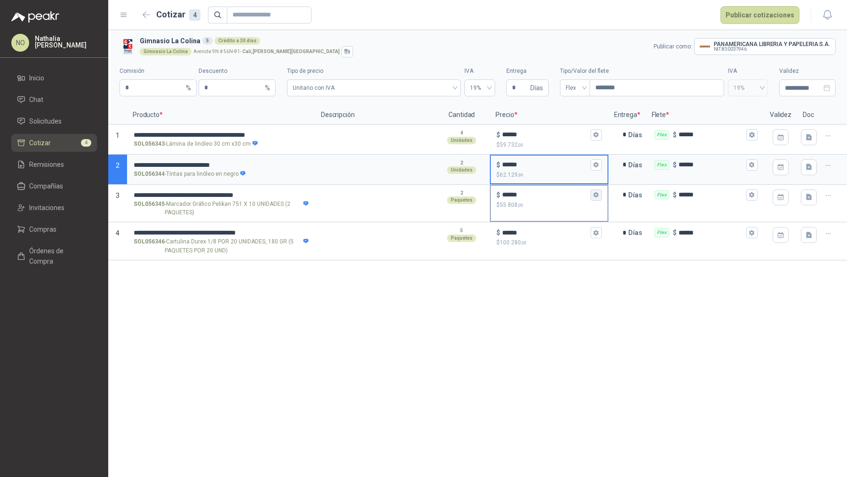
click at [598, 196] on icon "button" at bounding box center [596, 195] width 6 height 6
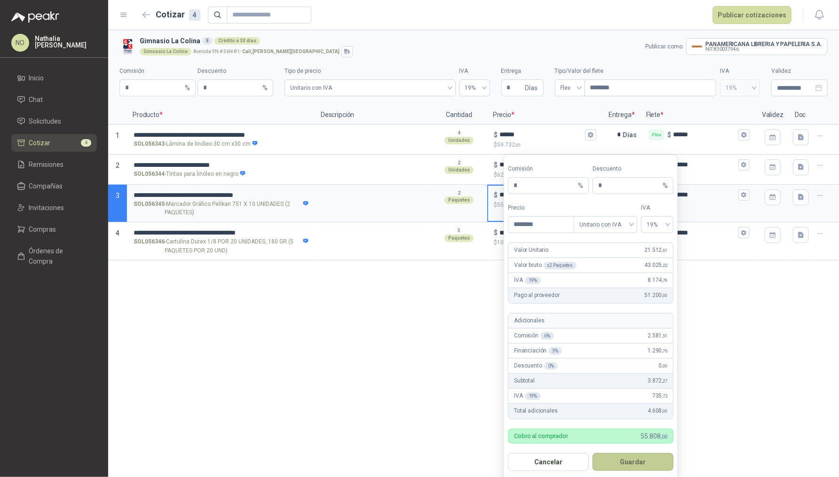
click at [641, 460] on button "Guardar" at bounding box center [633, 462] width 81 height 18
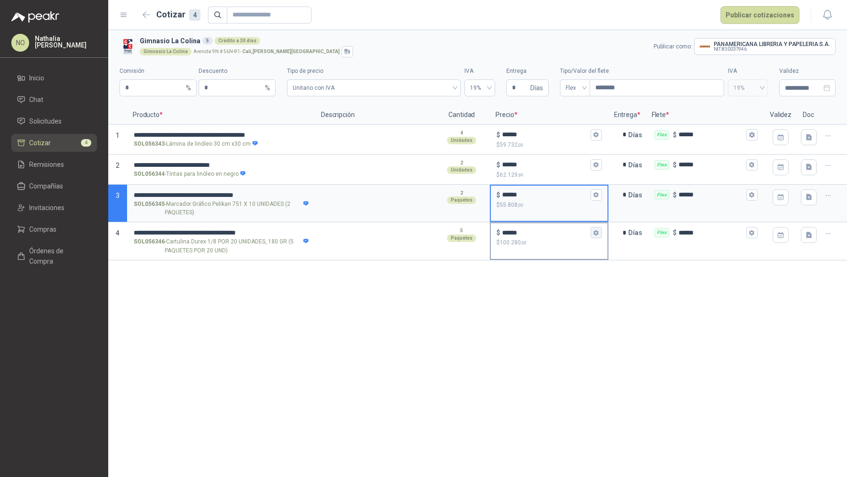
click at [596, 233] on icon "button" at bounding box center [595, 233] width 5 height 6
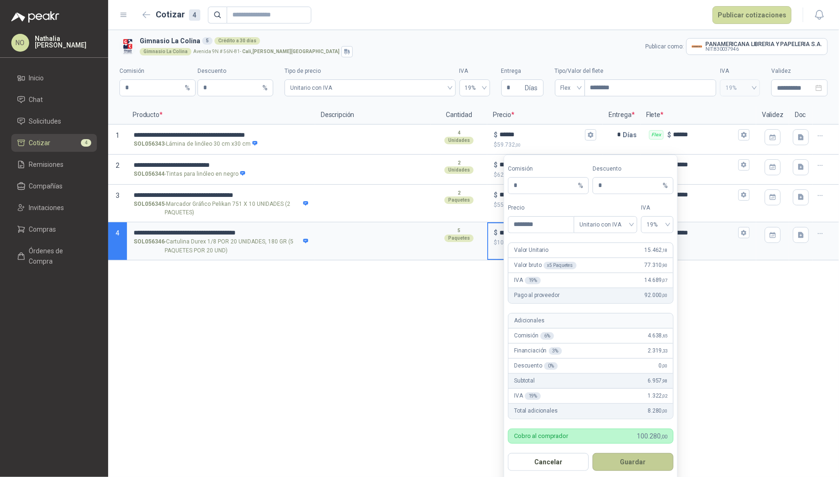
click at [637, 461] on button "Guardar" at bounding box center [633, 462] width 81 height 18
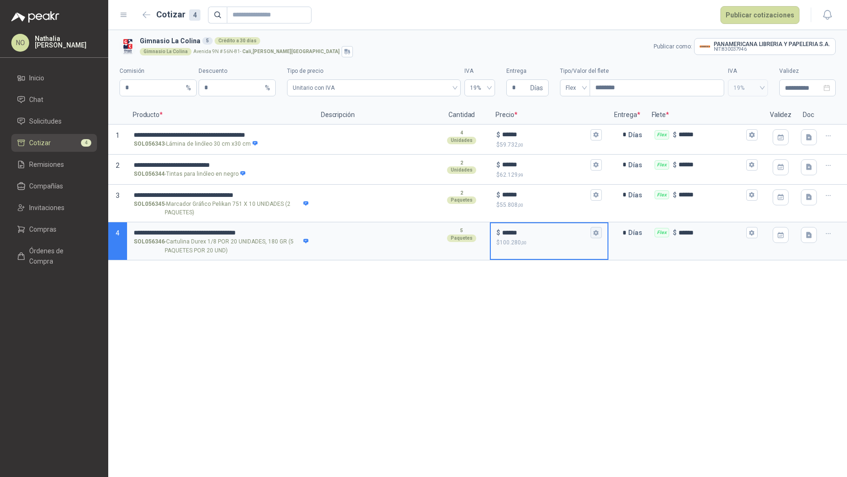
click at [597, 232] on icon "button" at bounding box center [595, 233] width 5 height 6
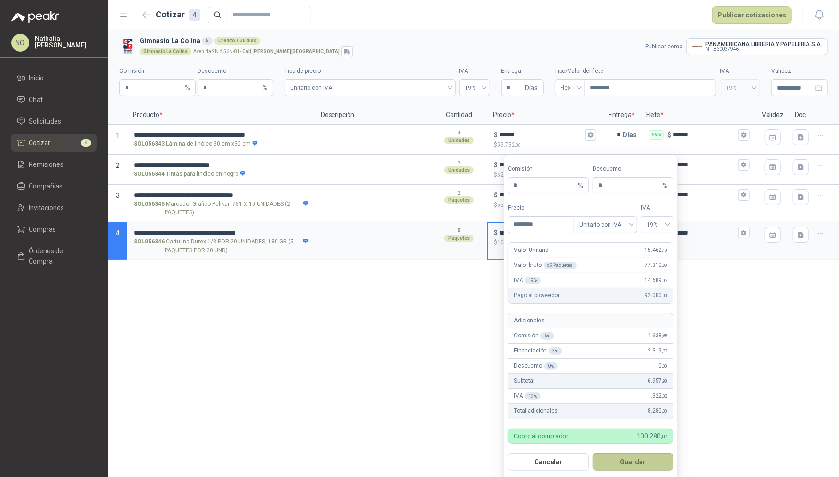
click at [649, 464] on button "Guardar" at bounding box center [633, 462] width 81 height 18
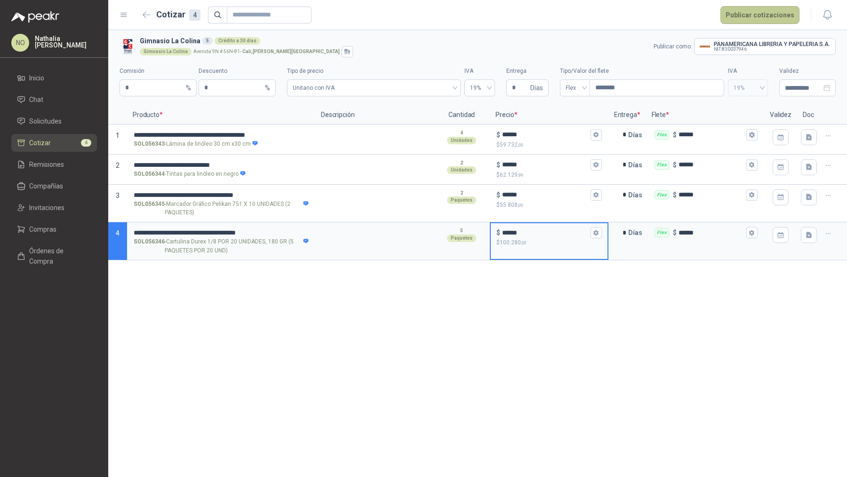
click at [751, 19] on button "Publicar cotizaciones" at bounding box center [759, 15] width 79 height 18
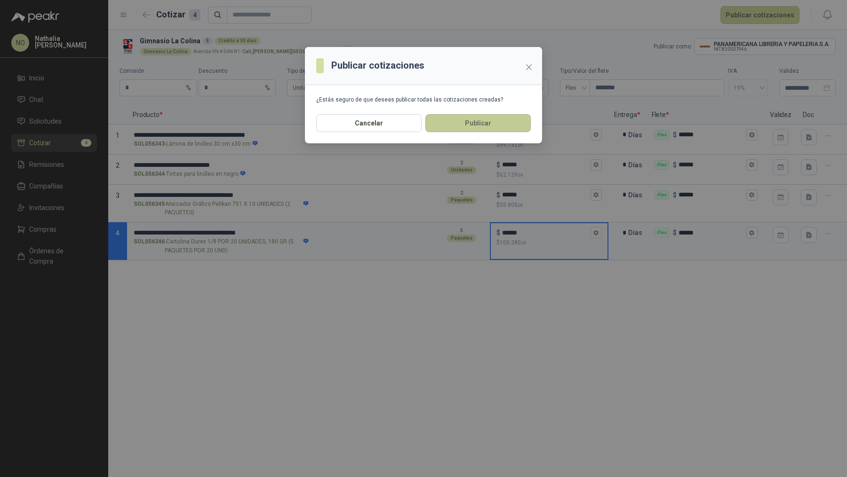
click at [481, 129] on button "Publicar" at bounding box center [477, 123] width 105 height 18
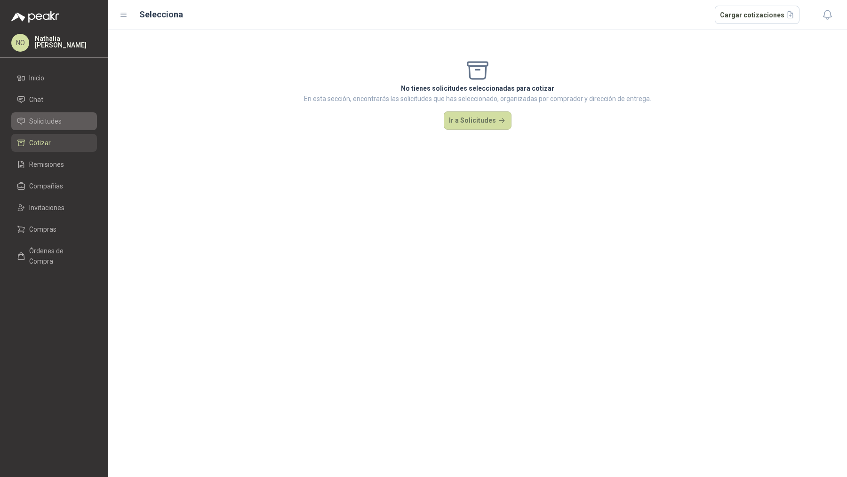
click at [61, 114] on link "Solicitudes" at bounding box center [54, 121] width 86 height 18
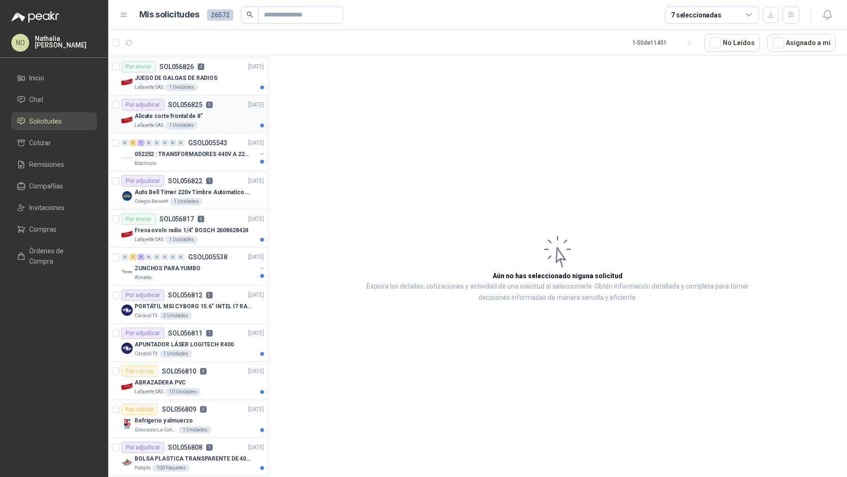
scroll to position [326, 0]
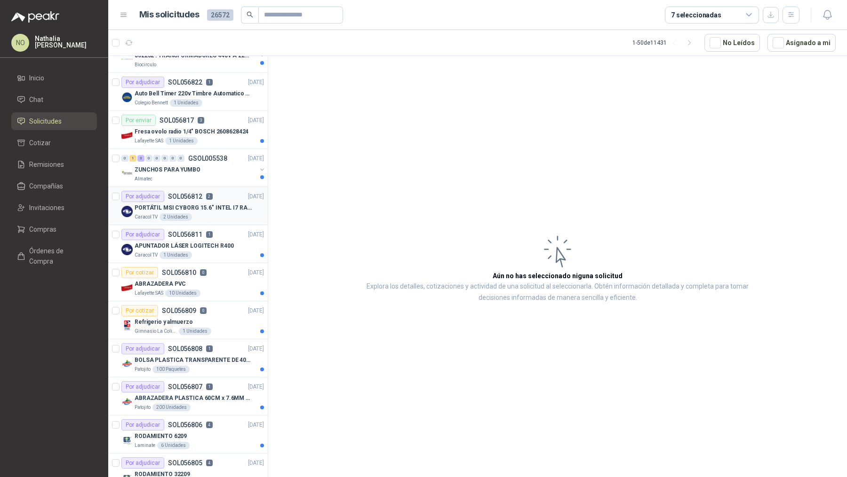
click at [216, 214] on div "Caracol TV 2 Unidades" at bounding box center [199, 218] width 129 height 8
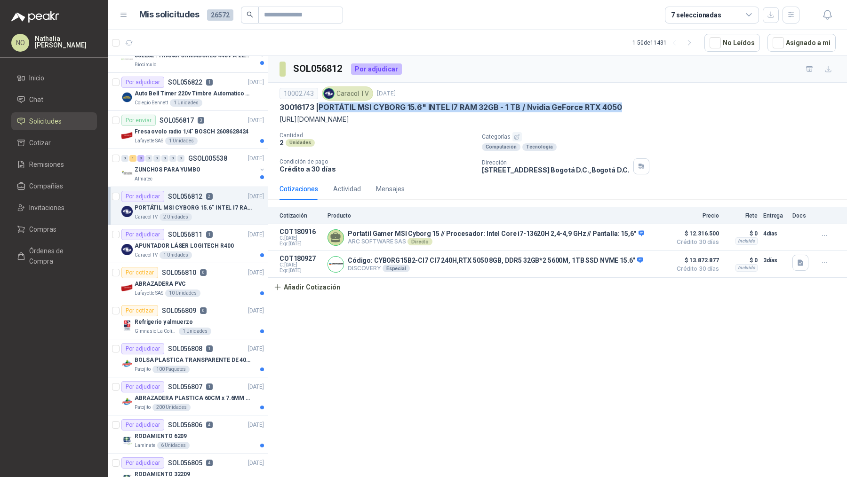
drag, startPoint x: 321, startPoint y: 108, endPoint x: 642, endPoint y: 107, distance: 321.2
click at [642, 107] on div "30016173 | PORTÁTIL MSI CYBORG 15.6" INTEL I7 RAM 32GB - 1 TB / Nvidia GeForce …" at bounding box center [557, 108] width 556 height 10
copy p "PORTÁTIL MSI CYBORG 15.6" INTEL I7 RAM 32GB - 1 TB / Nvidia GeForce RTX 4050"
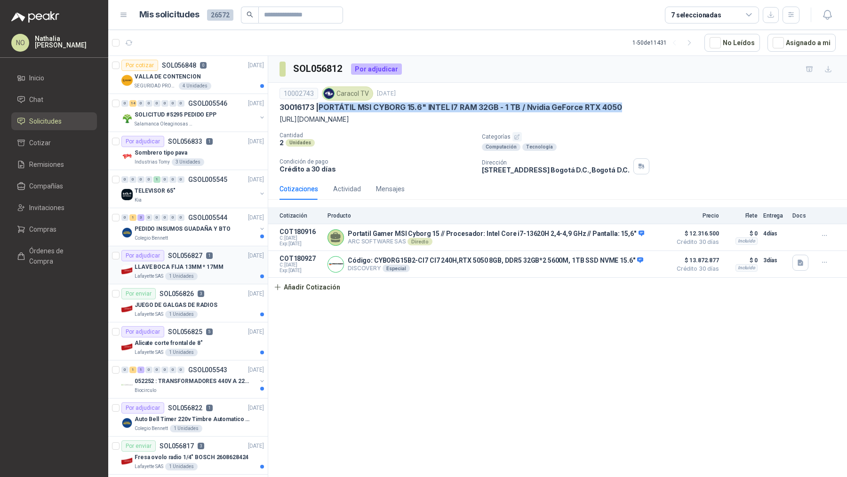
click at [193, 275] on div "1 Unidades" at bounding box center [181, 277] width 32 height 8
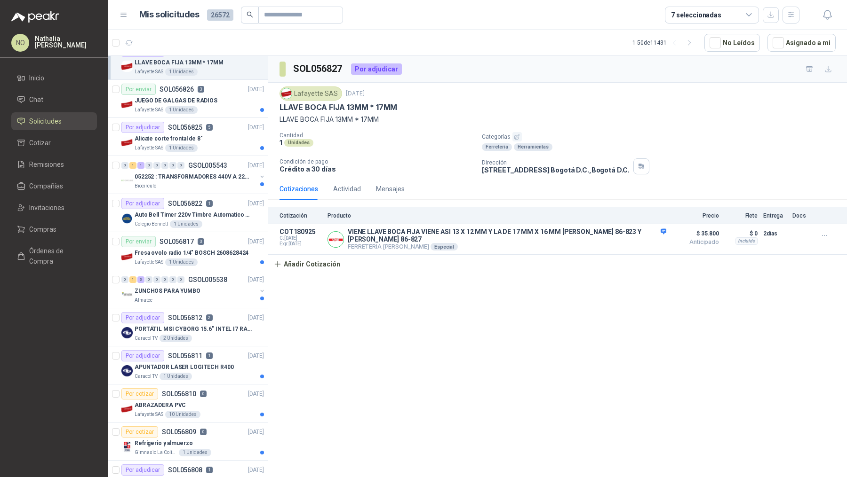
scroll to position [210, 0]
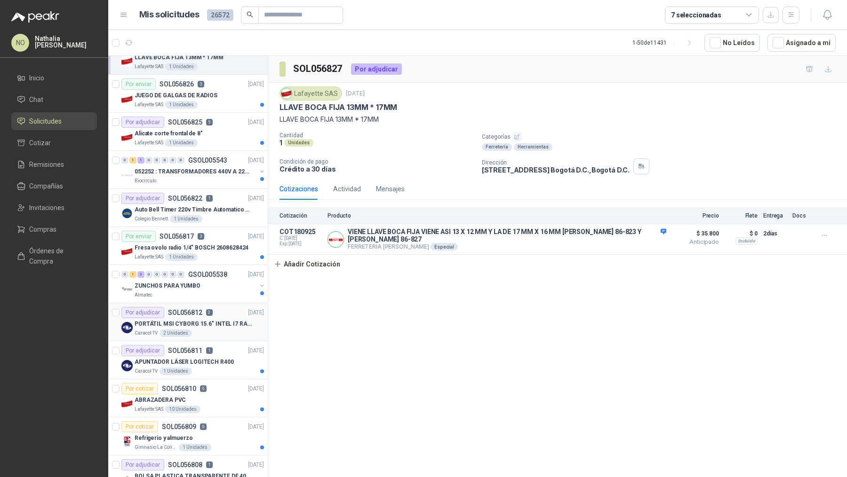
click at [204, 309] on div "Por adjudicar SOL056812 2" at bounding box center [166, 312] width 91 height 11
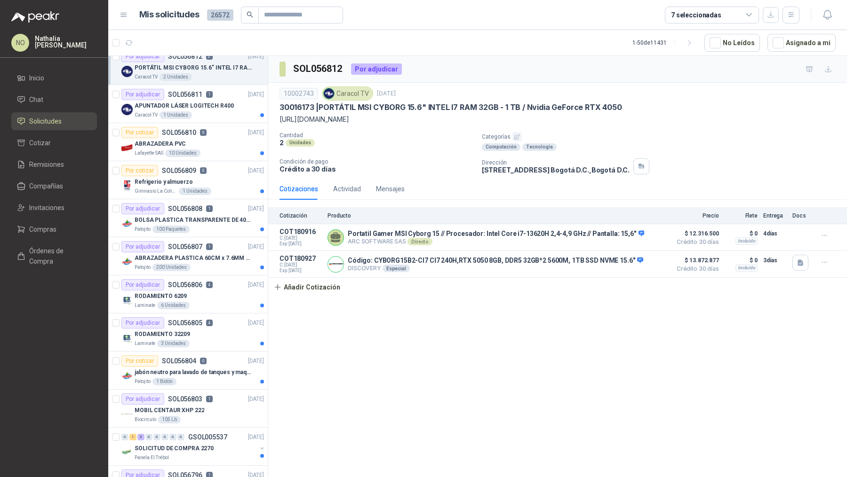
scroll to position [478, 0]
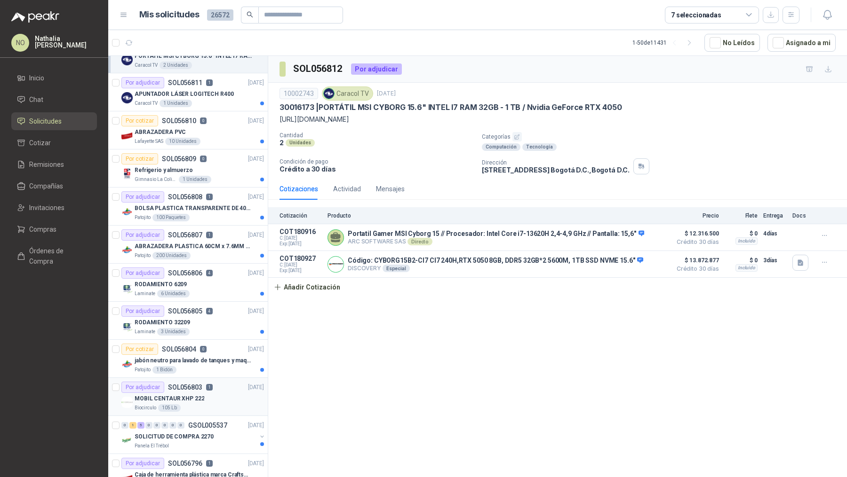
click at [209, 399] on div "MOBIL CENTAUR XHP 222" at bounding box center [199, 398] width 129 height 11
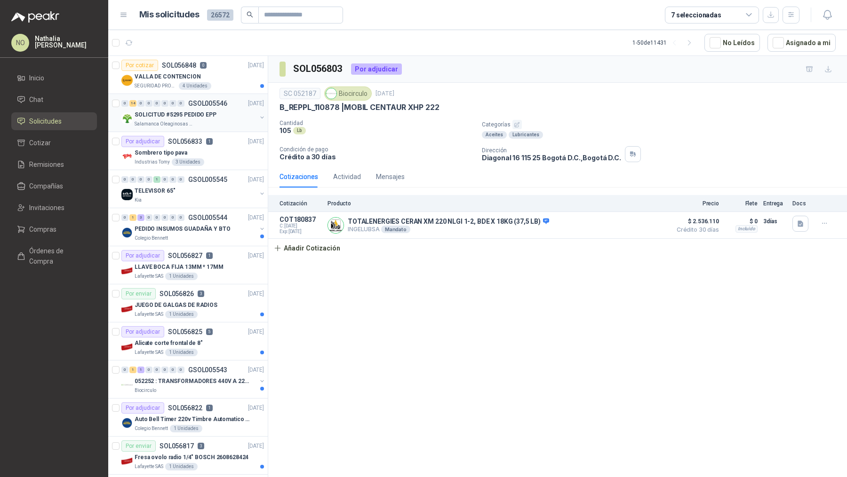
click at [183, 115] on p "SOLICITUD #5295 PEDIDO EPP" at bounding box center [176, 115] width 82 height 9
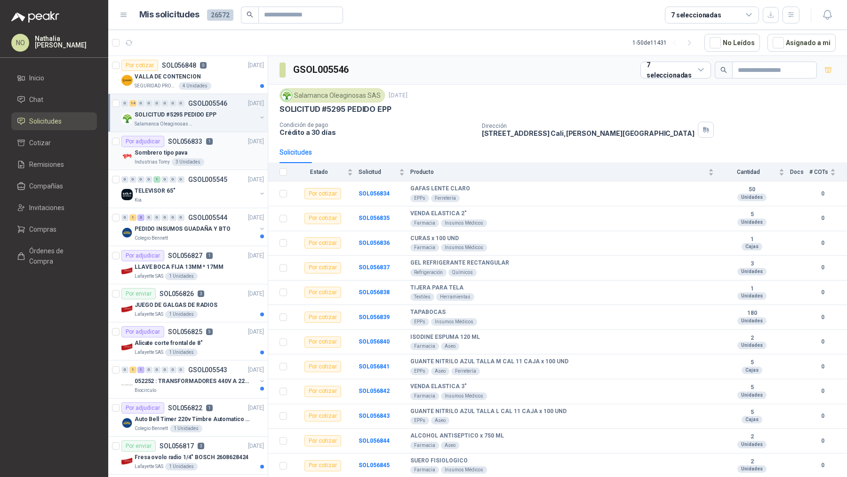
click at [182, 149] on p "Sombrero tipo pava" at bounding box center [161, 153] width 53 height 9
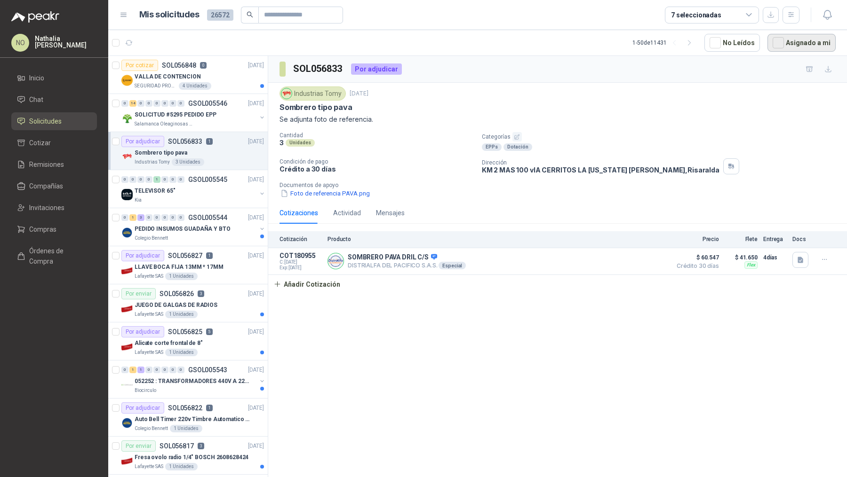
click at [795, 36] on button "Asignado a mi" at bounding box center [801, 43] width 68 height 18
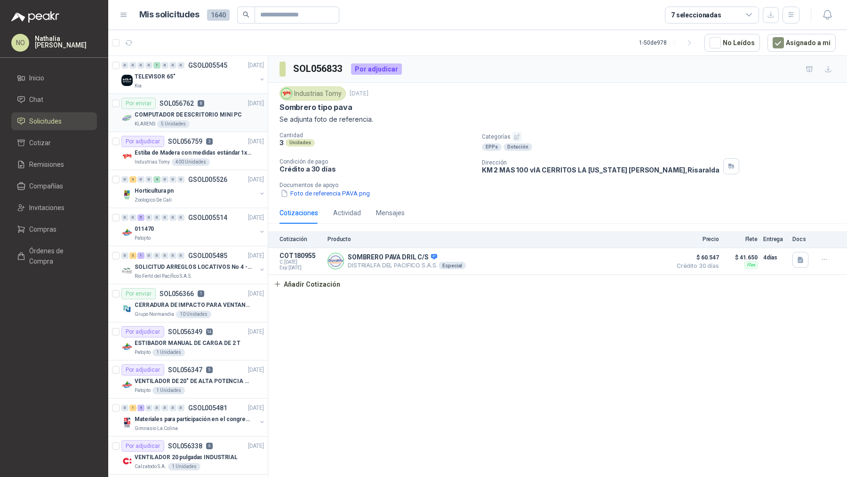
click at [177, 111] on p "COMPUTADOR DE ESCRITORIO MINI PC" at bounding box center [188, 115] width 107 height 9
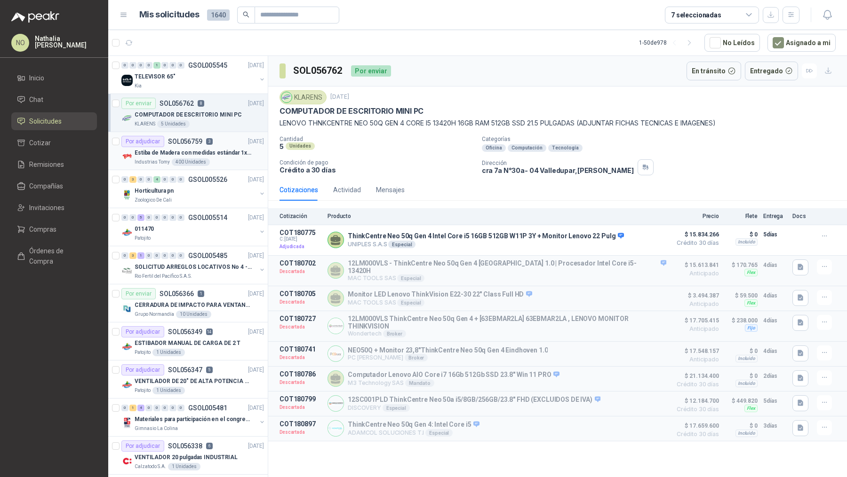
click at [197, 151] on p "Estiba de Madera con medidas estándar 1x120x15 de alto" at bounding box center [193, 153] width 117 height 9
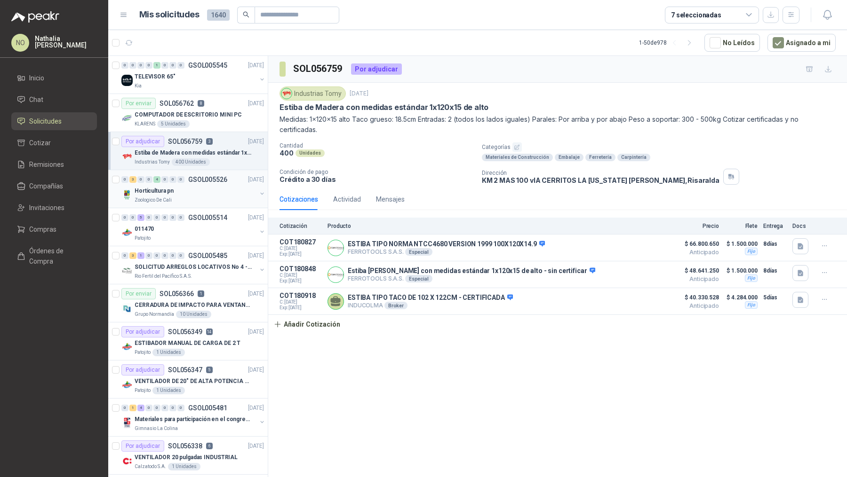
click at [203, 183] on div "0 3 0 0 4 0 0 0 GSOL005526 [DATE]" at bounding box center [193, 179] width 144 height 11
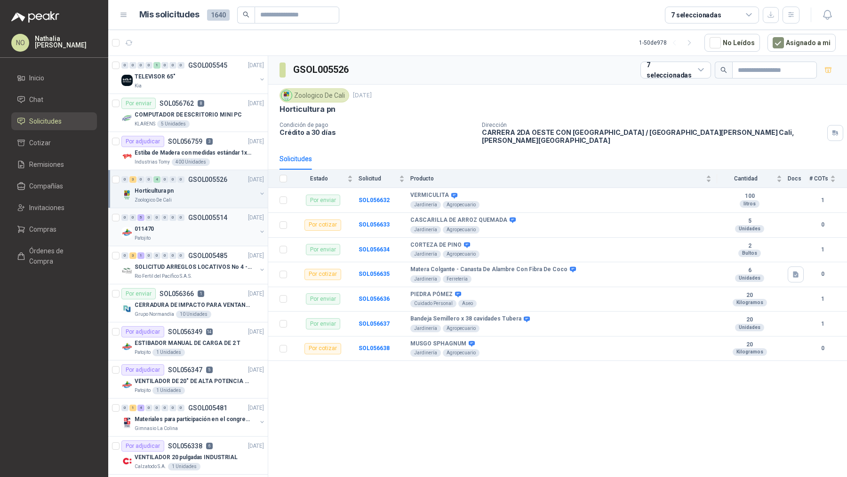
click at [195, 225] on div "011470" at bounding box center [196, 228] width 122 height 11
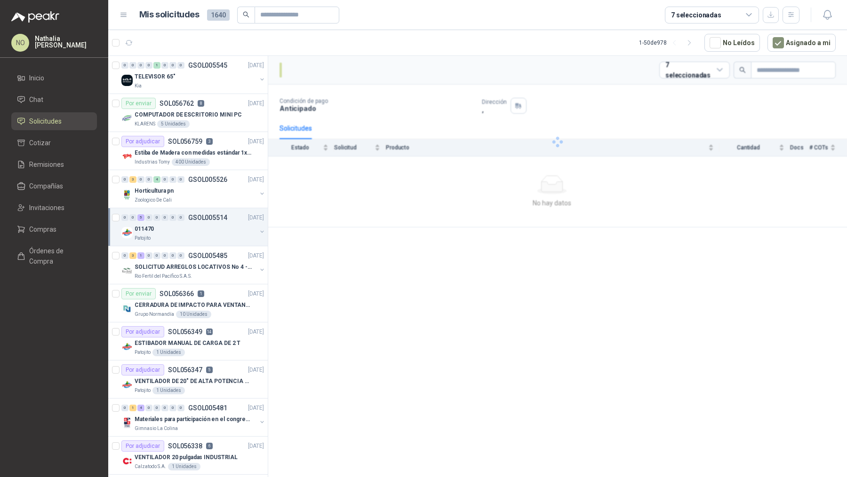
click at [195, 225] on div "011470" at bounding box center [196, 228] width 122 height 11
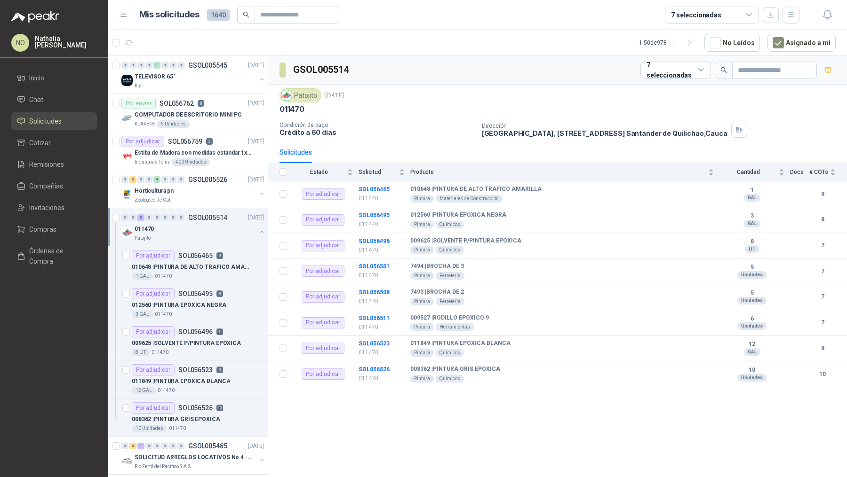
click at [195, 225] on div "011470" at bounding box center [196, 228] width 122 height 11
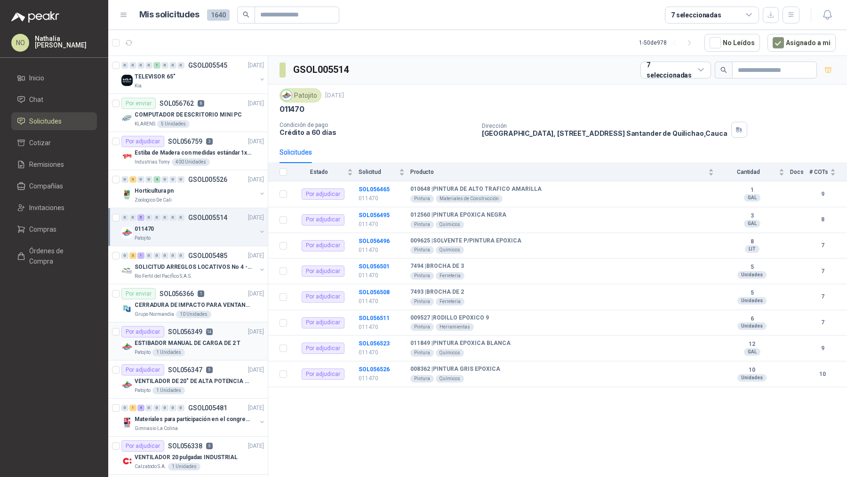
click at [202, 339] on p "ESTIBADOR MANUAL DE CARGA DE 2 T" at bounding box center [188, 343] width 106 height 9
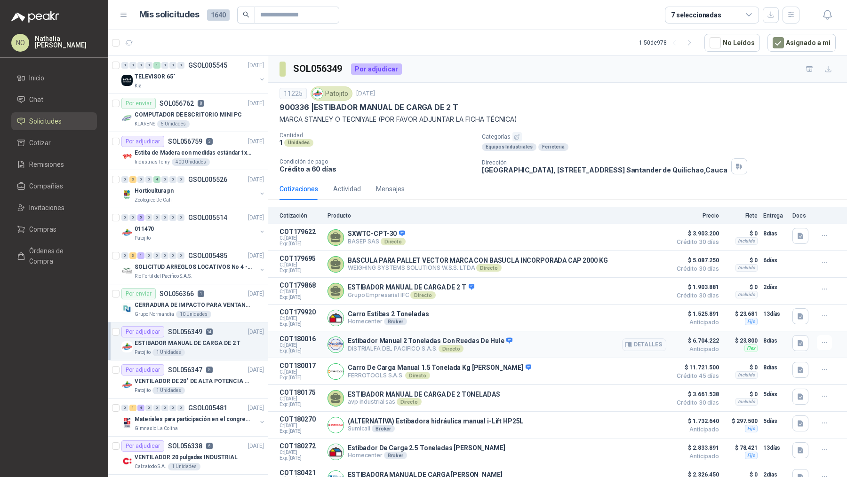
scroll to position [135, 0]
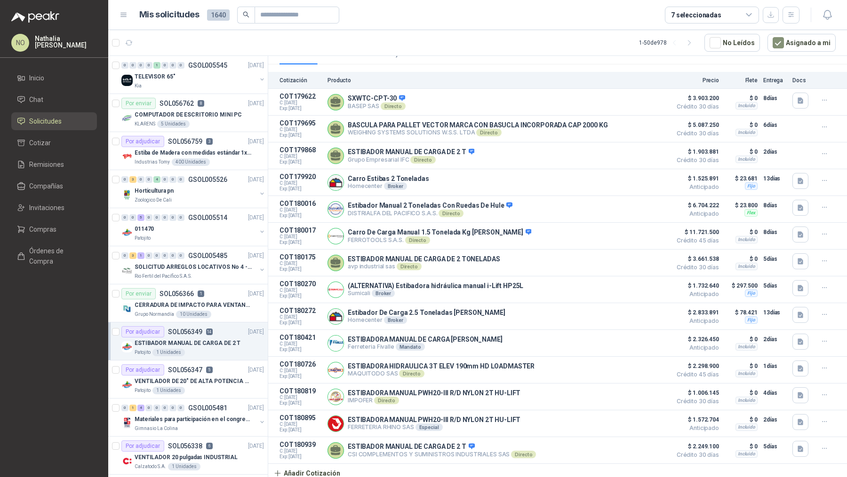
click at [184, 342] on p "ESTIBADOR MANUAL DE CARGA DE 2 T" at bounding box center [188, 343] width 106 height 9
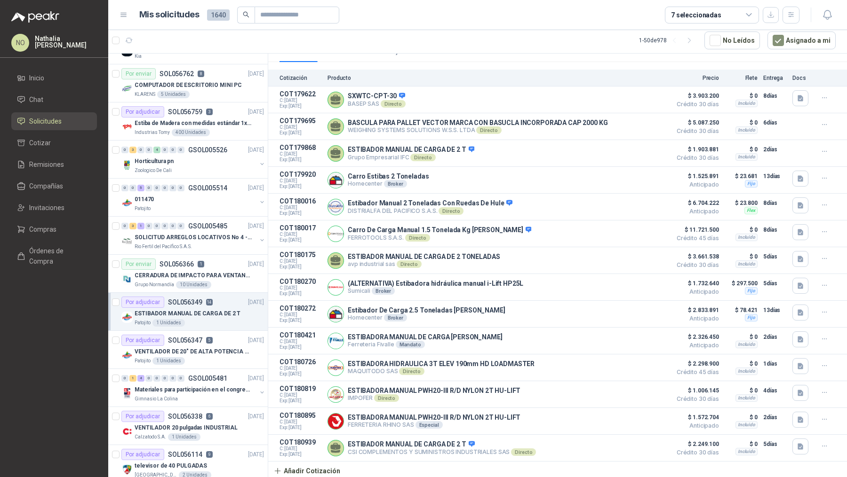
scroll to position [28, 0]
click at [184, 342] on div "Por adjudicar SOL056347 5" at bounding box center [166, 339] width 91 height 11
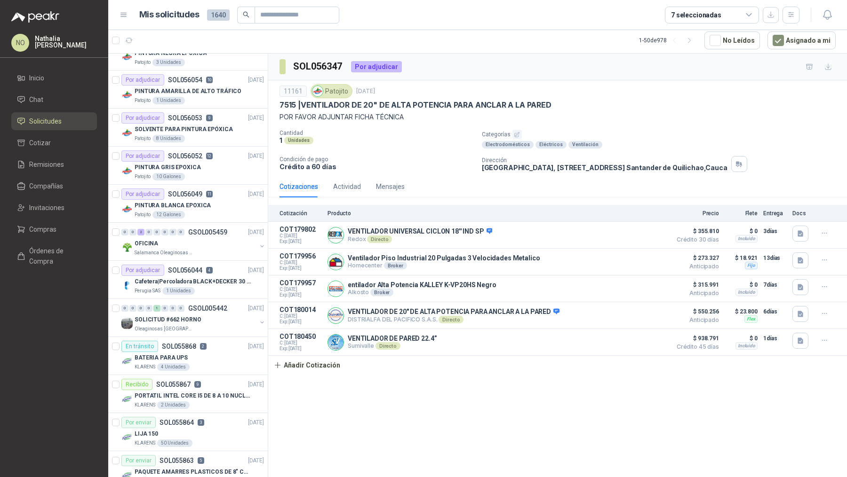
scroll to position [534, 0]
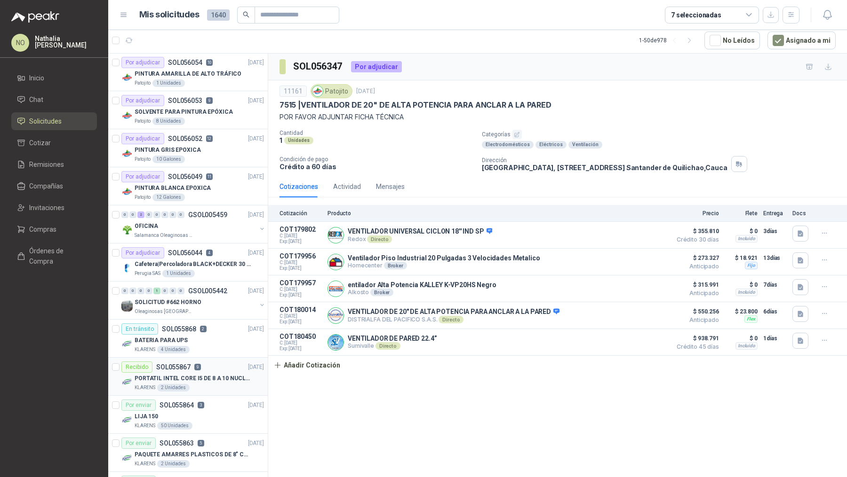
click at [212, 376] on p "PORTATIL INTEL CORE I5 DE 8 A 10 NUCLEOS" at bounding box center [193, 378] width 117 height 9
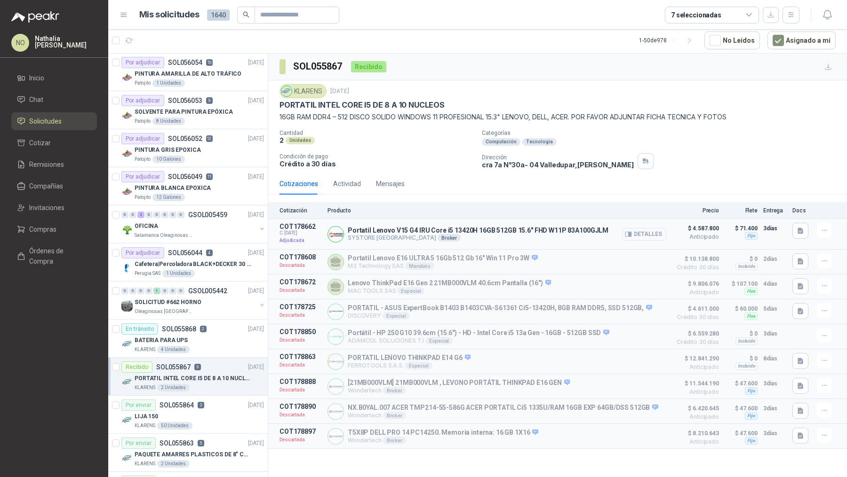
click at [641, 231] on button "Detalles" at bounding box center [644, 234] width 44 height 13
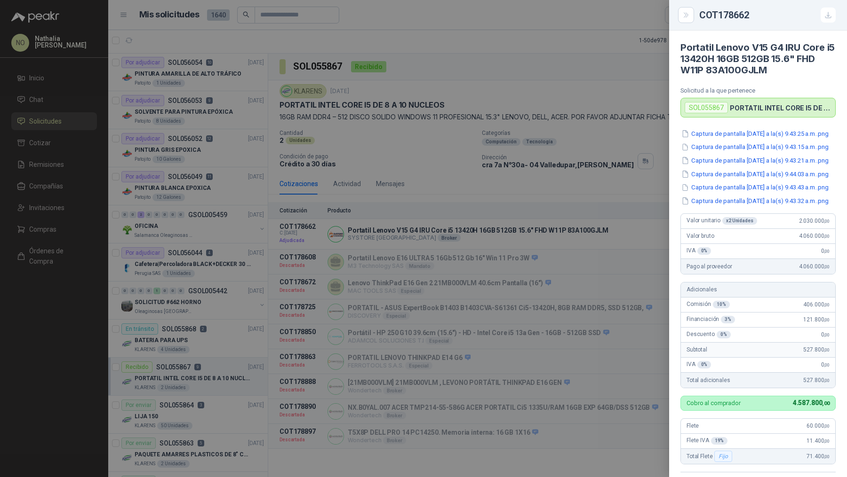
click at [205, 285] on div at bounding box center [423, 238] width 847 height 477
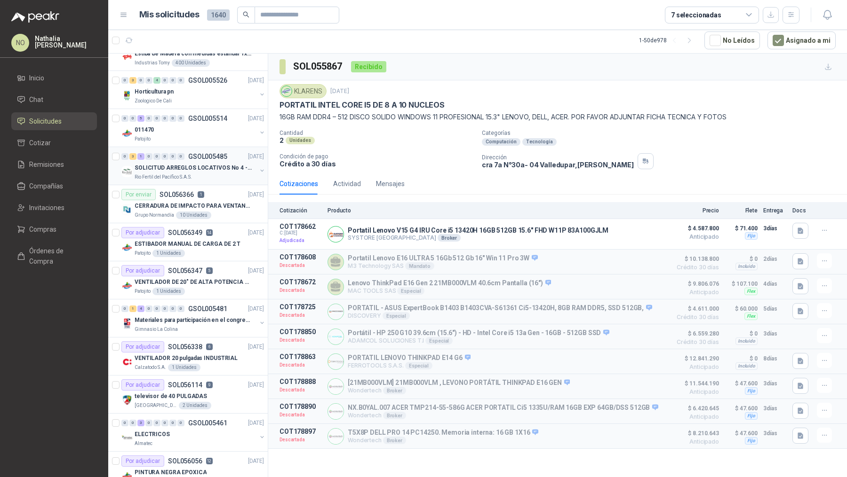
scroll to position [97, 0]
click at [197, 310] on div "0 1 4 0 0 0 0 0 GSOL005481 [DATE]" at bounding box center [193, 308] width 144 height 11
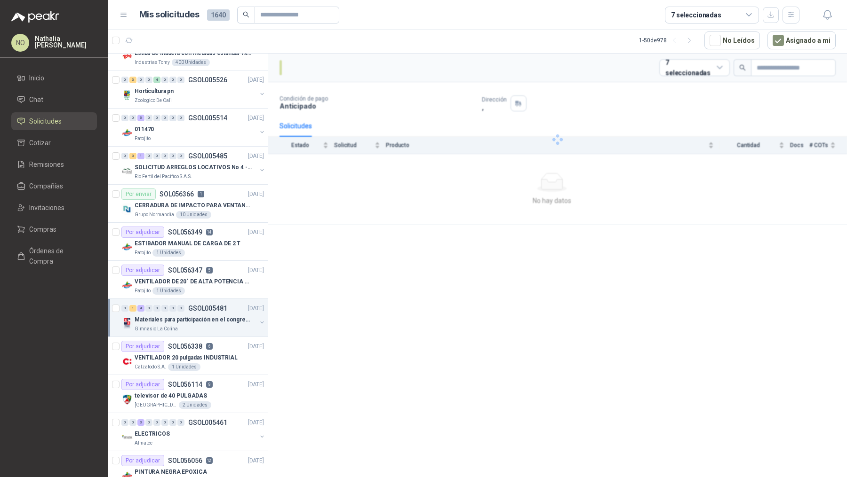
click at [197, 310] on div "0 1 4 0 0 0 0 0 GSOL005481 [DATE]" at bounding box center [193, 308] width 144 height 11
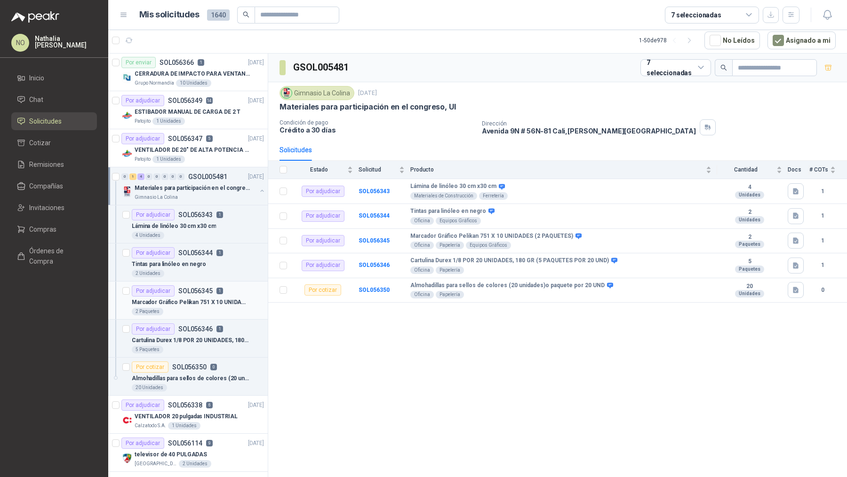
scroll to position [245, 0]
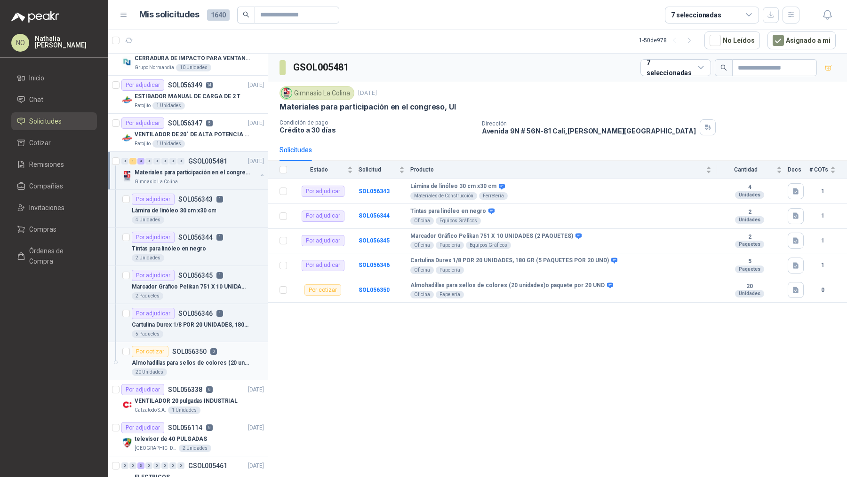
click at [202, 352] on p "SOL056350" at bounding box center [189, 351] width 34 height 7
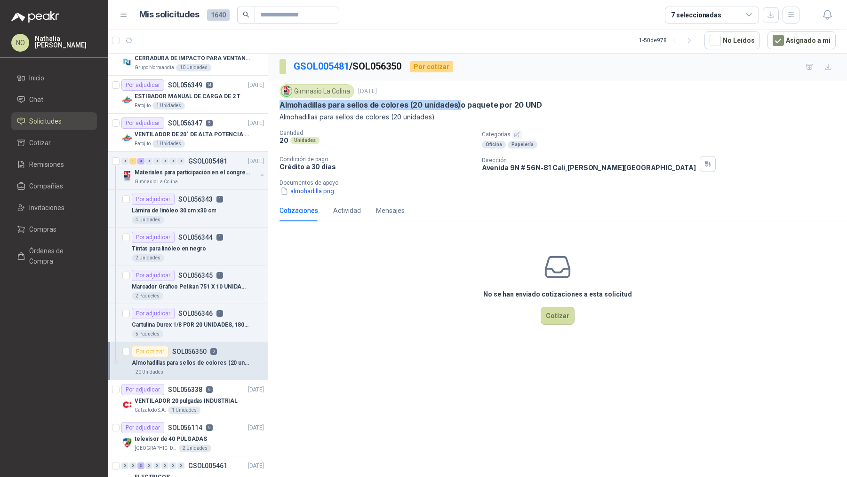
drag, startPoint x: 280, startPoint y: 104, endPoint x: 459, endPoint y: 104, distance: 178.7
click at [459, 104] on p "Almohadillas para sellos de colores (20 unidades)o paquete por 20 UND" at bounding box center [410, 105] width 262 height 10
copy p "Almohadillas para sellos de colores (20 unidades)"
click at [308, 187] on button "almohadilla.png" at bounding box center [306, 191] width 55 height 10
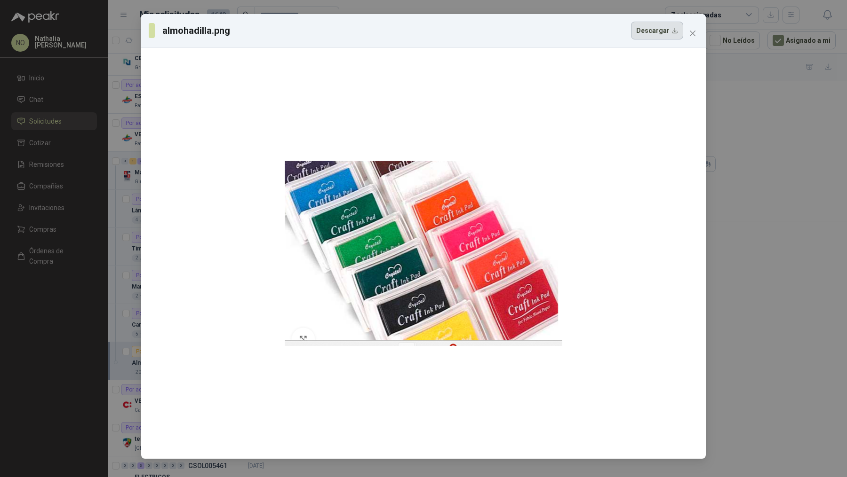
click at [656, 33] on button "Descargar" at bounding box center [657, 31] width 52 height 18
click at [689, 32] on icon "close" at bounding box center [692, 34] width 8 height 8
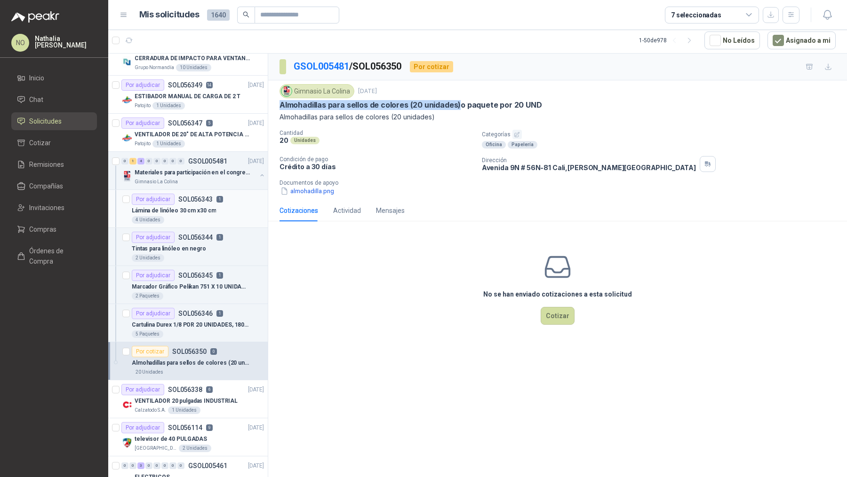
click at [177, 209] on p "Lámina de linóleo 30 cm x30 cm" at bounding box center [174, 210] width 84 height 9
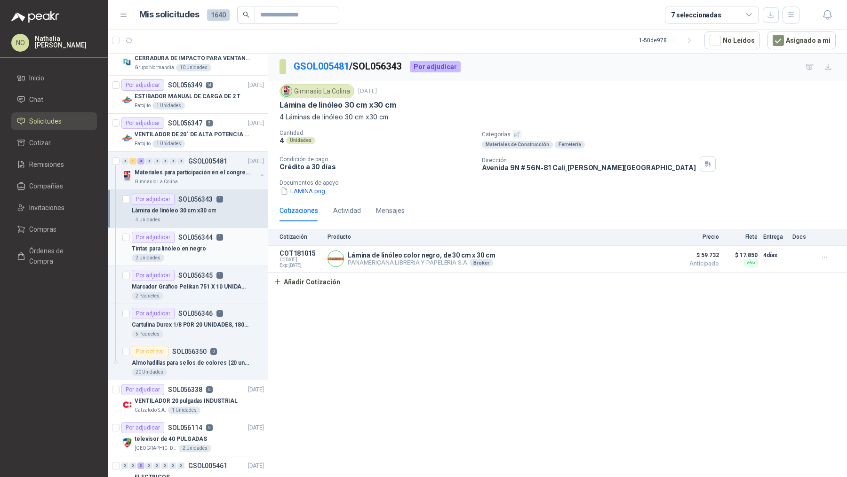
click at [180, 245] on p "Tintas para linóleo en negro" at bounding box center [169, 249] width 74 height 9
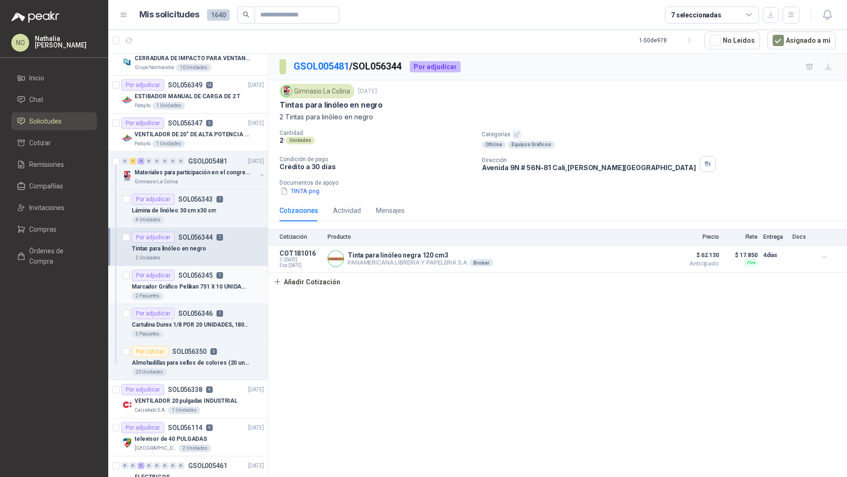
click at [184, 294] on div "2 Paquetes" at bounding box center [198, 297] width 132 height 8
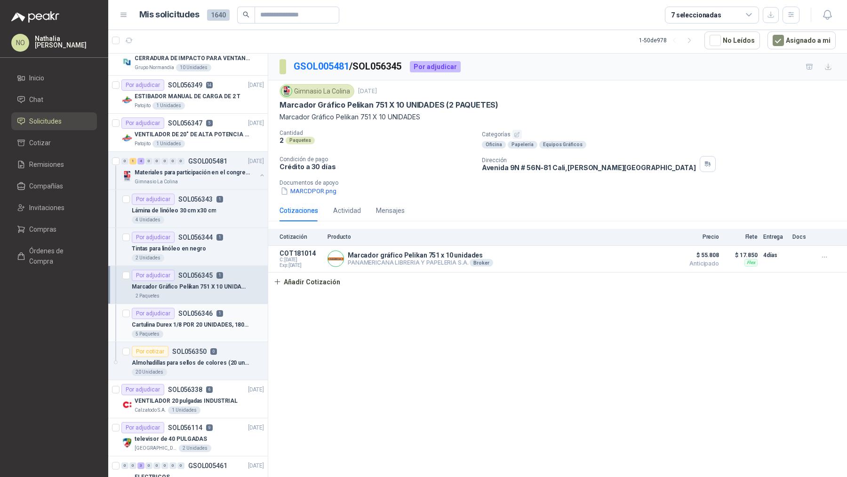
click at [183, 321] on p "Cartulina Durex 1/8 POR 20 UNIDADES, 180 GR (5 PAQUETES POR 20 UND)" at bounding box center [190, 325] width 117 height 9
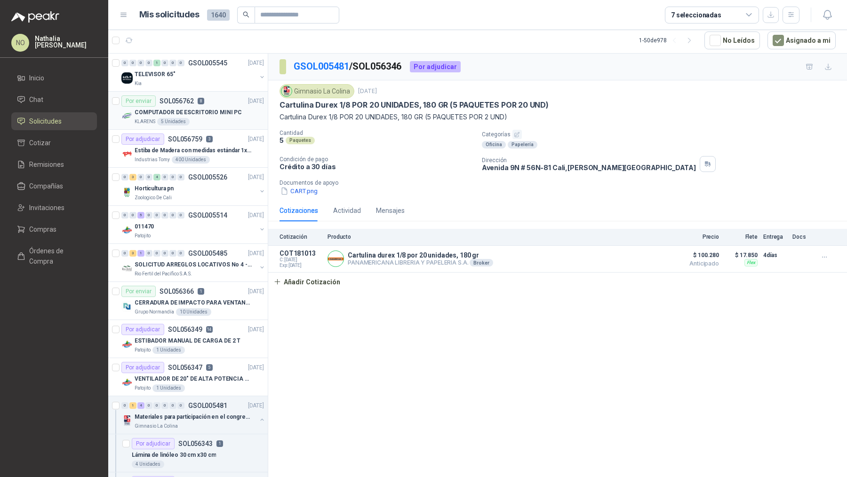
click at [208, 119] on div "KLARENS 5 Unidades" at bounding box center [199, 122] width 129 height 8
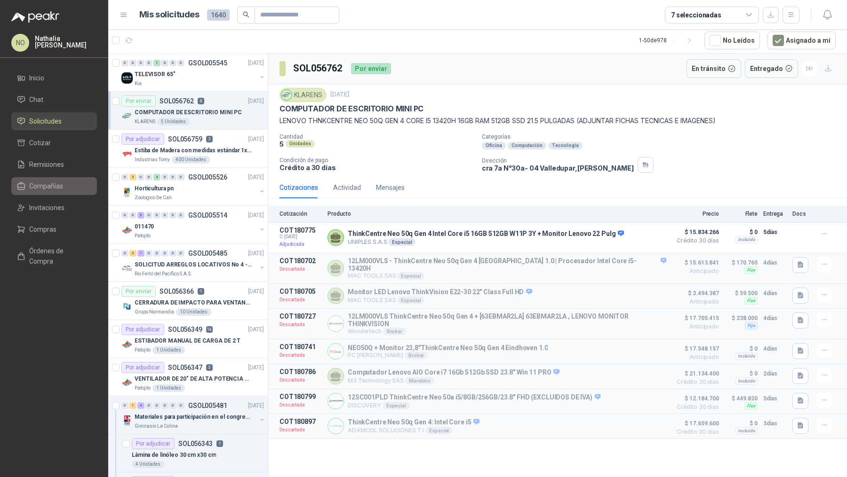
click at [59, 186] on span "Compañías" at bounding box center [46, 186] width 34 height 10
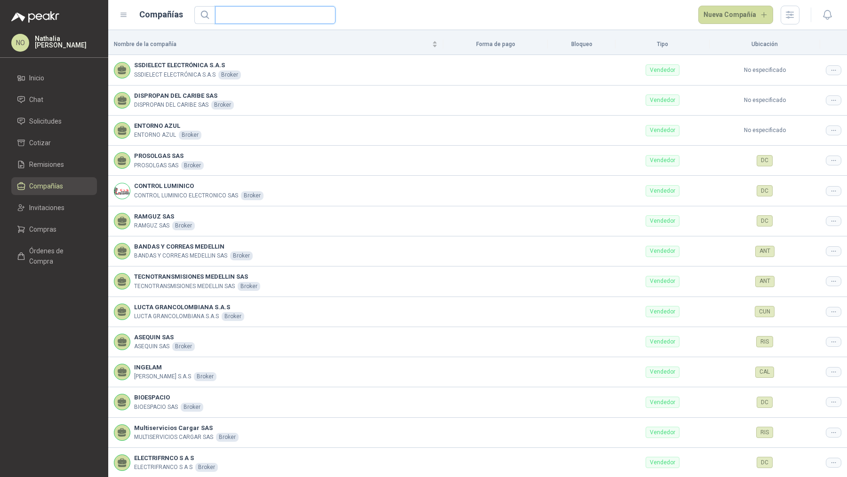
click at [268, 17] on input "text" at bounding box center [272, 15] width 102 height 17
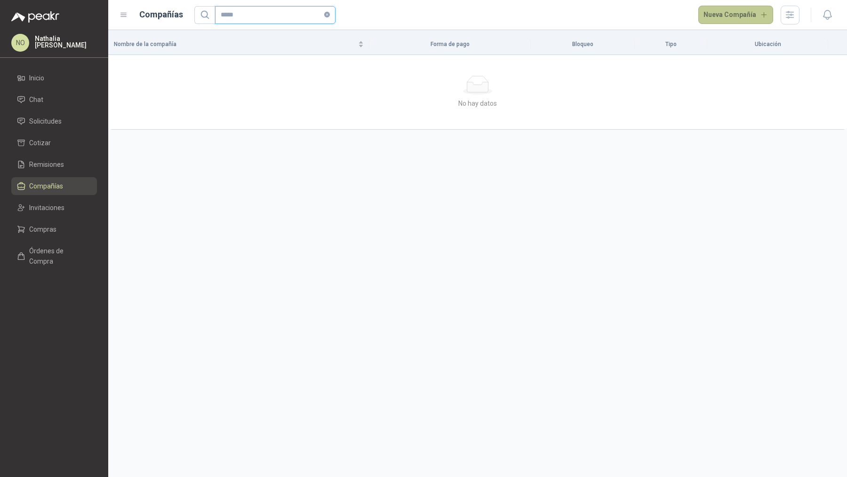
type input "*****"
click at [737, 19] on button "Nueva Compañía" at bounding box center [735, 15] width 75 height 19
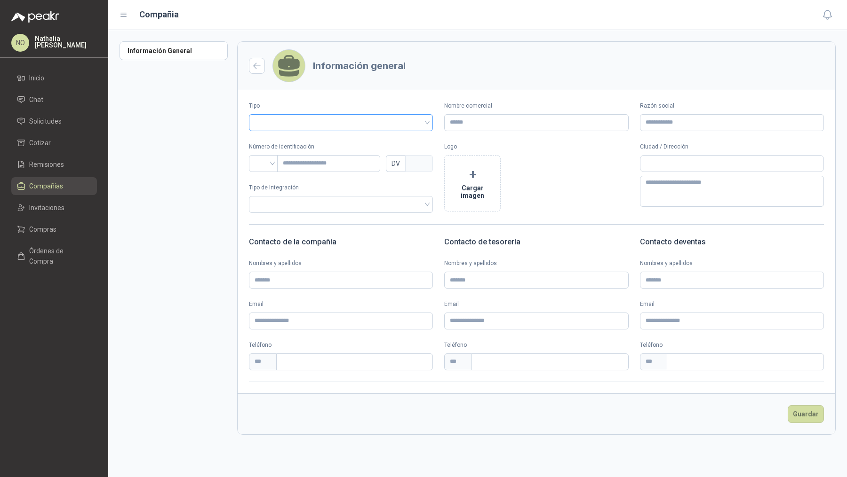
click at [375, 128] on input "search" at bounding box center [340, 122] width 173 height 14
click at [308, 162] on div "Vendedor" at bounding box center [341, 157] width 181 height 15
click at [657, 129] on input "Razón social" at bounding box center [732, 122] width 184 height 17
paste input "**********"
type input "**********"
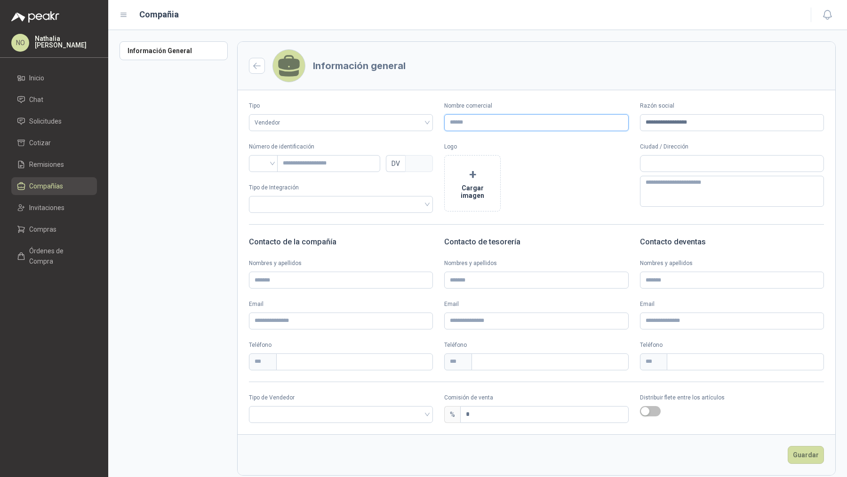
click at [573, 120] on input "Nombre comercial" at bounding box center [536, 122] width 184 height 17
paste input "**********"
type input "*****"
click at [264, 165] on input "search" at bounding box center [263, 163] width 18 height 14
click at [269, 212] on div "NIT" at bounding box center [263, 213] width 14 height 10
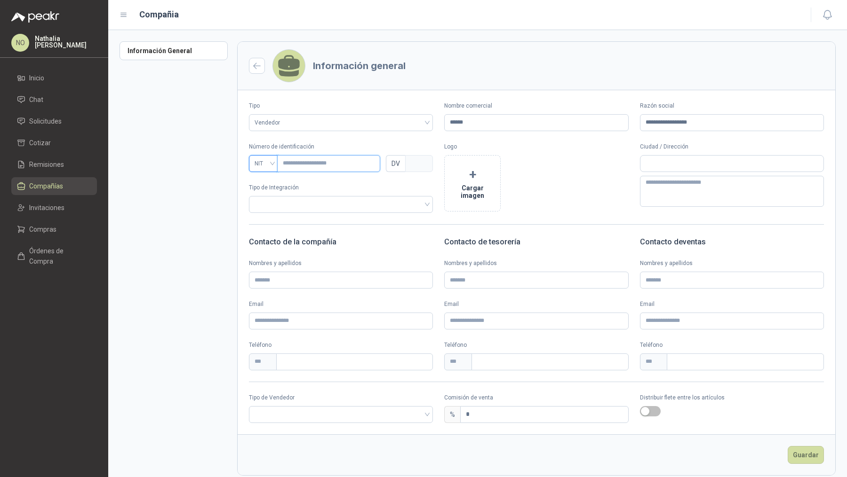
click at [305, 160] on input "text" at bounding box center [328, 163] width 103 height 17
paste input "**********"
type input "**********"
type input "***"
type input "**********"
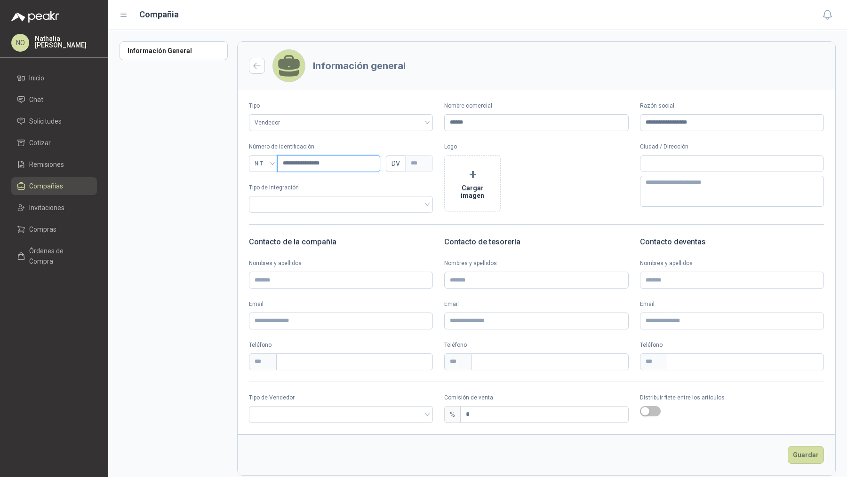
type input "*"
type input "**********"
type input "*"
type input "**********"
type input "*"
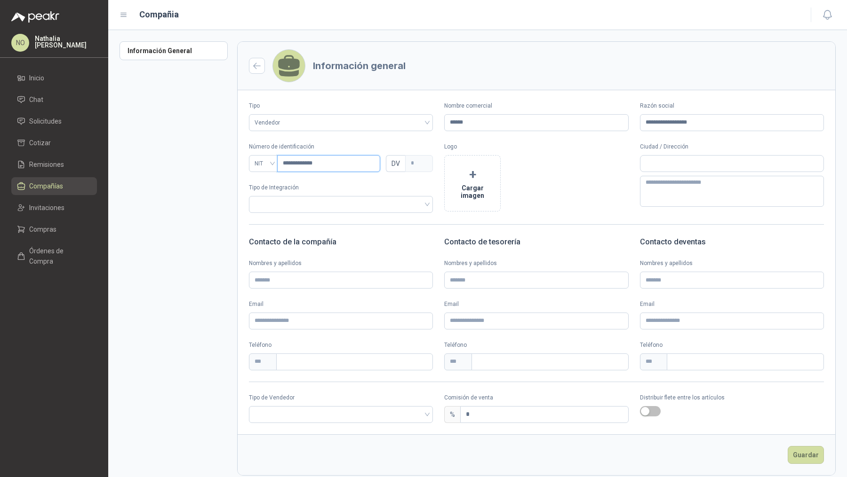
type input "**********"
type input "*"
type input "**********"
type input "*"
type input "**********"
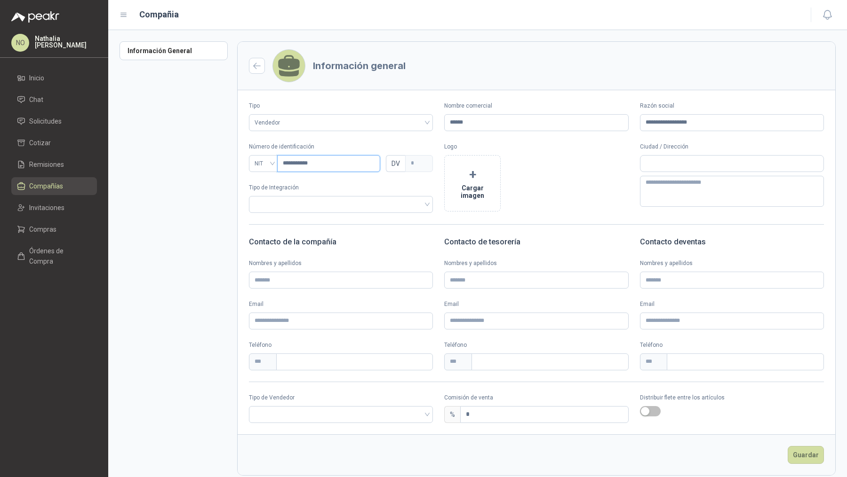
type input "*"
type input "*********"
type input "*"
type input "*********"
click at [688, 157] on input "text" at bounding box center [731, 164] width 183 height 16
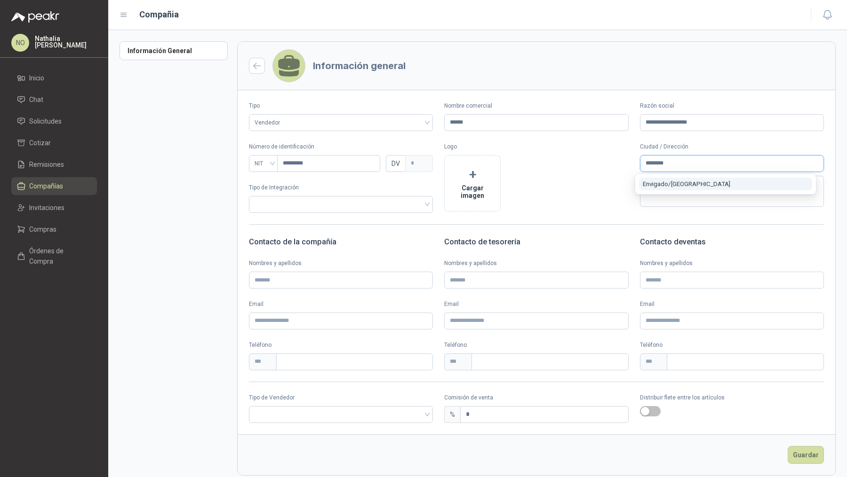
type input "********"
click at [686, 183] on span "Envigado / [GEOGRAPHIC_DATA]" at bounding box center [685, 184] width 87 height 7
click at [521, 412] on input "*" at bounding box center [543, 415] width 167 height 16
type input "*"
click at [335, 418] on input "search" at bounding box center [340, 414] width 173 height 14
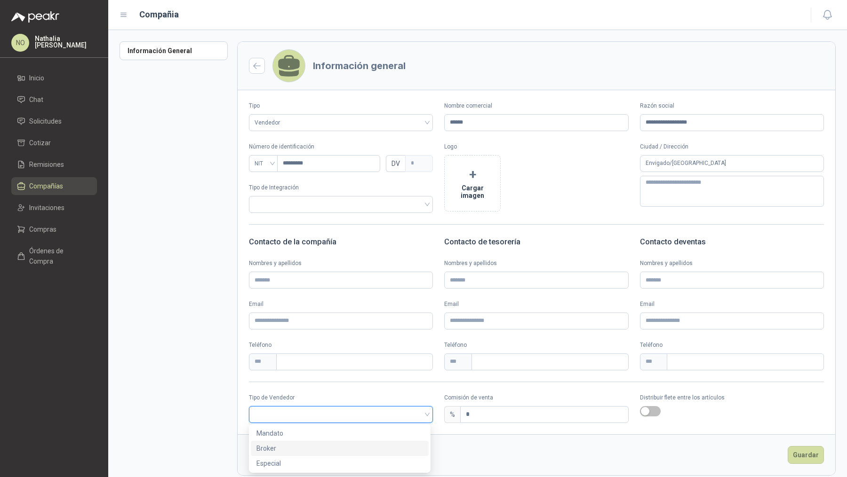
click at [288, 447] on div "Broker" at bounding box center [339, 448] width 166 height 10
click at [469, 182] on button "+ Cargar imagen" at bounding box center [472, 183] width 56 height 56
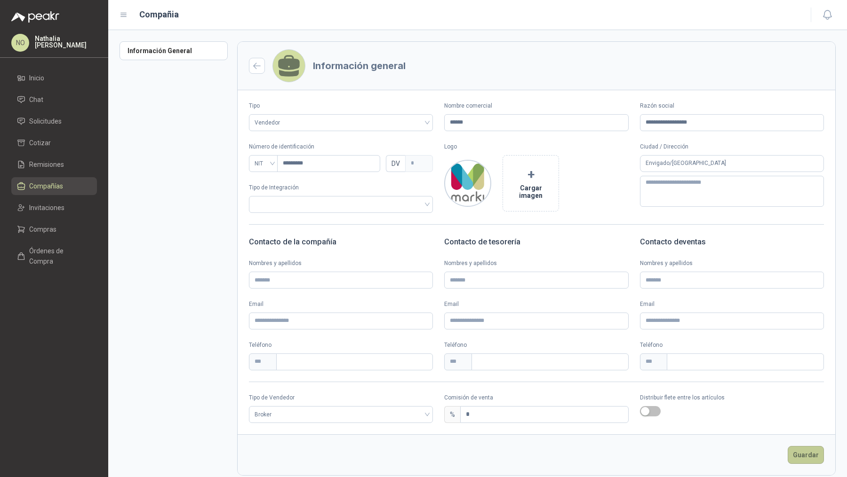
click at [794, 457] on button "Guardar" at bounding box center [805, 455] width 36 height 18
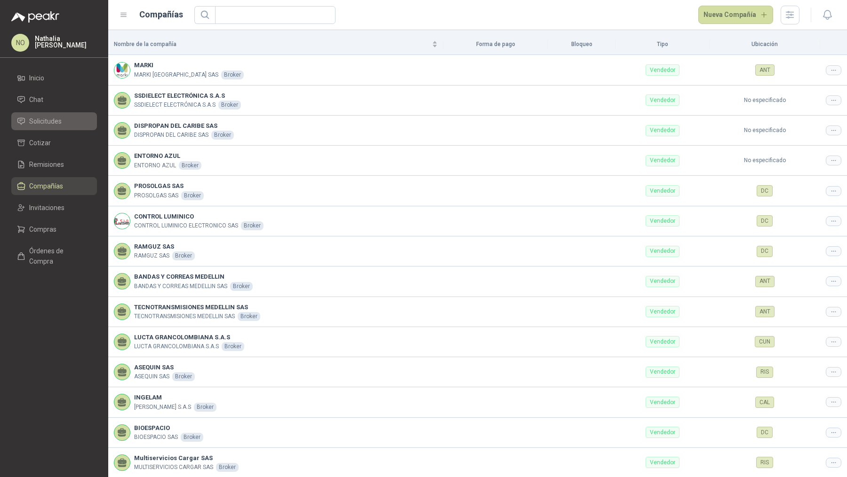
click at [60, 129] on link "Solicitudes" at bounding box center [54, 121] width 86 height 18
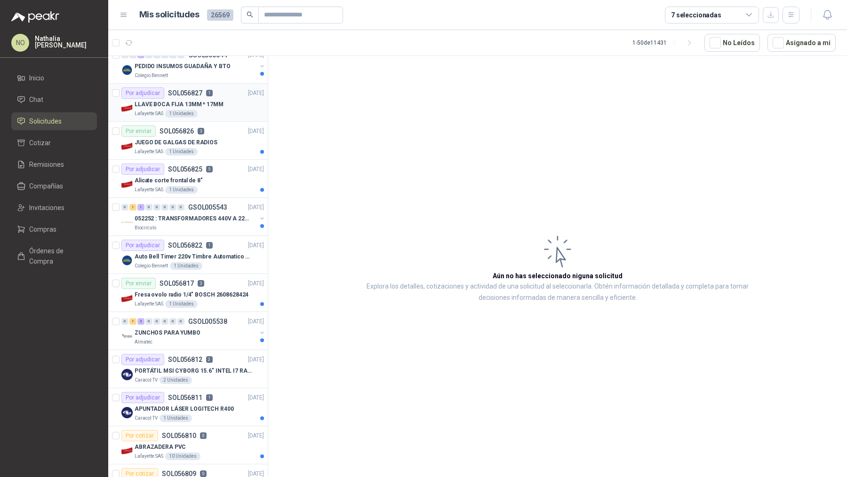
scroll to position [165, 0]
click at [809, 40] on button "Asignado a mi" at bounding box center [801, 43] width 68 height 18
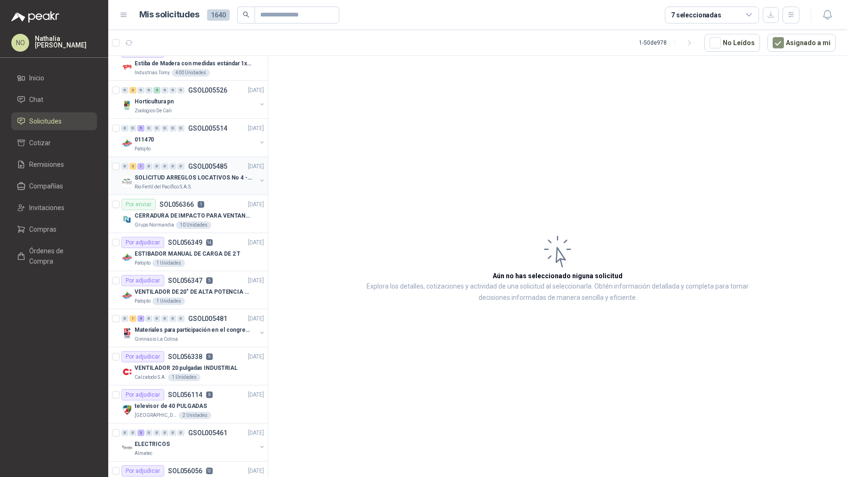
scroll to position [92, 0]
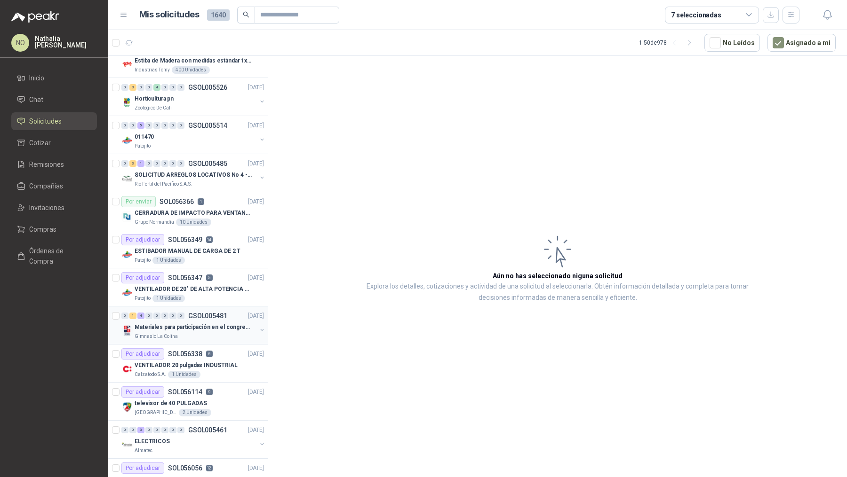
click at [200, 333] on div "Gimnasio La Colina" at bounding box center [196, 337] width 122 height 8
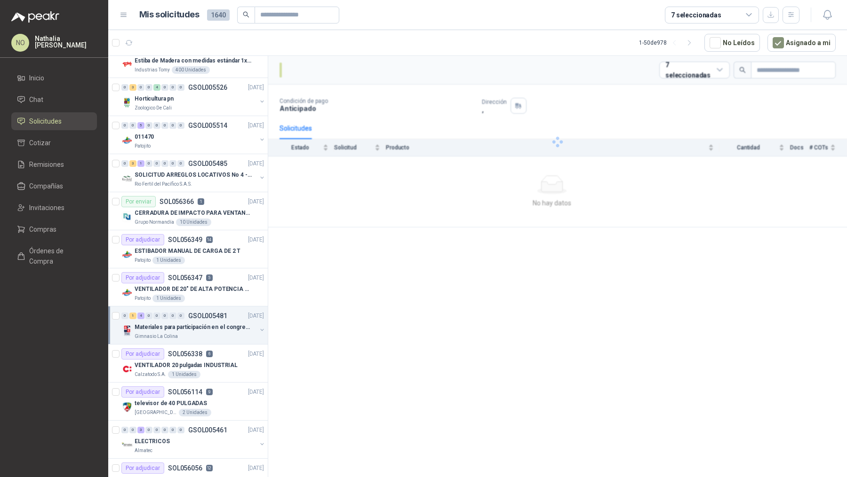
click at [200, 333] on div "Gimnasio La Colina" at bounding box center [196, 337] width 122 height 8
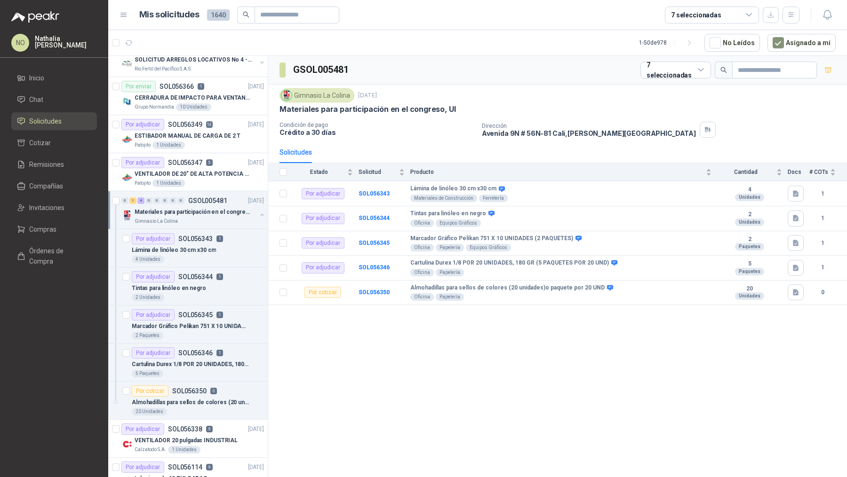
scroll to position [208, 0]
click at [200, 332] on div "2 Paquetes" at bounding box center [198, 336] width 132 height 8
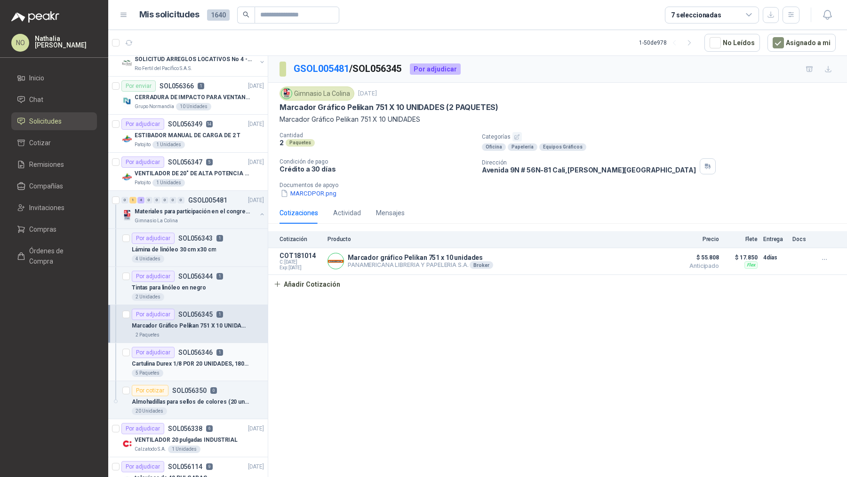
click at [200, 358] on div "Cartulina Durex 1/8 POR 20 UNIDADES, 180 GR (5 PAQUETES POR 20 UND)" at bounding box center [198, 363] width 132 height 11
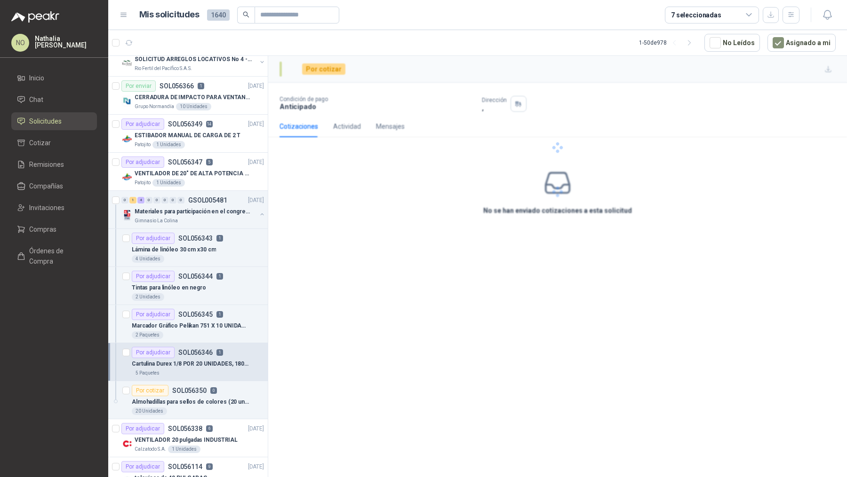
scroll to position [241, 0]
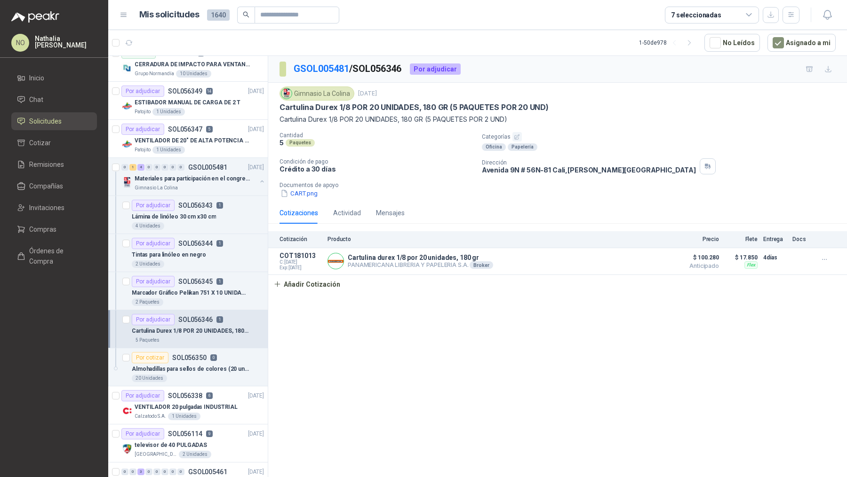
click at [200, 355] on p "SOL056350" at bounding box center [189, 358] width 34 height 7
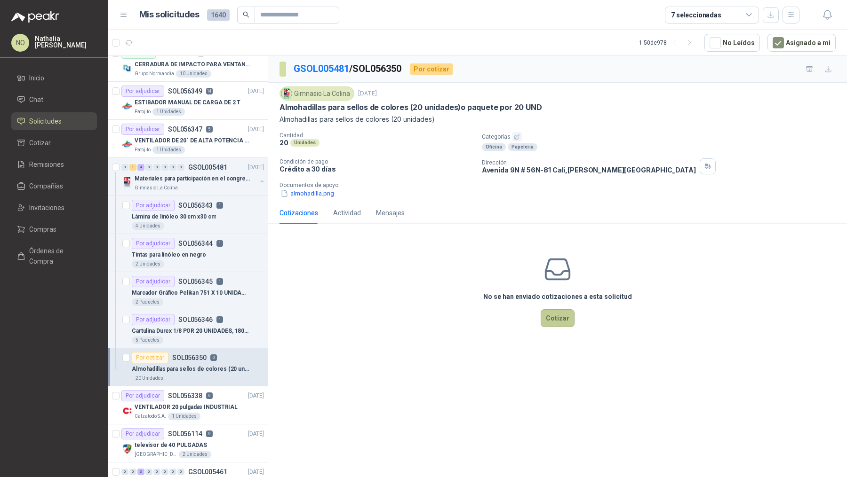
click at [565, 324] on button "Cotizar" at bounding box center [557, 318] width 34 height 18
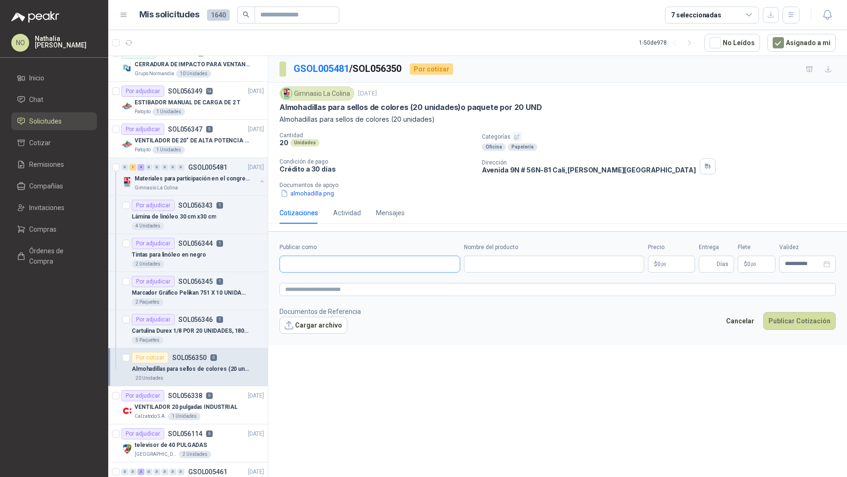
click at [339, 267] on input "Publicar como" at bounding box center [370, 264] width 180 height 16
type input "*****"
click at [337, 287] on span "MARKI [GEOGRAPHIC_DATA] SAS -" at bounding box center [337, 288] width 73 height 5
type input "**********"
click at [533, 263] on input "Nombre del producto" at bounding box center [554, 264] width 181 height 17
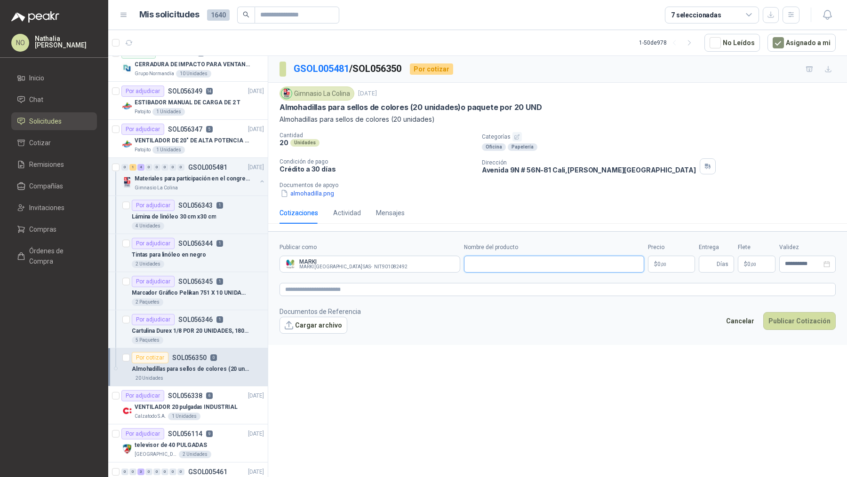
paste input "**********"
type input "**********"
click at [662, 257] on body "NO [PERSON_NAME] Inicio Chat Solicitudes Cotizar Remisiones Compañías Invitacio…" at bounding box center [423, 238] width 847 height 477
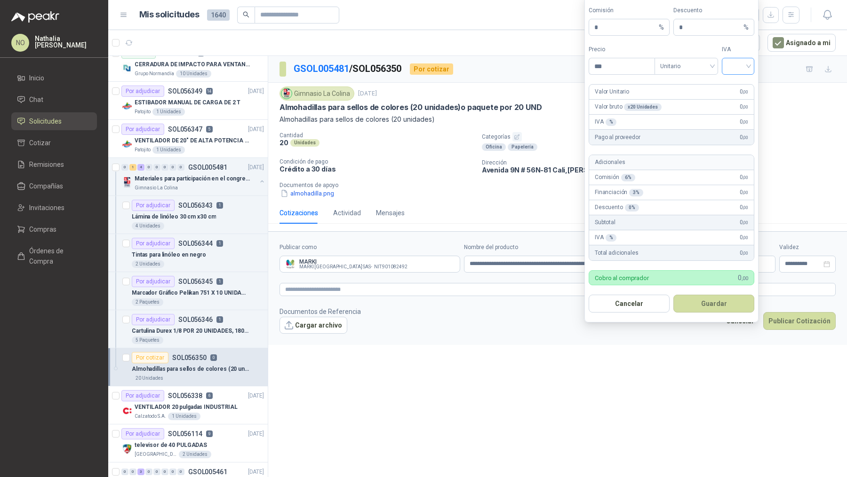
click at [739, 66] on input "search" at bounding box center [737, 65] width 21 height 14
click at [739, 78] on div "19 5 19% 5% 0%" at bounding box center [737, 102] width 32 height 49
click at [738, 84] on div "19%" at bounding box center [737, 87] width 17 height 10
click at [680, 68] on span "Unitario" at bounding box center [686, 66] width 52 height 14
click at [683, 103] on div "Unitario con IVA" at bounding box center [686, 102] width 48 height 10
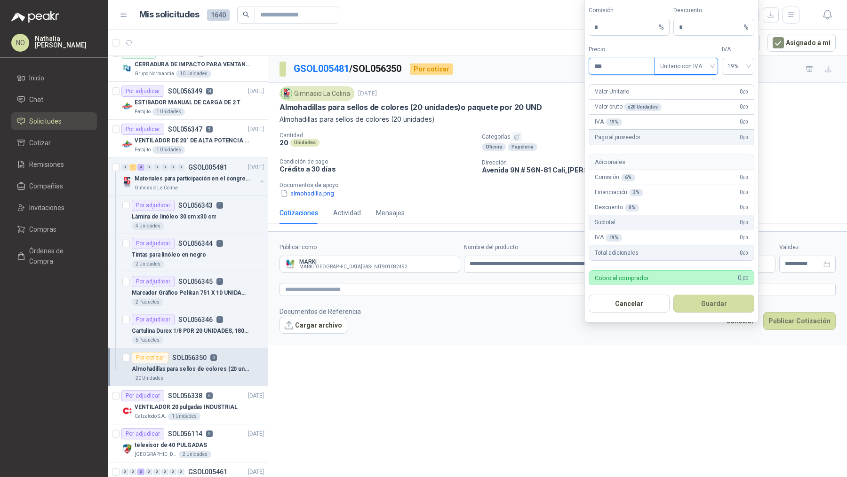
click at [630, 70] on input "***" at bounding box center [621, 66] width 65 height 16
type input "*"
type input "********"
click at [706, 305] on button "Guardar" at bounding box center [713, 304] width 81 height 18
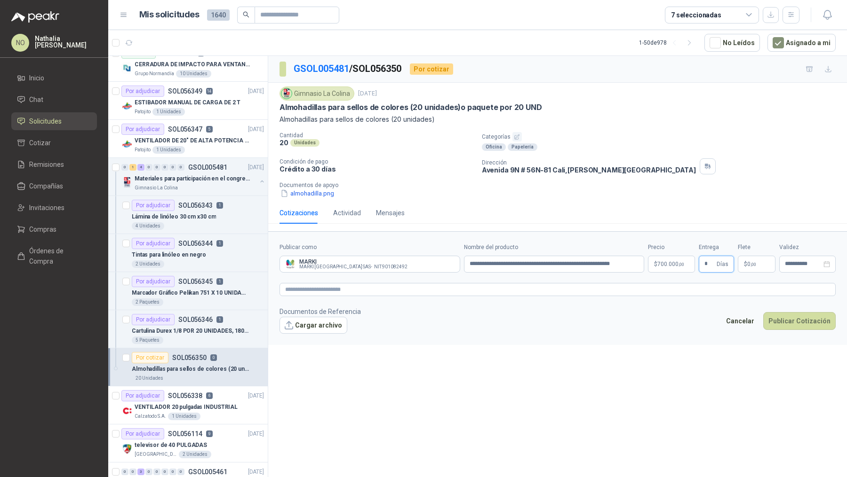
type input "*"
click at [695, 335] on form "**********" at bounding box center [557, 288] width 578 height 114
click at [761, 258] on p "$ 0 ,00" at bounding box center [756, 264] width 38 height 17
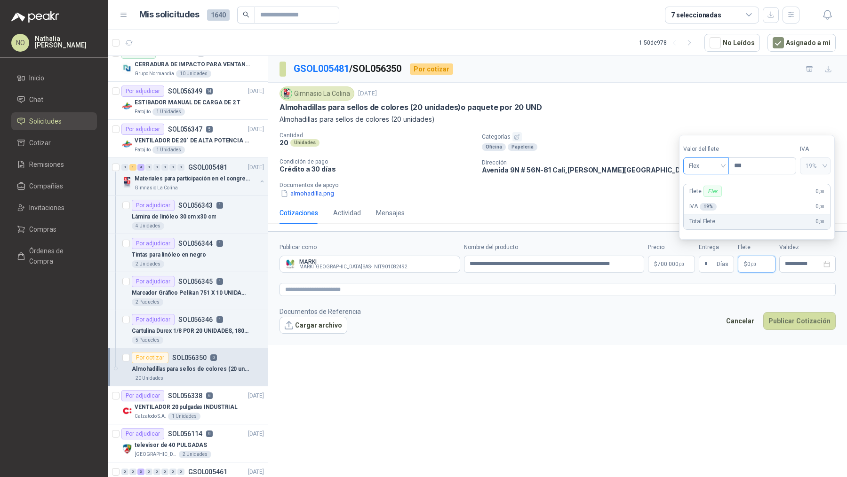
click at [702, 169] on span "Flex" at bounding box center [705, 166] width 34 height 14
click at [697, 220] on div "Fijo" at bounding box center [705, 216] width 31 height 10
click at [764, 170] on input "***" at bounding box center [761, 166] width 67 height 16
click at [796, 264] on input "**********" at bounding box center [802, 264] width 37 height 6
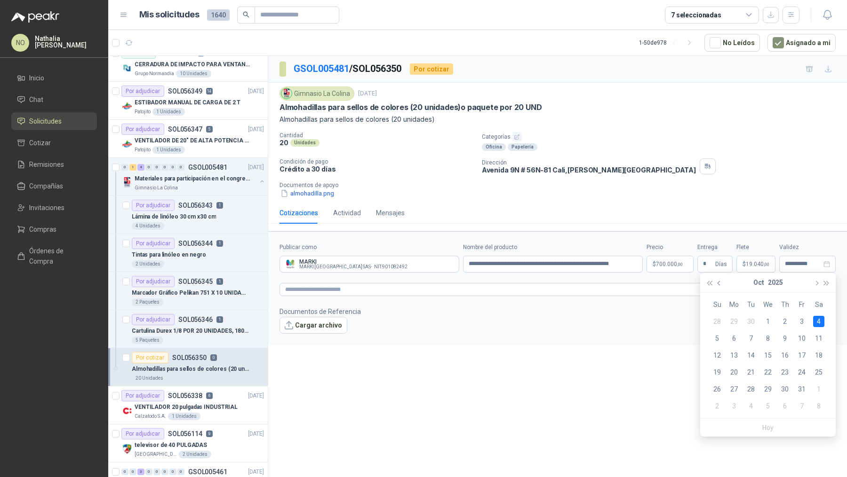
click at [720, 283] on span "button" at bounding box center [719, 283] width 5 height 5
click at [799, 372] on div "26" at bounding box center [801, 372] width 11 height 11
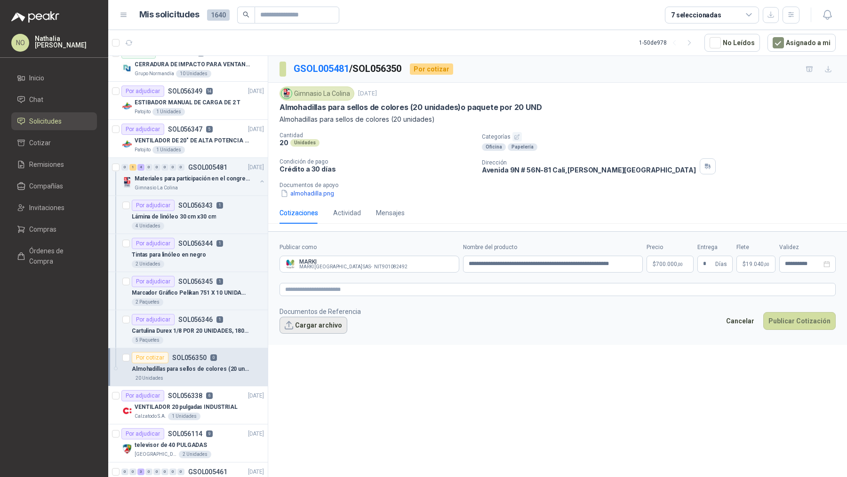
click at [315, 317] on button "Cargar archivo" at bounding box center [313, 325] width 68 height 17
click at [303, 190] on button "almohadilla.png" at bounding box center [306, 194] width 55 height 10
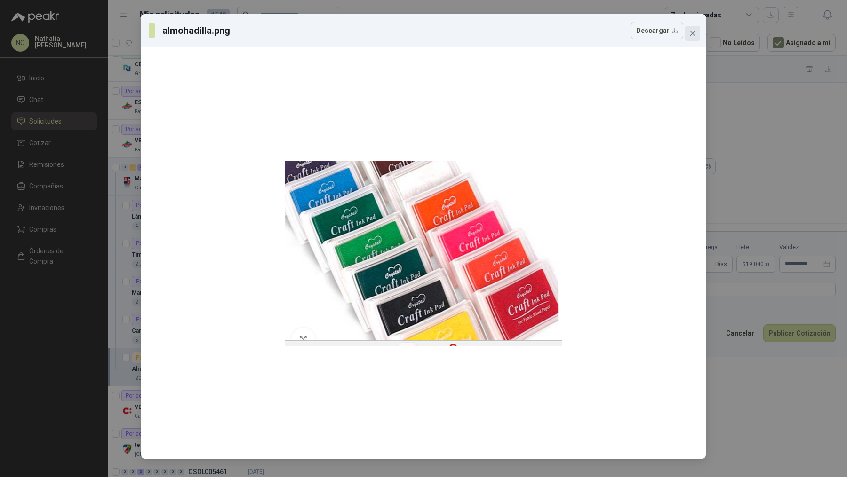
click at [698, 37] on button "Close" at bounding box center [692, 33] width 15 height 15
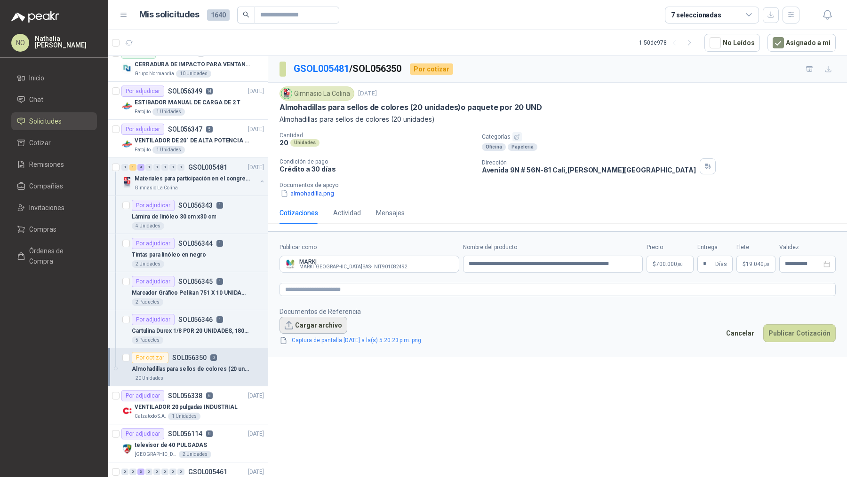
click at [308, 320] on button "Cargar archivo" at bounding box center [313, 325] width 68 height 17
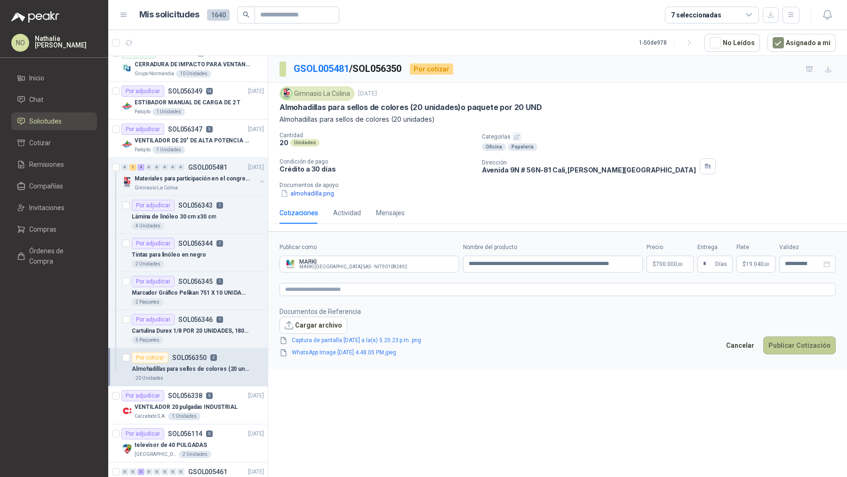
click at [787, 338] on button "Publicar Cotización" at bounding box center [799, 346] width 72 height 18
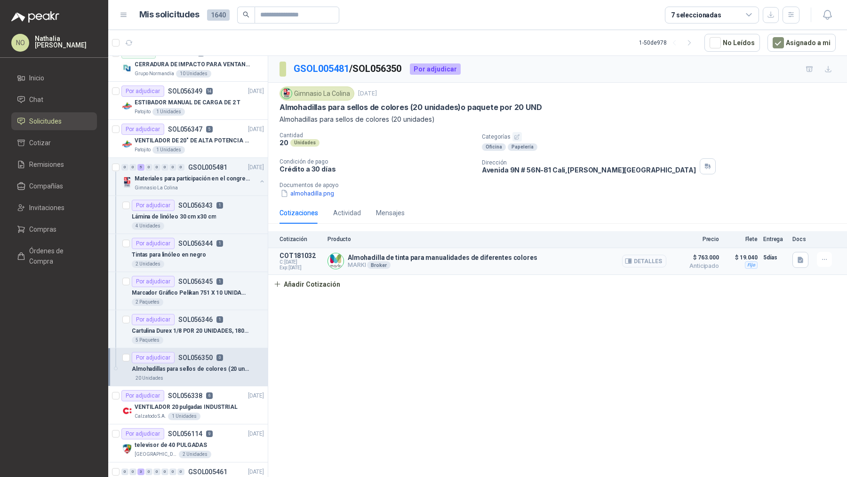
click at [630, 260] on icon "button" at bounding box center [629, 262] width 2 height 4
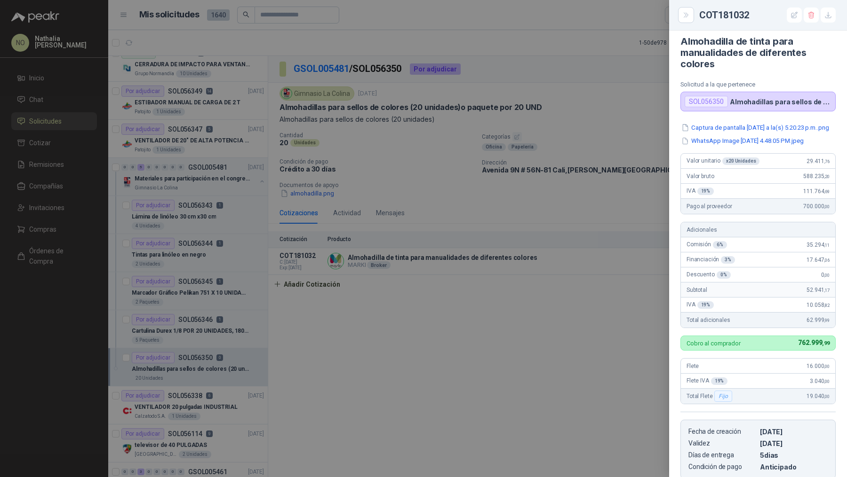
scroll to position [4, 0]
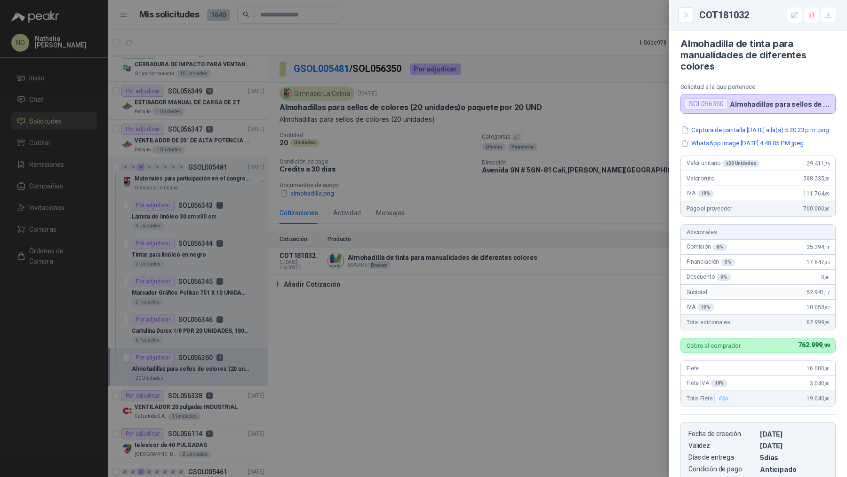
click at [387, 292] on div at bounding box center [423, 238] width 847 height 477
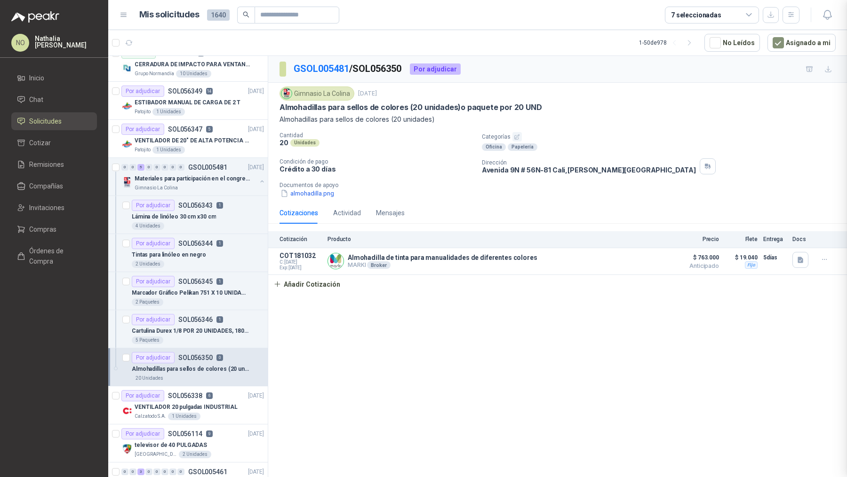
scroll to position [168, 0]
click at [228, 184] on div "Gimnasio La Colina" at bounding box center [196, 188] width 122 height 8
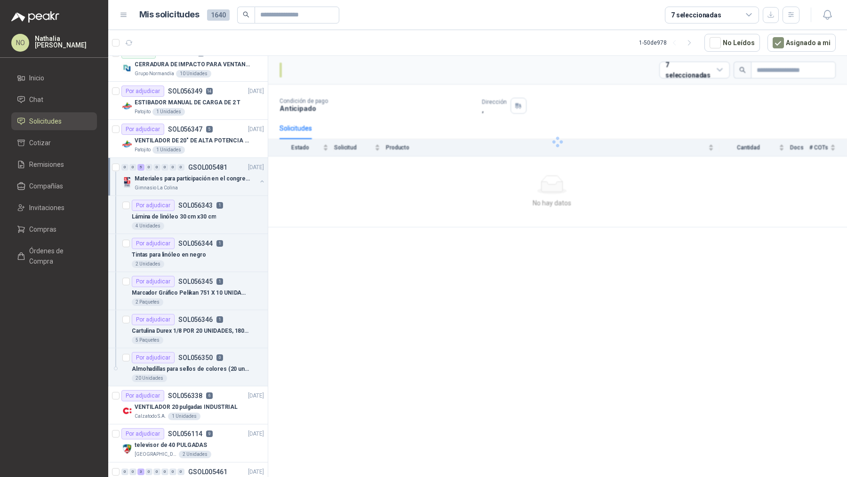
click at [228, 184] on div "Gimnasio La Colina" at bounding box center [196, 188] width 122 height 8
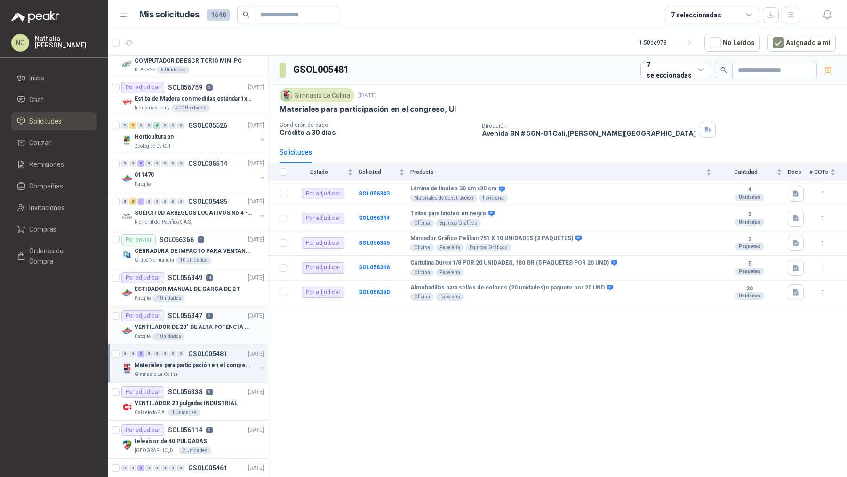
scroll to position [63, 0]
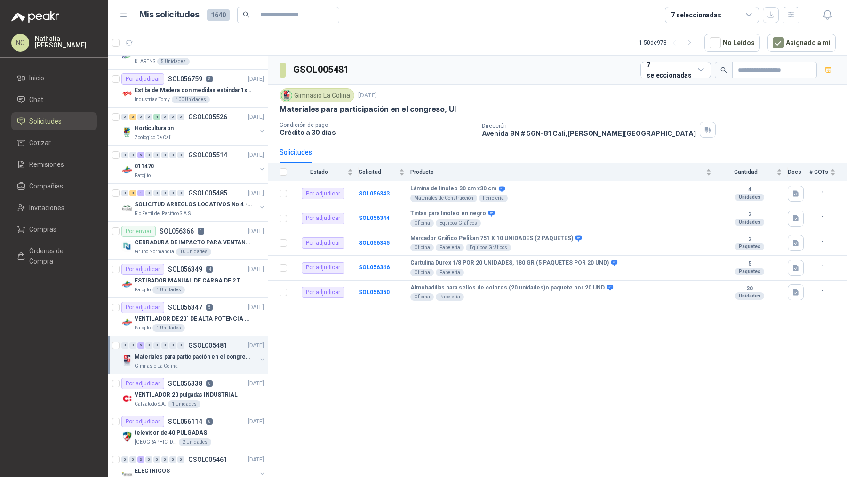
click at [216, 353] on p "Materiales para participación en el congreso, UI" at bounding box center [193, 357] width 117 height 9
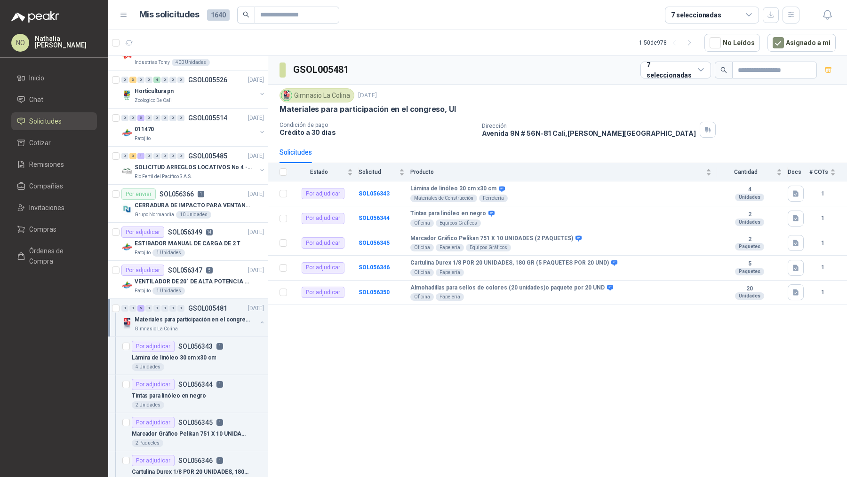
scroll to position [116, 0]
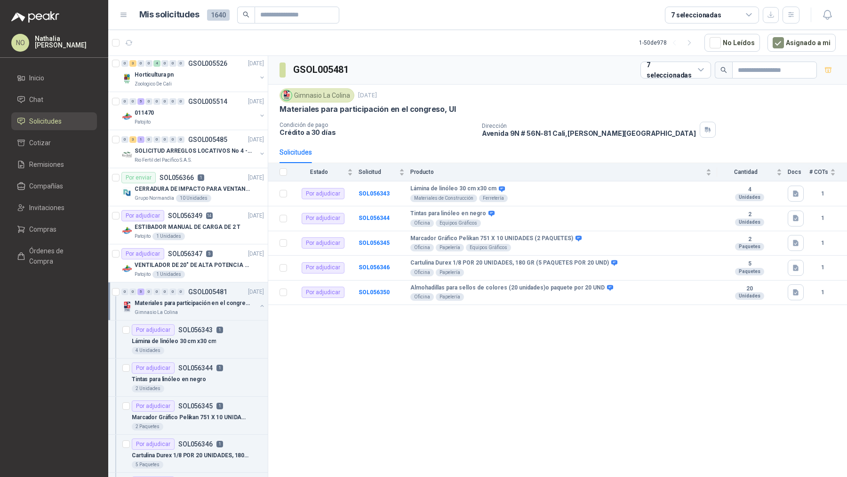
click at [215, 305] on div "Materiales para participación en el congreso, UI" at bounding box center [196, 303] width 122 height 11
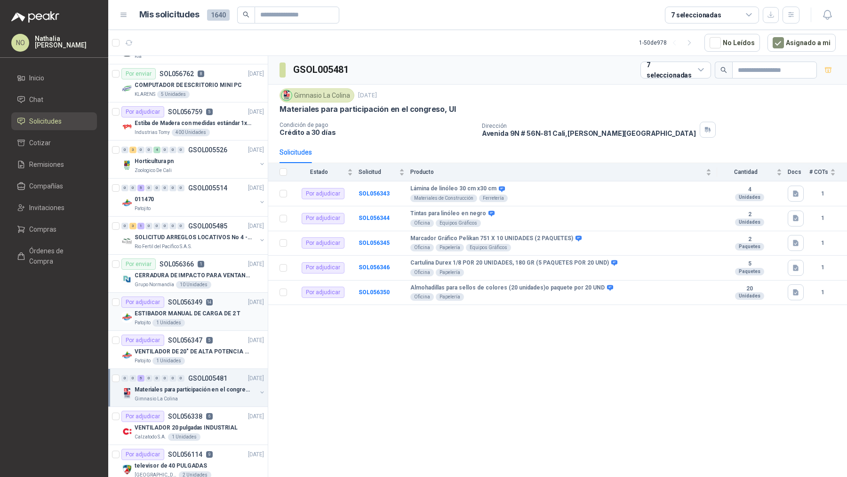
scroll to position [0, 0]
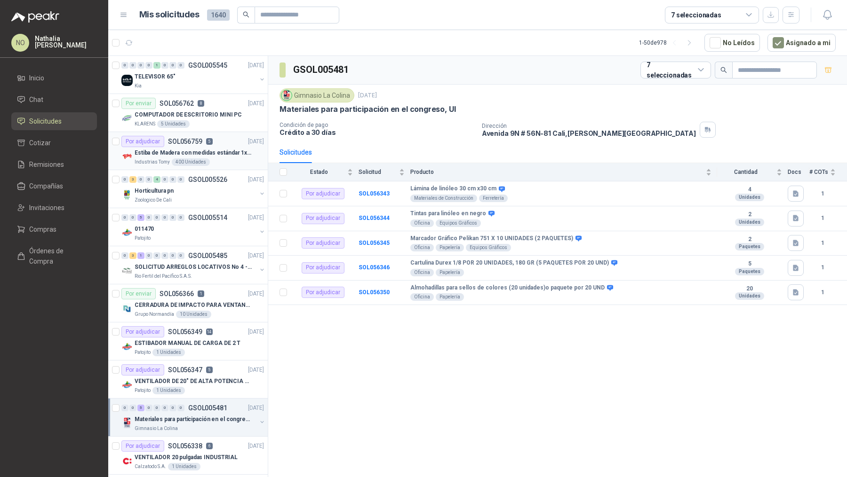
click at [205, 153] on p "Estiba de Madera con medidas estándar 1x120x15 de alto" at bounding box center [193, 153] width 117 height 9
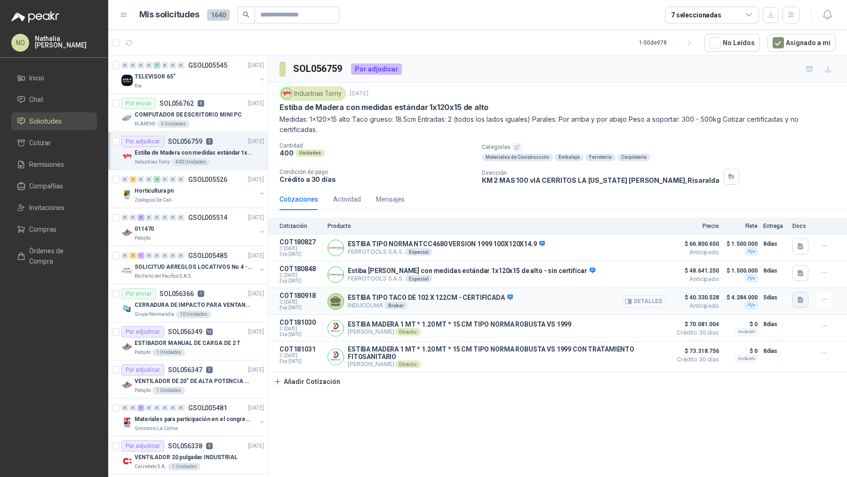
click at [799, 299] on icon "button" at bounding box center [800, 300] width 8 height 8
click at [774, 264] on button "PLANOS ESTIBA TIPO TACO NO PERIMETRAL 102X122CM (1).pdf" at bounding box center [703, 268] width 192 height 10
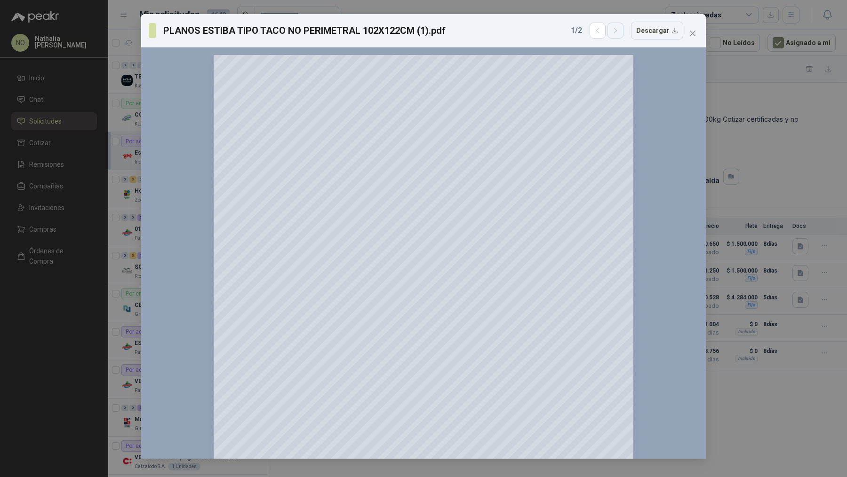
click at [619, 28] on icon "button" at bounding box center [615, 31] width 8 height 8
click at [689, 33] on icon "close" at bounding box center [692, 34] width 8 height 8
